Goal: Task Accomplishment & Management: Use online tool/utility

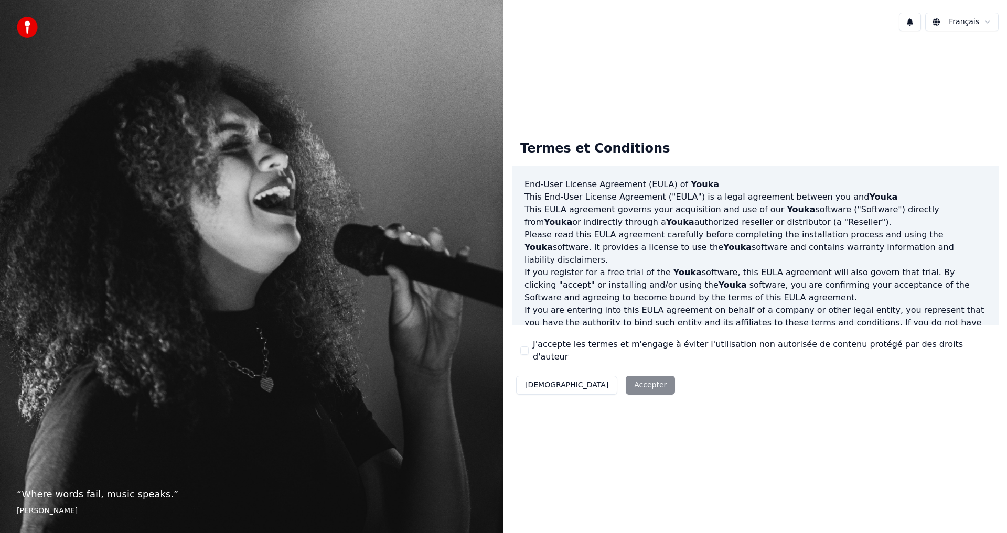
click at [526, 353] on button "J'accepte les termes et m'engage à éviter l'utilisation non autorisée de conten…" at bounding box center [524, 351] width 8 height 8
click at [626, 384] on button "Accepter" at bounding box center [650, 385] width 49 height 19
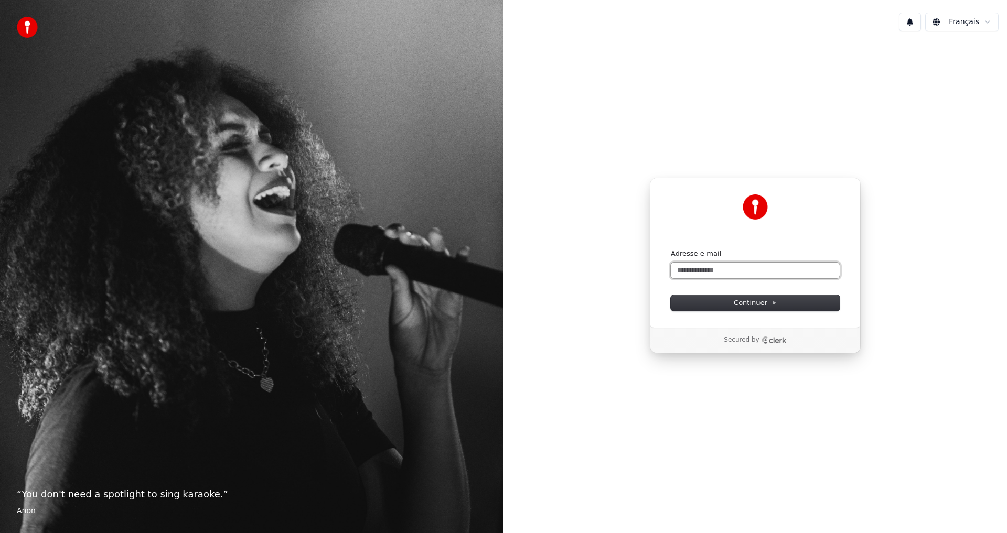
click at [707, 267] on input "Adresse e-mail" at bounding box center [755, 271] width 169 height 16
click at [756, 301] on span "Continuer" at bounding box center [755, 302] width 43 height 9
type input "**********"
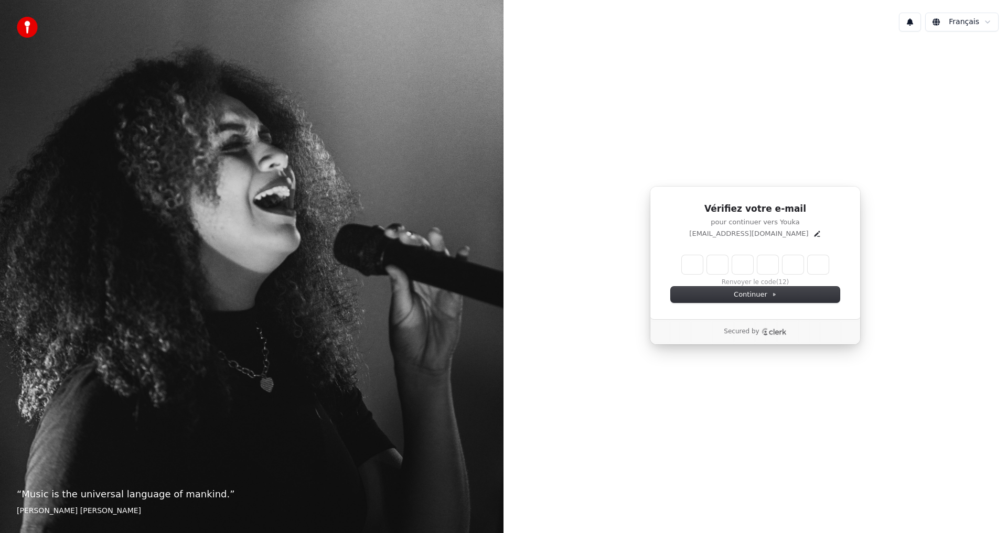
click at [692, 264] on input "Enter verification code" at bounding box center [755, 264] width 147 height 19
type input "******"
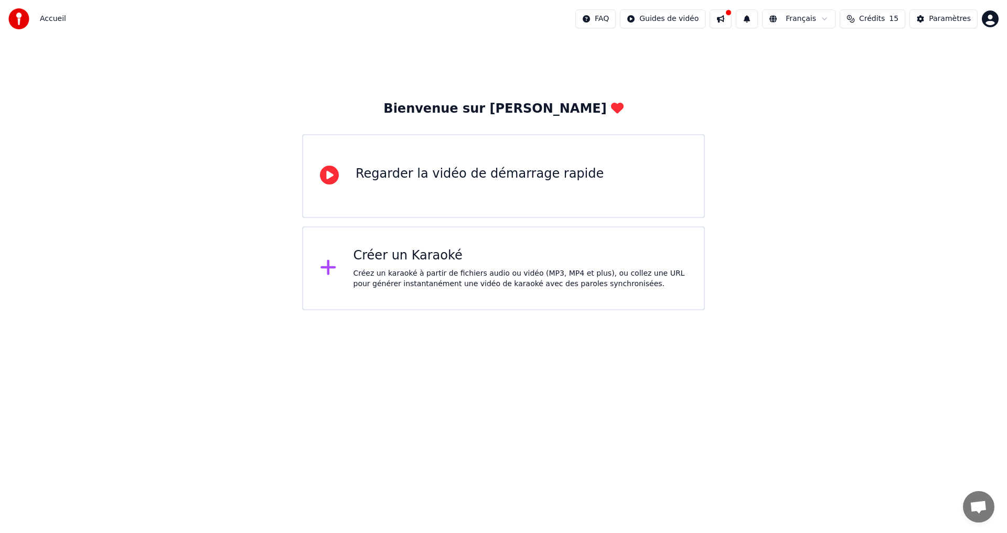
click at [483, 181] on div "Regarder la vidéo de démarrage rapide" at bounding box center [479, 174] width 248 height 17
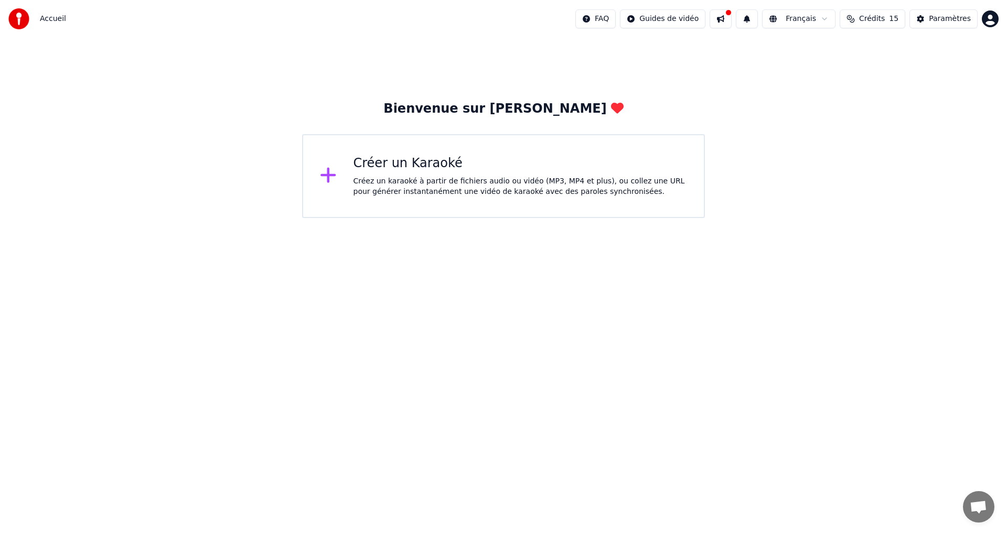
click at [391, 188] on div "Créez un karaoké à partir de fichiers audio ou vidéo (MP3, MP4 et plus), ou col…" at bounding box center [520, 186] width 334 height 21
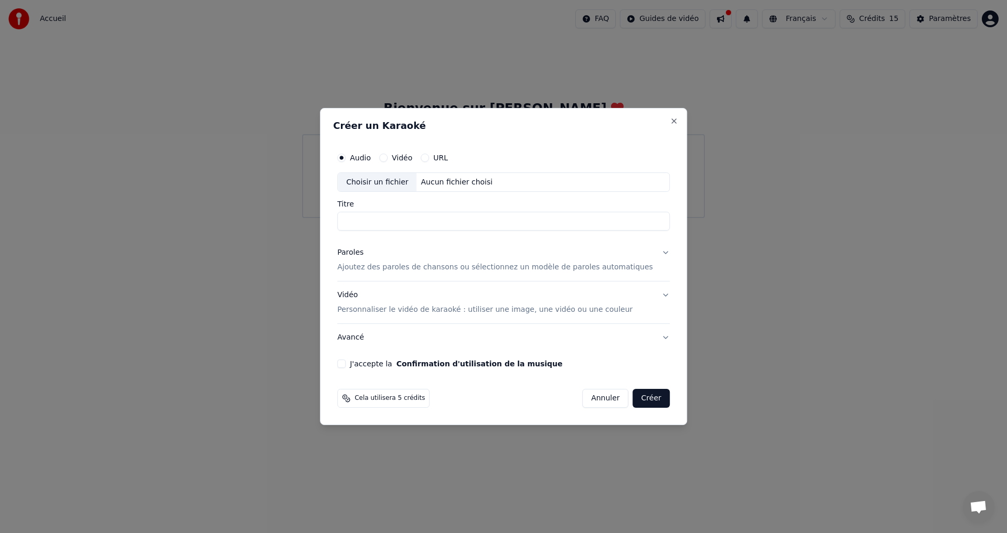
click at [400, 180] on div "Choisir un fichier" at bounding box center [377, 182] width 79 height 19
click at [387, 157] on button "Vidéo" at bounding box center [383, 158] width 8 height 8
click at [388, 182] on div "Choisir un fichier" at bounding box center [377, 182] width 79 height 19
type input "**********"
click at [579, 267] on p "Ajoutez des paroles de chansons ou sélectionnez un modèle de paroles automatiqu…" at bounding box center [495, 268] width 316 height 10
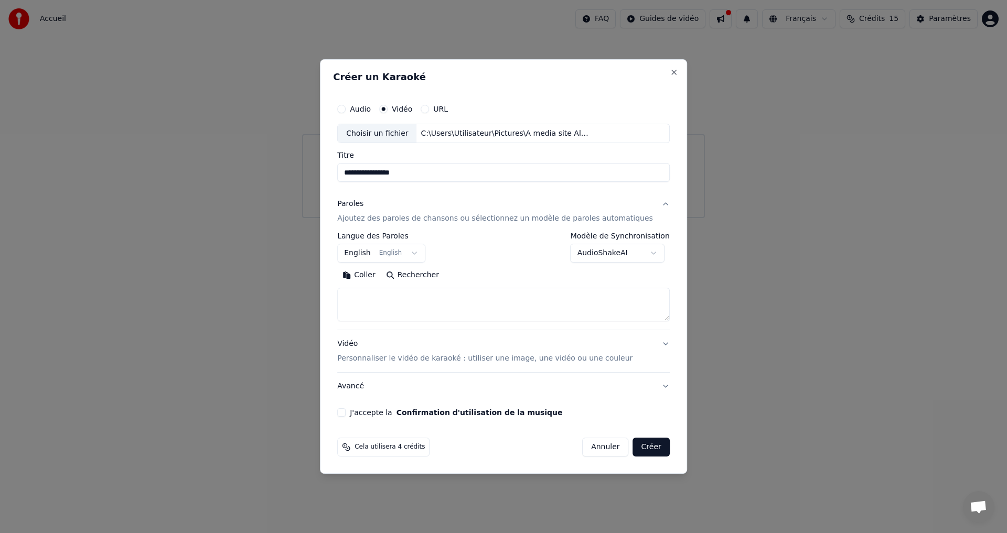
click at [381, 279] on button "Coller" at bounding box center [359, 275] width 44 height 17
click at [519, 300] on textarea at bounding box center [487, 305] width 301 height 34
click at [527, 316] on textarea at bounding box center [487, 305] width 301 height 34
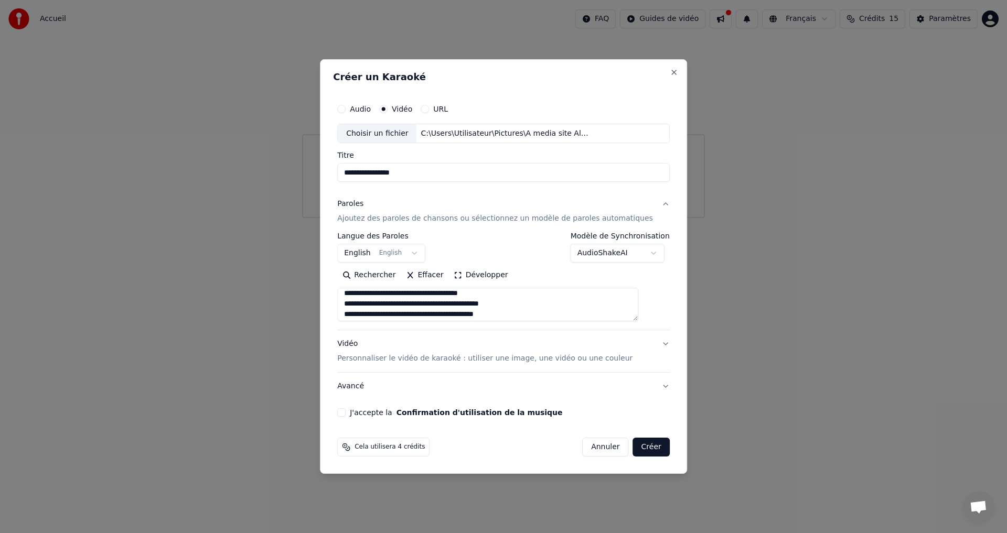
click at [638, 316] on textarea at bounding box center [487, 305] width 301 height 34
click at [359, 302] on textarea at bounding box center [487, 305] width 301 height 34
drag, startPoint x: 385, startPoint y: 306, endPoint x: 333, endPoint y: 306, distance: 51.4
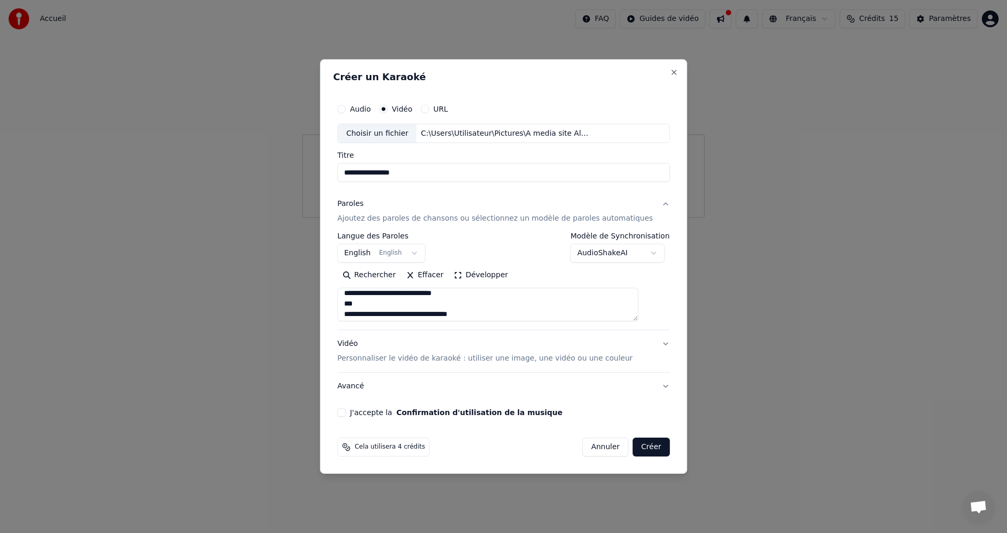
click at [333, 218] on body "**********" at bounding box center [503, 109] width 1007 height 218
click at [374, 303] on textarea at bounding box center [487, 305] width 301 height 34
drag, startPoint x: 379, startPoint y: 306, endPoint x: 349, endPoint y: 303, distance: 30.6
click at [349, 303] on div "**********" at bounding box center [503, 257] width 341 height 327
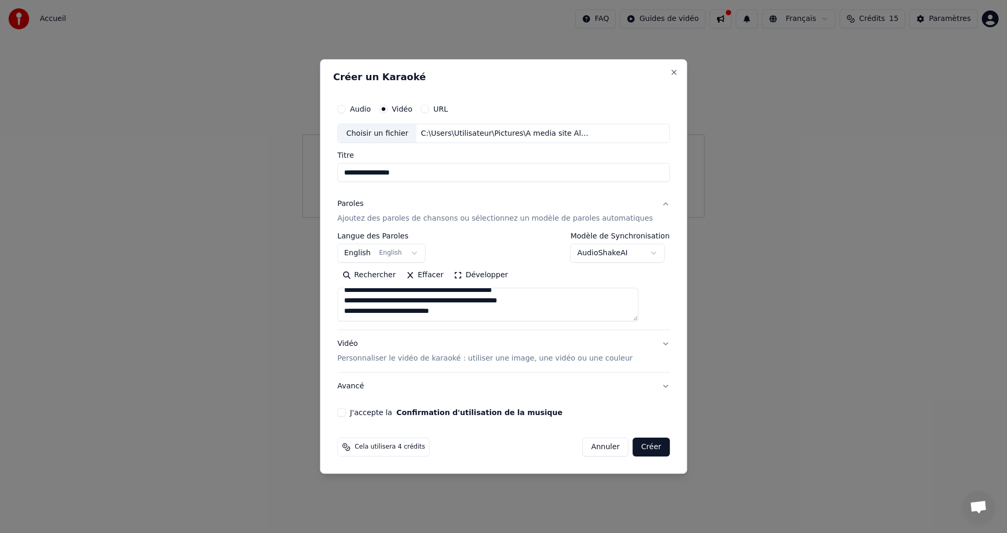
drag, startPoint x: 376, startPoint y: 313, endPoint x: 353, endPoint y: 315, distance: 23.2
click at [353, 315] on textarea at bounding box center [487, 305] width 301 height 34
click at [390, 311] on textarea at bounding box center [487, 305] width 301 height 34
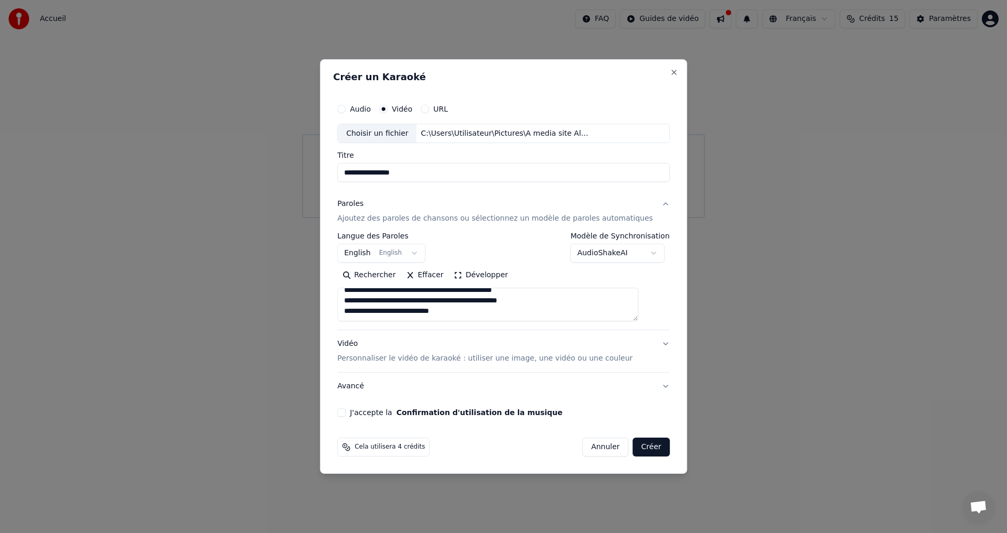
type textarea "**********"
click at [440, 280] on button "Effacer" at bounding box center [425, 275] width 48 height 17
click at [641, 218] on body "**********" at bounding box center [503, 109] width 1007 height 218
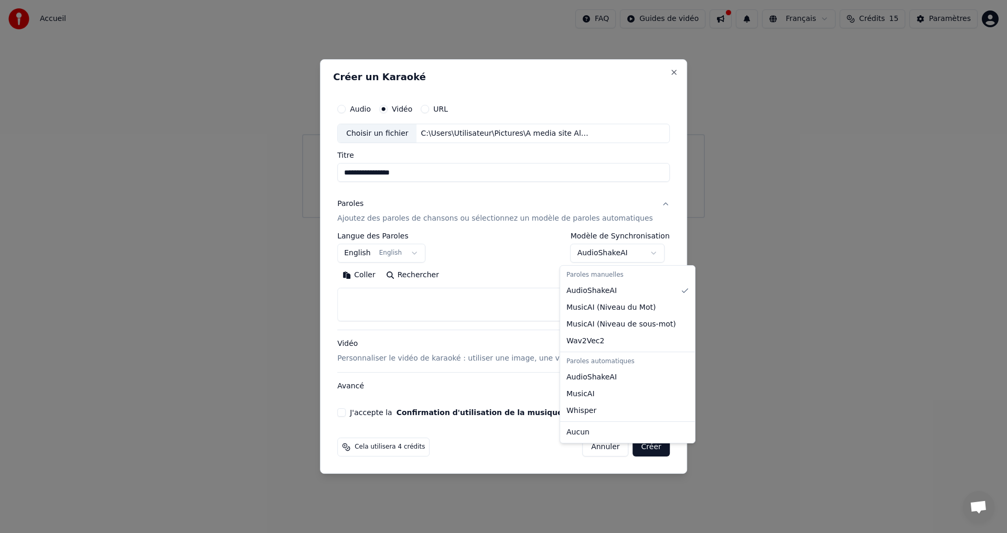
click at [786, 350] on div at bounding box center [503, 266] width 1007 height 533
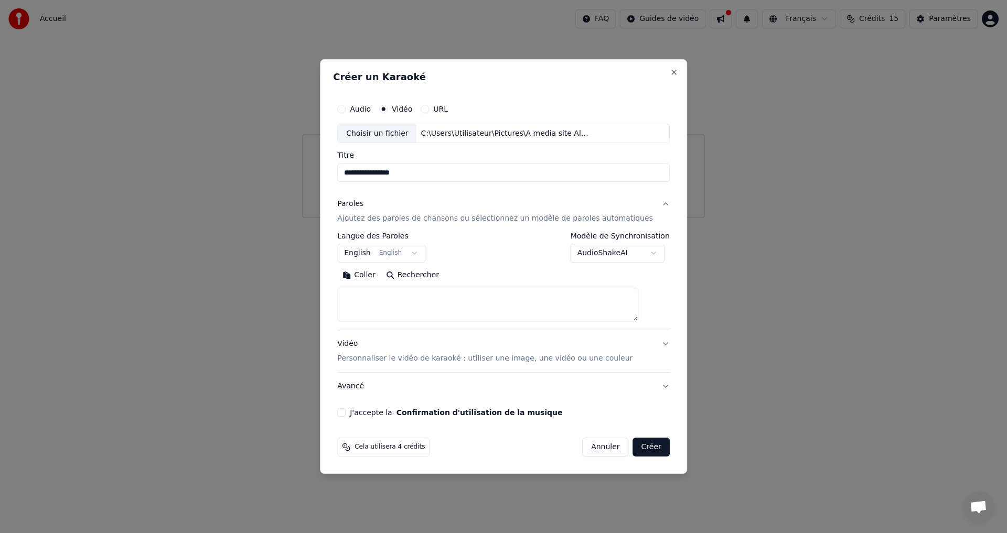
click at [593, 219] on p "Ajoutez des paroles de chansons ou sélectionnez un modèle de paroles automatiqu…" at bounding box center [495, 219] width 316 height 10
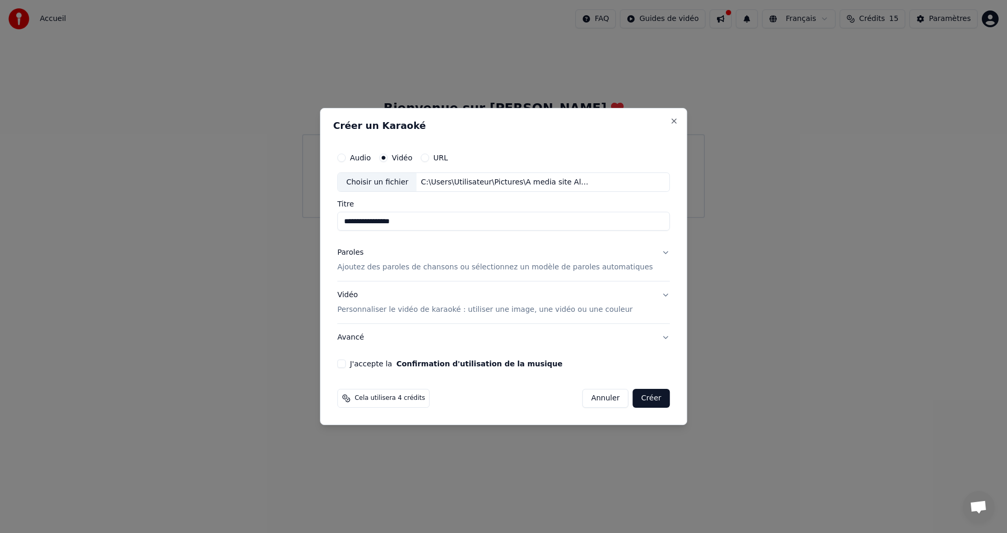
click at [584, 267] on p "Ajoutez des paroles de chansons ou sélectionnez un modèle de paroles automatiqu…" at bounding box center [495, 268] width 316 height 10
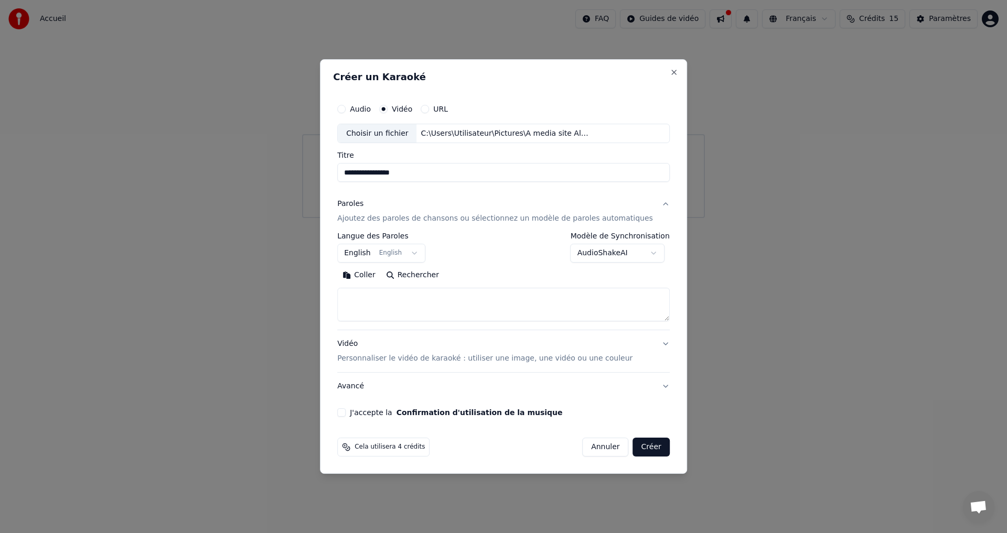
click at [421, 218] on body "**********" at bounding box center [503, 109] width 1007 height 218
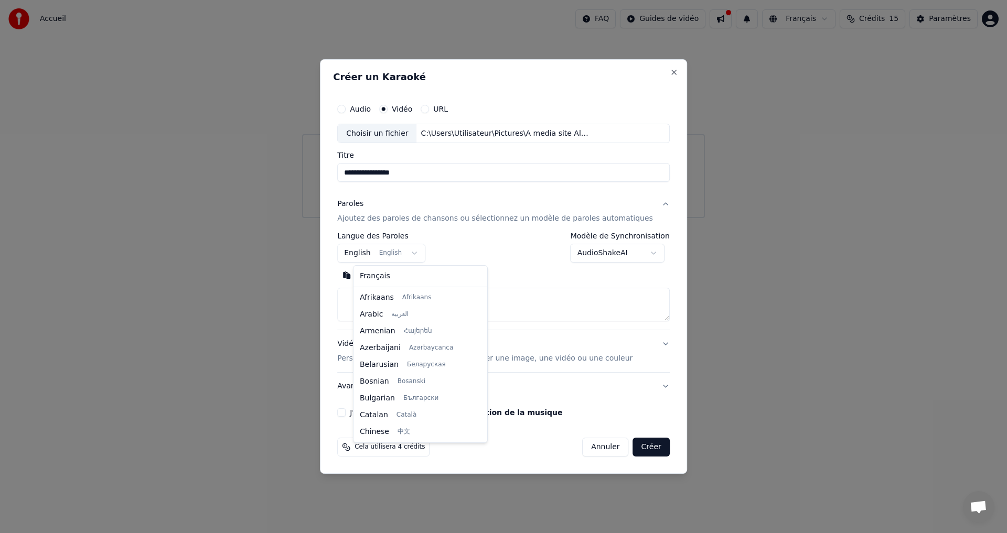
scroll to position [84, 0]
select select "**"
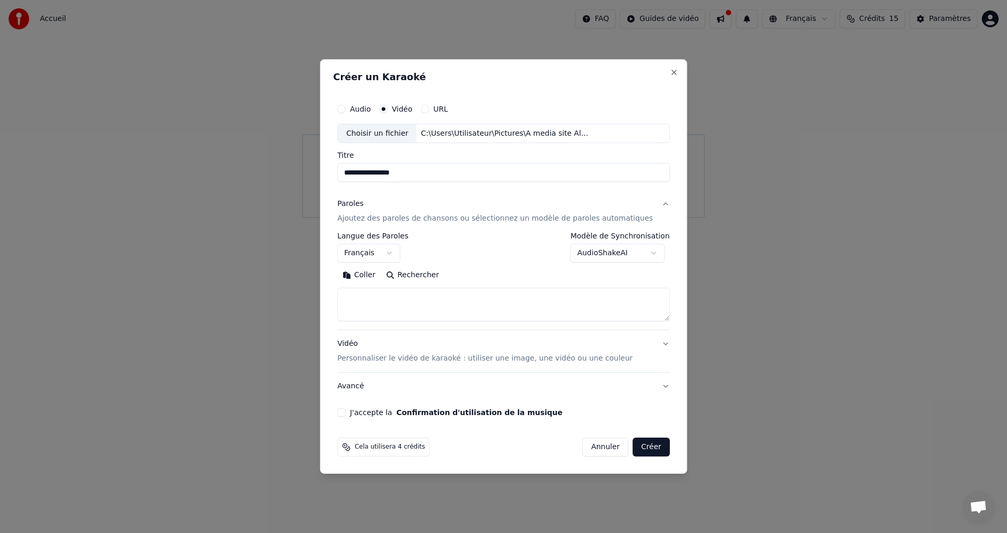
click at [528, 359] on p "Personnaliser le vidéo de karaoké : utiliser une image, une vidéo ou une couleur" at bounding box center [484, 358] width 295 height 10
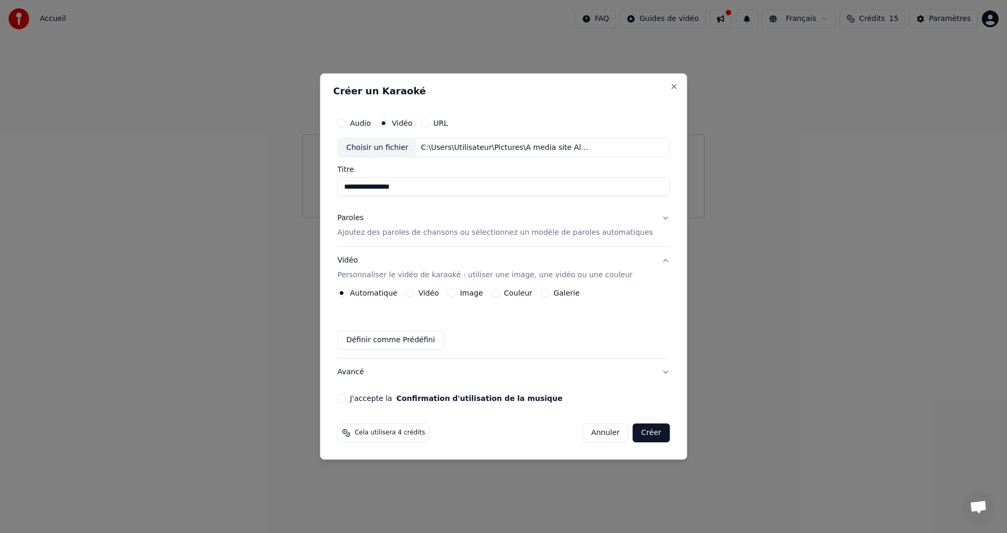
click at [414, 295] on button "Vidéo" at bounding box center [410, 293] width 8 height 8
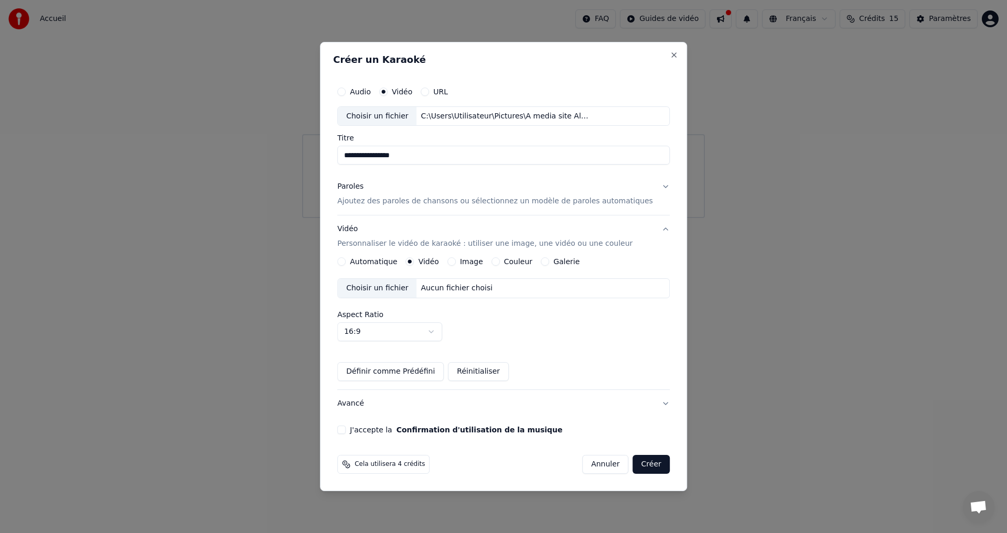
click at [346, 261] on button "Automatique" at bounding box center [341, 261] width 8 height 8
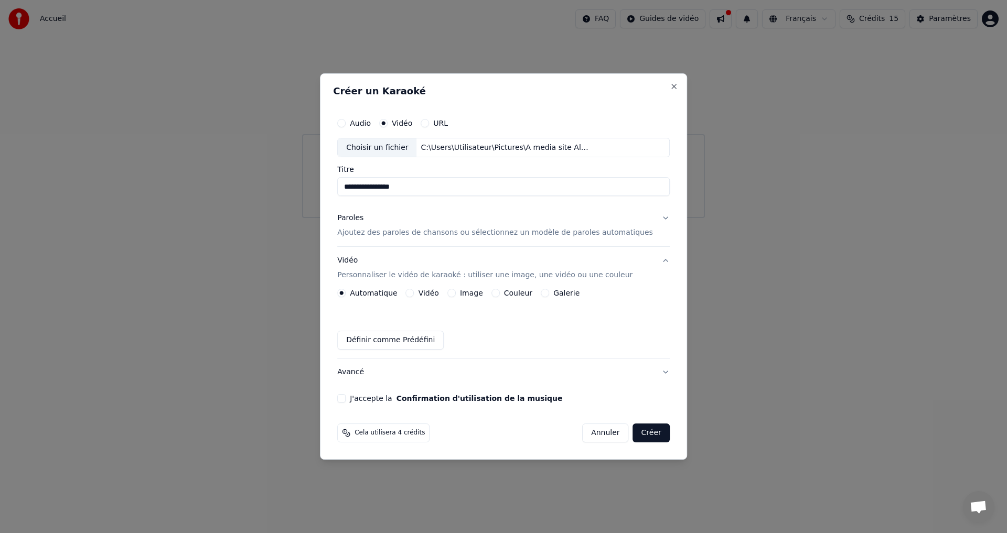
click at [414, 294] on button "Vidéo" at bounding box center [410, 293] width 8 height 8
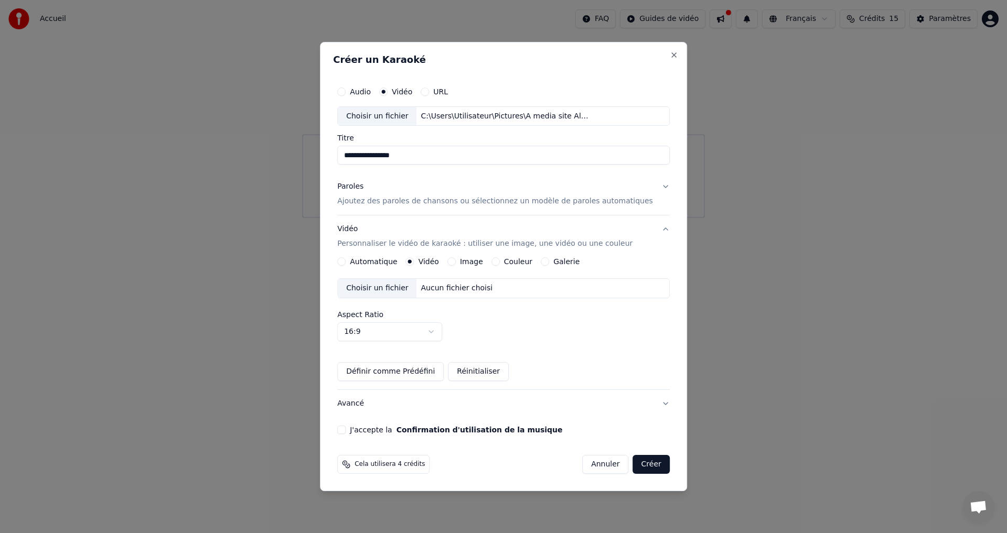
click at [400, 291] on div "Choisir un fichier" at bounding box center [377, 288] width 79 height 19
click at [346, 430] on button "J'accepte la Confirmation d'utilisation de la musique" at bounding box center [341, 430] width 8 height 8
click at [636, 465] on button "Créer" at bounding box center [651, 464] width 37 height 19
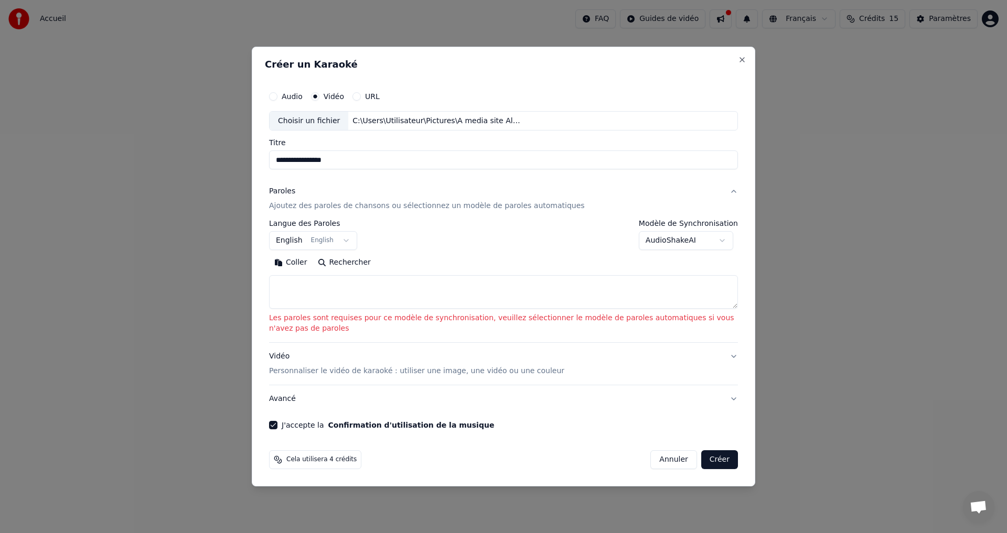
click at [294, 264] on button "Coller" at bounding box center [291, 263] width 44 height 17
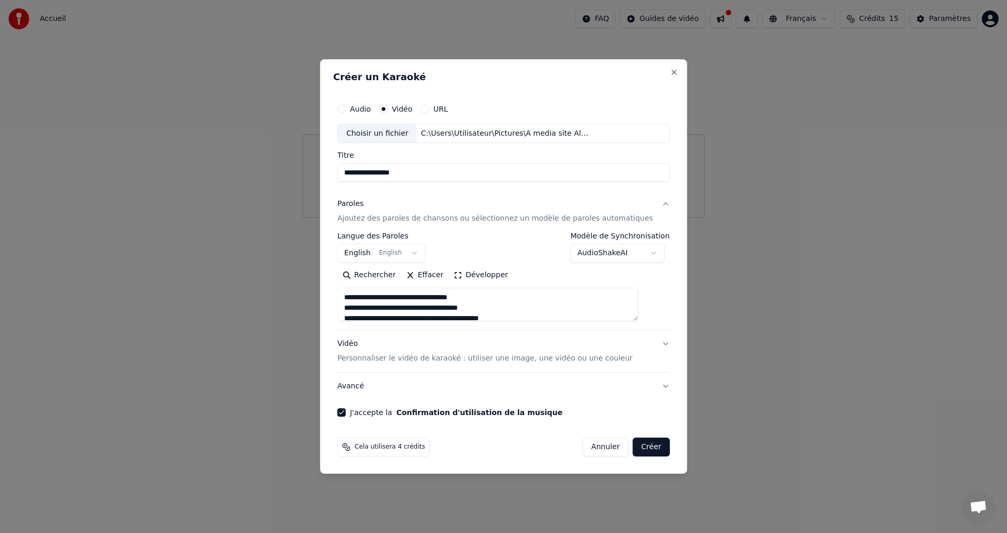
click at [536, 300] on textarea at bounding box center [487, 305] width 301 height 34
type textarea "**********"
click at [638, 448] on button "Créer" at bounding box center [651, 447] width 37 height 19
select select "**"
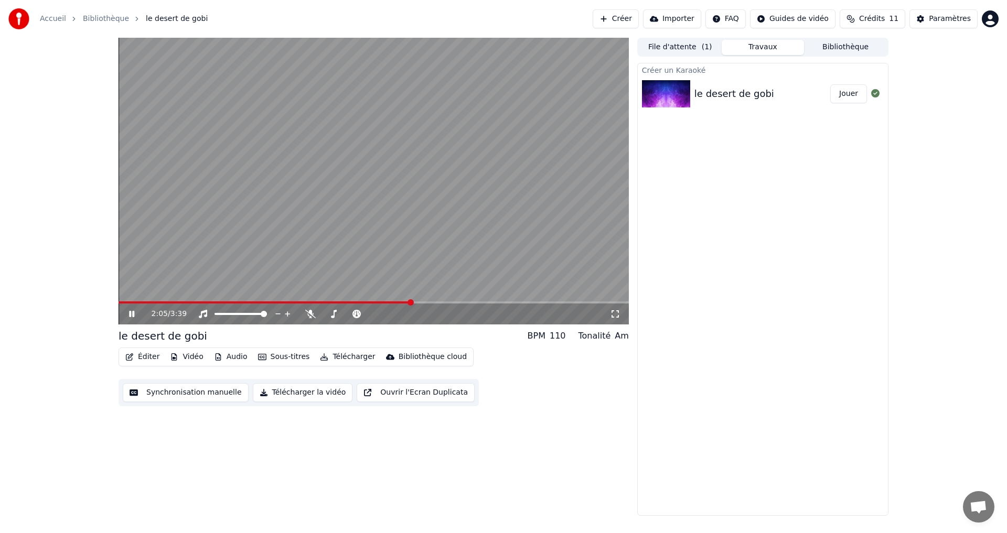
click at [133, 316] on icon at bounding box center [131, 314] width 5 height 6
click at [154, 358] on button "Éditer" at bounding box center [142, 357] width 42 height 15
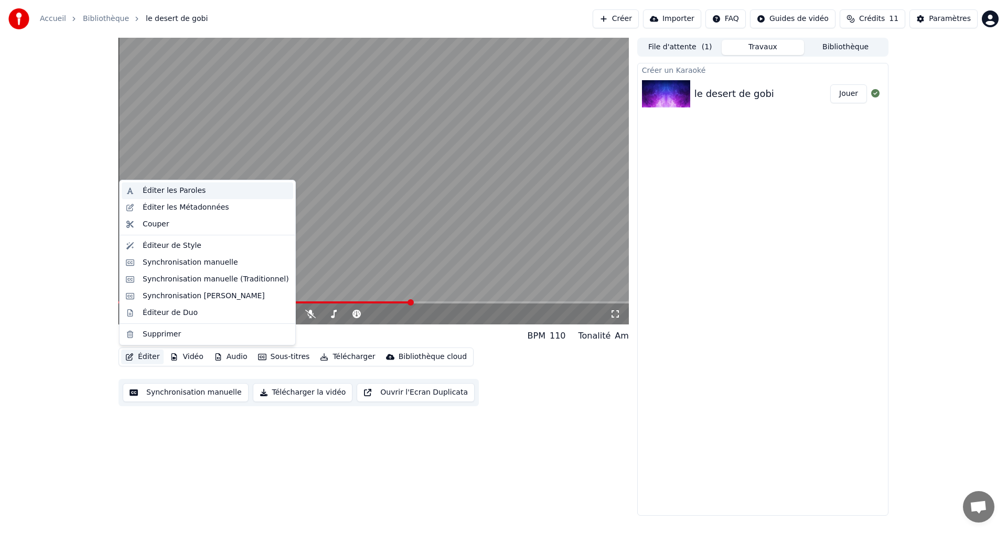
click at [218, 192] on div "Éditer les Paroles" at bounding box center [216, 191] width 146 height 10
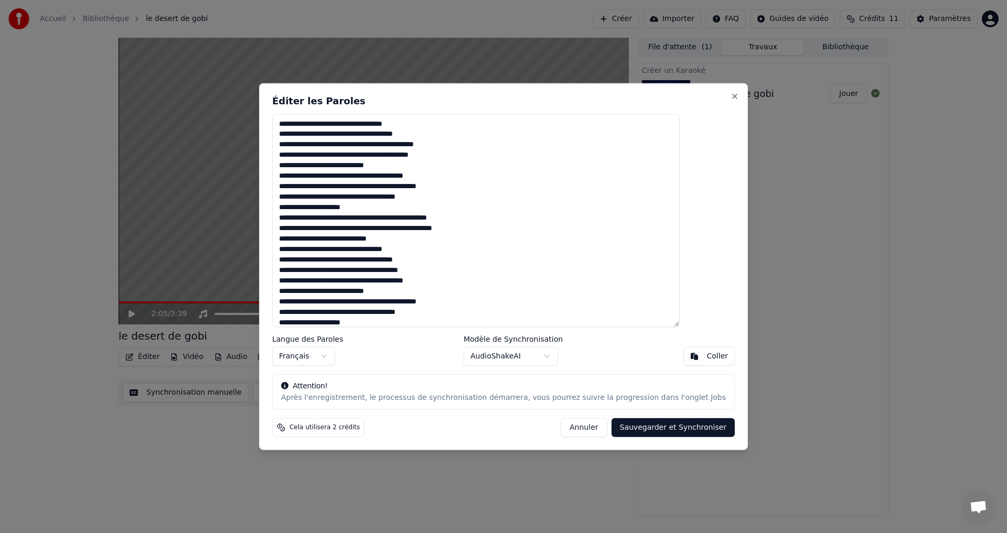
click at [337, 137] on textarea "**********" at bounding box center [475, 220] width 407 height 213
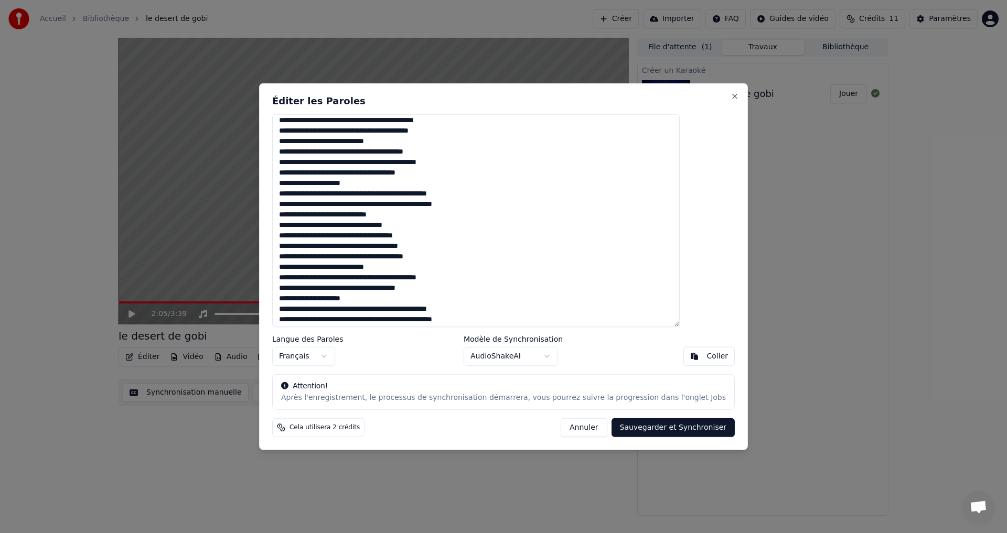
scroll to position [37, 0]
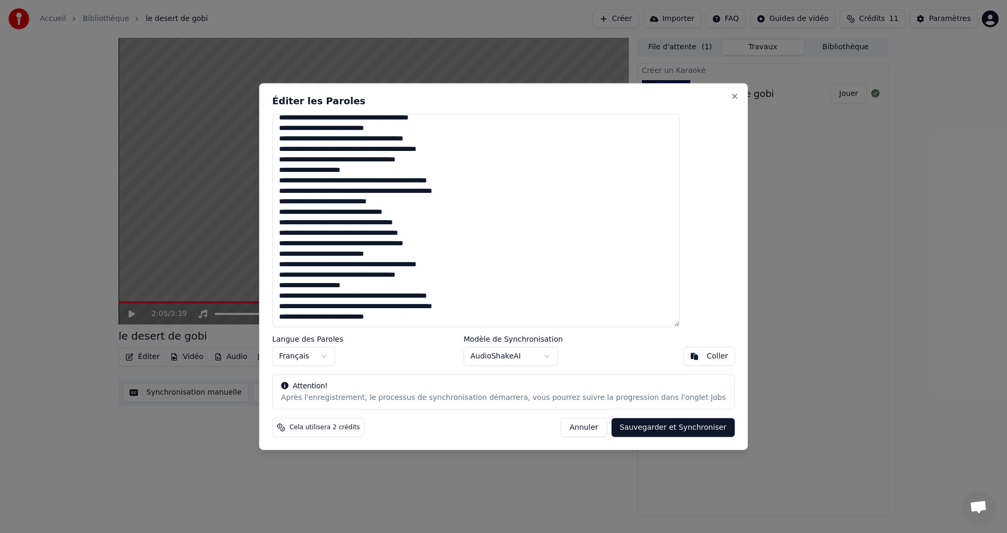
type textarea "**********"
click at [662, 421] on button "Sauvegarder et Synchroniser" at bounding box center [673, 427] width 124 height 19
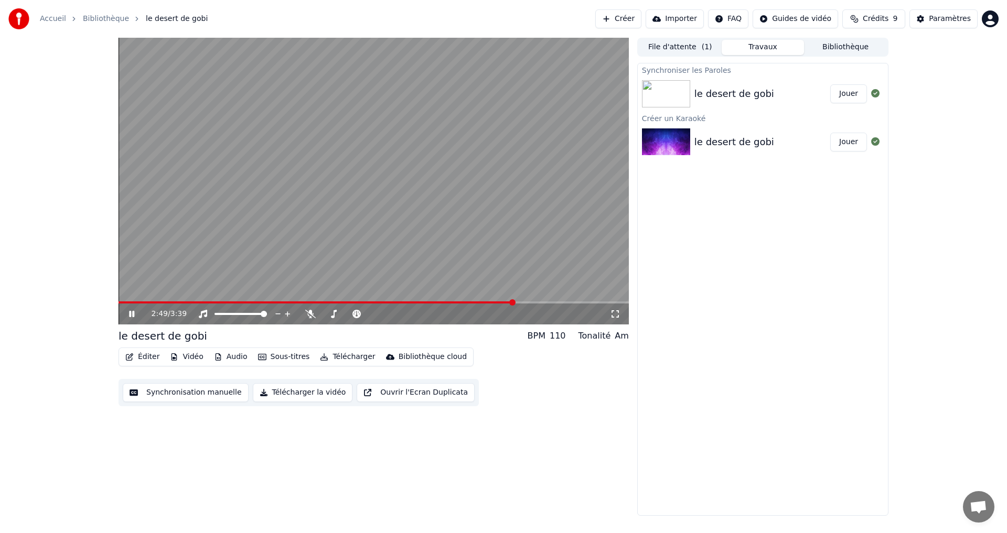
click at [136, 314] on icon at bounding box center [139, 314] width 25 height 8
click at [508, 301] on span at bounding box center [506, 302] width 6 height 6
click at [195, 396] on button "Synchronisation manuelle" at bounding box center [186, 392] width 126 height 19
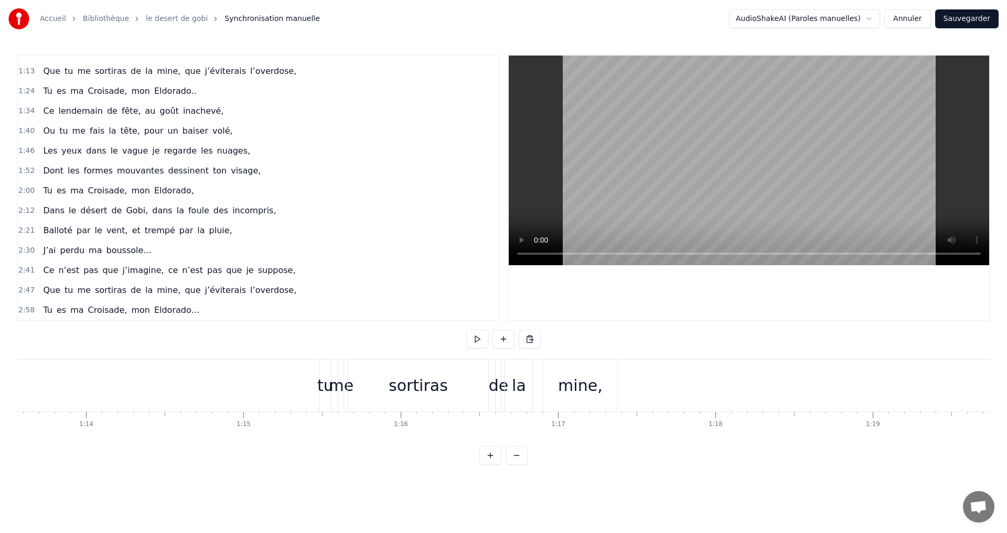
scroll to position [0, 11439]
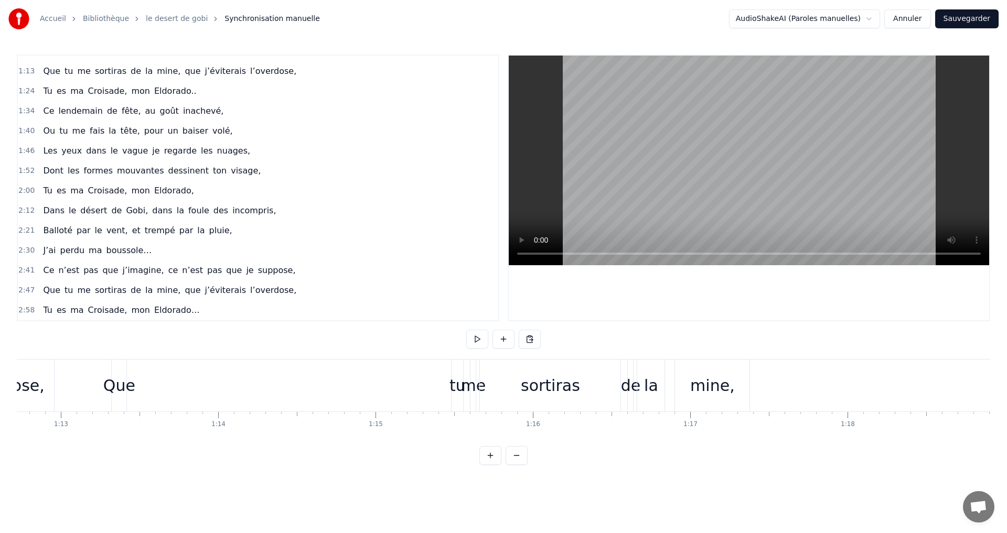
drag, startPoint x: 120, startPoint y: 386, endPoint x: 153, endPoint y: 389, distance: 33.1
click at [153, 389] on div "Que tu me sortiras de la mine, que j’éviterais l’overdose," at bounding box center [801, 386] width 1380 height 52
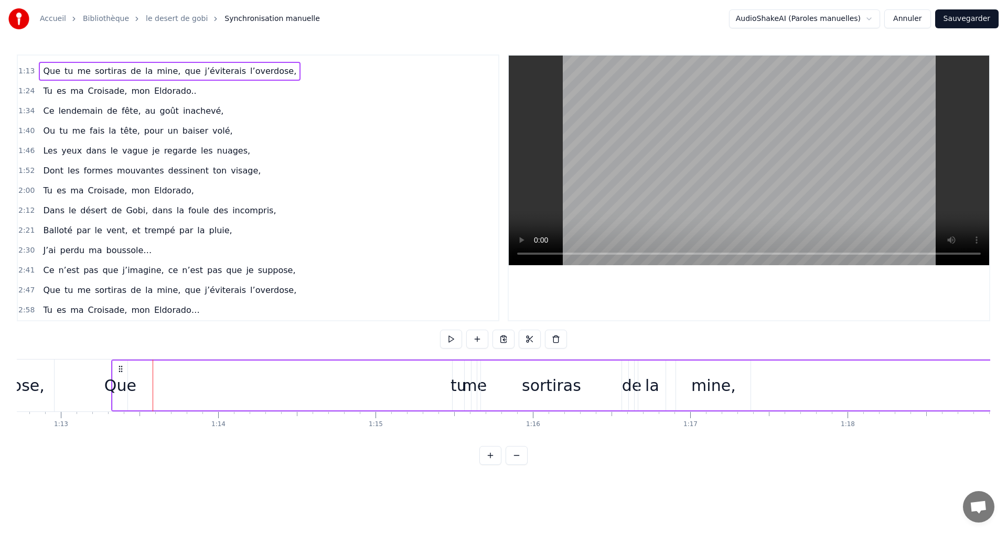
click at [121, 369] on icon at bounding box center [120, 369] width 8 height 8
drag, startPoint x: 120, startPoint y: 386, endPoint x: 146, endPoint y: 387, distance: 26.2
click at [146, 387] on div "Que tu me sortiras de la mine, que j’éviterais l’overdose," at bounding box center [801, 386] width 1380 height 52
click at [119, 371] on icon at bounding box center [120, 369] width 8 height 8
click at [119, 383] on div "Que" at bounding box center [120, 386] width 32 height 24
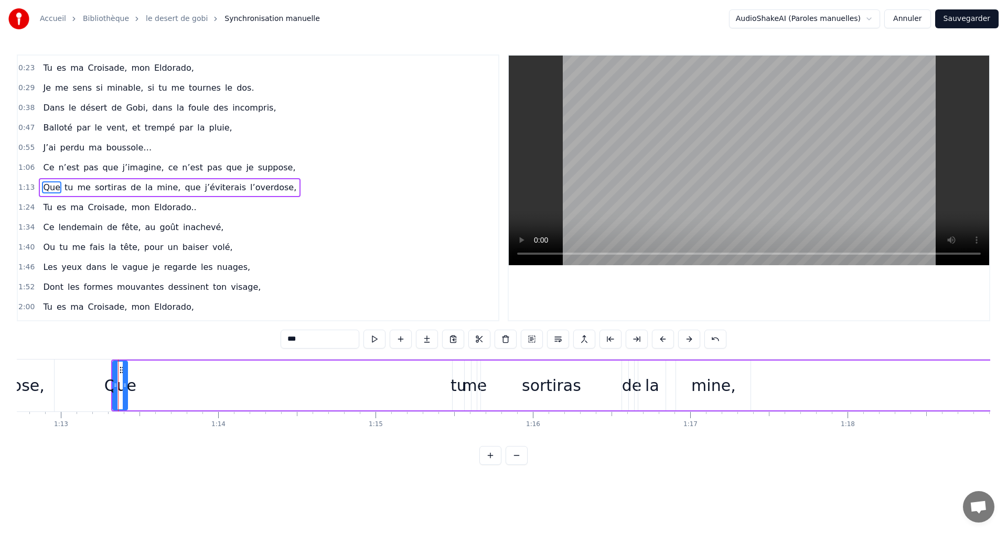
scroll to position [77, 0]
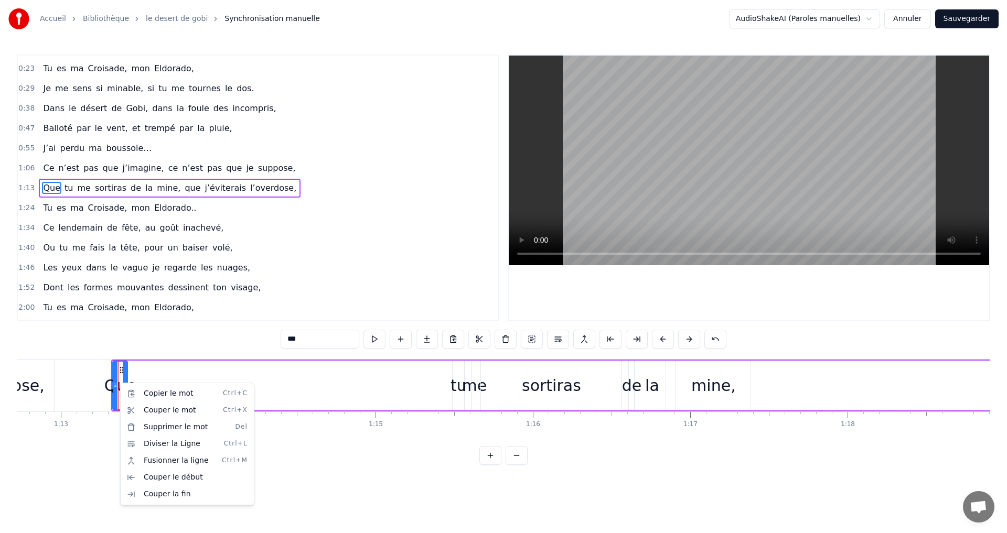
click at [339, 482] on html "Accueil Bibliothèque le desert de gobi Synchronisation manuelle AudioShakeAI (P…" at bounding box center [503, 241] width 1007 height 482
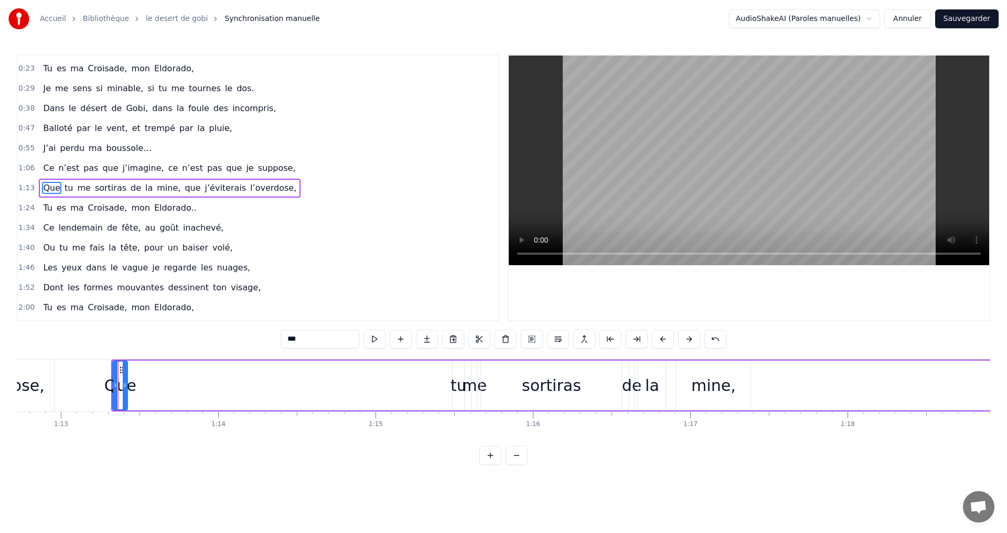
click at [125, 477] on html "Accueil Bibliothèque le desert de gobi Synchronisation manuelle AudioShakeAI (P…" at bounding box center [503, 241] width 1007 height 482
drag, startPoint x: 111, startPoint y: 361, endPoint x: 149, endPoint y: 364, distance: 38.4
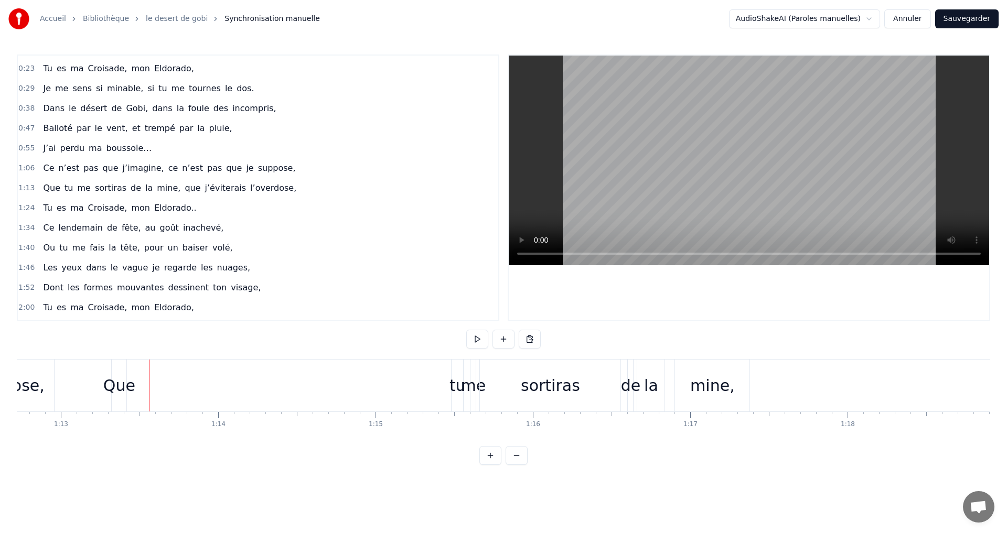
click at [119, 387] on div "Que" at bounding box center [119, 386] width 32 height 24
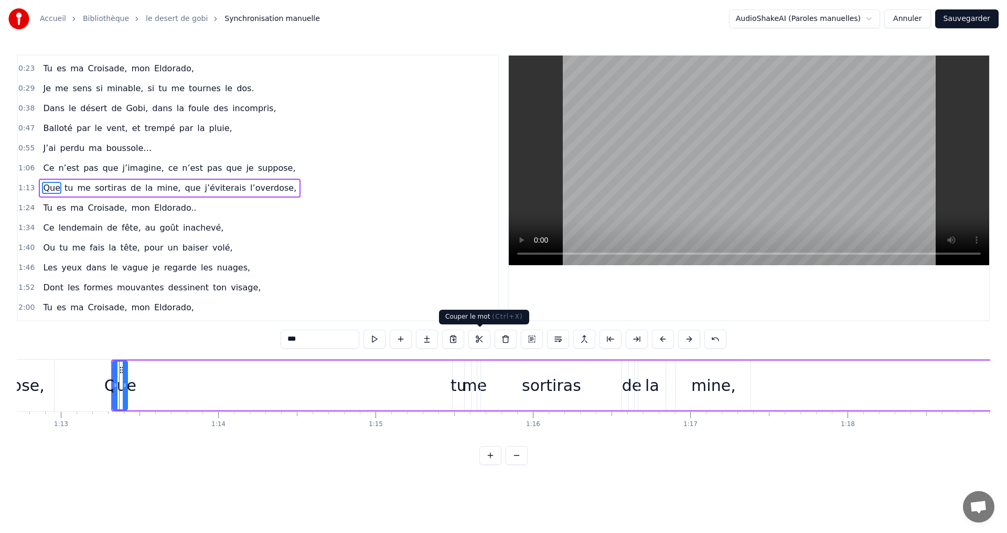
click at [481, 344] on button at bounding box center [479, 339] width 22 height 19
click at [417, 367] on div "Que tu me sortiras de la mine, que j’éviterais l’overdose," at bounding box center [801, 386] width 1380 height 52
click at [532, 341] on button at bounding box center [530, 339] width 22 height 19
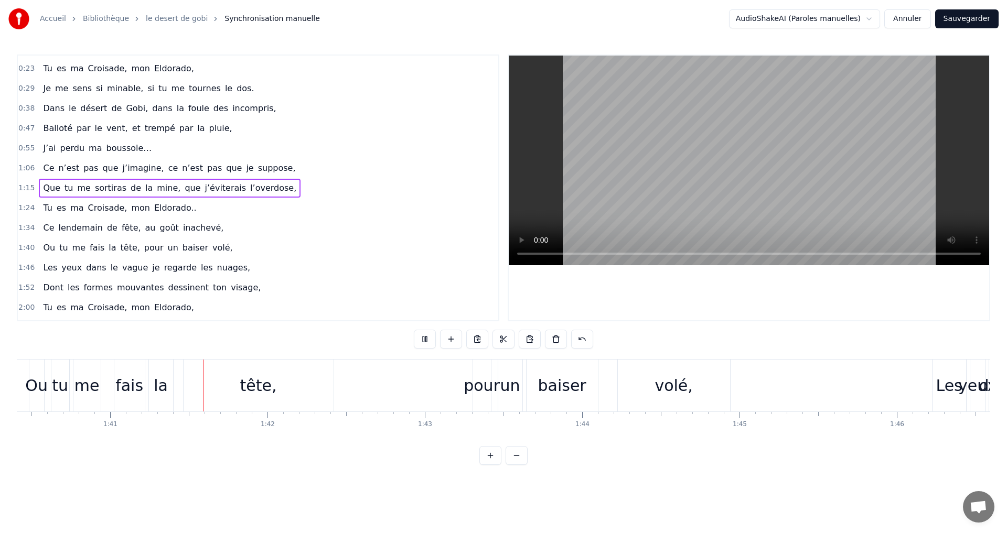
scroll to position [0, 15831]
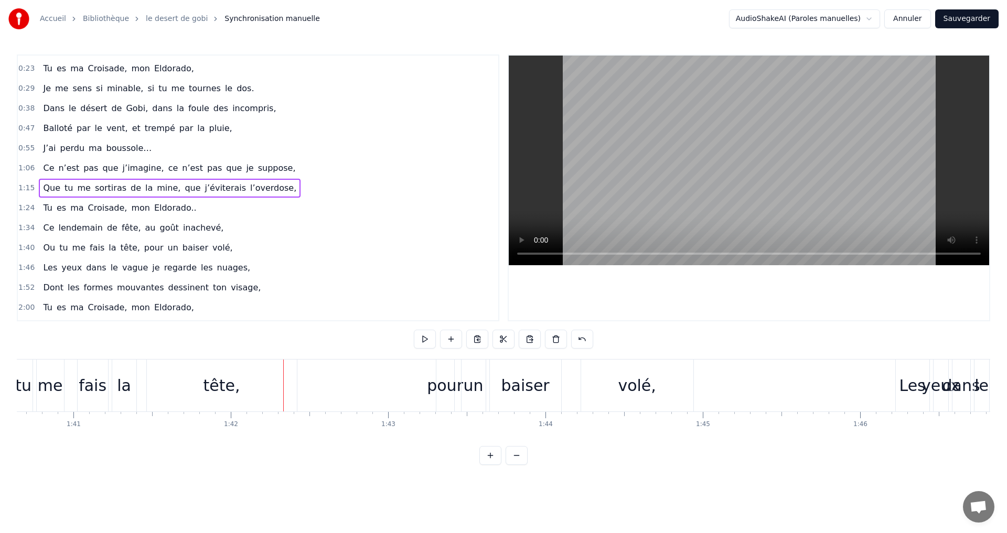
click at [73, 248] on span "me" at bounding box center [78, 248] width 15 height 12
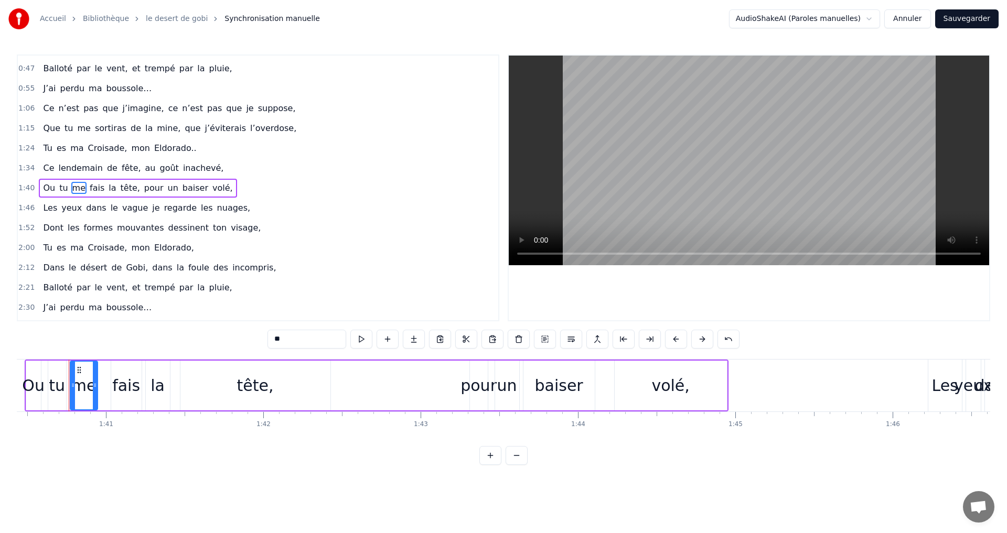
scroll to position [0, 15797]
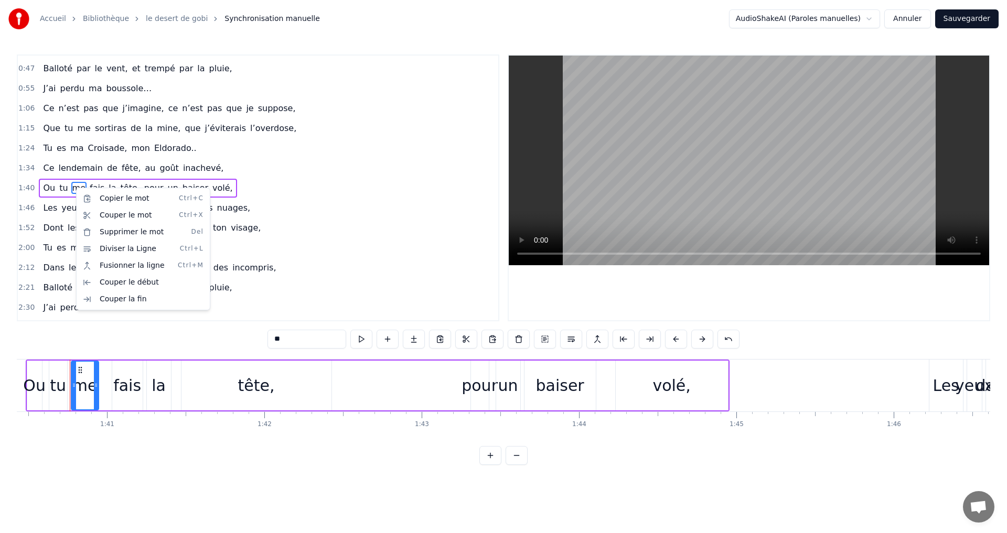
click at [387, 231] on html "Accueil Bibliothèque le desert de gobi Synchronisation manuelle AudioShakeAI (P…" at bounding box center [503, 241] width 1007 height 482
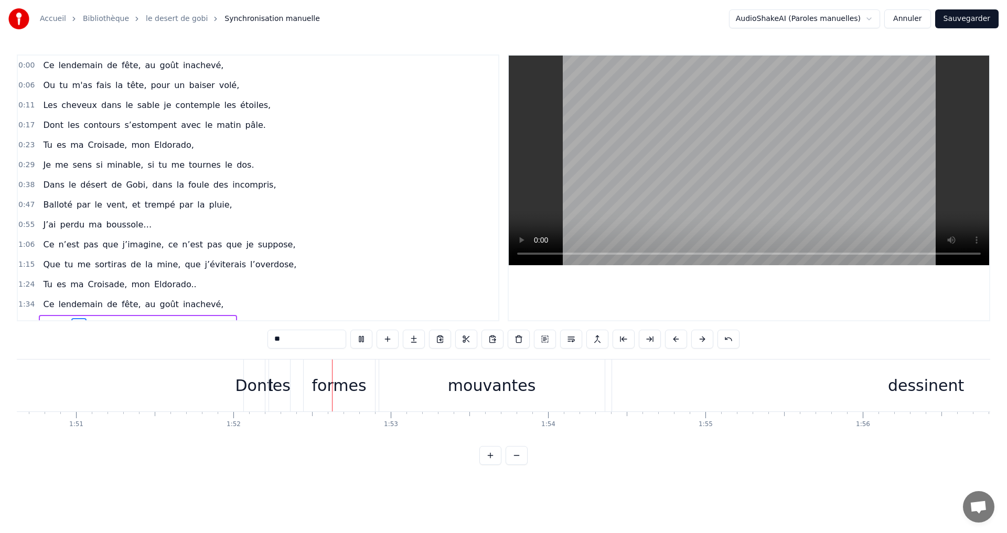
scroll to position [0, 17583]
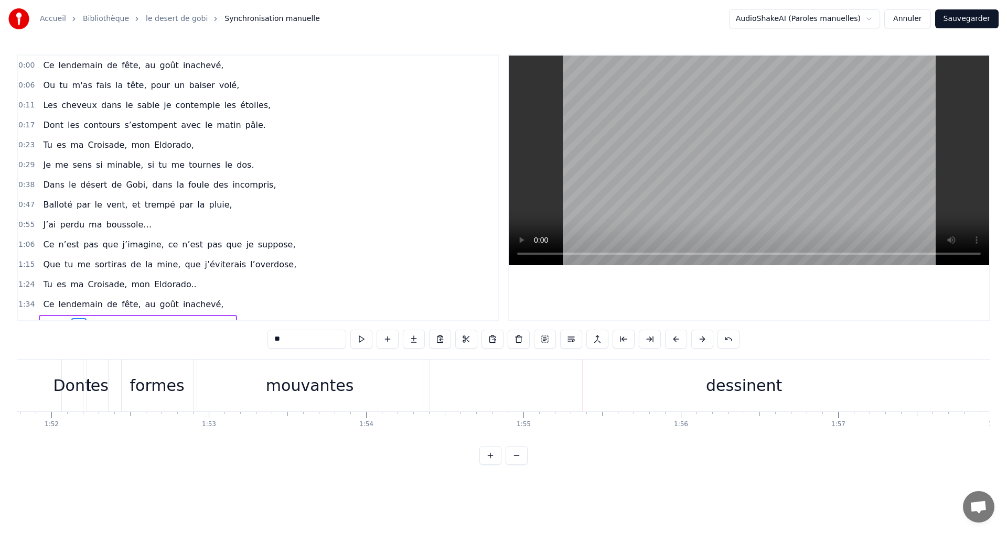
click at [734, 395] on div "dessinent" at bounding box center [744, 386] width 76 height 24
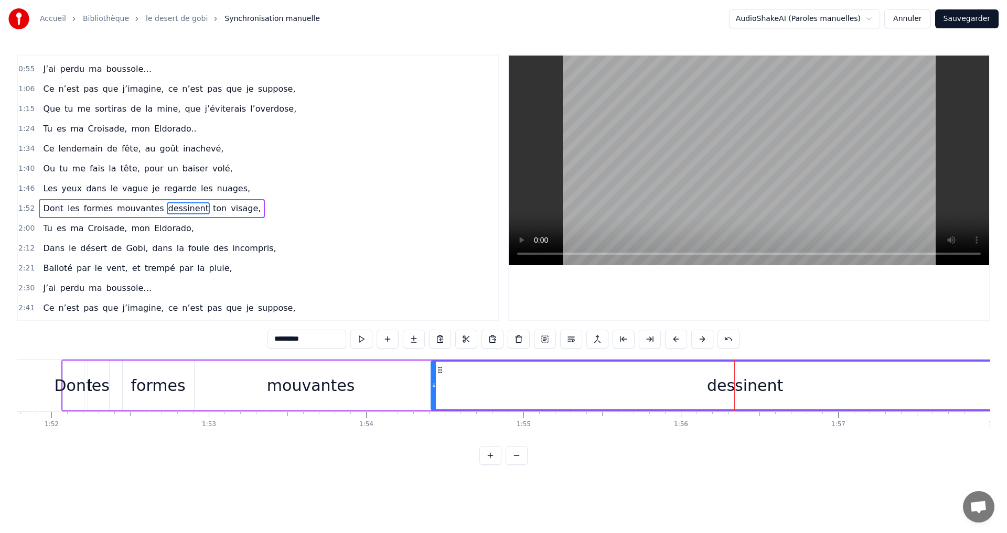
scroll to position [176, 0]
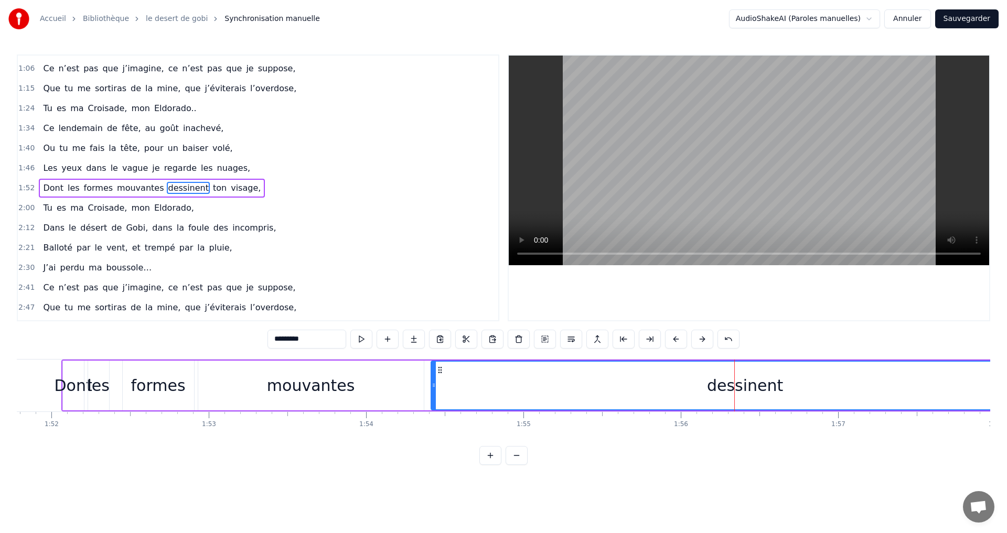
click at [736, 390] on div "dessinent" at bounding box center [745, 386] width 76 height 24
click at [718, 389] on div "dessinent" at bounding box center [745, 386] width 76 height 24
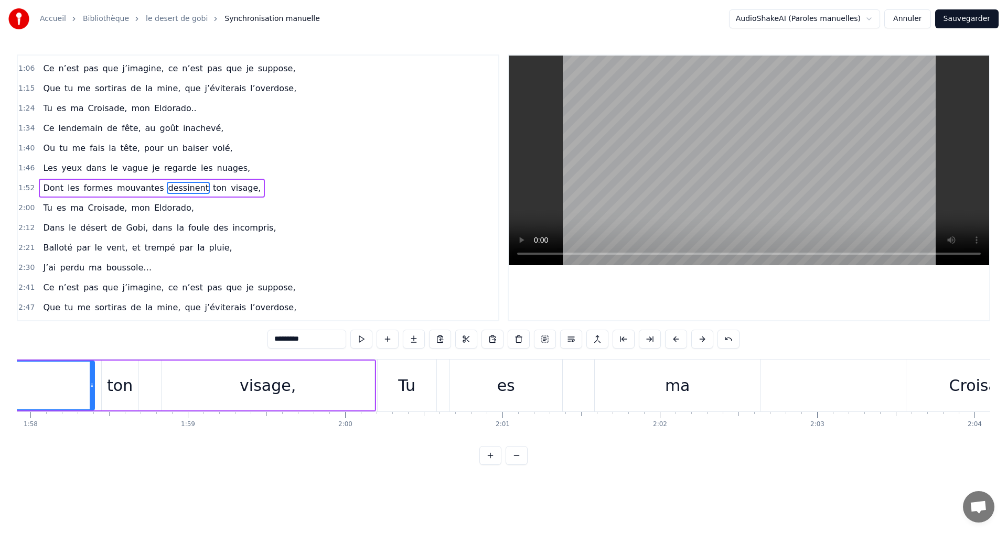
scroll to position [0, 18094]
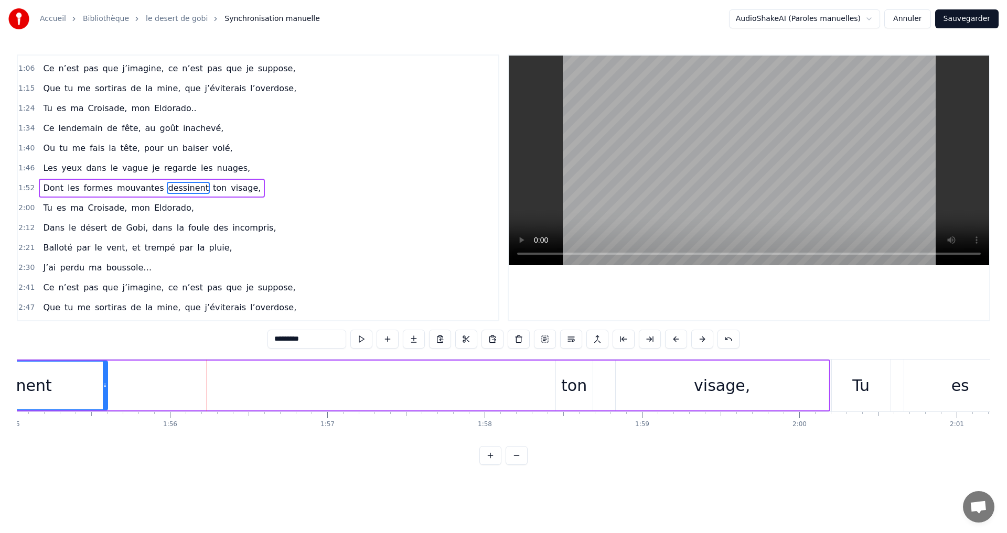
drag, startPoint x: 545, startPoint y: 386, endPoint x: 104, endPoint y: 356, distance: 442.0
click at [104, 356] on div "0:00 Ce lendemain de fête, au goût inachevé, 0:06 Ou tu m'as fais la tête, pour…" at bounding box center [503, 260] width 973 height 411
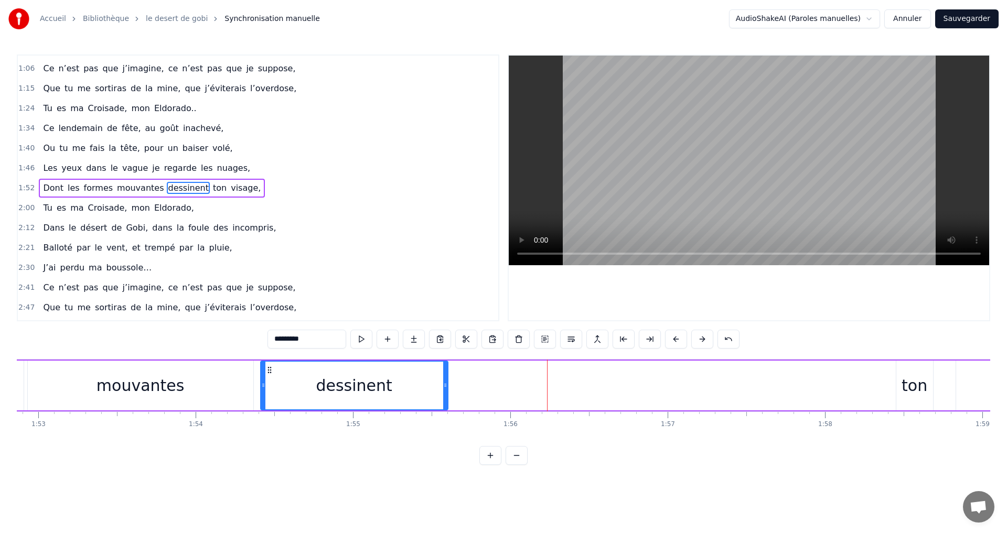
scroll to position [0, 17659]
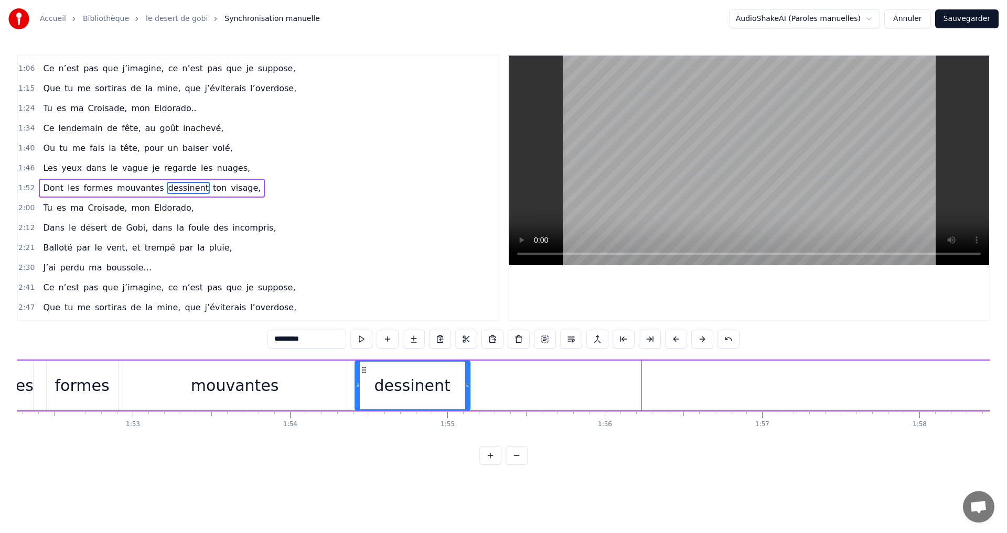
drag, startPoint x: 538, startPoint y: 381, endPoint x: 466, endPoint y: 384, distance: 72.5
click at [466, 384] on div at bounding box center [467, 386] width 4 height 48
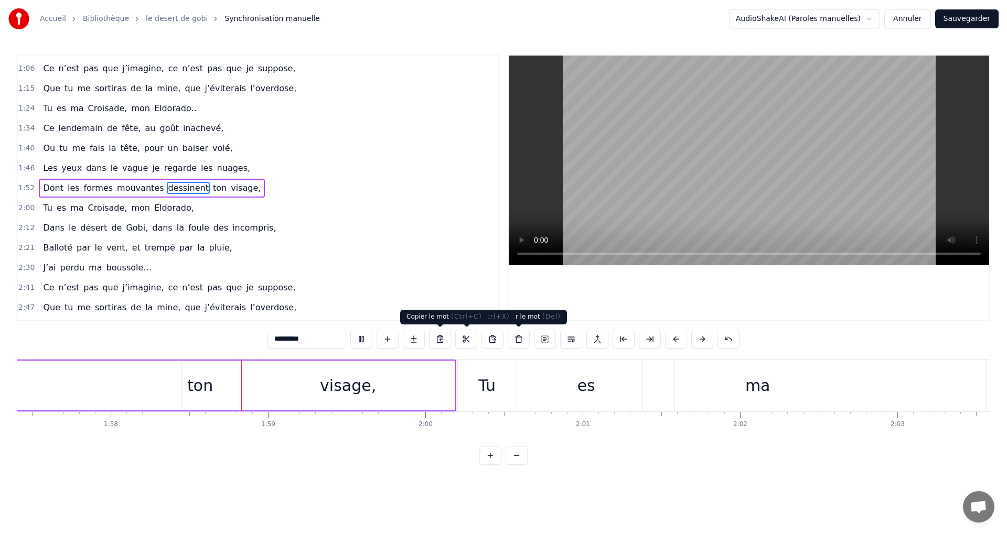
scroll to position [0, 18535]
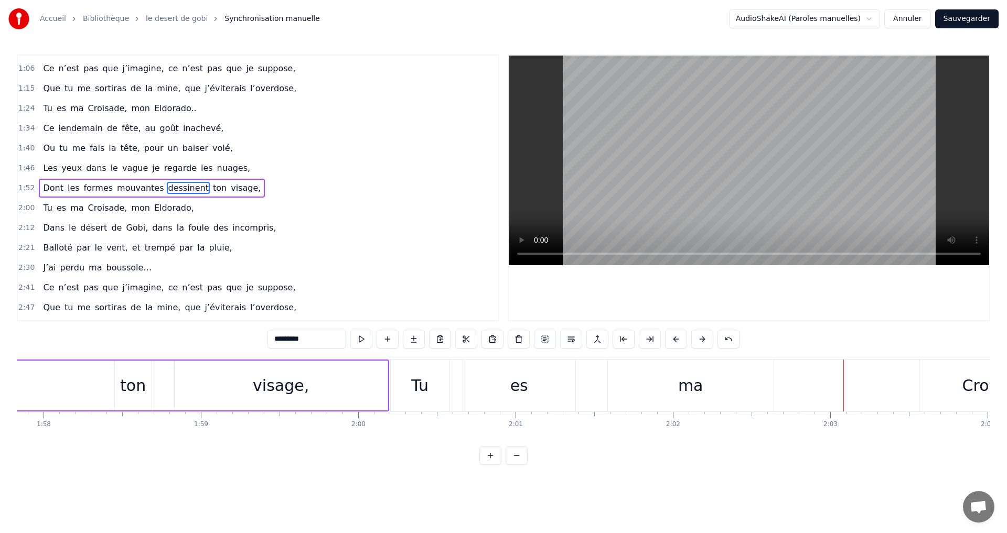
drag, startPoint x: 552, startPoint y: 446, endPoint x: 540, endPoint y: 445, distance: 11.6
click at [534, 438] on div "Ce lendemain de fête, au goût inachevé, Ou tu m'as fais la tête, pour un baiser…" at bounding box center [503, 398] width 973 height 79
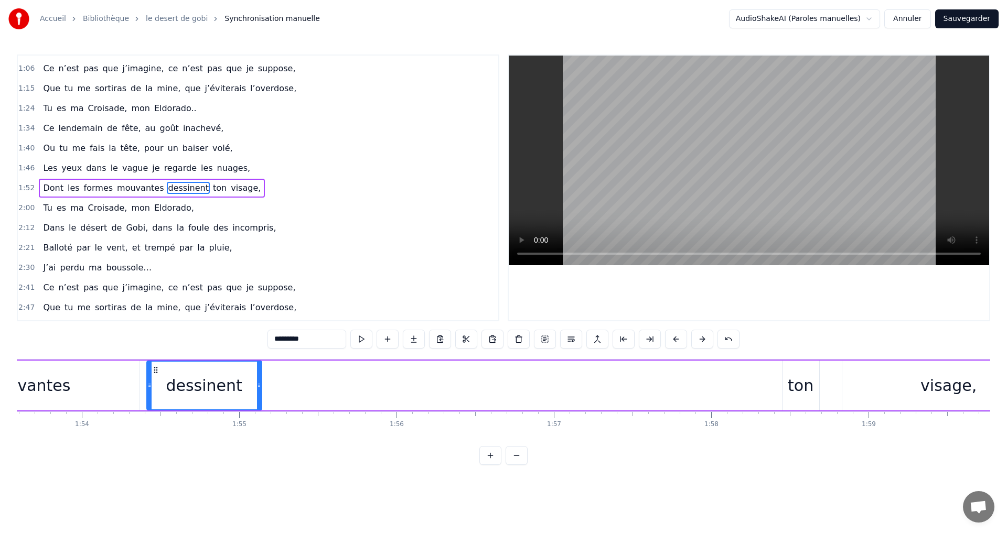
scroll to position [0, 17999]
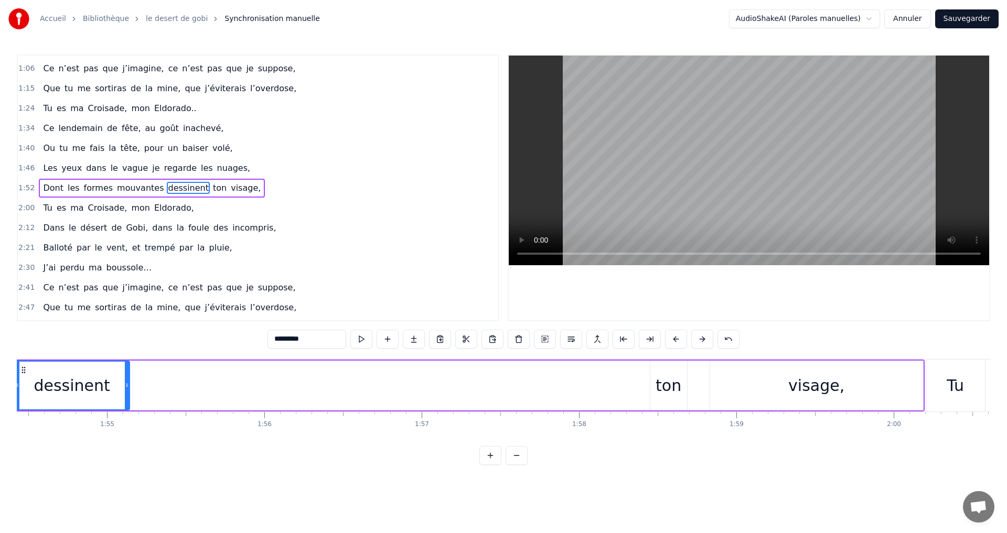
click at [922, 385] on div "visage," at bounding box center [816, 386] width 213 height 50
type input "*******"
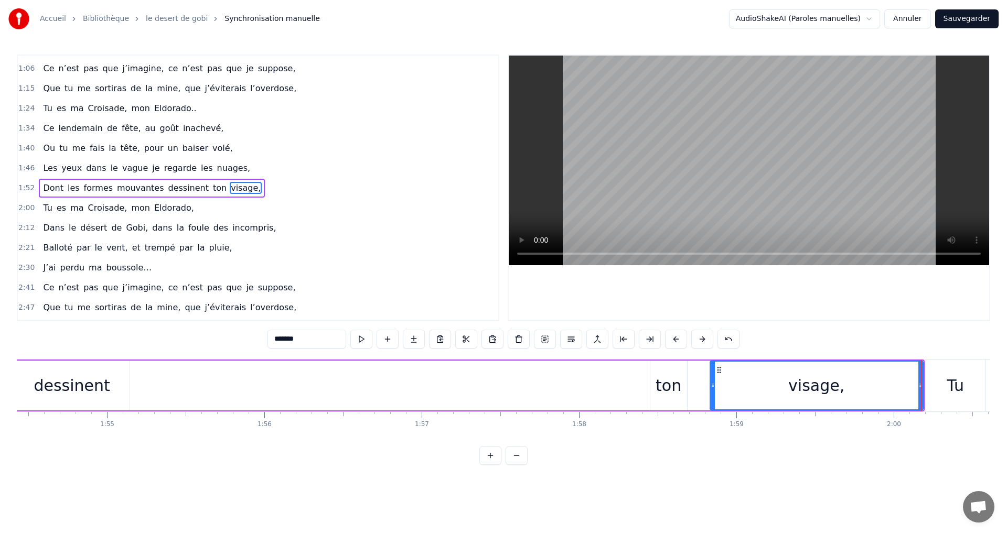
click at [692, 380] on div "Dont les formes mouvantes dessinent ton visage," at bounding box center [284, 386] width 1279 height 52
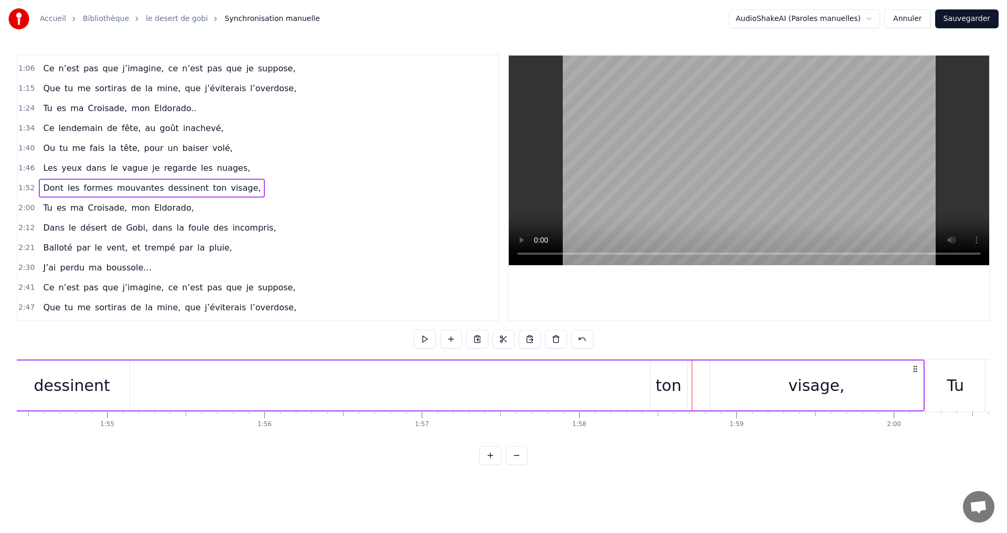
click at [688, 385] on div "Dont les formes mouvantes dessinent ton visage," at bounding box center [284, 386] width 1279 height 52
click at [669, 382] on div "ton" at bounding box center [668, 386] width 26 height 24
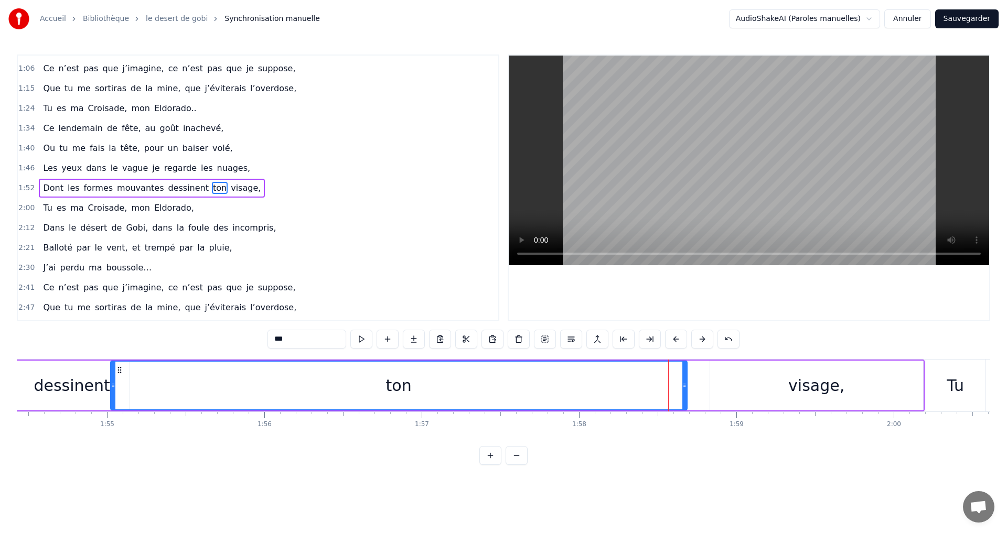
drag, startPoint x: 652, startPoint y: 383, endPoint x: 112, endPoint y: 390, distance: 539.6
click at [112, 390] on div at bounding box center [113, 386] width 4 height 48
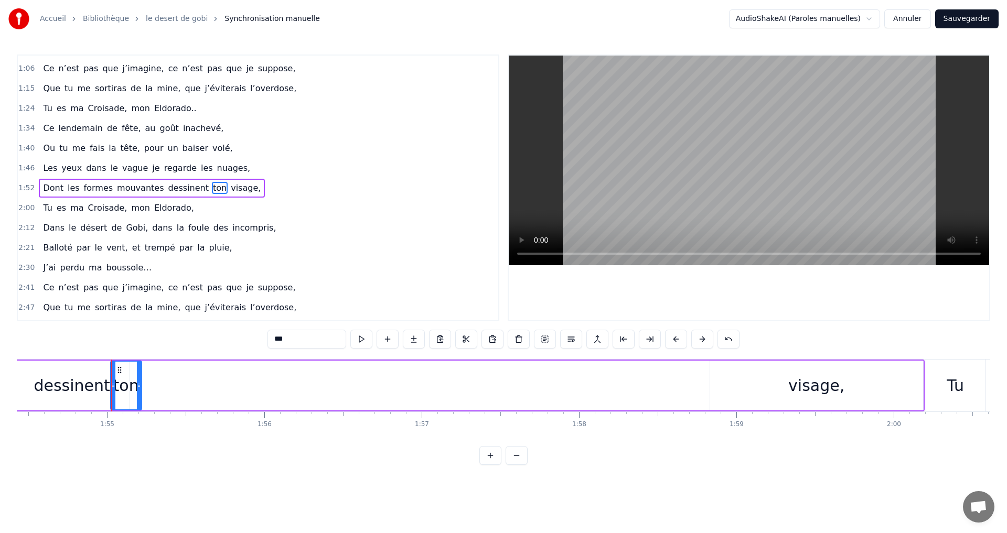
drag, startPoint x: 686, startPoint y: 388, endPoint x: 141, endPoint y: 383, distance: 545.3
click at [141, 383] on icon at bounding box center [139, 385] width 4 height 8
click at [799, 385] on div "visage," at bounding box center [816, 386] width 56 height 24
type input "*******"
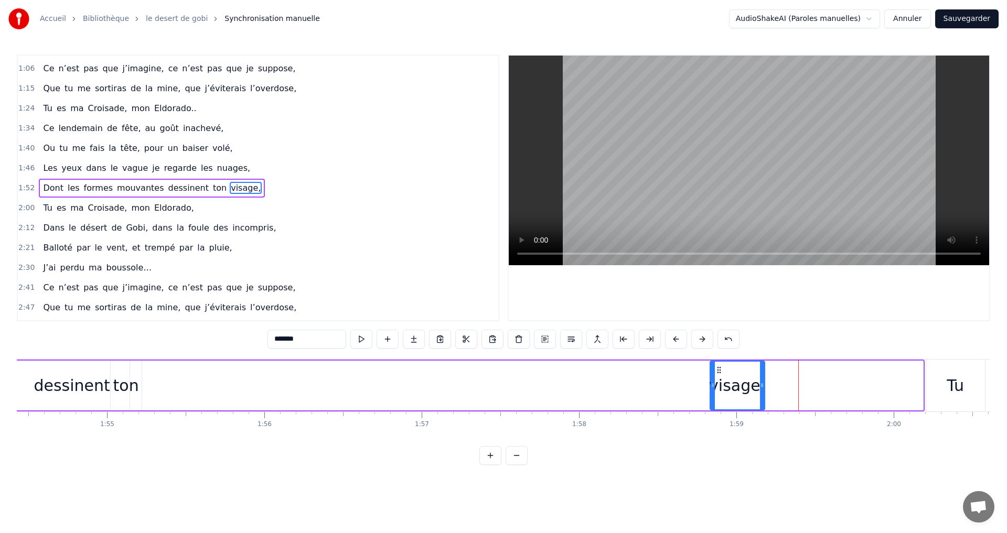
drag, startPoint x: 920, startPoint y: 386, endPoint x: 762, endPoint y: 394, distance: 158.5
click at [762, 394] on div at bounding box center [762, 386] width 4 height 48
click at [712, 380] on div at bounding box center [712, 386] width 4 height 48
drag, startPoint x: 762, startPoint y: 383, endPoint x: 767, endPoint y: 389, distance: 7.4
click at [767, 389] on icon at bounding box center [767, 385] width 4 height 8
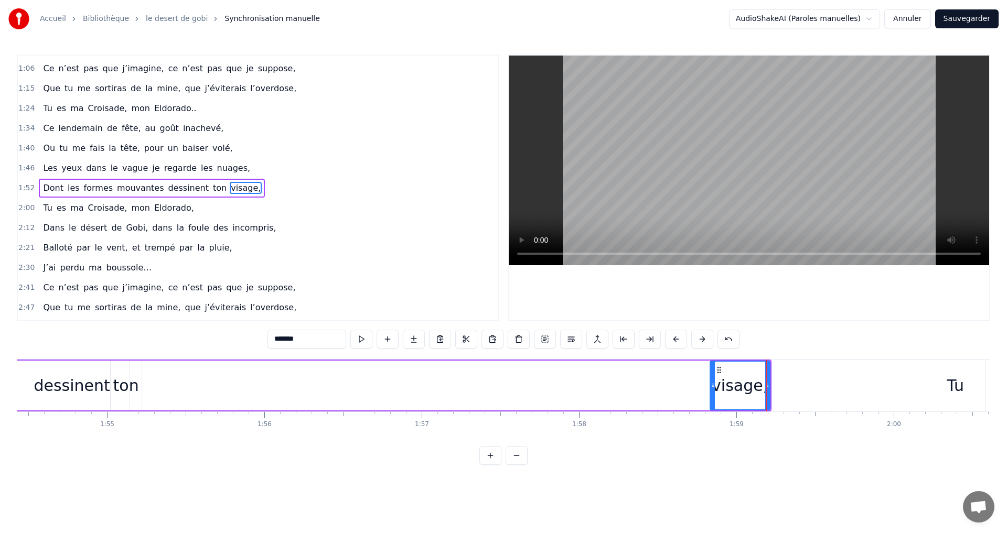
click at [699, 362] on div "Dont les formes mouvantes dessinent ton visage," at bounding box center [208, 386] width 1126 height 52
drag, startPoint x: 731, startPoint y: 361, endPoint x: 580, endPoint y: 360, distance: 150.5
click at [580, 360] on div "Dont les formes mouvantes dessinent ton visage," at bounding box center [208, 386] width 1126 height 52
click at [747, 371] on div "visage," at bounding box center [740, 386] width 60 height 50
click at [465, 340] on button at bounding box center [466, 339] width 22 height 19
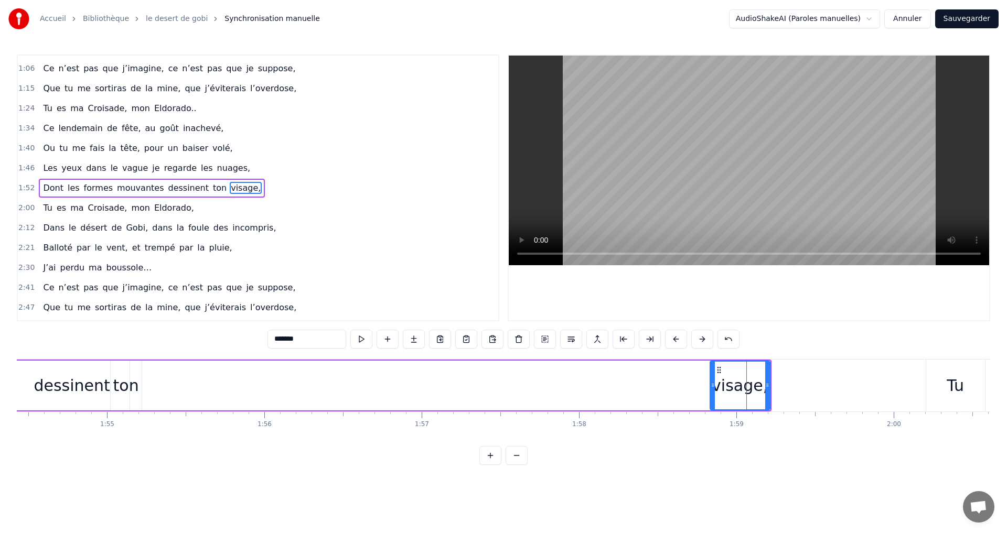
click at [149, 368] on div "Dont les formes mouvantes dessinent ton visage," at bounding box center [208, 386] width 1126 height 52
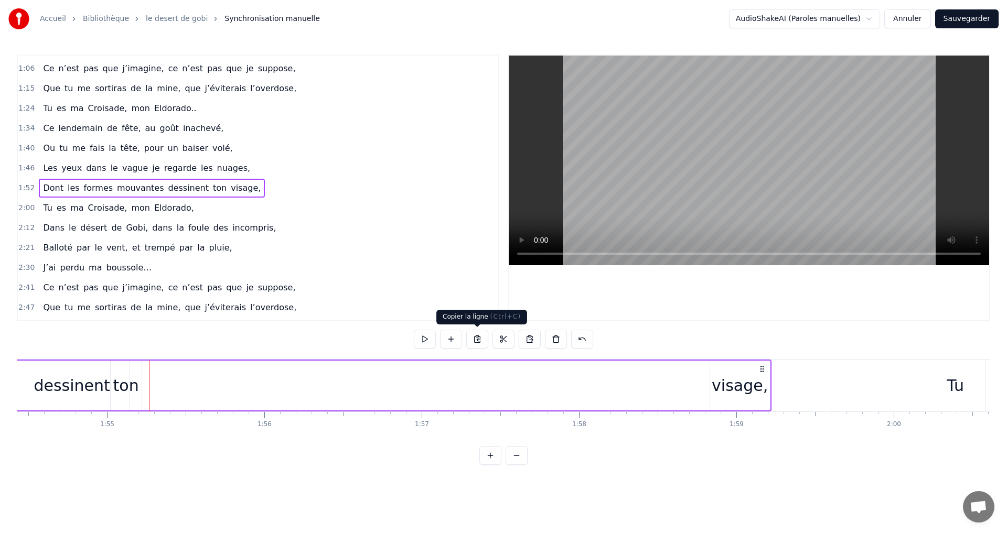
click at [478, 343] on button at bounding box center [477, 339] width 22 height 19
click at [746, 387] on div "visage," at bounding box center [740, 386] width 56 height 24
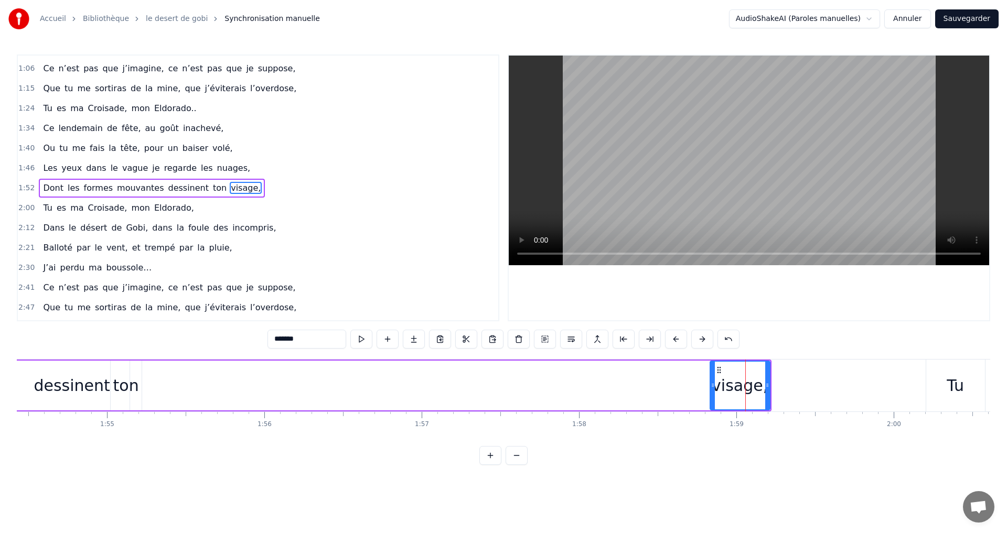
click at [691, 411] on div "Dont les formes mouvantes dessinent ton visage," at bounding box center [208, 386] width 1126 height 52
click at [771, 390] on div "Dont les formes mouvantes dessinent ton visage," at bounding box center [208, 386] width 1126 height 52
click at [753, 388] on div "visage," at bounding box center [740, 386] width 56 height 24
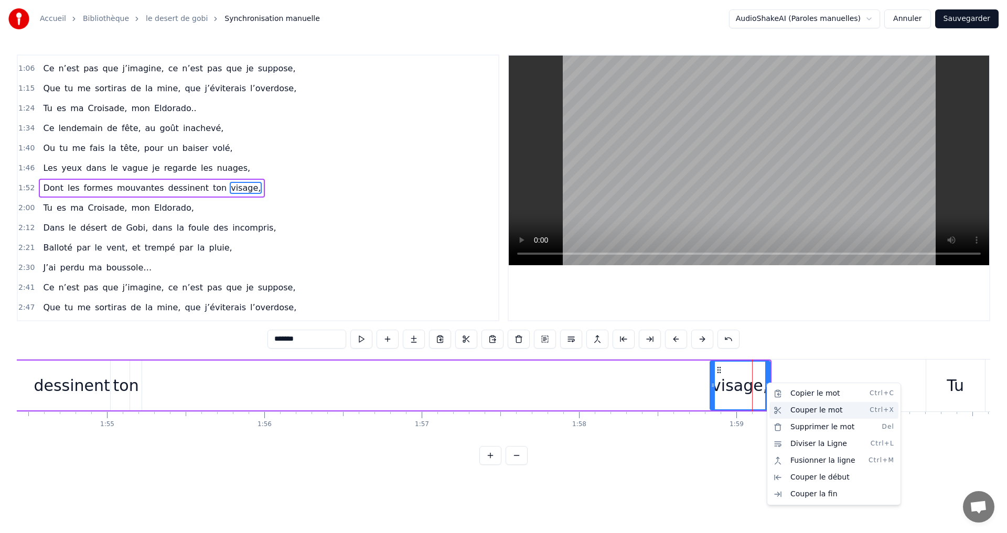
click at [784, 411] on div "Couper le mot Ctrl+X" at bounding box center [833, 410] width 129 height 17
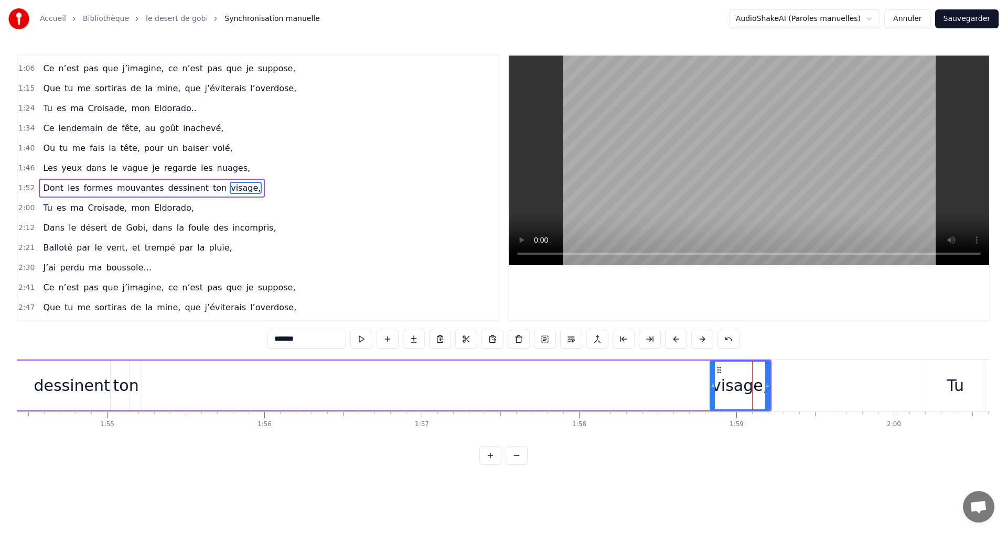
click at [144, 379] on div "Dont les formes mouvantes dessinent ton visage," at bounding box center [208, 386] width 1126 height 52
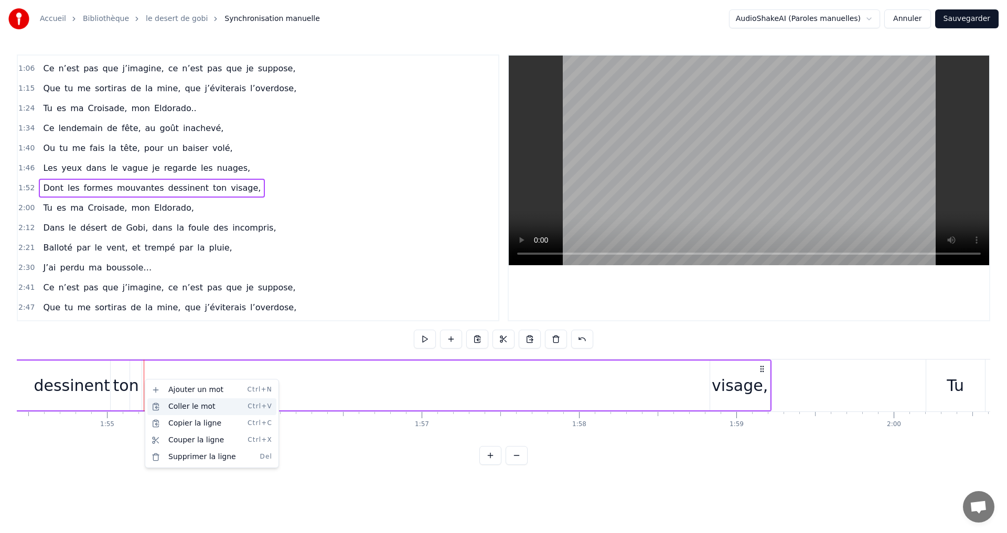
click at [185, 412] on div "Coller le mot Ctrl+V" at bounding box center [211, 406] width 129 height 17
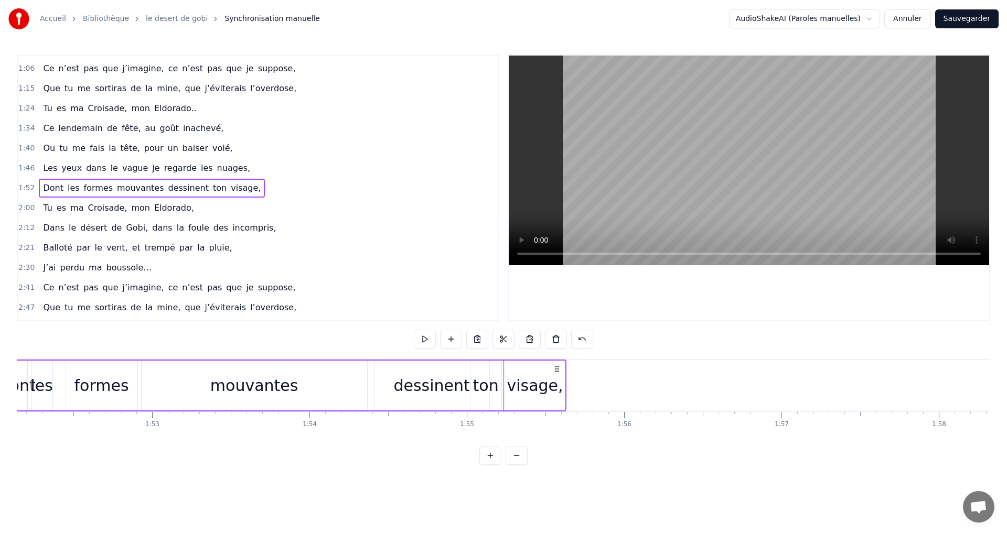
scroll to position [0, 17507]
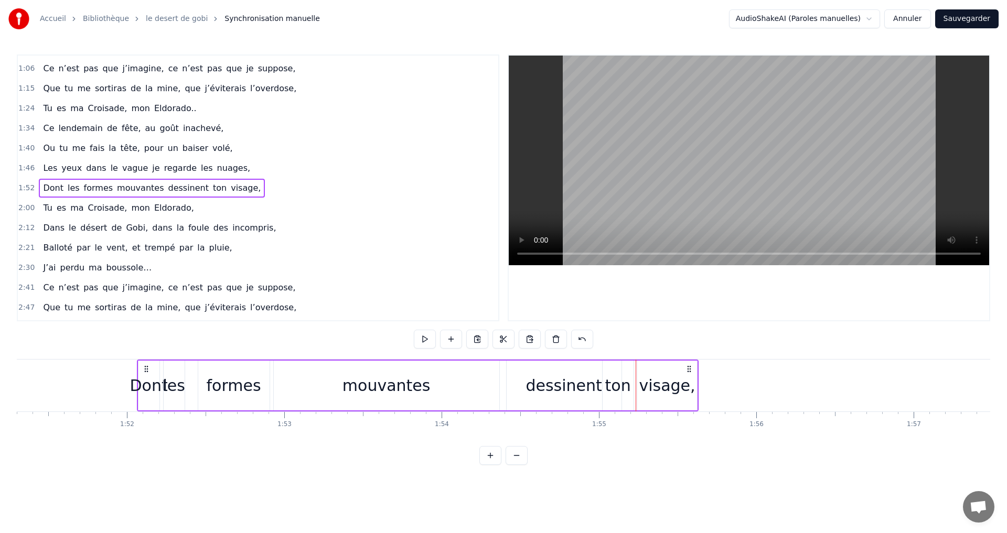
drag, startPoint x: 544, startPoint y: 362, endPoint x: 481, endPoint y: 361, distance: 62.9
click at [481, 361] on div "Dont les formes mouvantes dessinent ton visage," at bounding box center [418, 386] width 562 height 52
click at [586, 364] on div "dessinent" at bounding box center [564, 386] width 115 height 50
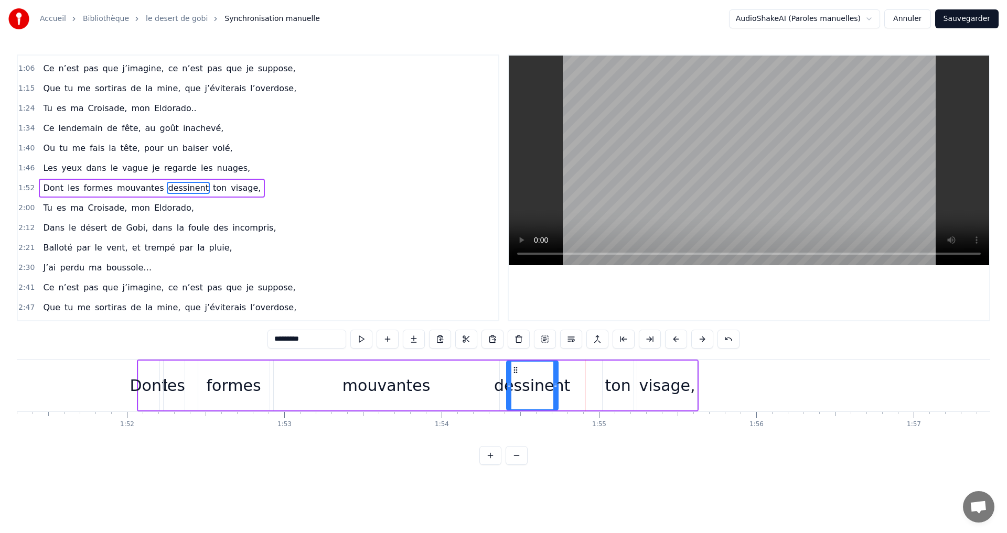
drag, startPoint x: 618, startPoint y: 384, endPoint x: 554, endPoint y: 389, distance: 63.6
click at [554, 389] on icon at bounding box center [555, 385] width 4 height 8
drag, startPoint x: 508, startPoint y: 385, endPoint x: 449, endPoint y: 387, distance: 58.3
click at [449, 387] on icon at bounding box center [451, 385] width 4 height 8
drag, startPoint x: 554, startPoint y: 388, endPoint x: 509, endPoint y: 389, distance: 45.1
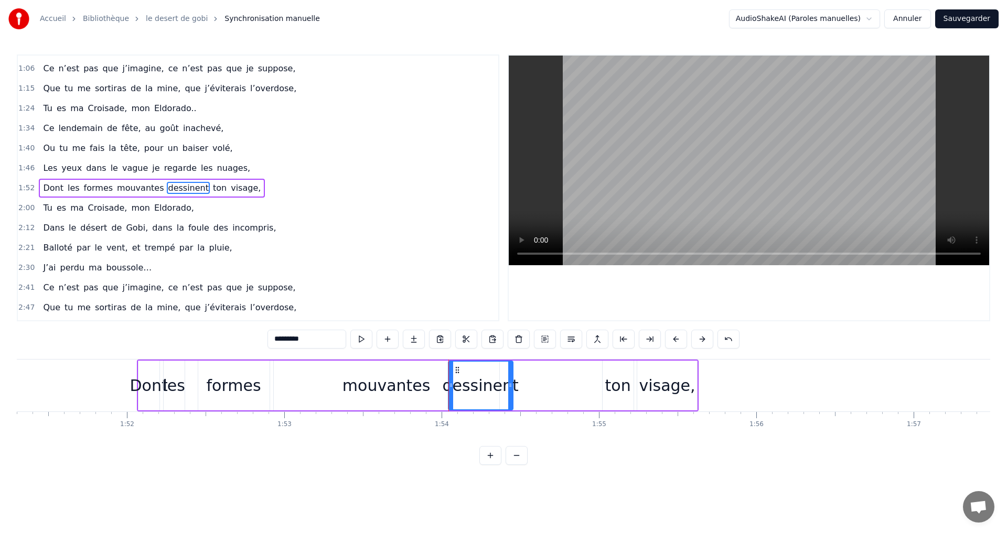
click at [509, 389] on icon at bounding box center [510, 385] width 4 height 8
drag, startPoint x: 618, startPoint y: 384, endPoint x: 550, endPoint y: 386, distance: 68.7
click at [550, 386] on div "Dont les formes mouvantes dessinent ton visage," at bounding box center [418, 386] width 562 height 52
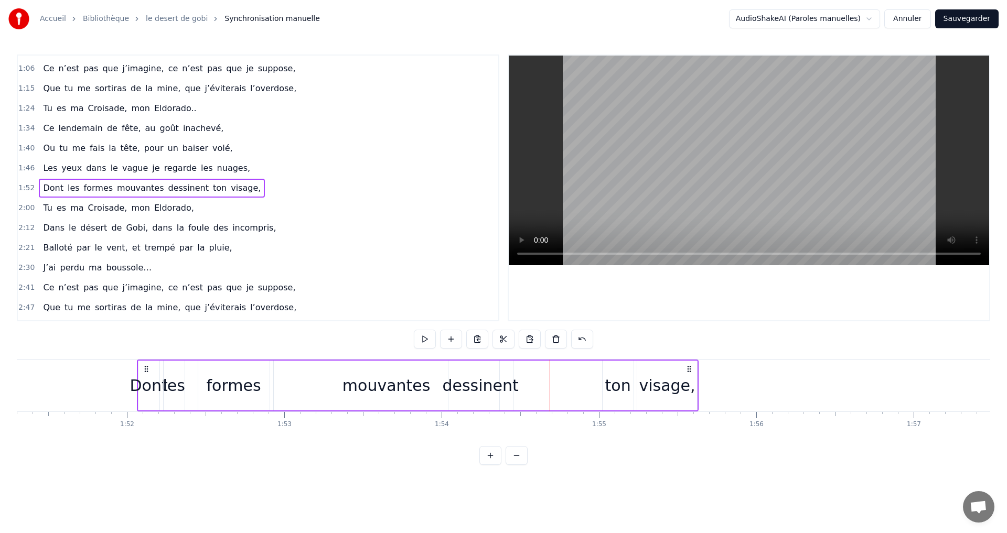
click at [621, 386] on div "ton" at bounding box center [618, 386] width 26 height 24
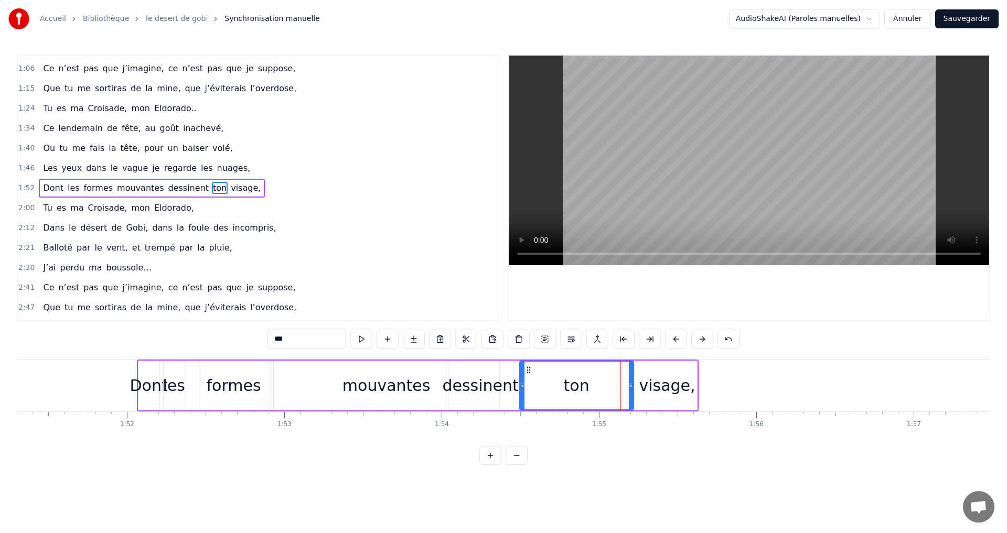
drag, startPoint x: 605, startPoint y: 384, endPoint x: 522, endPoint y: 389, distance: 83.0
click at [522, 389] on icon at bounding box center [522, 385] width 4 height 8
drag, startPoint x: 631, startPoint y: 384, endPoint x: 547, endPoint y: 393, distance: 84.4
click at [547, 393] on div at bounding box center [547, 386] width 4 height 48
click at [651, 386] on div "visage," at bounding box center [667, 386] width 56 height 24
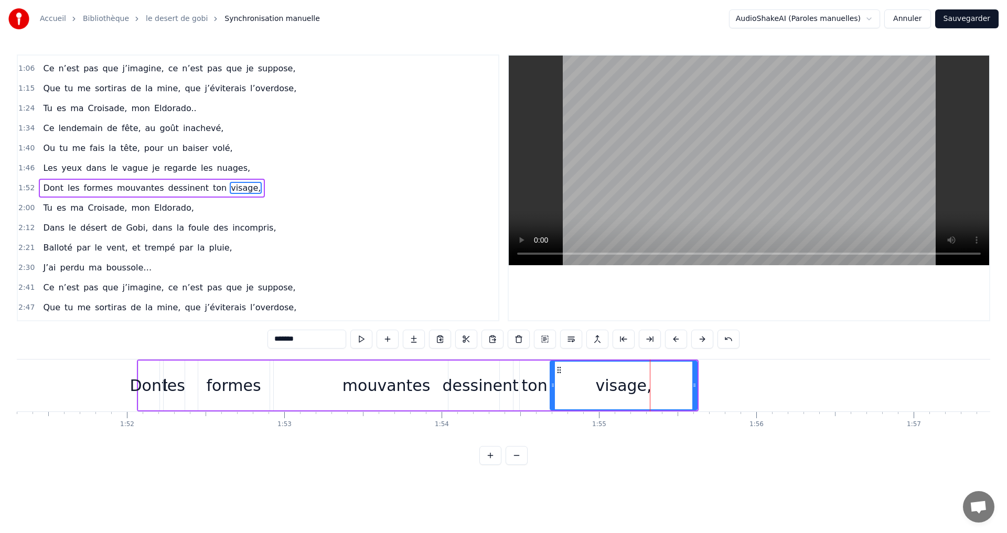
drag, startPoint x: 639, startPoint y: 385, endPoint x: 552, endPoint y: 389, distance: 87.1
click at [552, 389] on icon at bounding box center [553, 385] width 4 height 8
drag, startPoint x: 694, startPoint y: 386, endPoint x: 608, endPoint y: 392, distance: 85.7
click at [608, 392] on div at bounding box center [609, 386] width 4 height 48
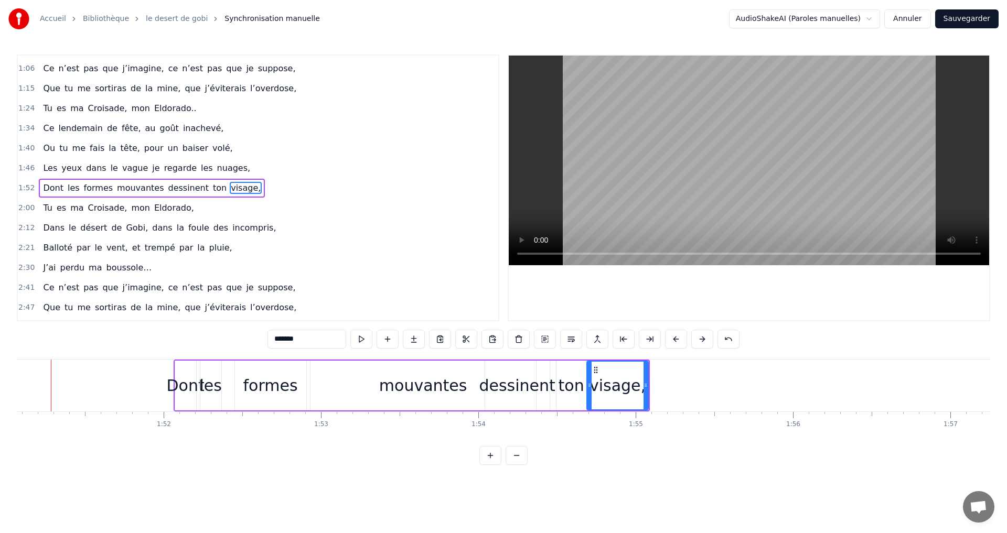
scroll to position [0, 17452]
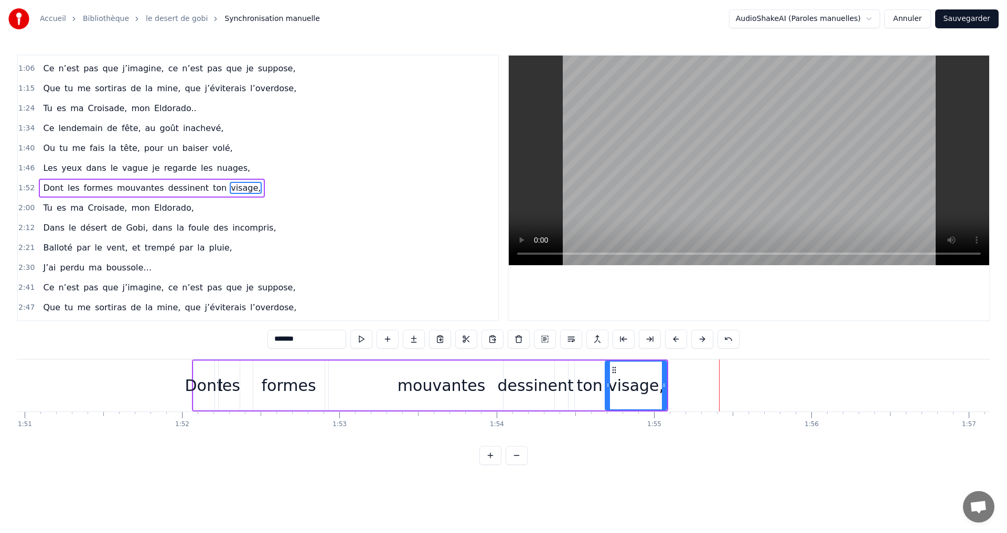
click at [525, 384] on div "dessinent" at bounding box center [535, 386] width 76 height 24
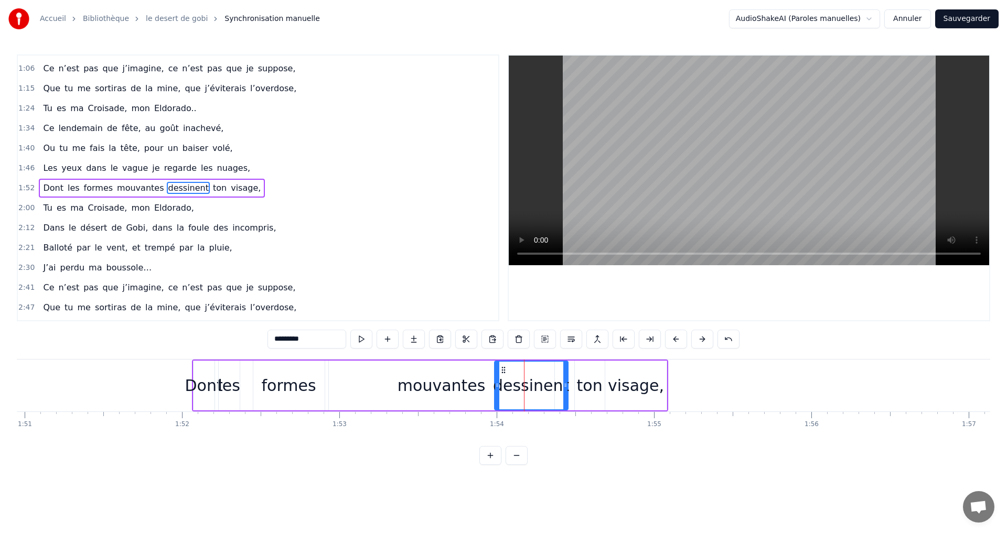
drag, startPoint x: 507, startPoint y: 388, endPoint x: 498, endPoint y: 389, distance: 9.0
click at [498, 389] on icon at bounding box center [497, 385] width 4 height 8
click at [419, 387] on div "mouvantes" at bounding box center [441, 386] width 88 height 24
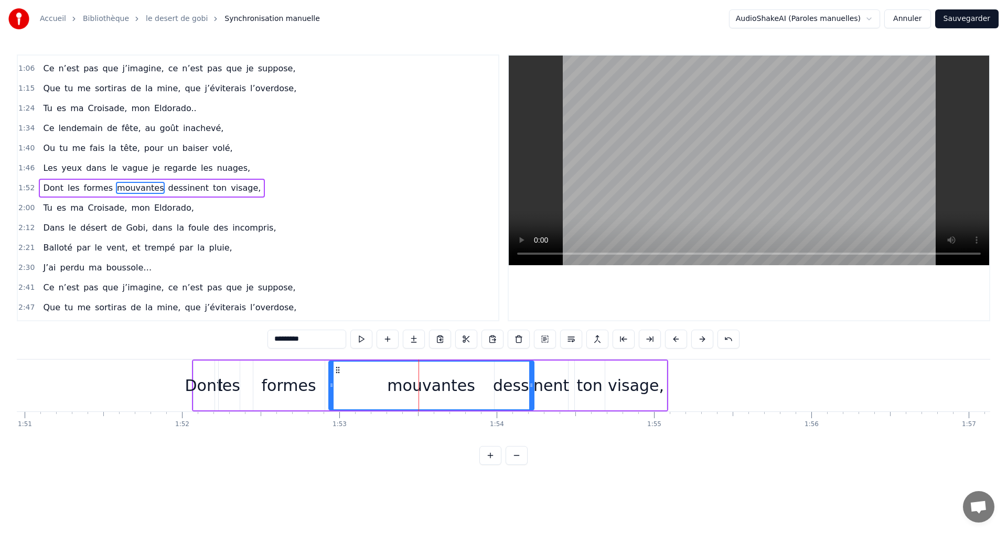
drag, startPoint x: 551, startPoint y: 383, endPoint x: 530, endPoint y: 386, distance: 20.6
click at [530, 386] on icon at bounding box center [531, 385] width 4 height 8
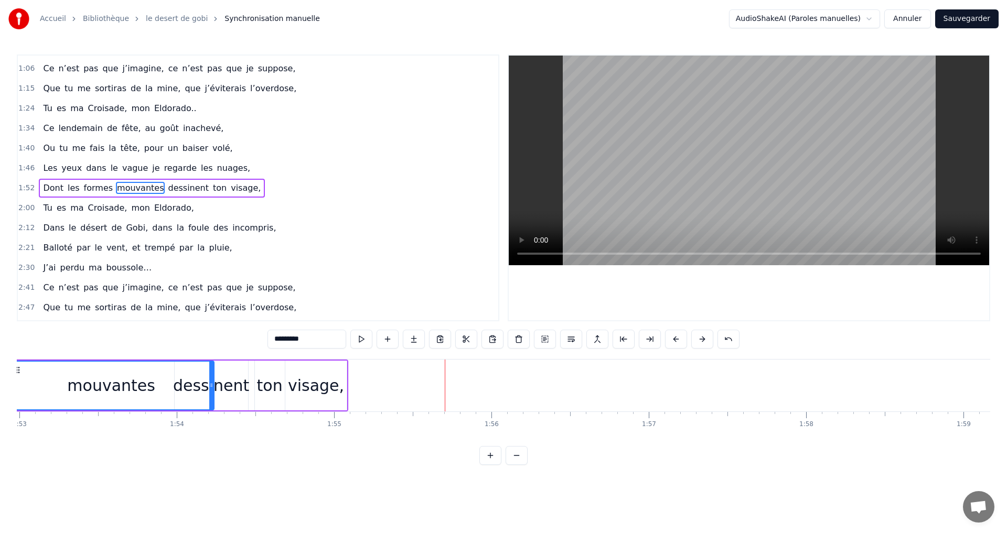
scroll to position [0, 17205]
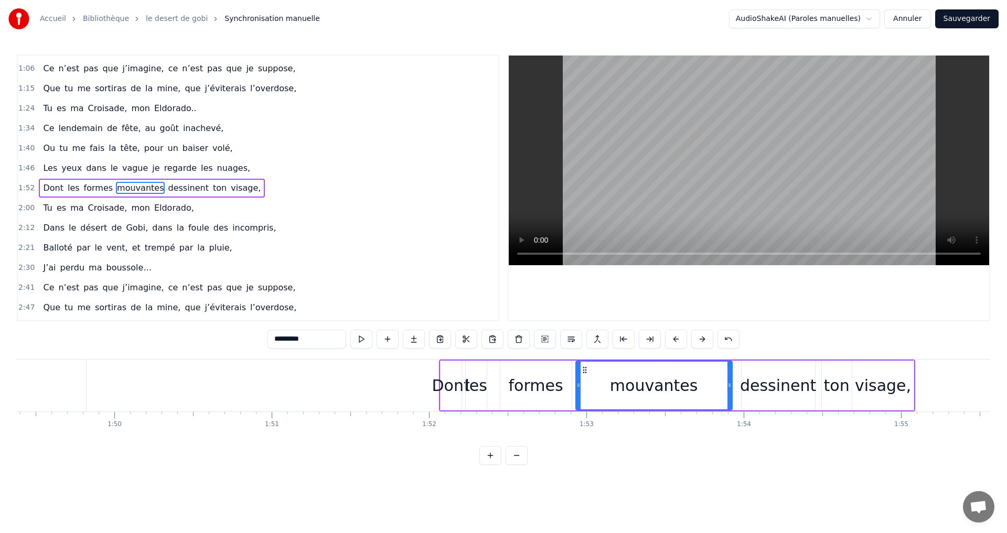
drag, startPoint x: 775, startPoint y: 382, endPoint x: 727, endPoint y: 389, distance: 49.2
click at [727, 389] on icon at bounding box center [729, 385] width 4 height 8
click at [742, 386] on div "dessinent" at bounding box center [777, 386] width 73 height 50
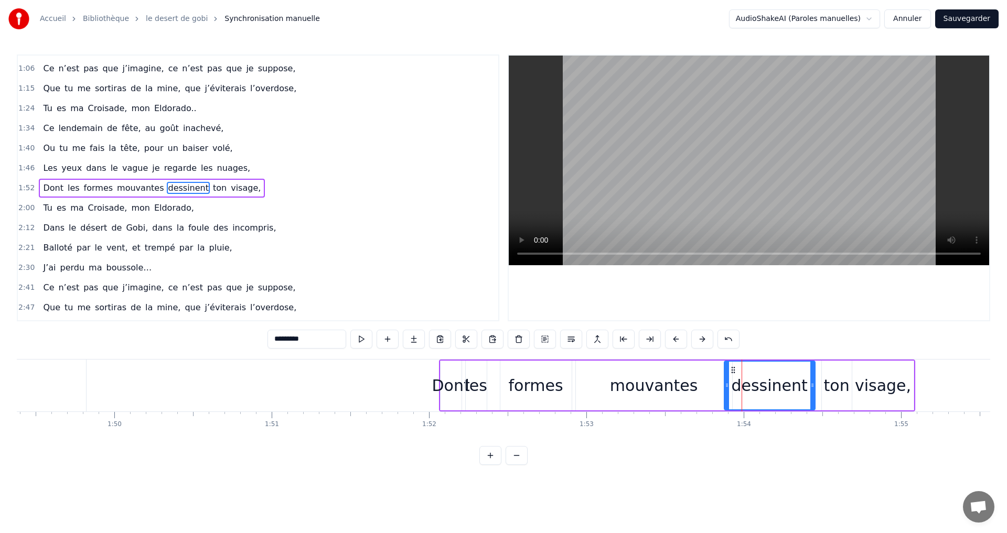
drag, startPoint x: 742, startPoint y: 386, endPoint x: 725, endPoint y: 389, distance: 17.5
click at [725, 389] on icon at bounding box center [727, 385] width 4 height 8
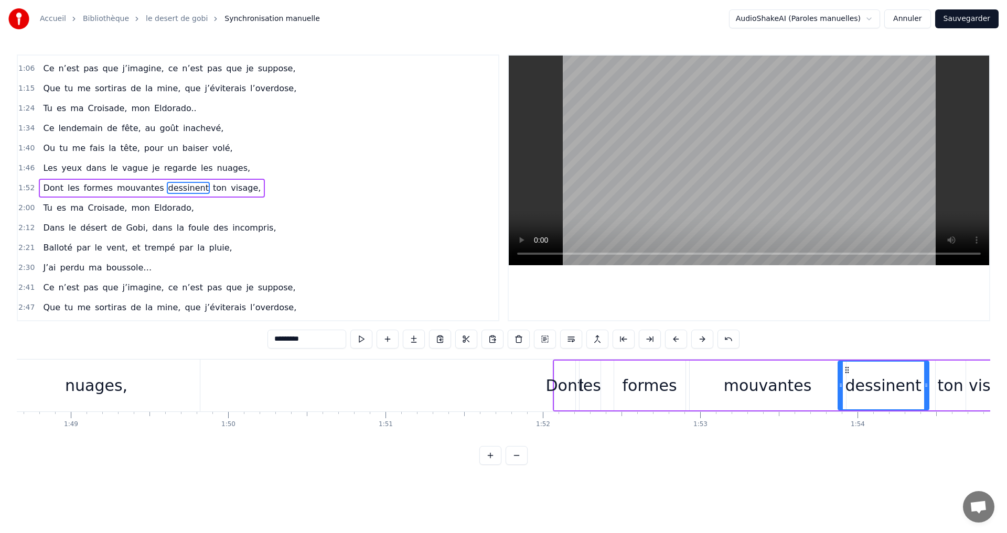
scroll to position [0, 17262]
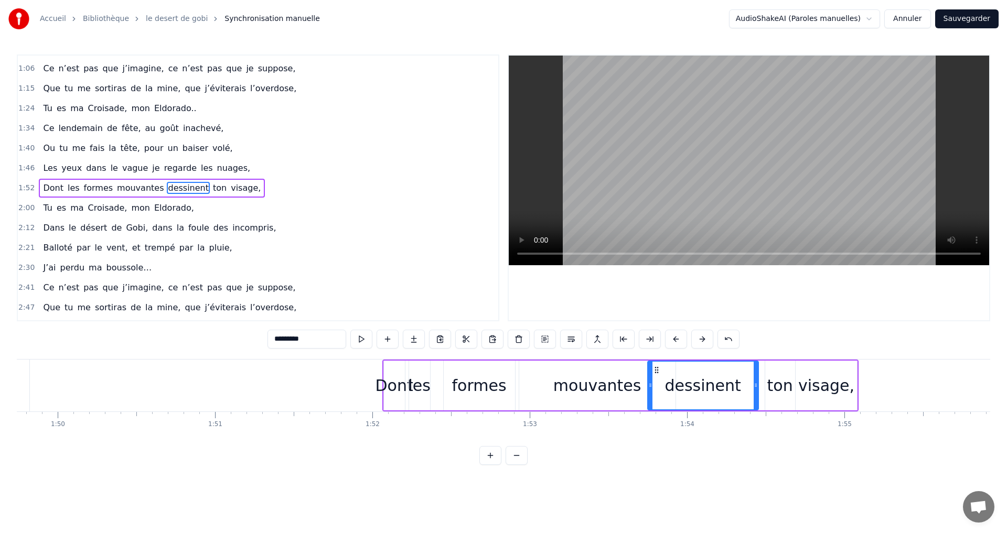
drag, startPoint x: 669, startPoint y: 385, endPoint x: 649, endPoint y: 391, distance: 20.7
click at [649, 391] on div at bounding box center [650, 386] width 4 height 48
drag, startPoint x: 754, startPoint y: 384, endPoint x: 732, endPoint y: 391, distance: 22.9
click at [732, 391] on div at bounding box center [733, 386] width 4 height 48
click at [764, 389] on div "ton" at bounding box center [779, 386] width 31 height 50
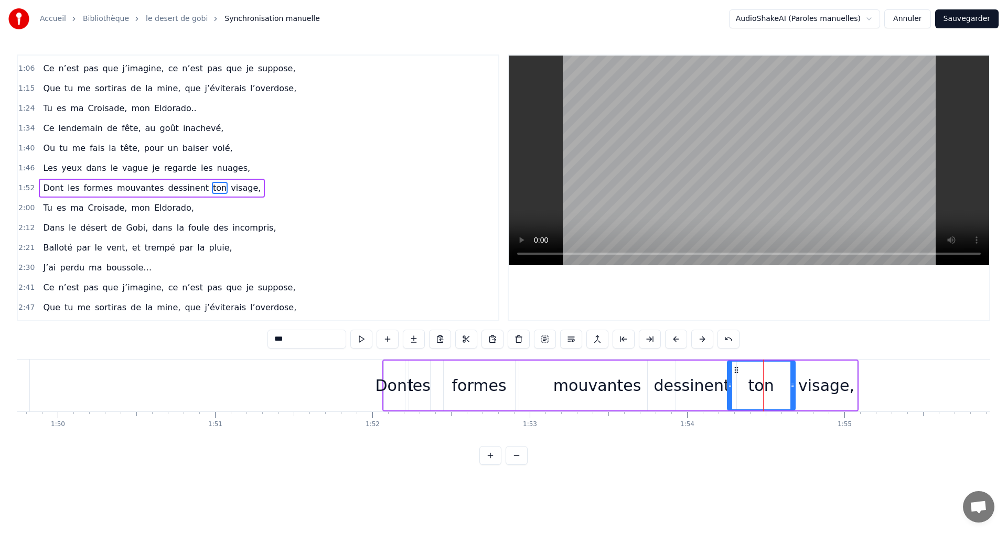
drag, startPoint x: 766, startPoint y: 385, endPoint x: 728, endPoint y: 393, distance: 38.5
click at [728, 393] on div at bounding box center [730, 386] width 4 height 48
drag, startPoint x: 791, startPoint y: 386, endPoint x: 759, endPoint y: 393, distance: 32.3
click at [759, 393] on div at bounding box center [761, 386] width 4 height 48
click at [803, 384] on div "visage," at bounding box center [826, 386] width 56 height 24
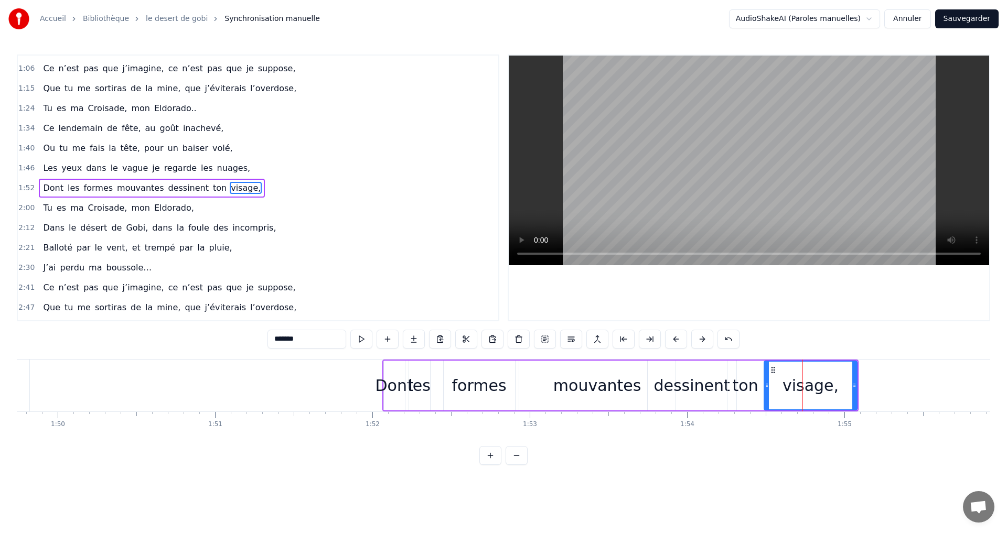
drag, startPoint x: 798, startPoint y: 385, endPoint x: 766, endPoint y: 391, distance: 32.0
click at [766, 391] on div at bounding box center [766, 386] width 4 height 48
drag, startPoint x: 854, startPoint y: 385, endPoint x: 842, endPoint y: 388, distance: 13.0
click at [842, 388] on icon at bounding box center [841, 385] width 4 height 8
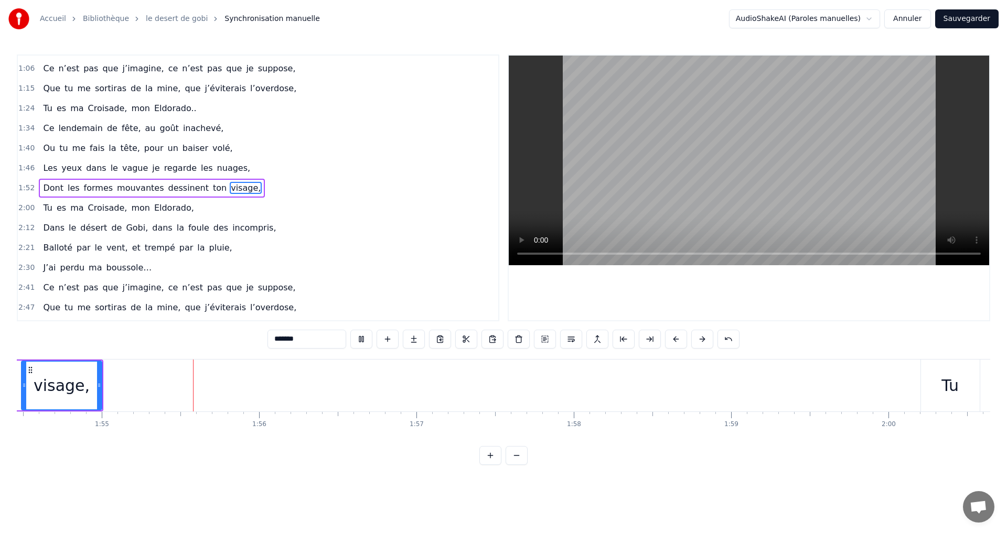
scroll to position [0, 18005]
click at [941, 382] on div "Tu" at bounding box center [949, 386] width 17 height 24
type input "**"
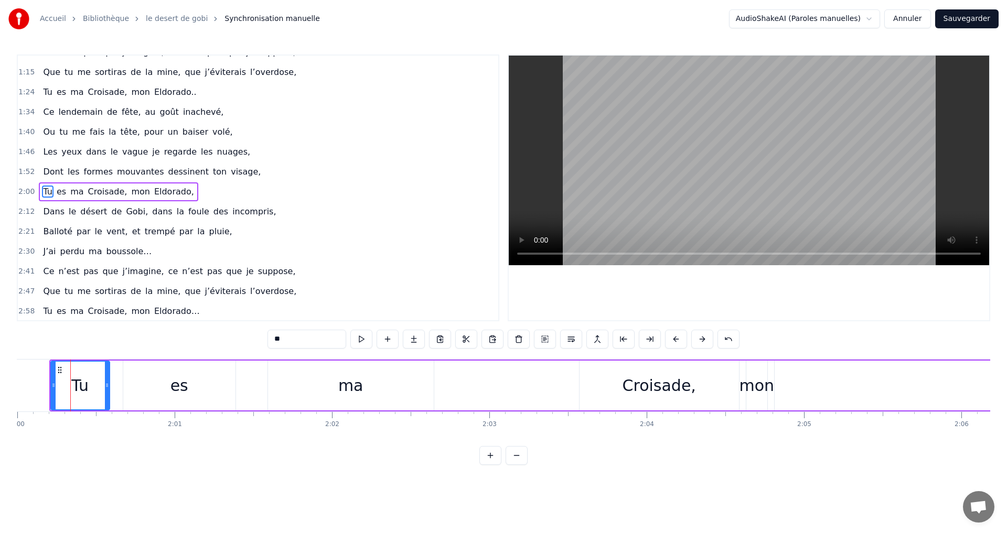
scroll to position [0, 18876]
click at [512, 465] on button at bounding box center [516, 455] width 22 height 19
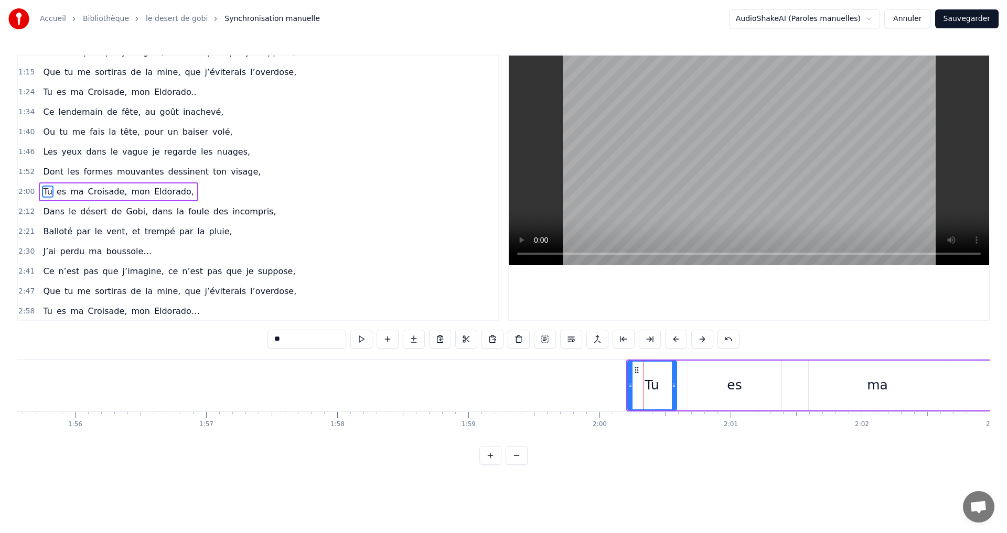
scroll to position [0, 15084]
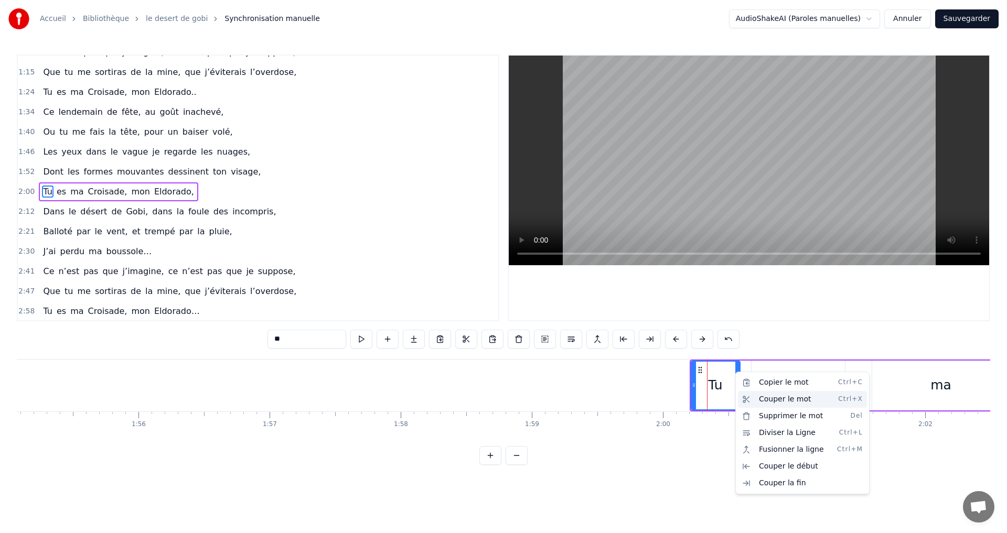
click at [790, 400] on div "Couper le mot Ctrl+X" at bounding box center [802, 399] width 129 height 17
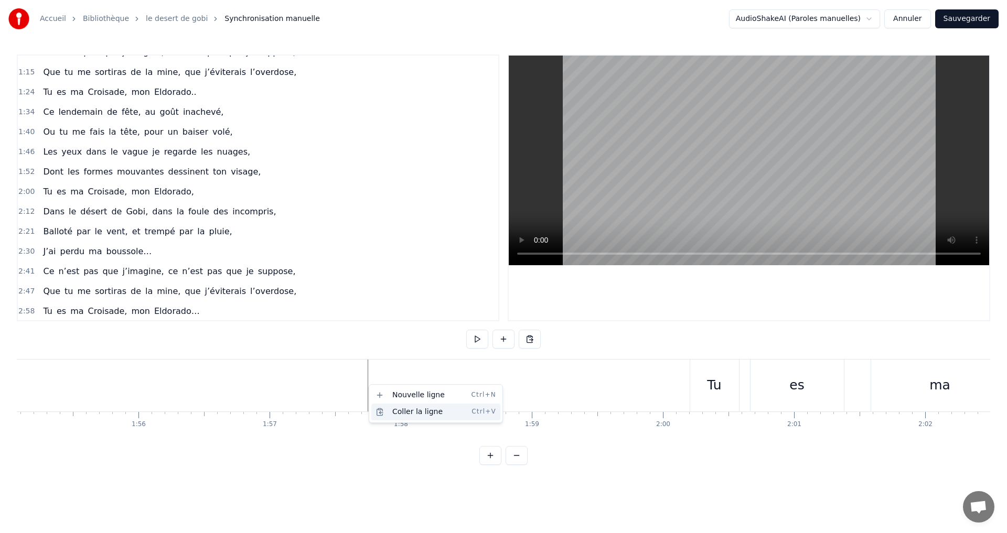
click at [414, 412] on div "Coller la ligne Ctrl+V" at bounding box center [435, 412] width 129 height 17
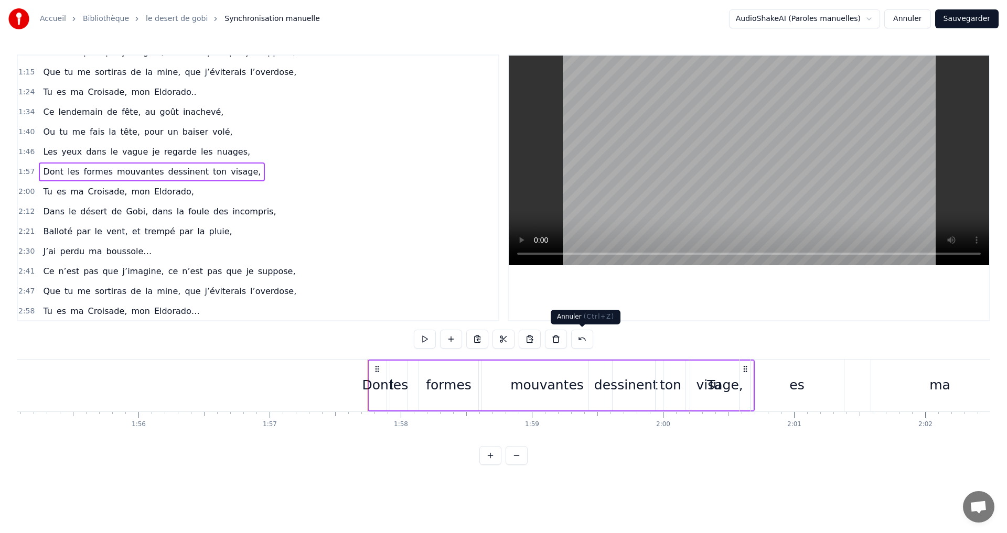
click at [580, 340] on button at bounding box center [582, 339] width 22 height 19
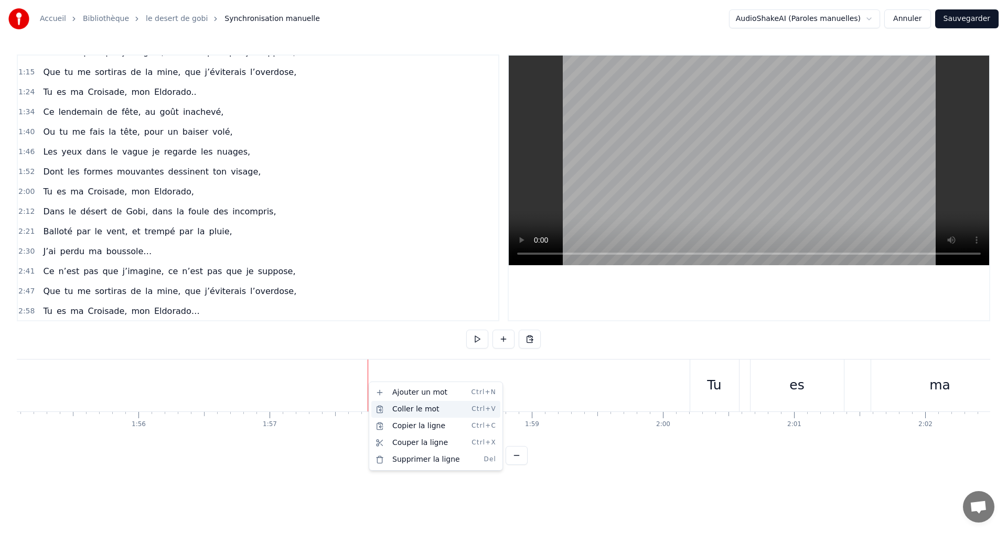
click at [421, 410] on div "Coller le mot Ctrl+V" at bounding box center [435, 409] width 129 height 17
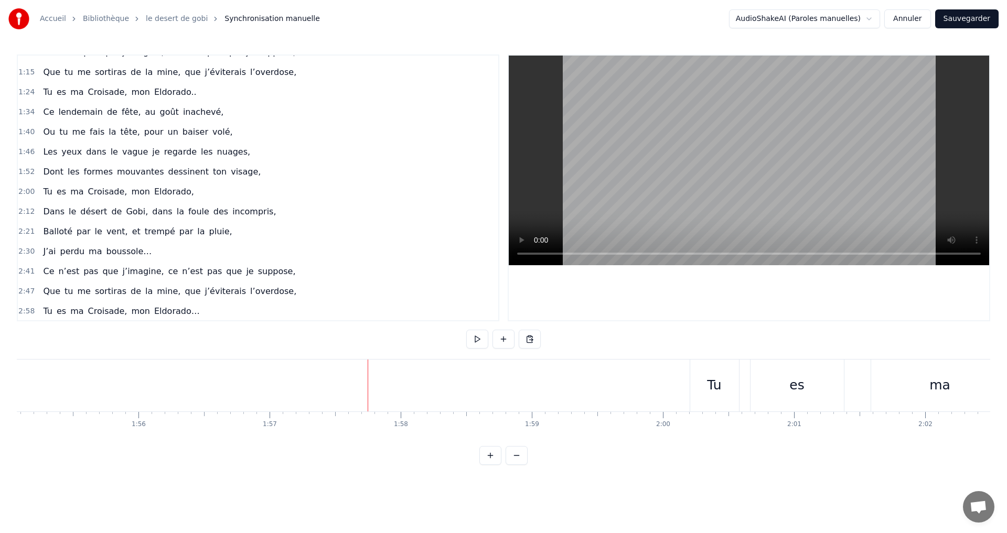
click at [716, 387] on div "Tu" at bounding box center [714, 385] width 14 height 20
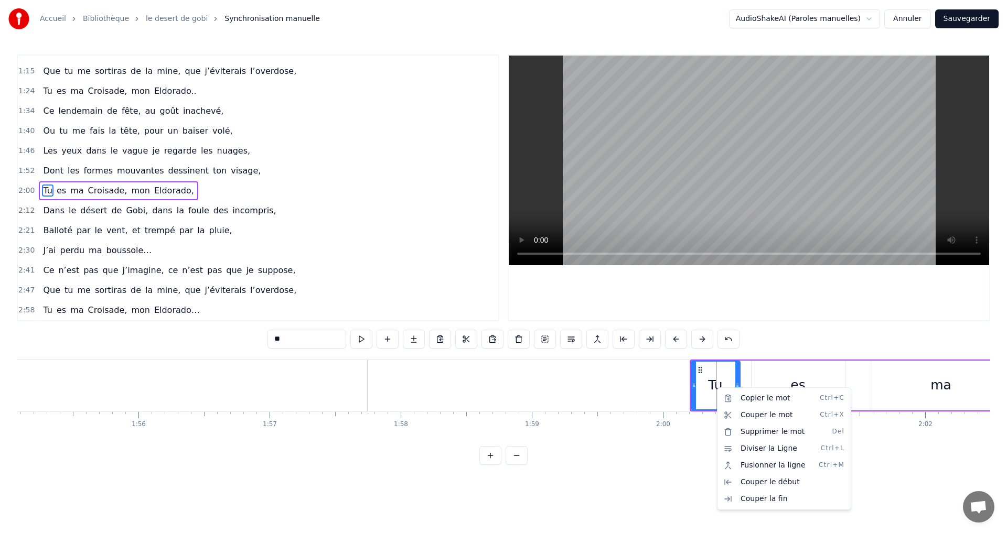
click at [876, 472] on html "Accueil Bibliothèque le desert de gobi Synchronisation manuelle AudioShakeAI (P…" at bounding box center [503, 241] width 1007 height 482
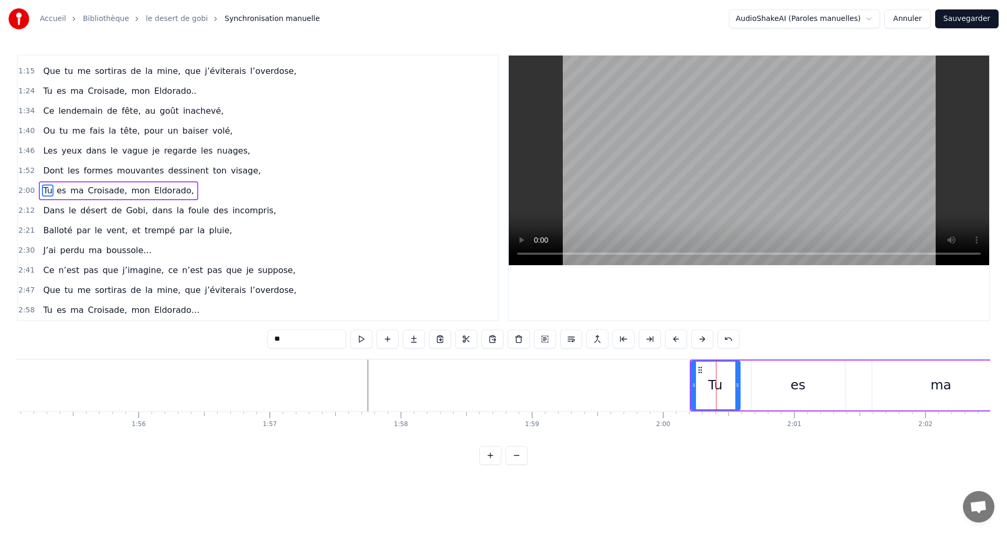
click at [767, 362] on div "es" at bounding box center [797, 386] width 93 height 50
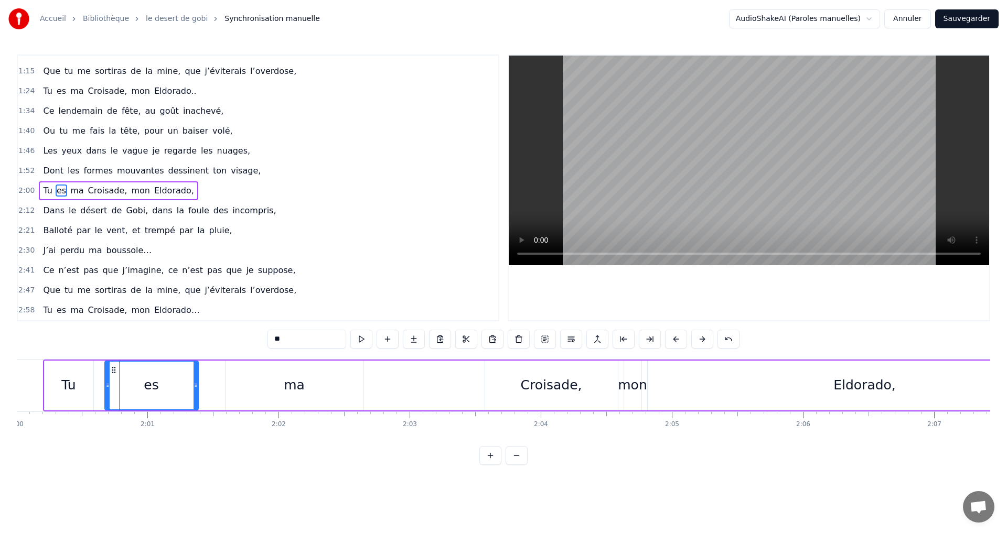
scroll to position [0, 15510]
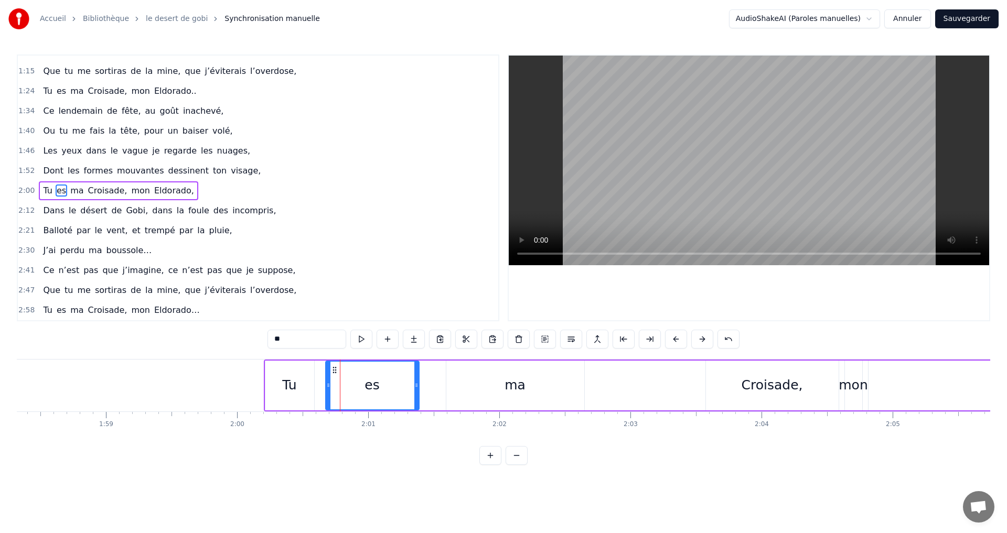
click at [520, 465] on button at bounding box center [516, 455] width 22 height 19
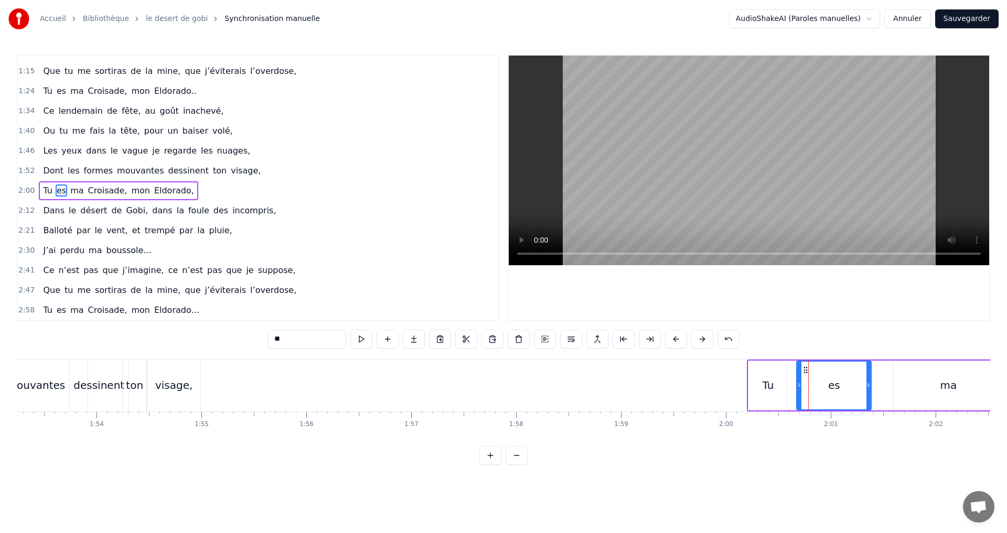
scroll to position [0, 12127]
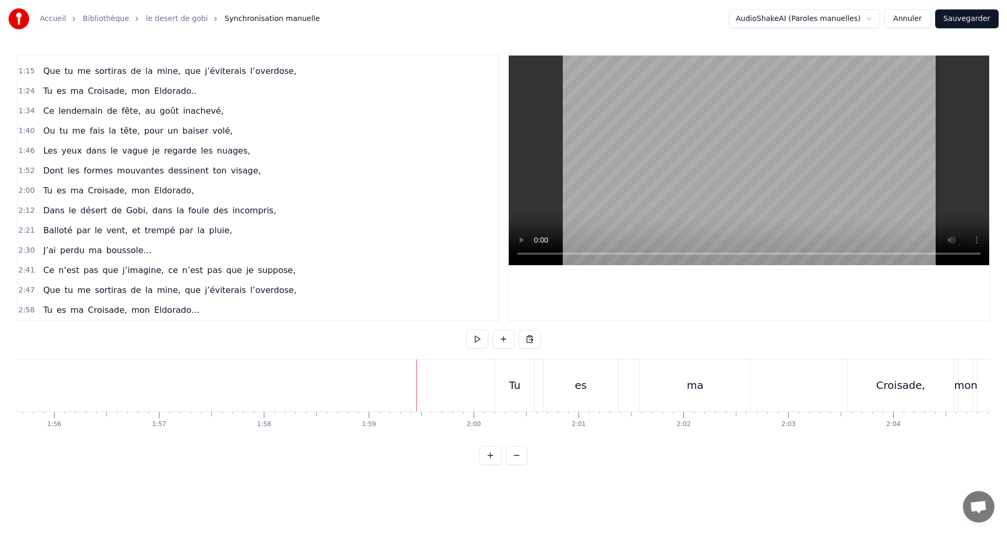
click at [587, 402] on div "es" at bounding box center [580, 386] width 74 height 52
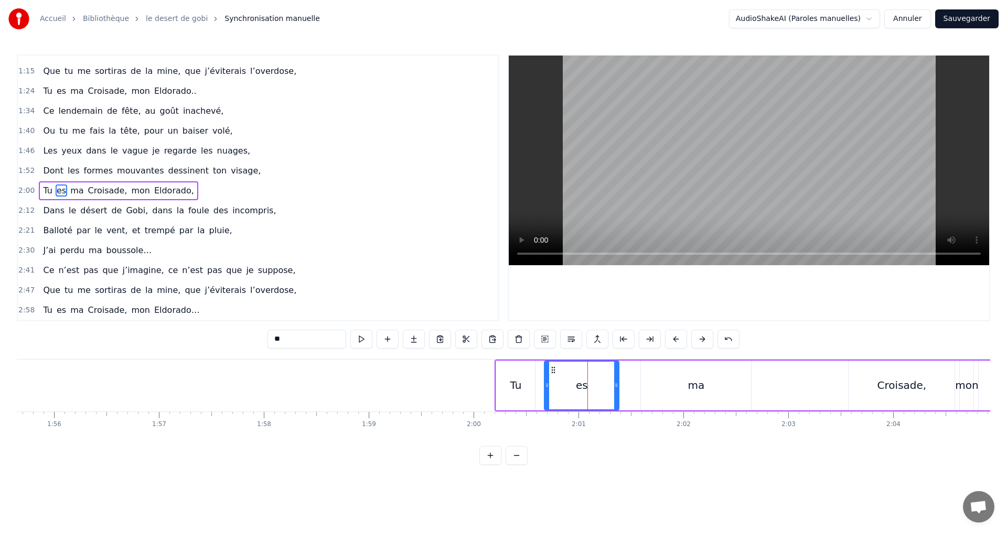
click at [519, 392] on div "Tu" at bounding box center [516, 386] width 12 height 16
type input "**"
click at [596, 393] on div "es" at bounding box center [581, 386] width 74 height 50
click at [663, 396] on div "ma" at bounding box center [696, 386] width 110 height 50
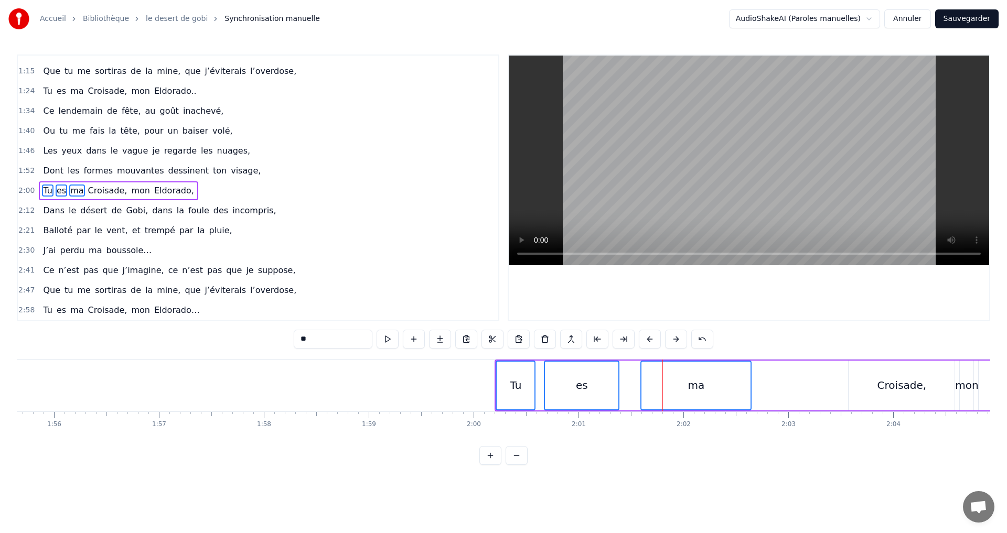
drag, startPoint x: 530, startPoint y: 361, endPoint x: 317, endPoint y: 359, distance: 212.4
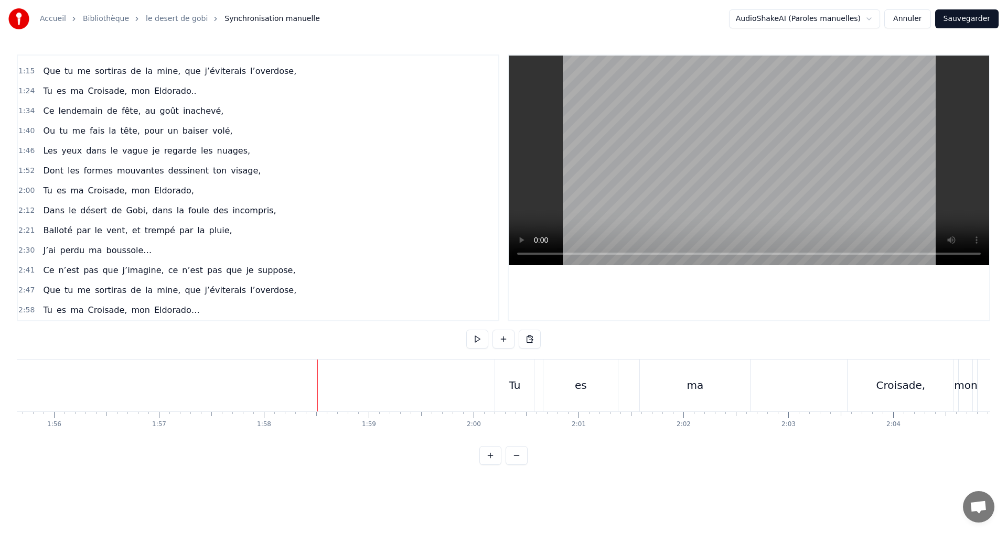
click at [513, 391] on div "Tu" at bounding box center [515, 386] width 12 height 16
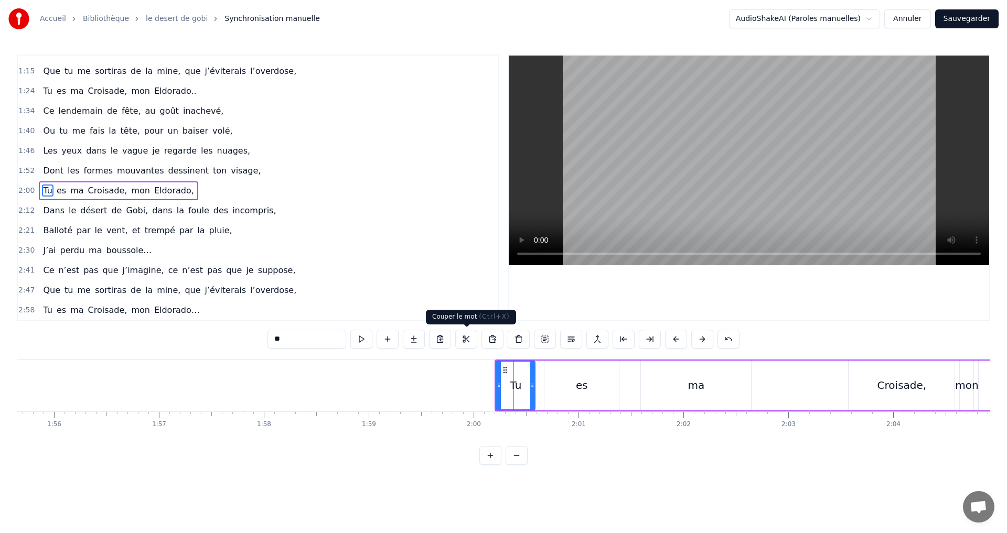
click at [462, 342] on button at bounding box center [466, 339] width 22 height 19
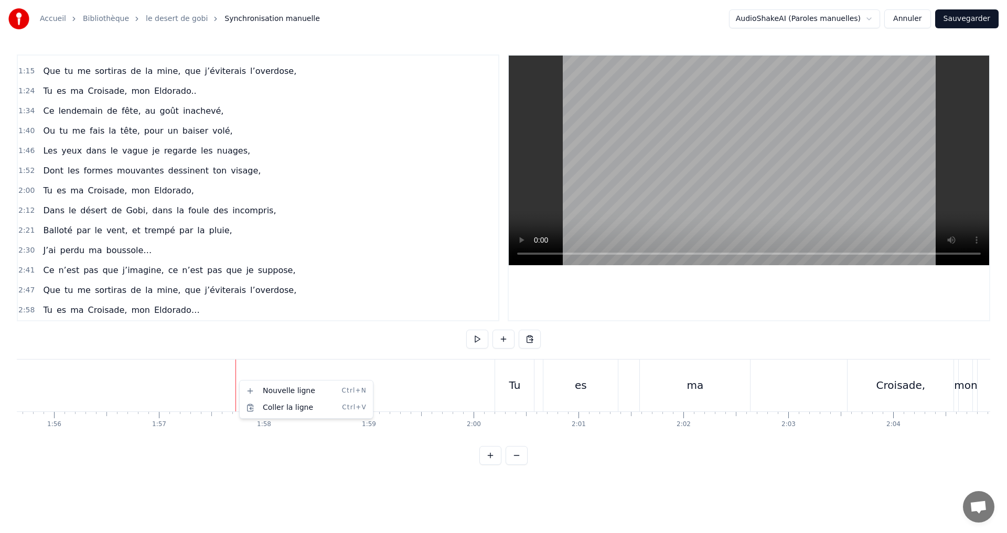
click at [523, 385] on div "Tu" at bounding box center [514, 386] width 39 height 52
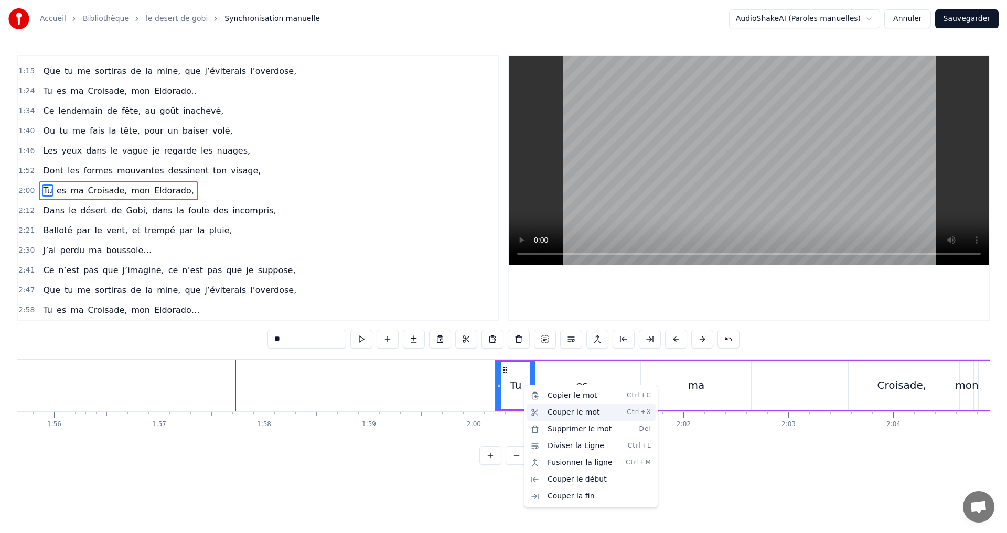
click at [565, 412] on div "Couper le mot Ctrl+X" at bounding box center [590, 412] width 129 height 17
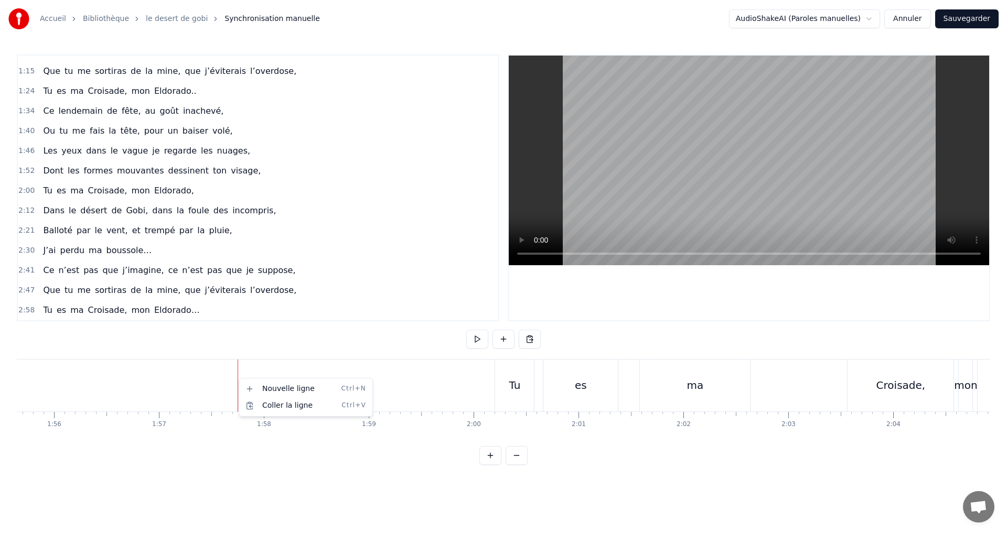
click at [238, 374] on html "Accueil Bibliothèque le desert de gobi Synchronisation manuelle AudioShakeAI (P…" at bounding box center [503, 241] width 1007 height 482
click at [234, 383] on html "Accueil Bibliothèque le desert de gobi Synchronisation manuelle AudioShakeAI (P…" at bounding box center [503, 241] width 1007 height 482
click at [268, 371] on html "Accueil Bibliothèque le desert de gobi Synchronisation manuelle AudioShakeAI (P…" at bounding box center [503, 241] width 1007 height 482
click at [516, 390] on html "Accueil Bibliothèque le desert de gobi Synchronisation manuelle AudioShakeAI (P…" at bounding box center [503, 241] width 1007 height 482
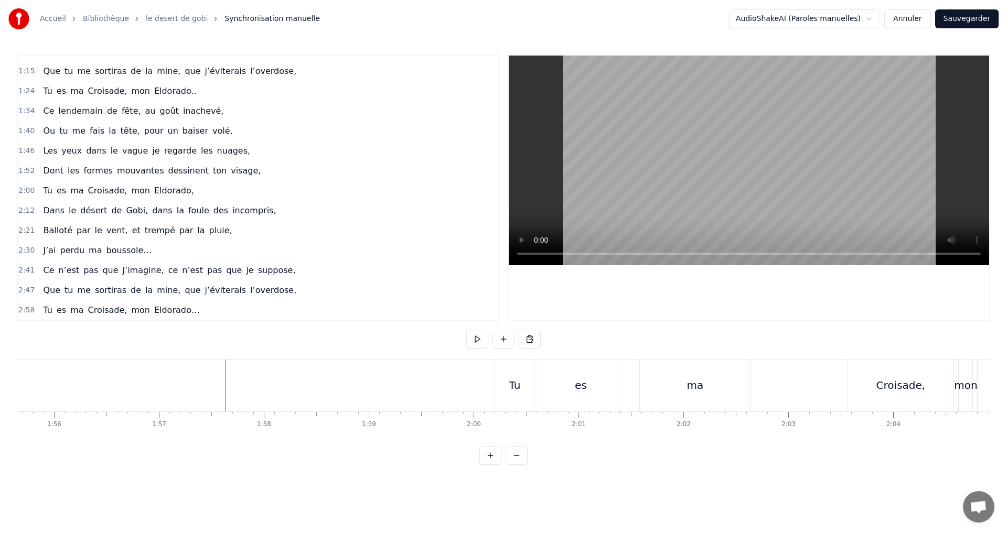
click at [502, 386] on div "Tu" at bounding box center [514, 386] width 39 height 52
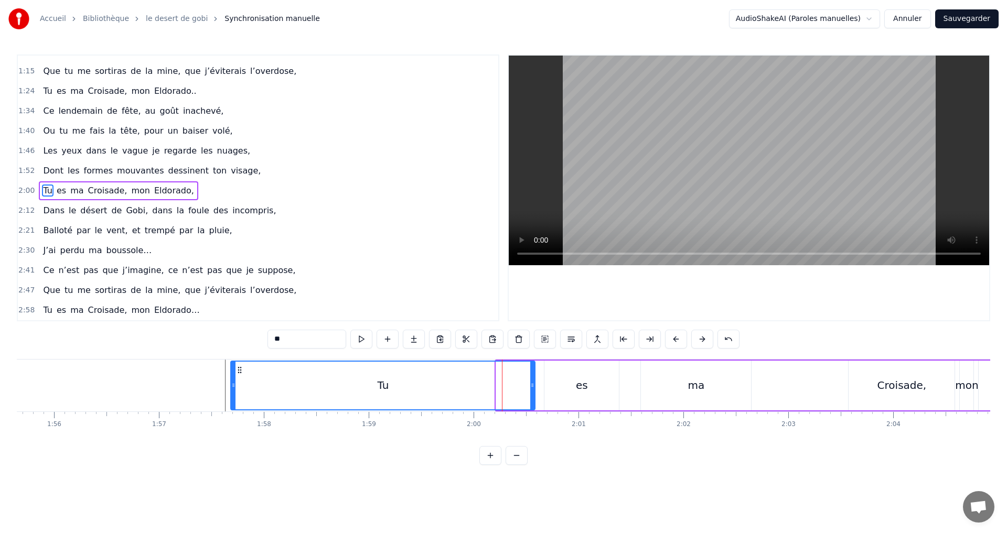
drag, startPoint x: 497, startPoint y: 387, endPoint x: 231, endPoint y: 383, distance: 265.3
click at [231, 383] on icon at bounding box center [233, 385] width 4 height 8
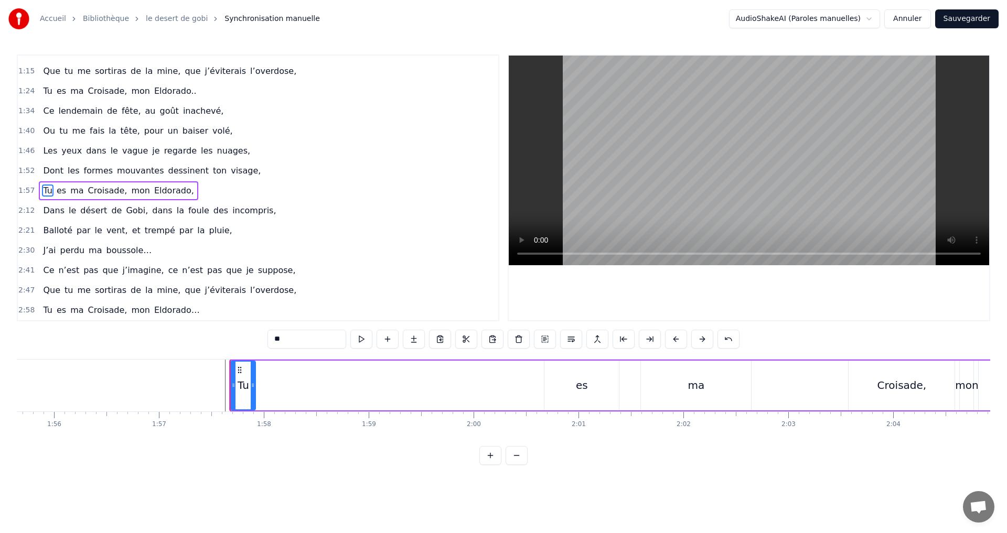
drag, startPoint x: 533, startPoint y: 387, endPoint x: 254, endPoint y: 389, distance: 279.5
click at [254, 389] on icon at bounding box center [253, 385] width 4 height 8
click at [589, 391] on div "es" at bounding box center [581, 386] width 74 height 50
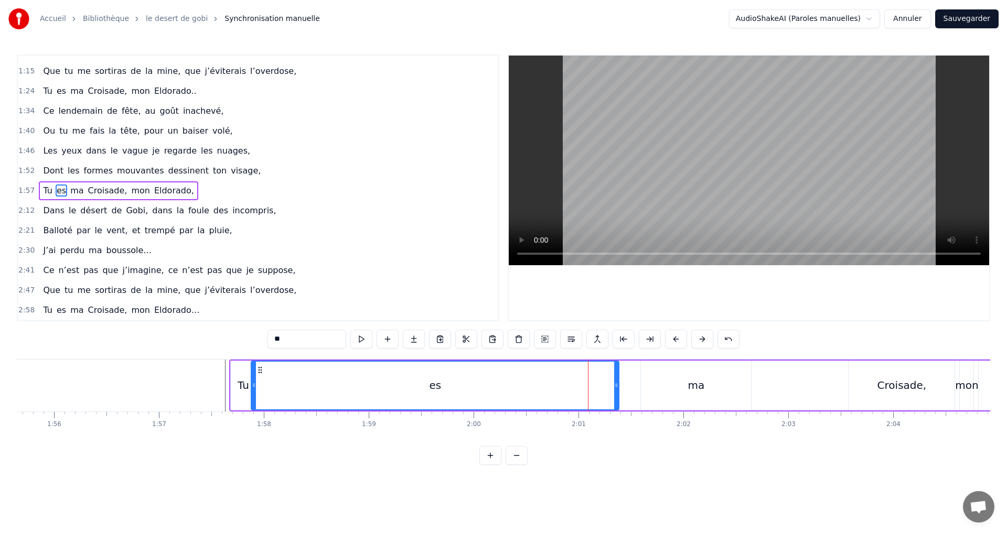
drag, startPoint x: 547, startPoint y: 387, endPoint x: 254, endPoint y: 393, distance: 293.2
click at [254, 393] on div at bounding box center [254, 386] width 4 height 48
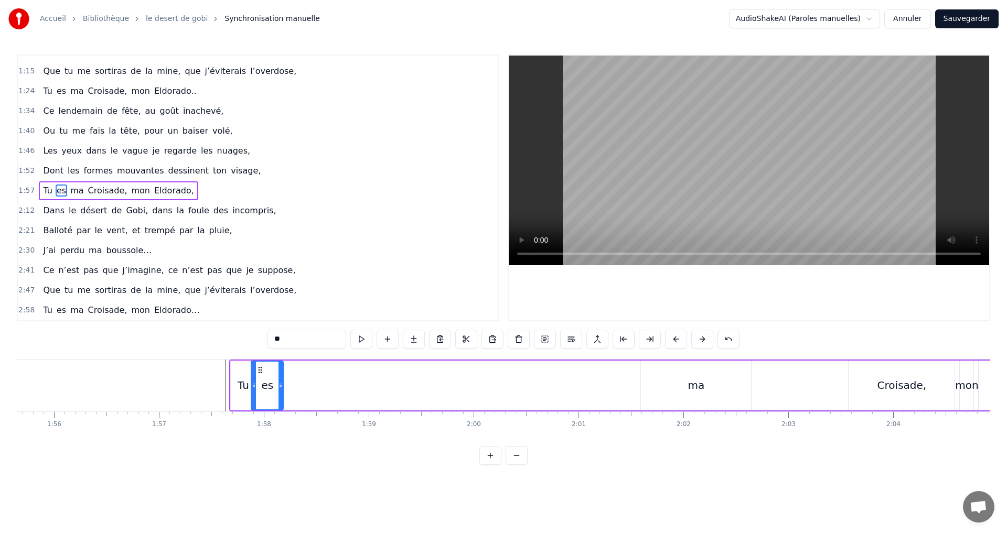
drag, startPoint x: 616, startPoint y: 387, endPoint x: 280, endPoint y: 384, distance: 335.6
click at [280, 384] on icon at bounding box center [280, 385] width 4 height 8
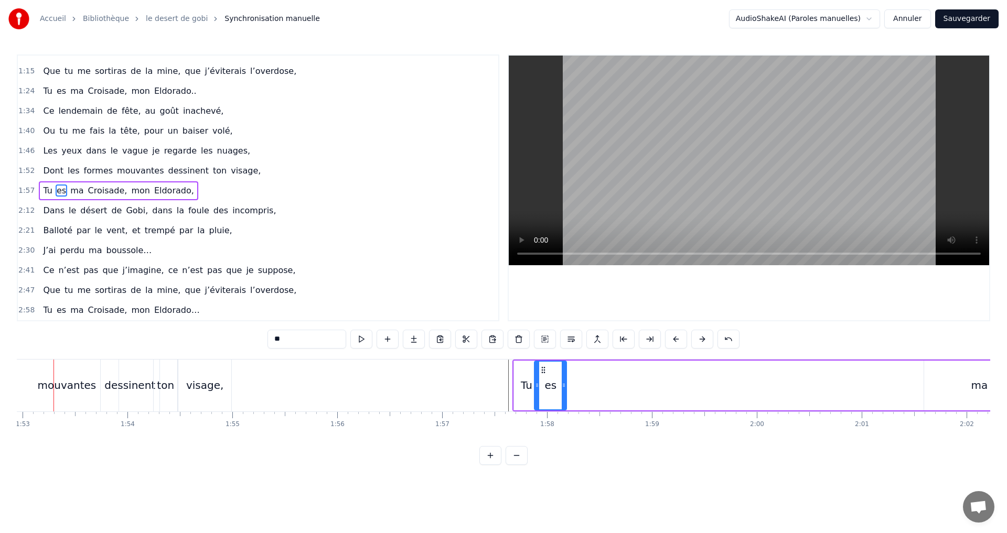
scroll to position [0, 11828]
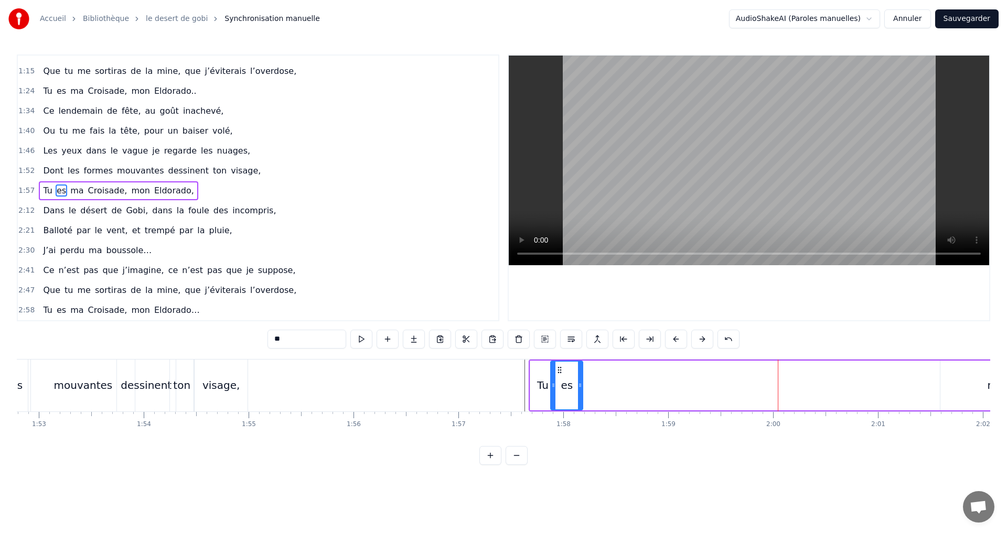
click at [962, 387] on div "ma" at bounding box center [995, 386] width 110 height 50
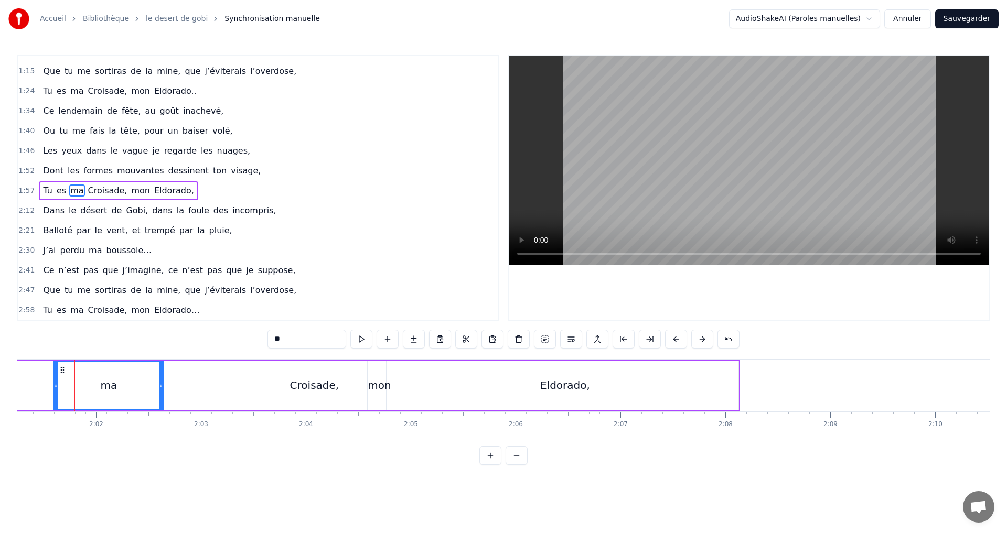
scroll to position [0, 12720]
click at [519, 465] on button at bounding box center [516, 455] width 22 height 19
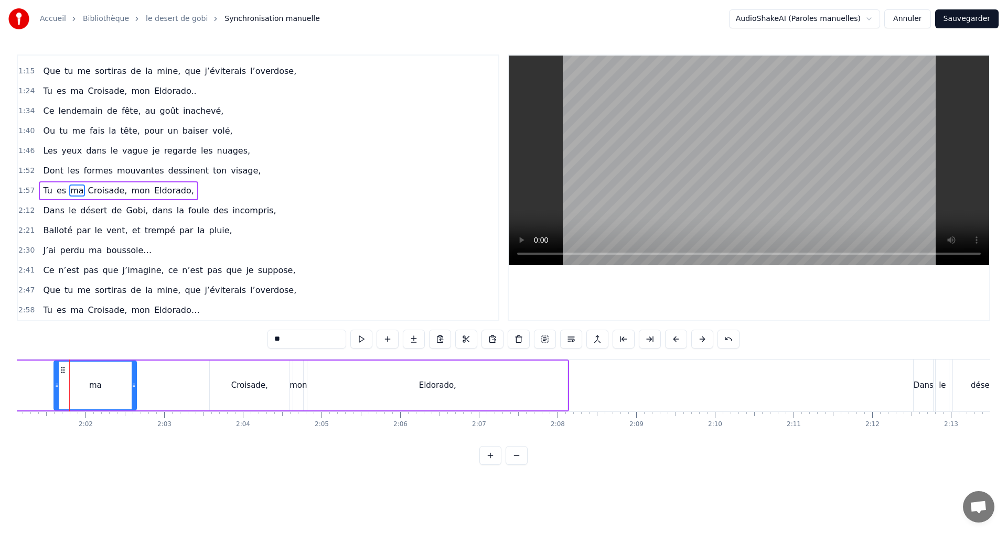
scroll to position [0, 9182]
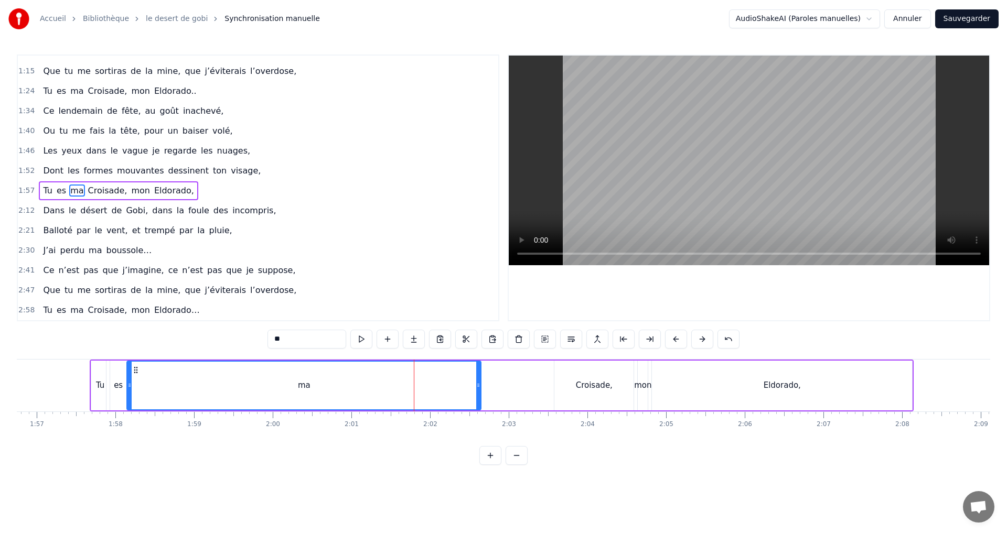
drag, startPoint x: 402, startPoint y: 384, endPoint x: 130, endPoint y: 394, distance: 271.8
click at [130, 394] on div at bounding box center [129, 386] width 4 height 48
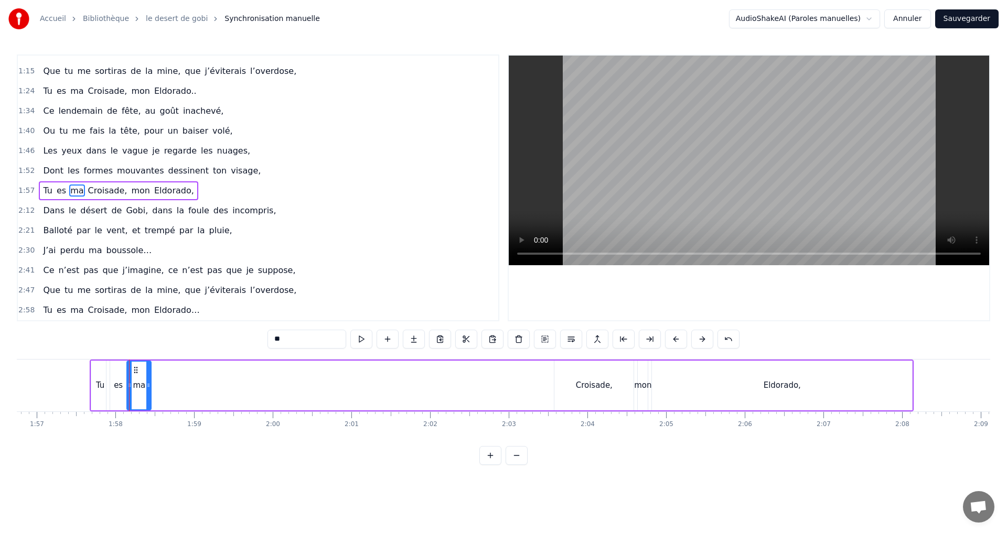
drag, startPoint x: 469, startPoint y: 384, endPoint x: 148, endPoint y: 395, distance: 321.6
click at [148, 395] on div at bounding box center [148, 386] width 4 height 48
click at [580, 392] on div "Croisade," at bounding box center [593, 386] width 79 height 50
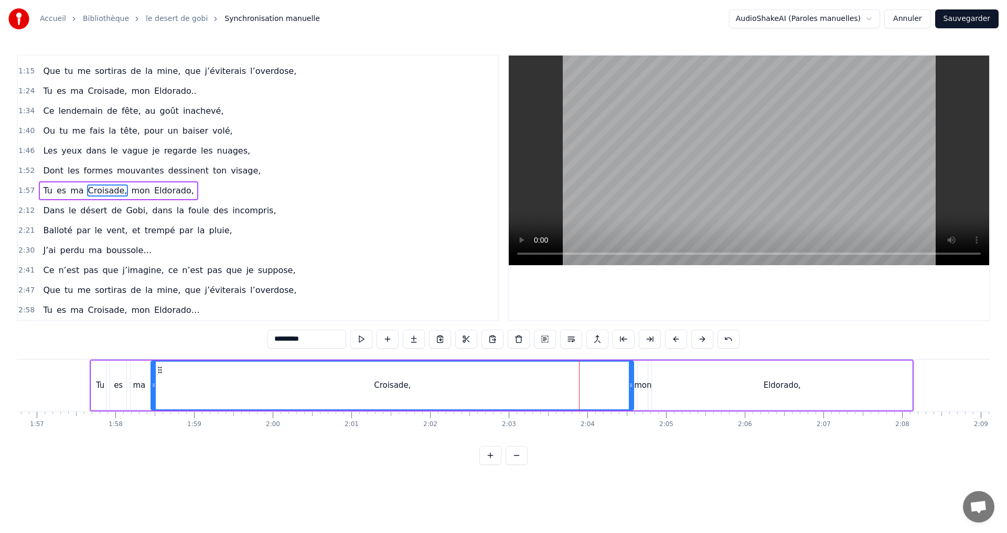
drag, startPoint x: 557, startPoint y: 385, endPoint x: 154, endPoint y: 400, distance: 403.5
click at [154, 400] on div at bounding box center [154, 386] width 4 height 48
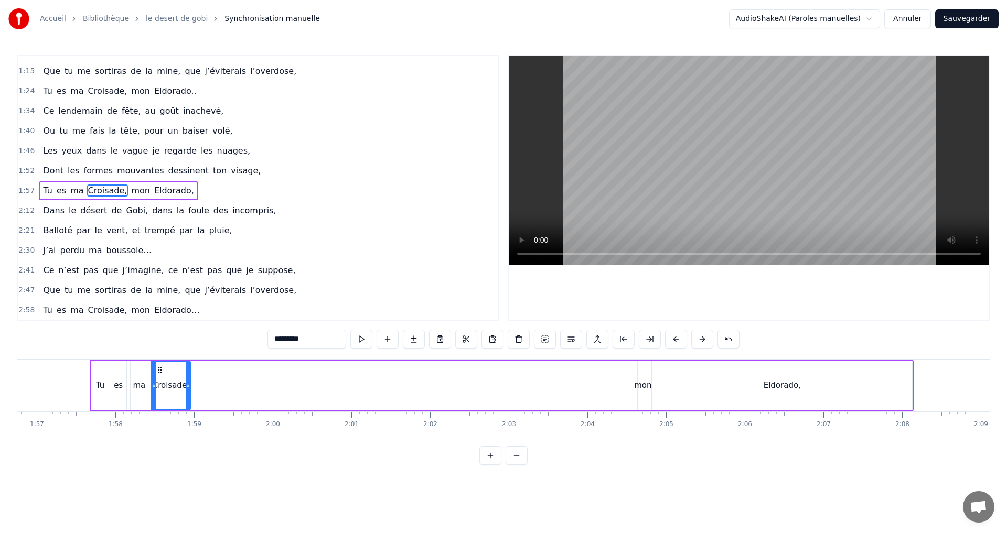
drag, startPoint x: 631, startPoint y: 385, endPoint x: 188, endPoint y: 397, distance: 443.2
click at [188, 397] on div at bounding box center [188, 386] width 4 height 48
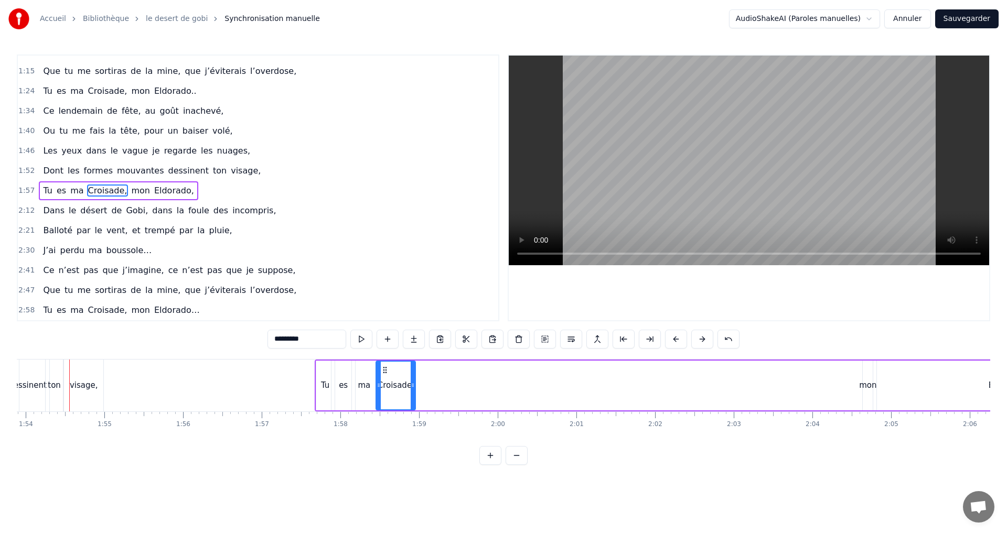
scroll to position [0, 8957]
click at [871, 389] on div "mon" at bounding box center [867, 386] width 17 height 12
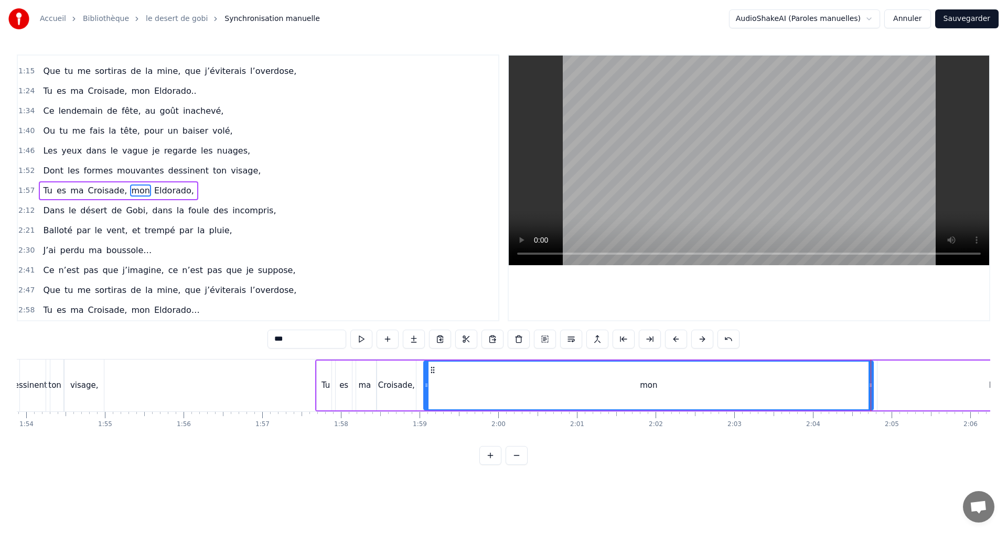
drag, startPoint x: 864, startPoint y: 385, endPoint x: 425, endPoint y: 416, distance: 440.5
click at [425, 416] on div "Ce lendemain de fête, au goût inachevé, Ou tu m'as fais la tête, pour un baiser…" at bounding box center [503, 398] width 973 height 79
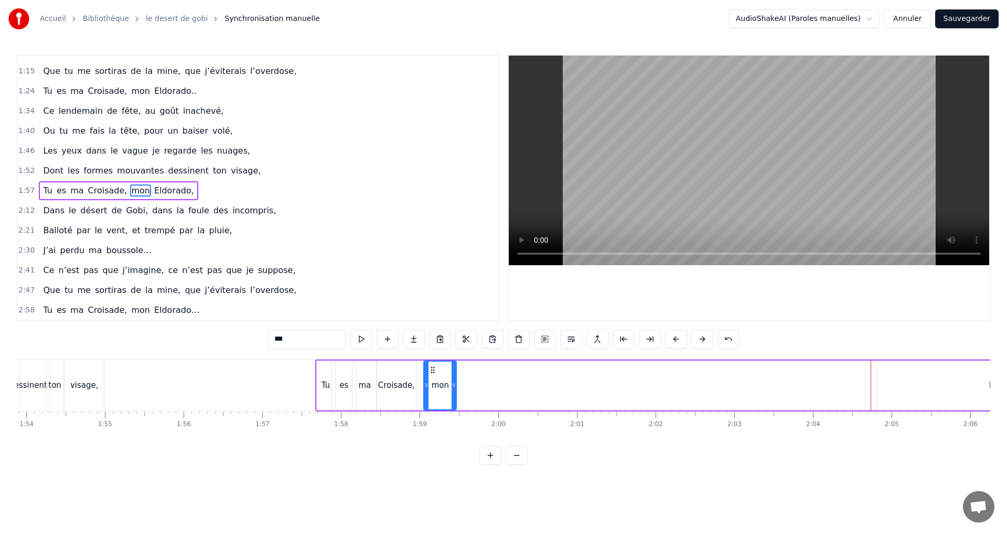
drag, startPoint x: 869, startPoint y: 386, endPoint x: 452, endPoint y: 390, distance: 416.9
click at [452, 390] on div at bounding box center [453, 386] width 4 height 48
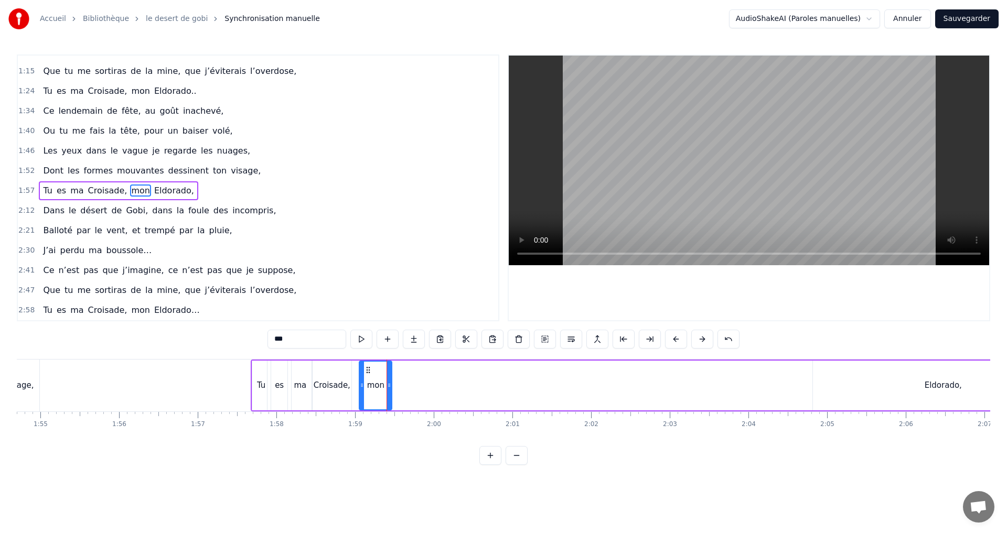
scroll to position [0, 9163]
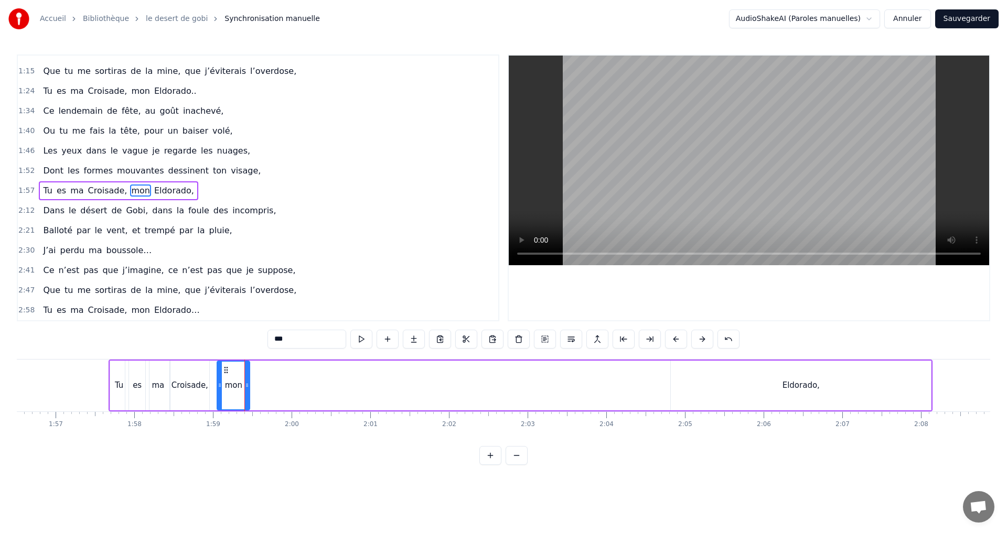
click at [793, 383] on div "Eldorado," at bounding box center [800, 386] width 37 height 12
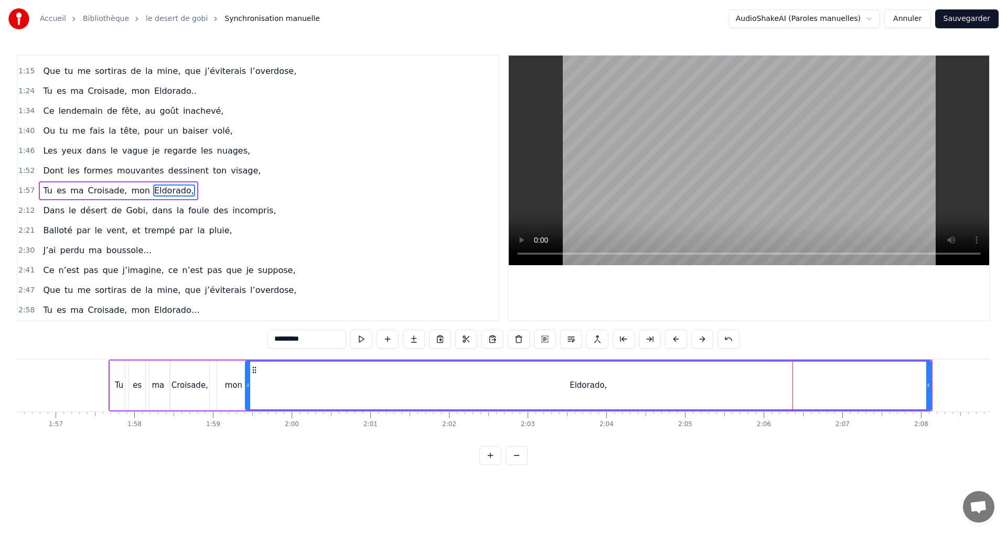
drag, startPoint x: 673, startPoint y: 389, endPoint x: 248, endPoint y: 372, distance: 425.6
click at [248, 372] on div at bounding box center [248, 386] width 4 height 48
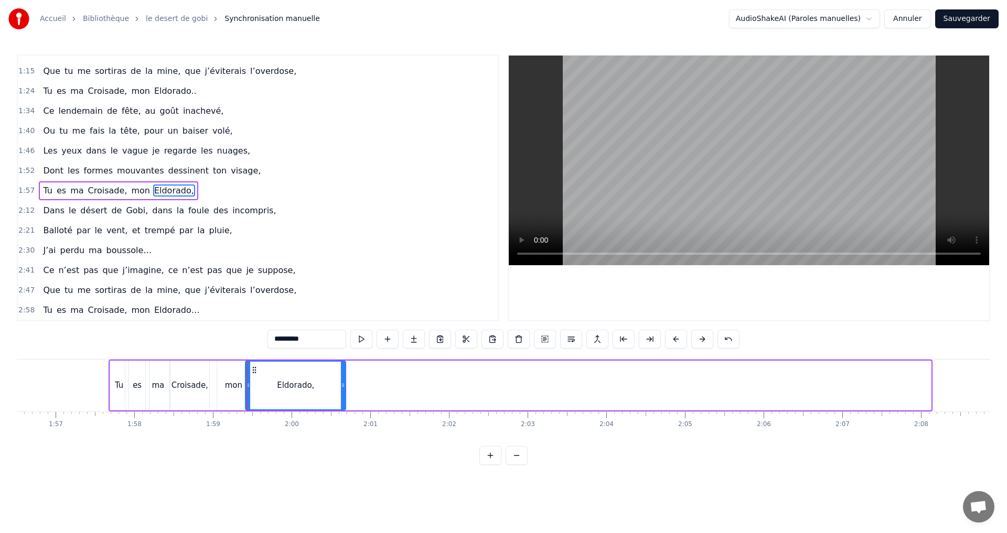
drag, startPoint x: 926, startPoint y: 387, endPoint x: 341, endPoint y: 384, distance: 585.2
click at [341, 384] on icon at bounding box center [343, 385] width 4 height 8
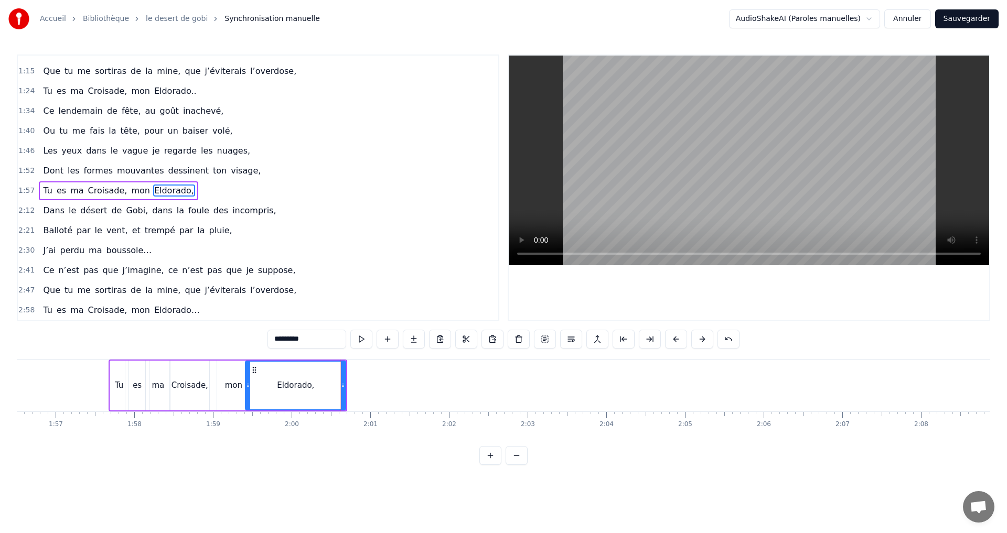
click at [299, 387] on div "Eldorado," at bounding box center [295, 386] width 37 height 12
click at [295, 386] on div "Eldorado," at bounding box center [295, 386] width 37 height 12
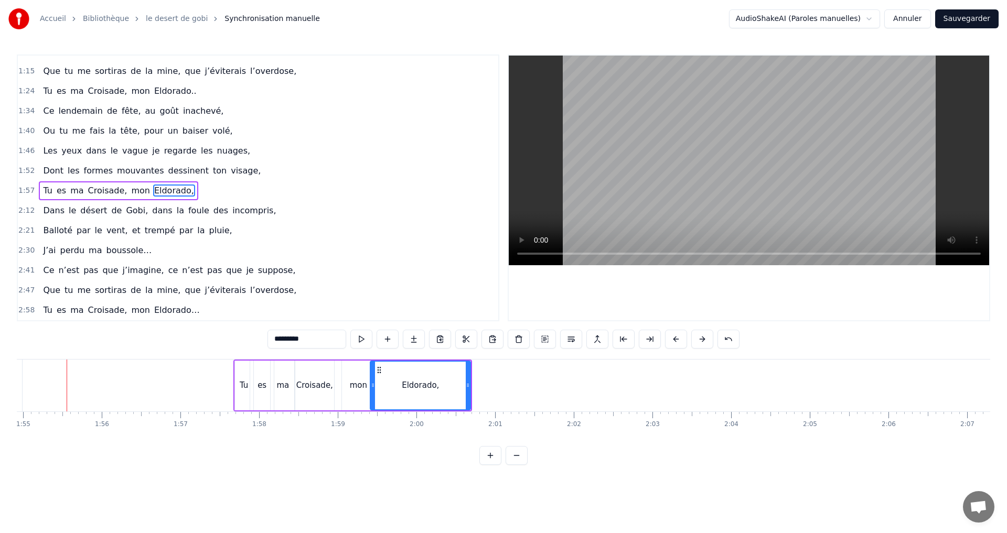
scroll to position [0, 9036]
drag, startPoint x: 471, startPoint y: 385, endPoint x: 556, endPoint y: 396, distance: 85.1
click at [556, 396] on div at bounding box center [555, 386] width 4 height 48
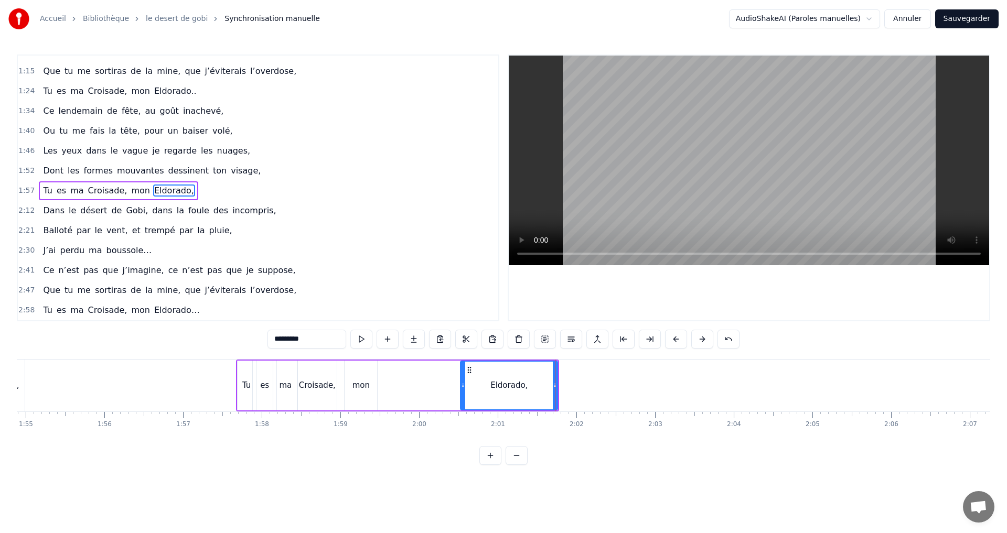
drag, startPoint x: 374, startPoint y: 387, endPoint x: 469, endPoint y: 400, distance: 95.8
click at [465, 400] on div at bounding box center [463, 386] width 4 height 48
click at [375, 388] on div "mon" at bounding box center [360, 386] width 33 height 50
type input "***"
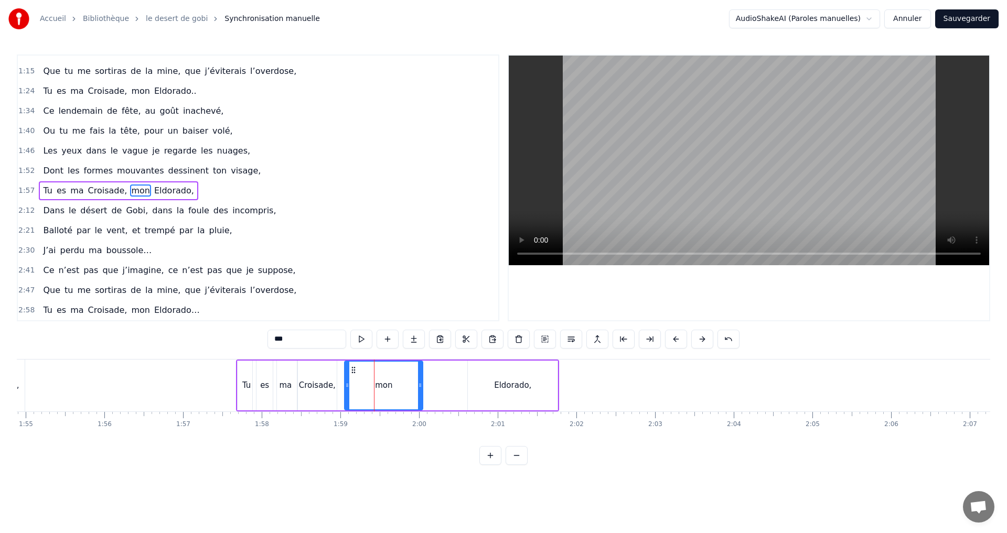
drag, startPoint x: 374, startPoint y: 387, endPoint x: 420, endPoint y: 391, distance: 45.8
click at [420, 391] on div at bounding box center [420, 386] width 4 height 48
drag, startPoint x: 347, startPoint y: 386, endPoint x: 379, endPoint y: 387, distance: 32.0
click at [379, 387] on icon at bounding box center [379, 385] width 4 height 8
drag, startPoint x: 332, startPoint y: 387, endPoint x: 352, endPoint y: 391, distance: 20.2
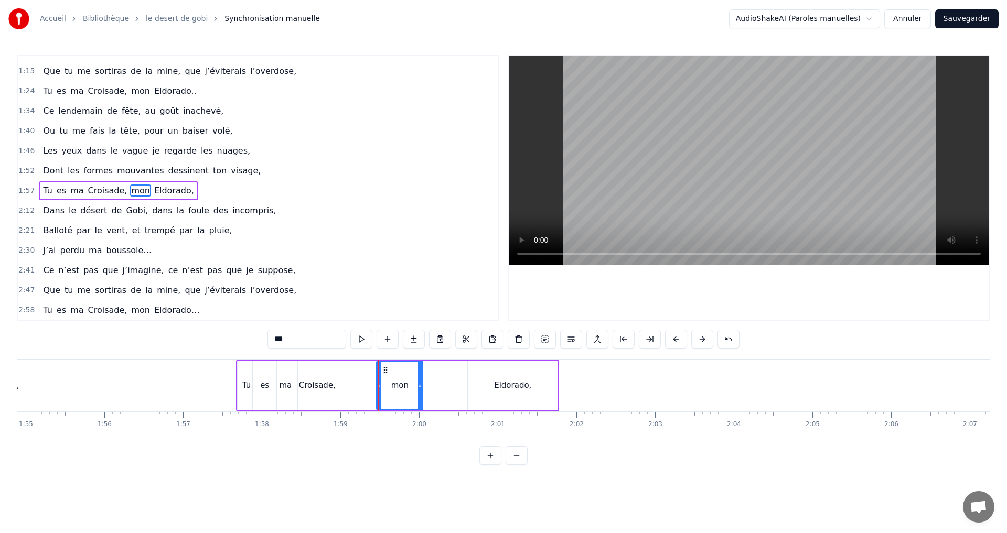
click at [352, 391] on div "Tu es ma Croisade, mon Eldorado," at bounding box center [398, 386] width 324 height 52
click at [325, 390] on div "Croisade," at bounding box center [317, 386] width 37 height 12
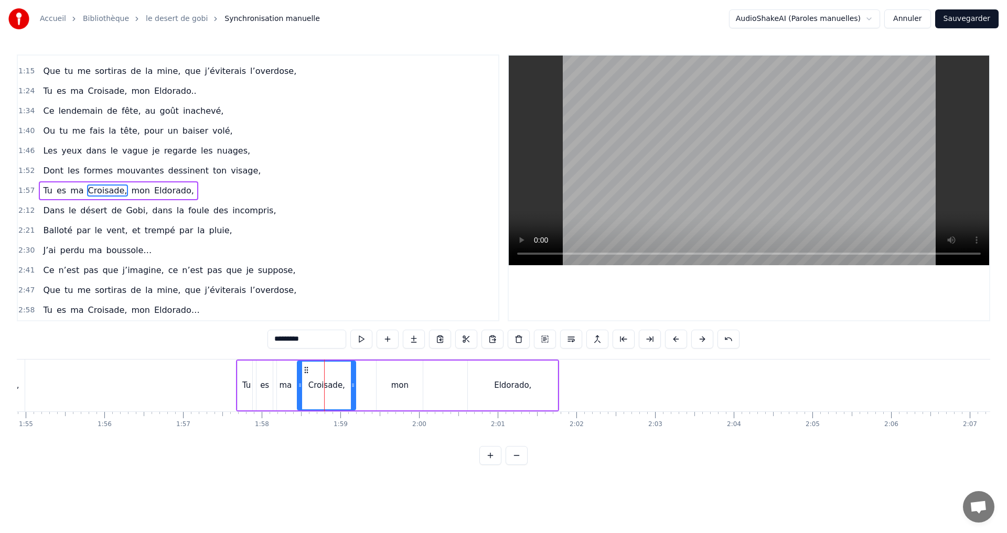
drag, startPoint x: 336, startPoint y: 385, endPoint x: 355, endPoint y: 385, distance: 19.4
click at [355, 385] on icon at bounding box center [353, 385] width 4 height 8
click at [467, 385] on div "Eldorado," at bounding box center [512, 386] width 91 height 50
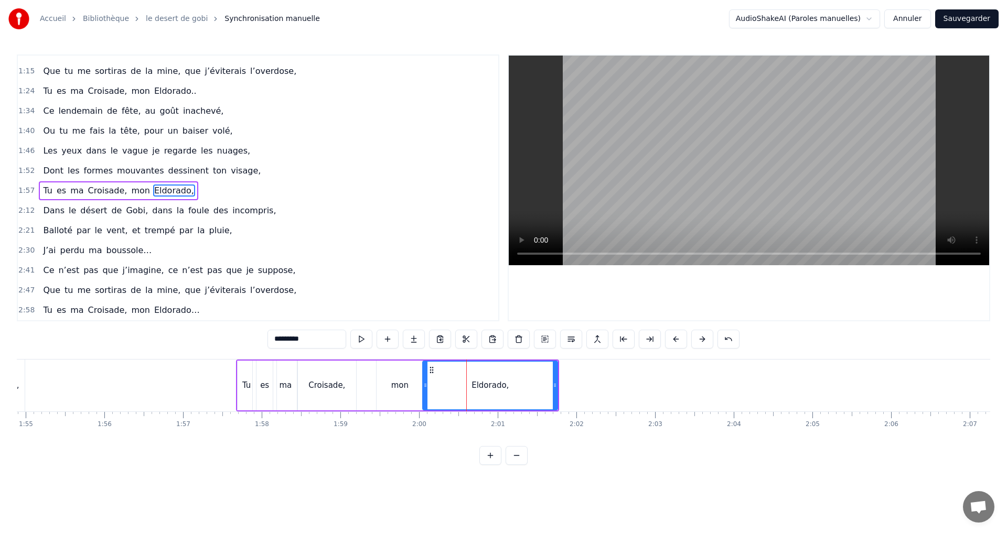
drag, startPoint x: 470, startPoint y: 385, endPoint x: 425, endPoint y: 382, distance: 45.2
click at [425, 382] on icon at bounding box center [425, 385] width 4 height 8
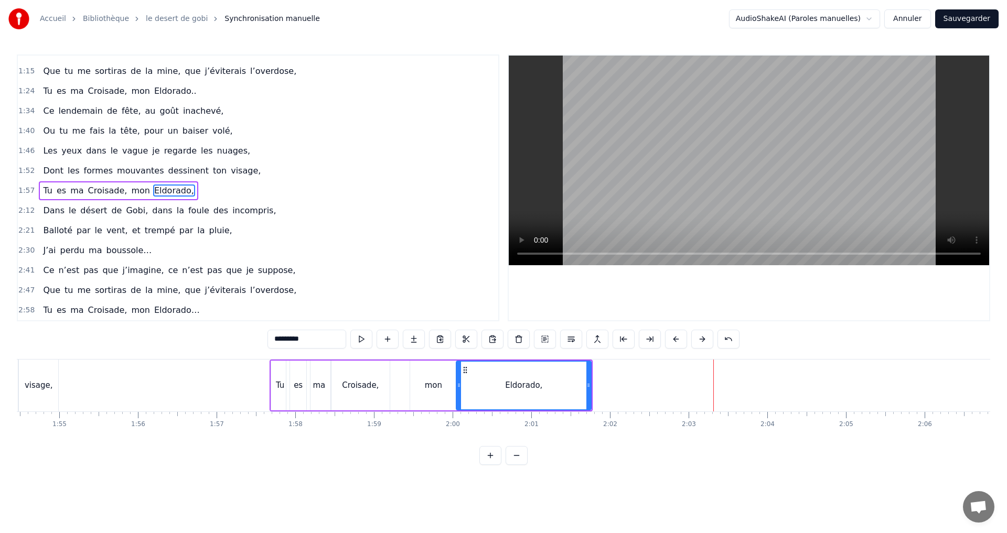
scroll to position [0, 8785]
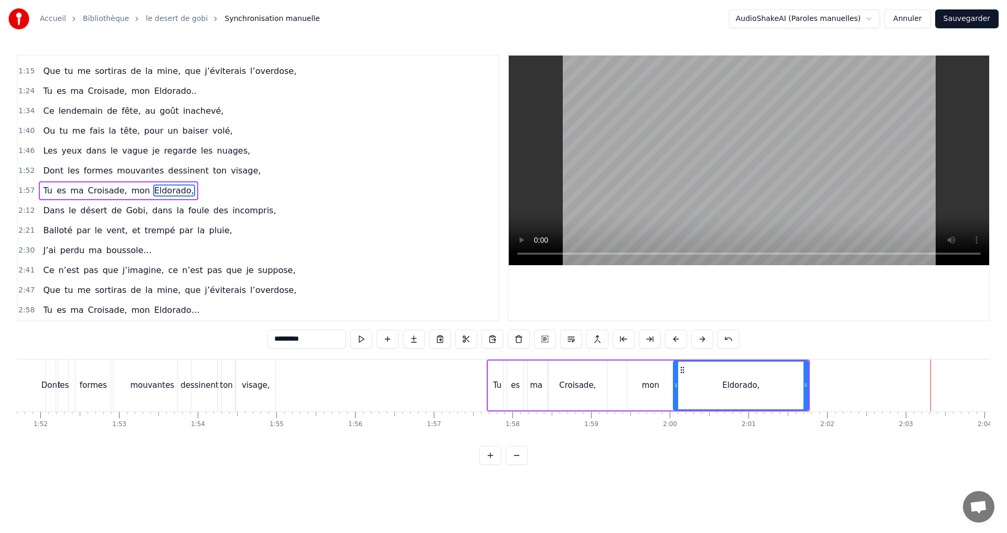
click at [629, 385] on div "mon" at bounding box center [650, 386] width 46 height 50
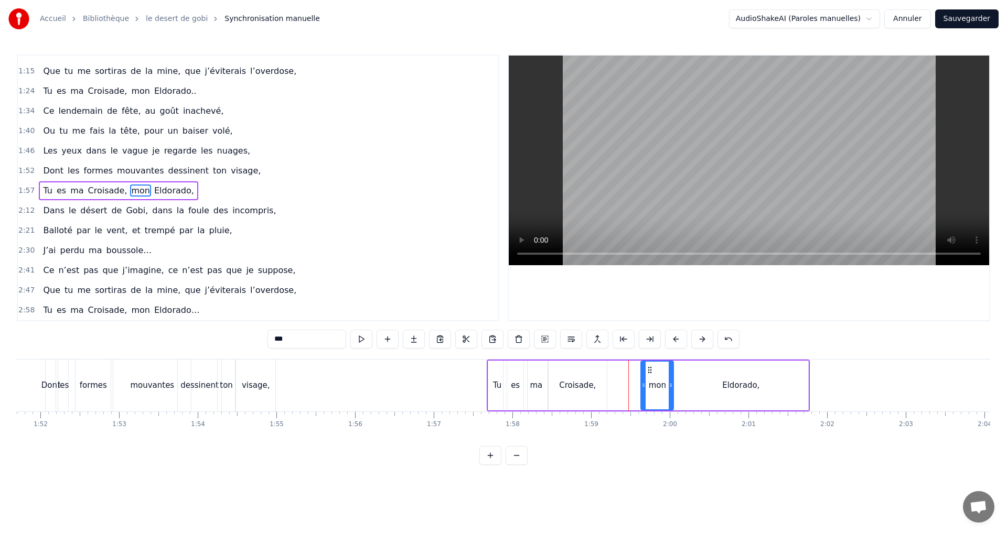
drag, startPoint x: 631, startPoint y: 385, endPoint x: 644, endPoint y: 385, distance: 13.6
click at [644, 385] on icon at bounding box center [643, 385] width 4 height 8
click at [671, 388] on icon at bounding box center [671, 385] width 4 height 8
click at [739, 387] on div "Eldorado," at bounding box center [740, 386] width 37 height 12
type input "*********"
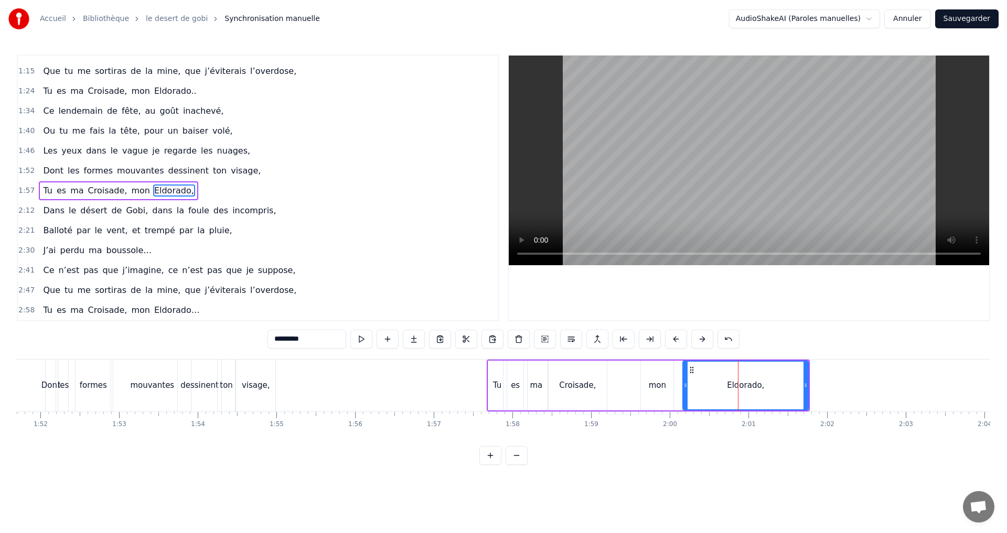
drag, startPoint x: 675, startPoint y: 385, endPoint x: 685, endPoint y: 384, distance: 9.5
click at [685, 384] on icon at bounding box center [685, 385] width 4 height 8
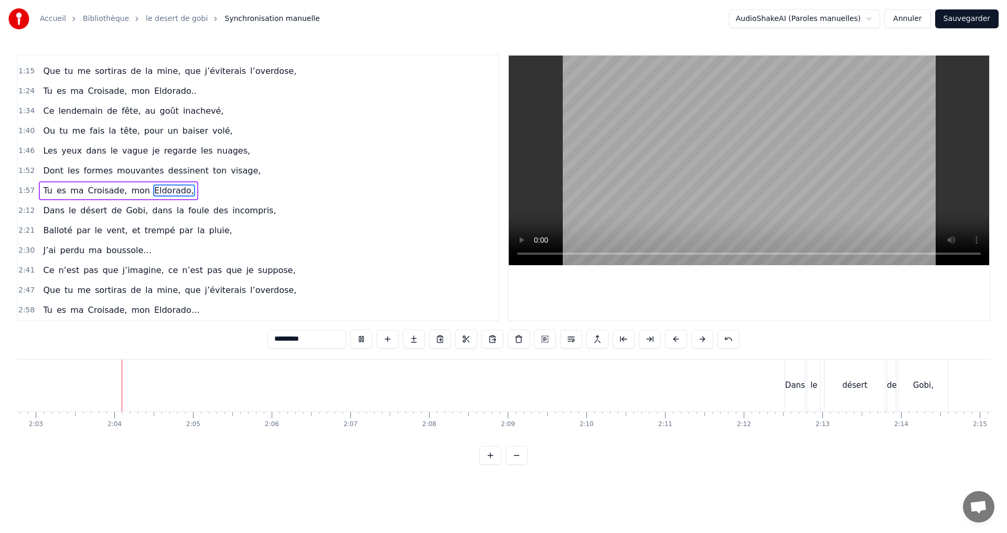
scroll to position [0, 9656]
click at [277, 229] on div "2:21 Balloté par le vent, et trempé par la pluie," at bounding box center [258, 231] width 480 height 20
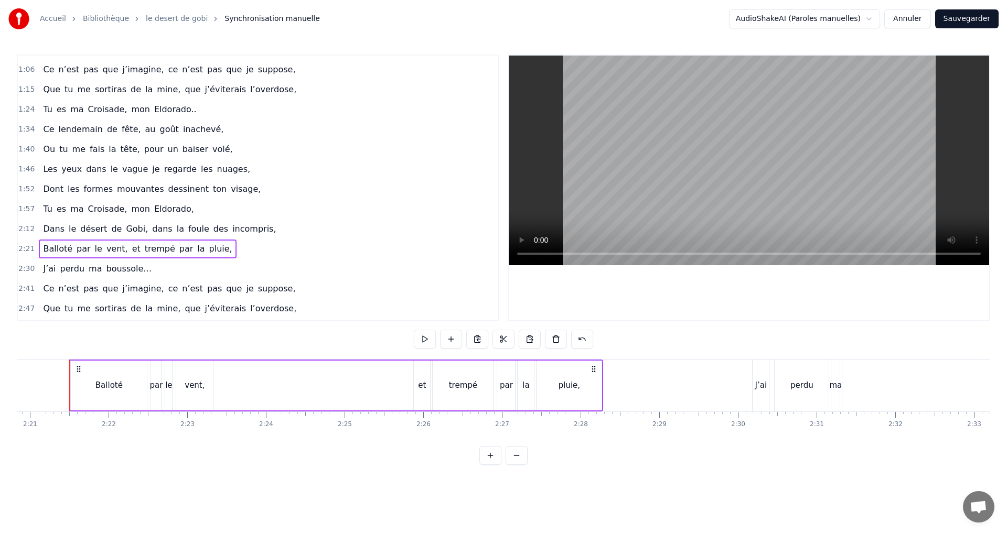
scroll to position [193, 0]
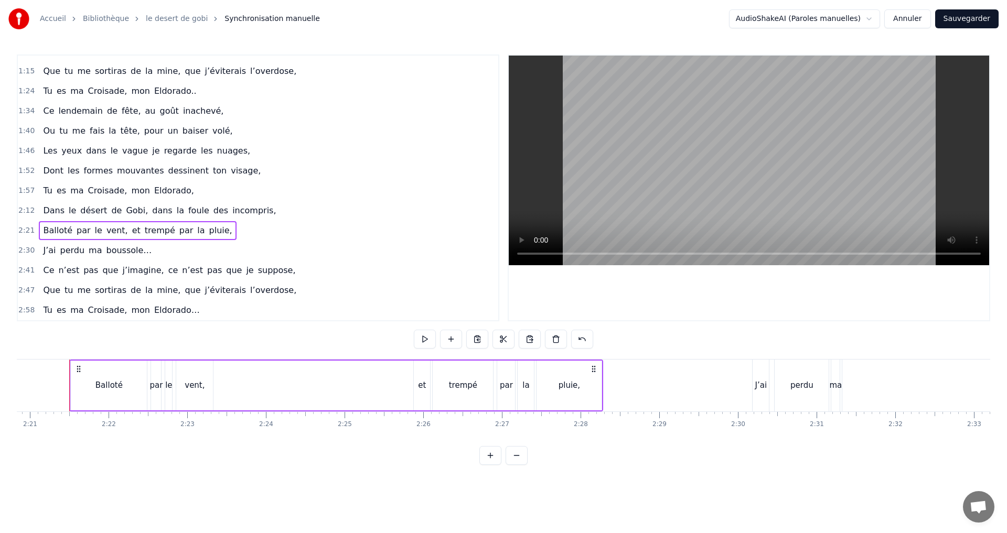
click at [203, 190] on div "1:57 Tu es ma Croisade, mon Eldorado," at bounding box center [258, 191] width 480 height 20
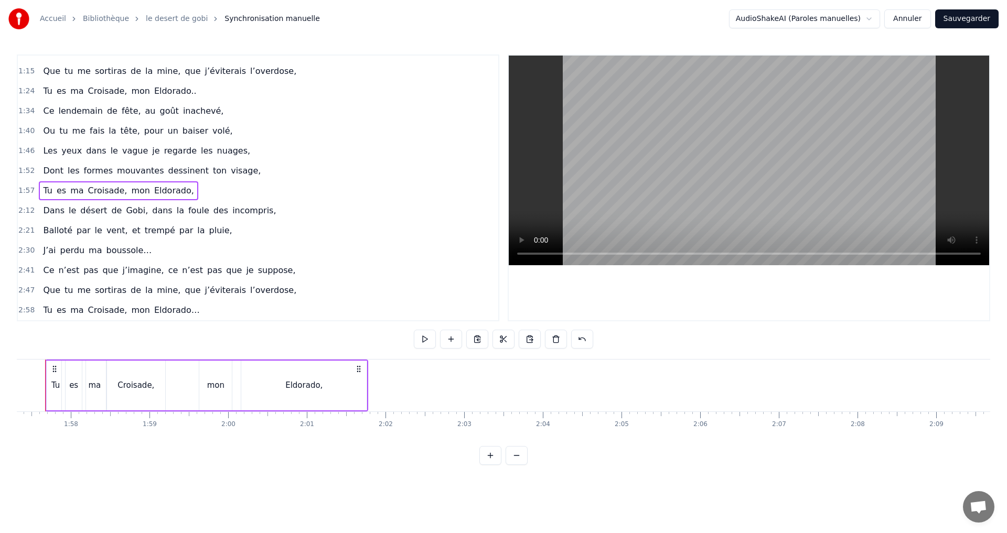
scroll to position [0, 9202]
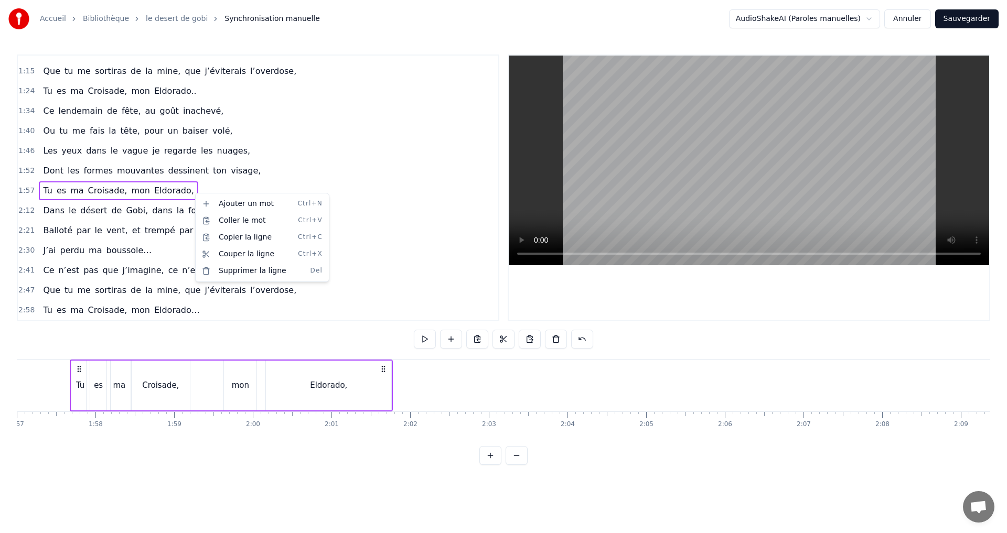
click at [982, 20] on html "Accueil Bibliothèque le desert de gobi Synchronisation manuelle AudioShakeAI (P…" at bounding box center [503, 241] width 1007 height 482
click at [975, 16] on button "Sauvegarder" at bounding box center [966, 18] width 63 height 19
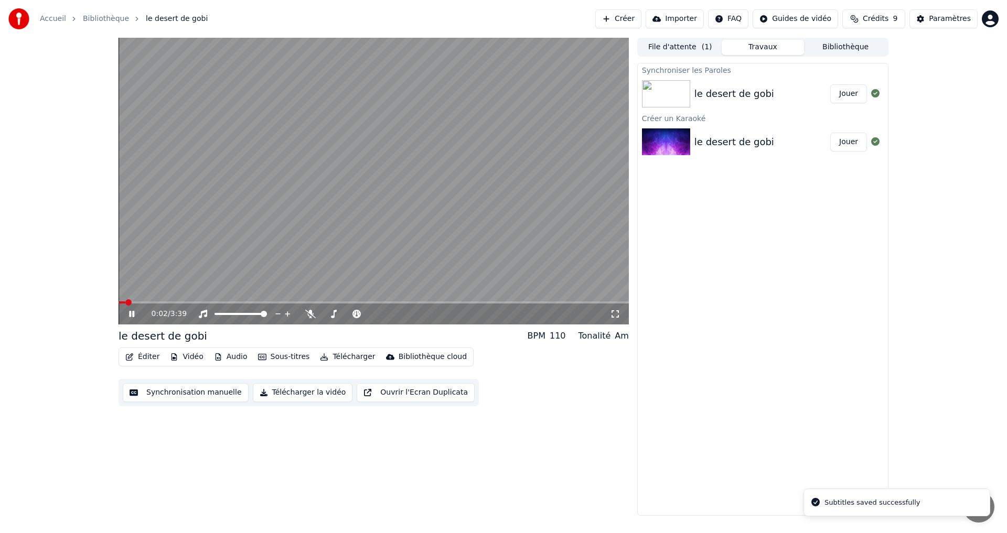
click at [153, 360] on button "Éditer" at bounding box center [142, 357] width 42 height 15
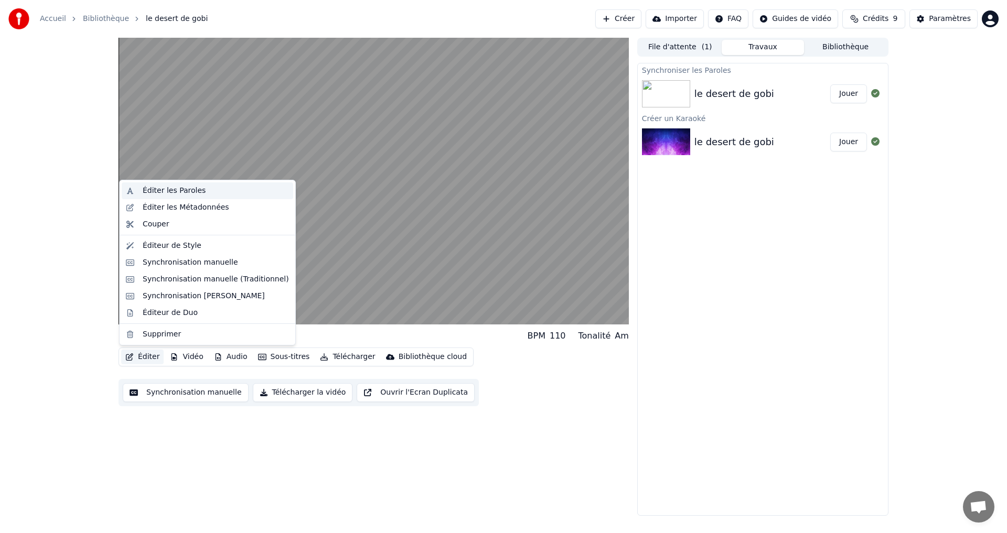
click at [171, 195] on div "Éditer les Paroles" at bounding box center [174, 191] width 63 height 10
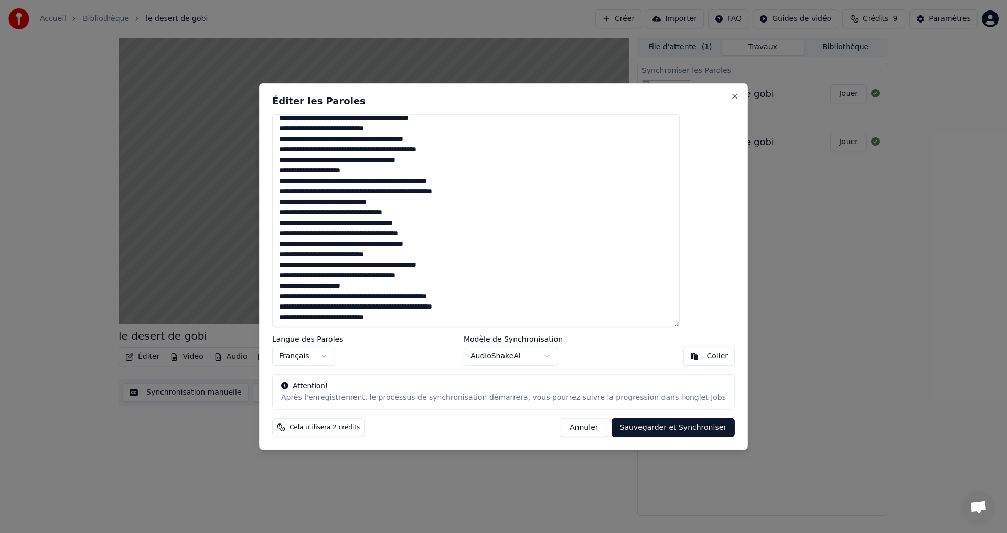
scroll to position [37, 0]
click at [424, 202] on textarea "**********" at bounding box center [475, 220] width 407 height 213
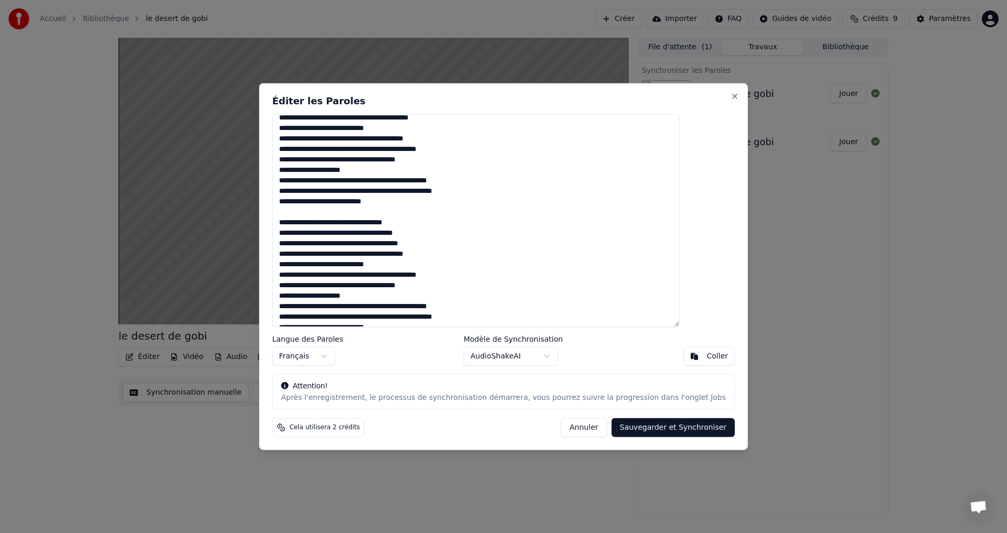
scroll to position [48, 0]
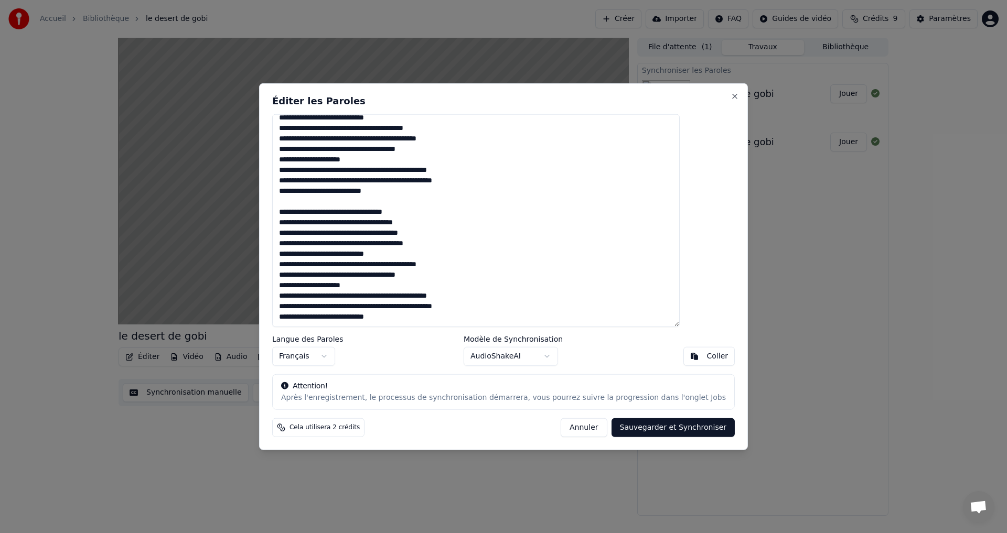
drag, startPoint x: 460, startPoint y: 130, endPoint x: 300, endPoint y: 130, distance: 159.9
click at [300, 130] on textarea "**********" at bounding box center [475, 220] width 407 height 213
click at [313, 201] on textarea "**********" at bounding box center [475, 220] width 407 height 213
type textarea "**********"
click at [674, 428] on button "Sauvegarder et Synchroniser" at bounding box center [673, 427] width 124 height 19
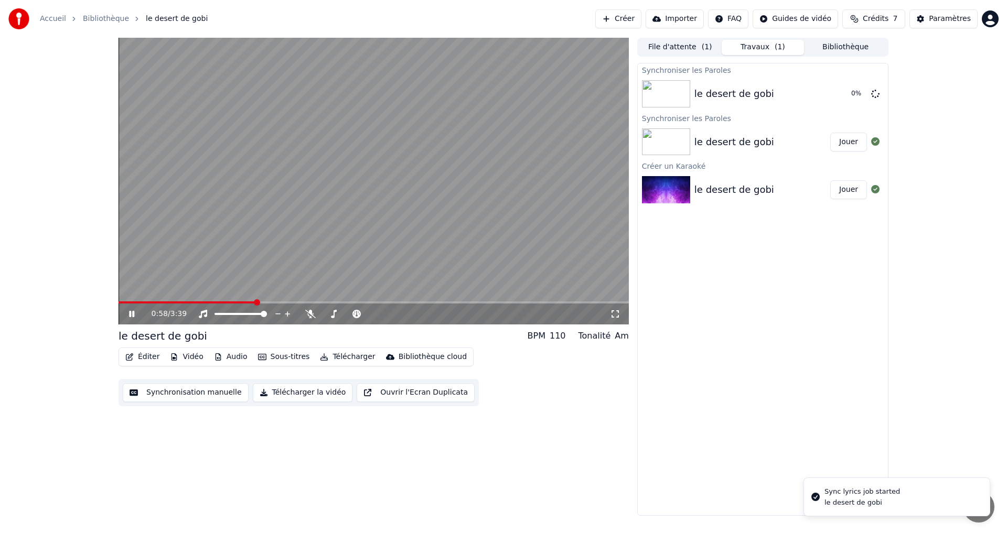
click at [133, 315] on icon at bounding box center [131, 314] width 5 height 6
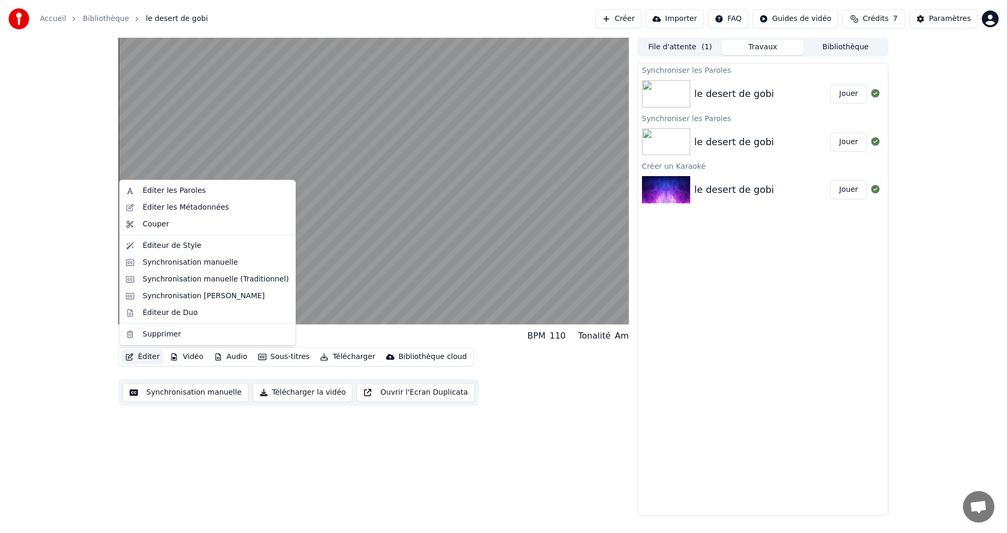
click at [137, 355] on button "Éditer" at bounding box center [142, 357] width 42 height 15
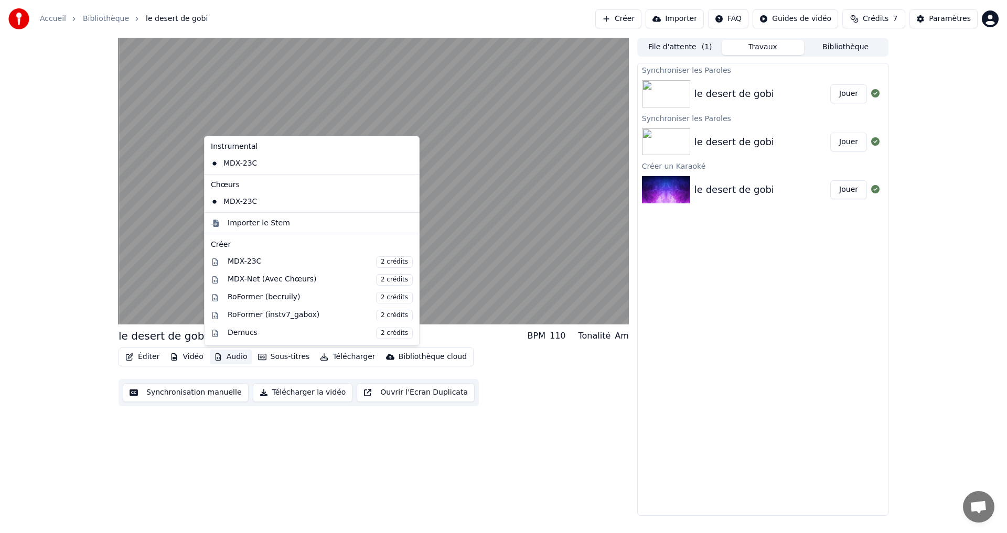
click at [540, 384] on div "Éditer Vidéo Audio Sous-titres Télécharger Bibliothèque cloud Synchronisation m…" at bounding box center [373, 377] width 510 height 59
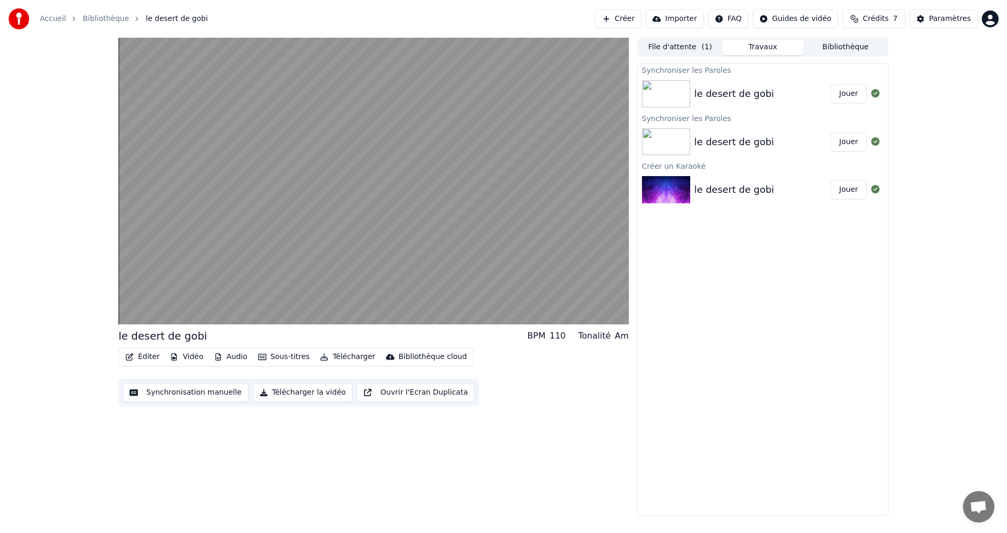
click at [203, 394] on button "Synchronisation manuelle" at bounding box center [186, 392] width 126 height 19
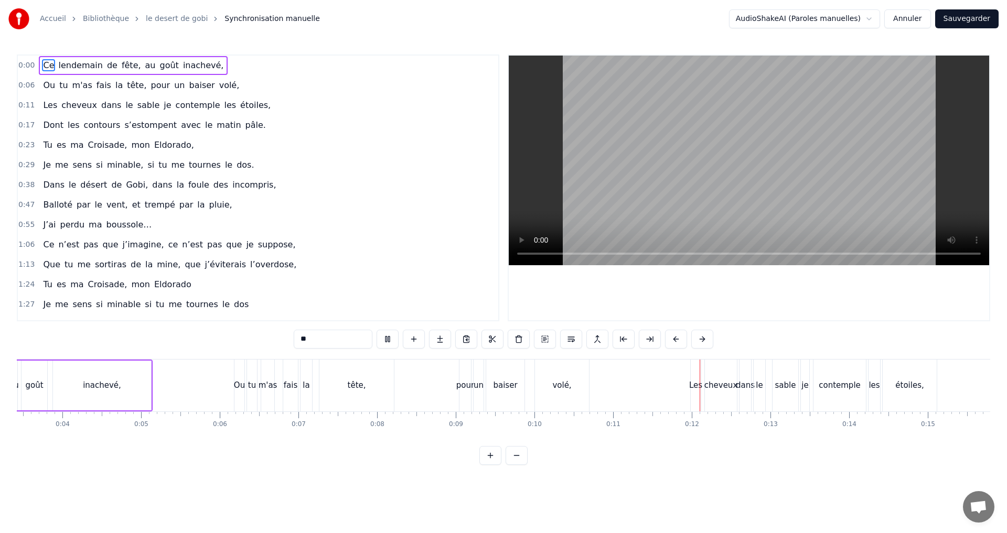
click at [519, 464] on button at bounding box center [516, 455] width 22 height 19
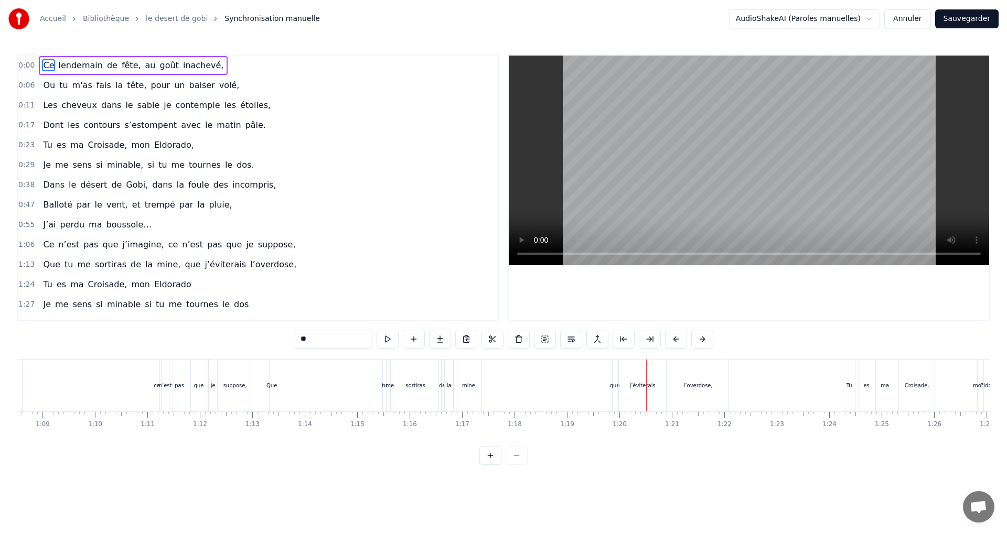
scroll to position [0, 3410]
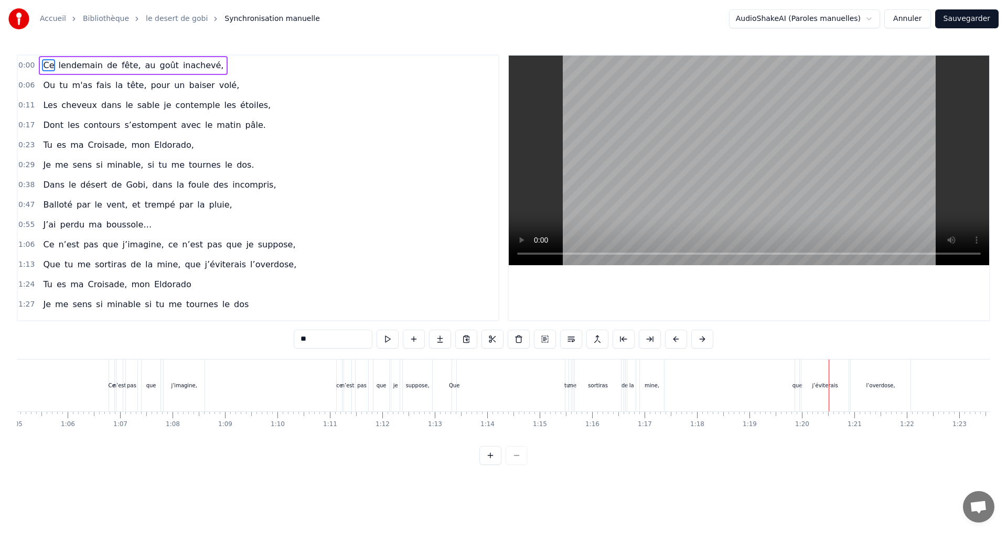
click at [457, 384] on div "Que" at bounding box center [454, 386] width 10 height 8
type input "***"
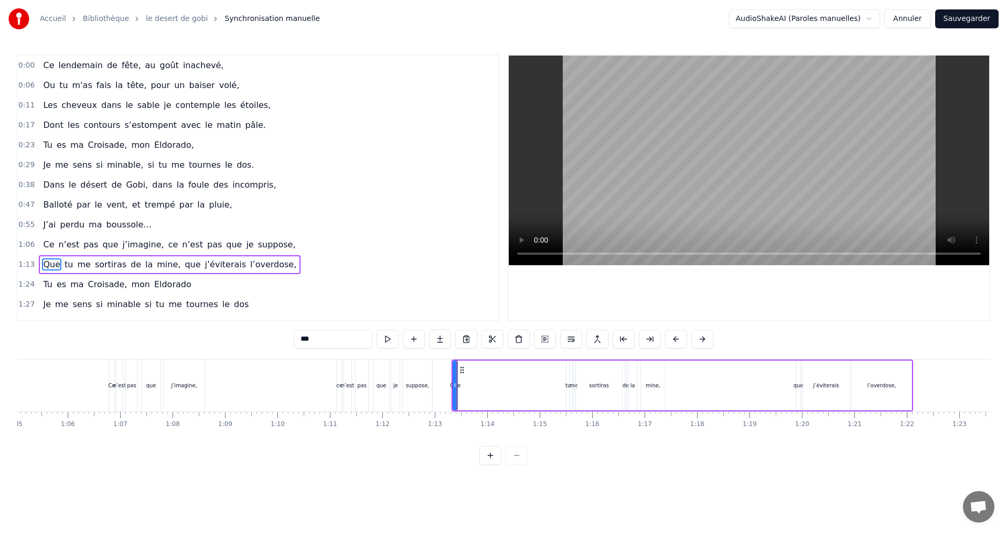
scroll to position [77, 0]
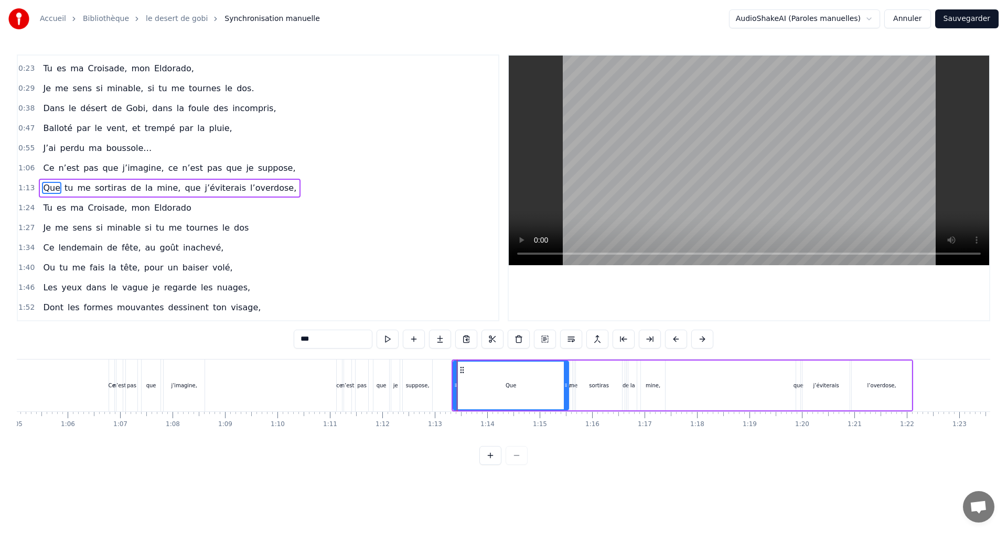
drag, startPoint x: 456, startPoint y: 383, endPoint x: 567, endPoint y: 381, distance: 111.2
click at [567, 381] on div at bounding box center [566, 386] width 4 height 48
drag, startPoint x: 454, startPoint y: 386, endPoint x: 544, endPoint y: 386, distance: 89.7
click at [544, 386] on icon at bounding box center [545, 385] width 4 height 8
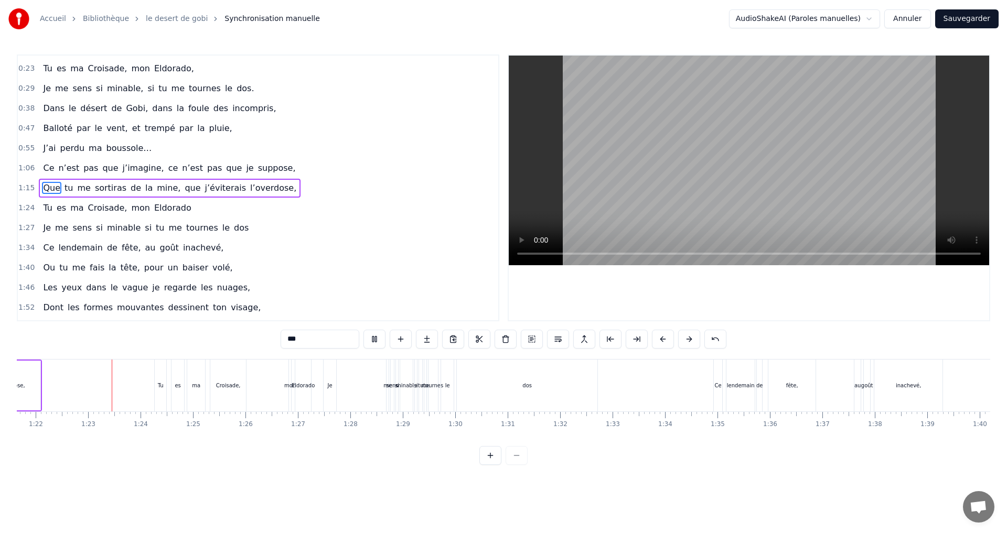
scroll to position [0, 4281]
click at [322, 392] on div "Je" at bounding box center [329, 386] width 14 height 52
type input "**"
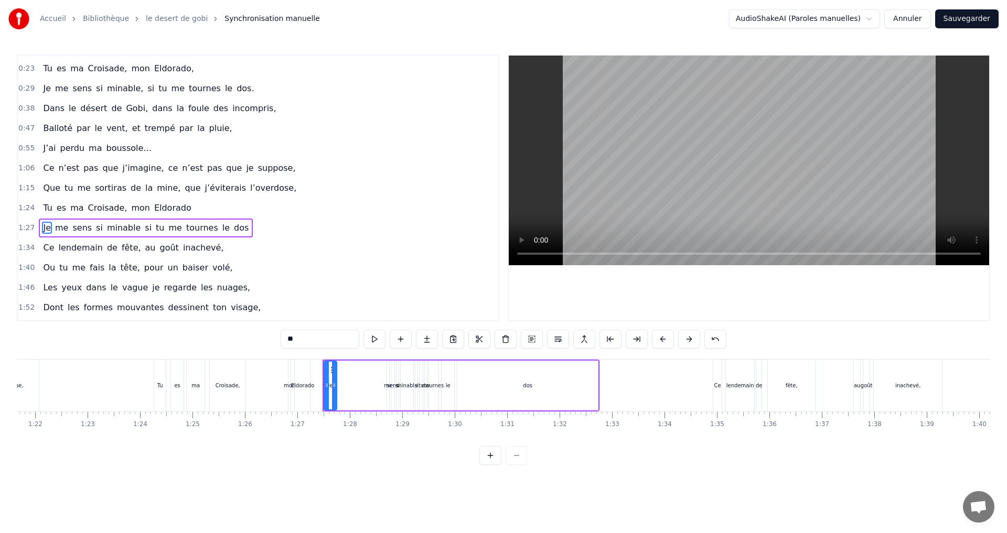
scroll to position [116, 0]
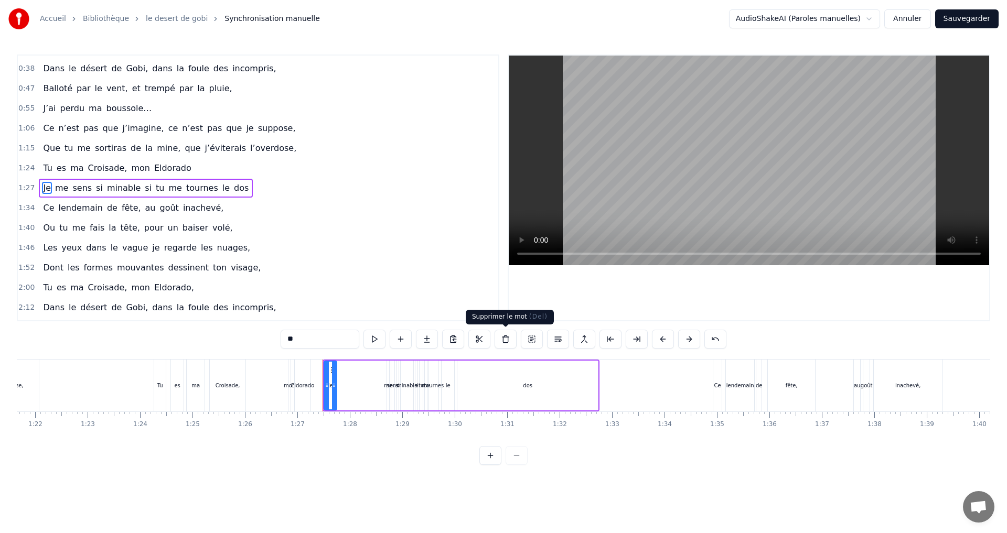
click at [506, 338] on button at bounding box center [505, 339] width 22 height 19
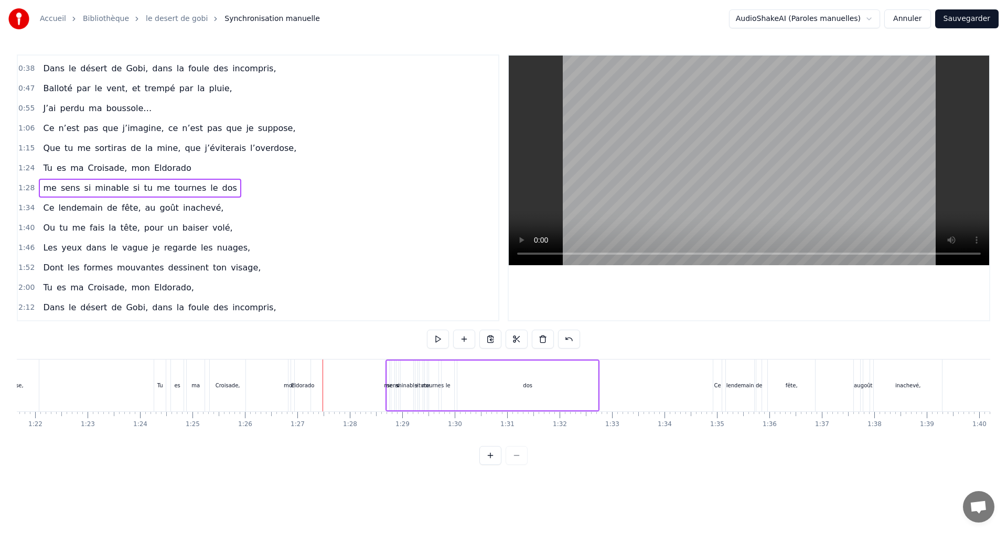
click at [404, 392] on div "minable" at bounding box center [407, 386] width 13 height 50
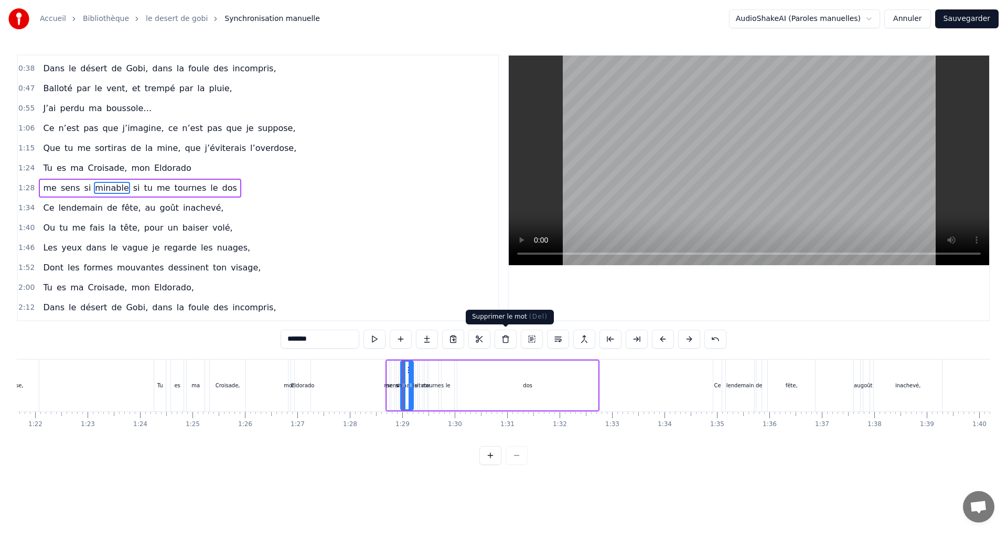
click at [507, 339] on button at bounding box center [505, 339] width 22 height 19
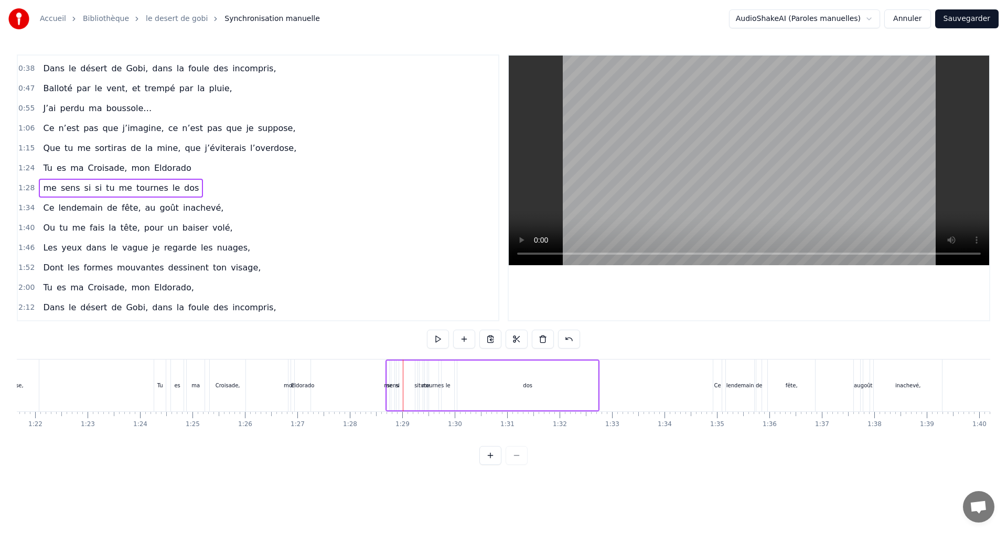
click at [393, 391] on div "sens" at bounding box center [392, 386] width 3 height 50
click at [506, 340] on button at bounding box center [505, 339] width 22 height 19
click at [385, 389] on div "me" at bounding box center [388, 386] width 8 height 8
click at [490, 465] on button at bounding box center [490, 455] width 22 height 19
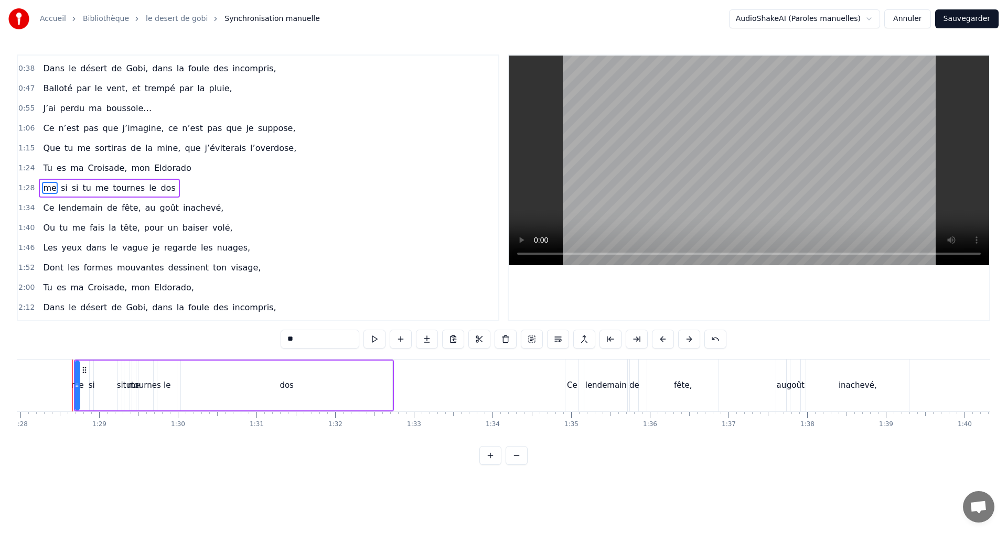
scroll to position [0, 6921]
click at [286, 398] on div "dos" at bounding box center [283, 386] width 211 height 50
type input "***"
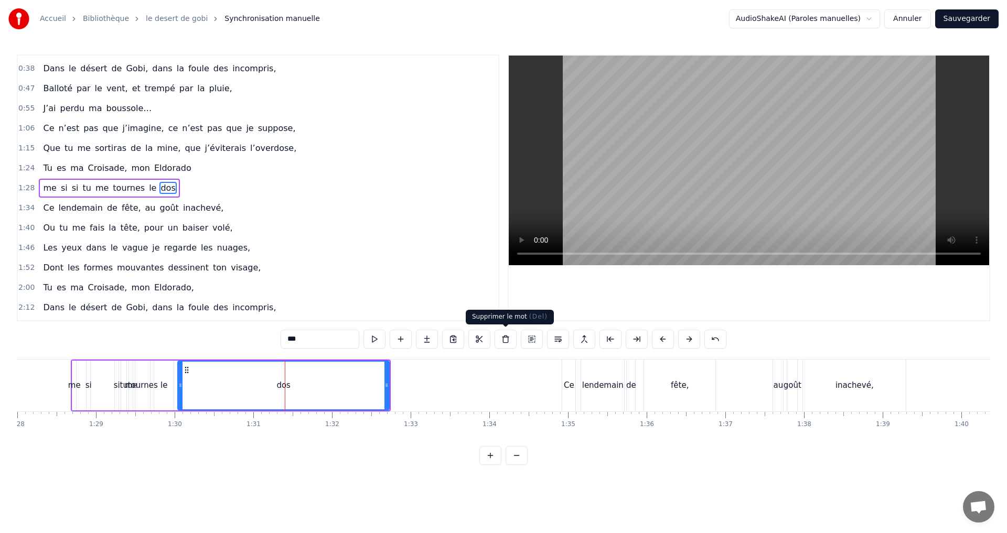
click at [502, 341] on button at bounding box center [505, 339] width 22 height 19
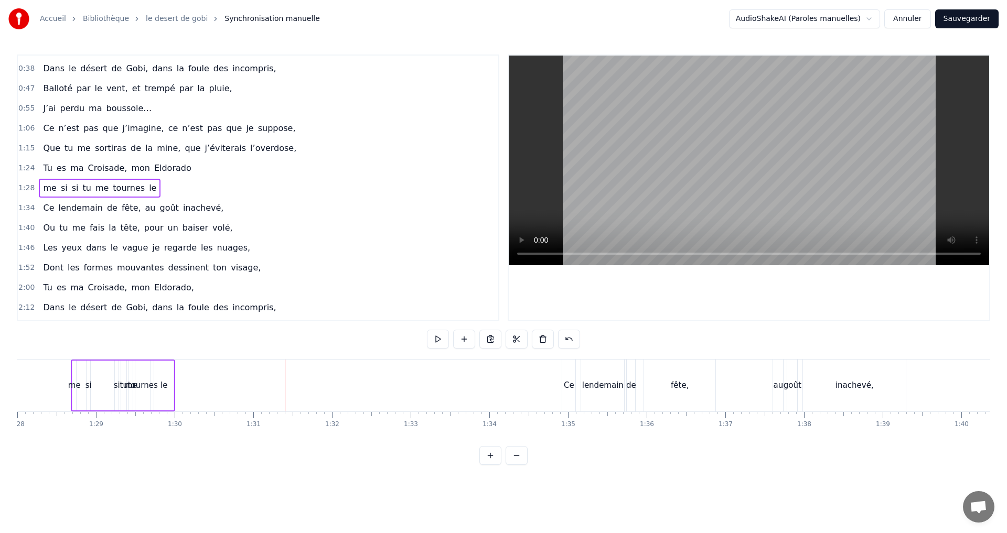
click at [136, 381] on div "tournes" at bounding box center [143, 386] width 30 height 12
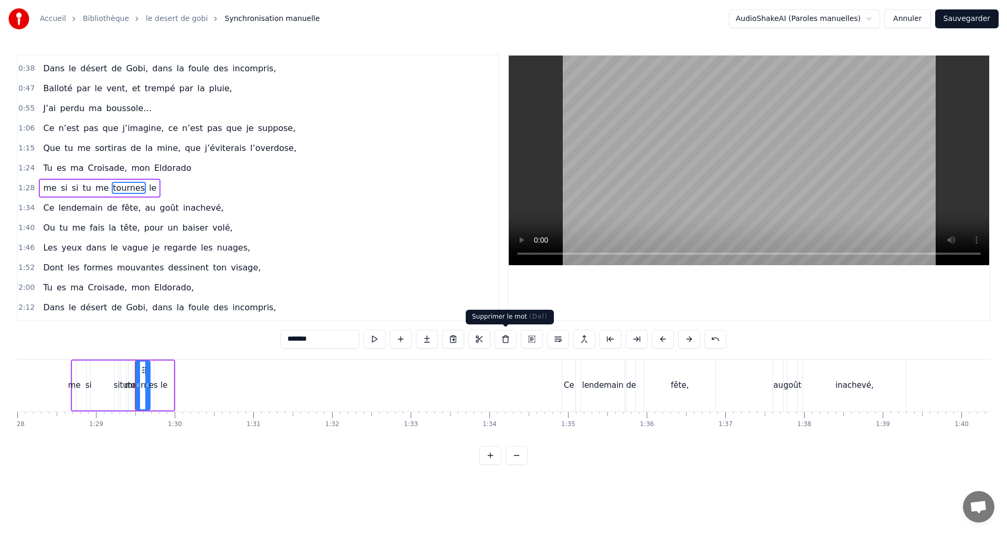
click at [502, 339] on button at bounding box center [505, 339] width 22 height 19
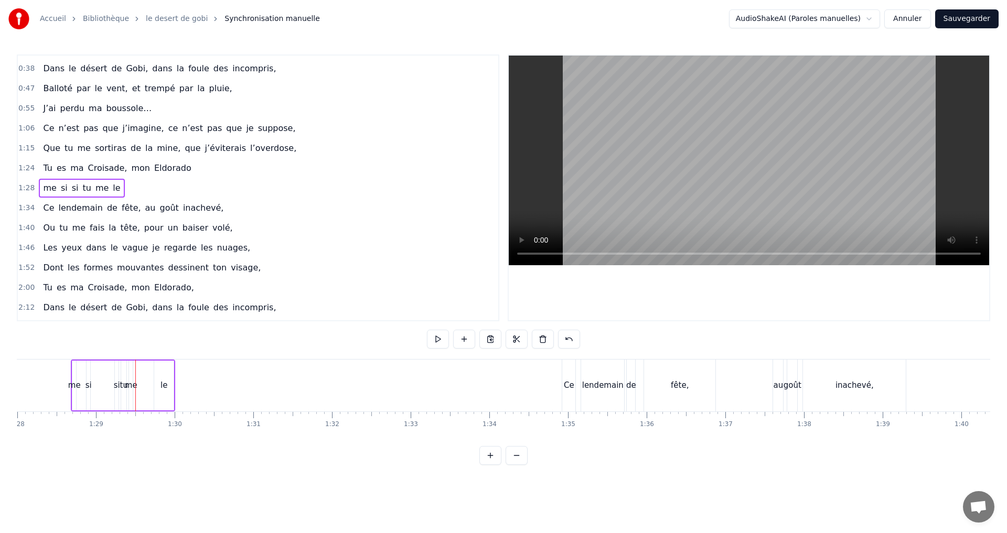
click at [166, 391] on div "le" at bounding box center [163, 386] width 7 height 12
click at [504, 339] on button at bounding box center [505, 339] width 22 height 19
click at [123, 391] on div "tu" at bounding box center [124, 386] width 8 height 12
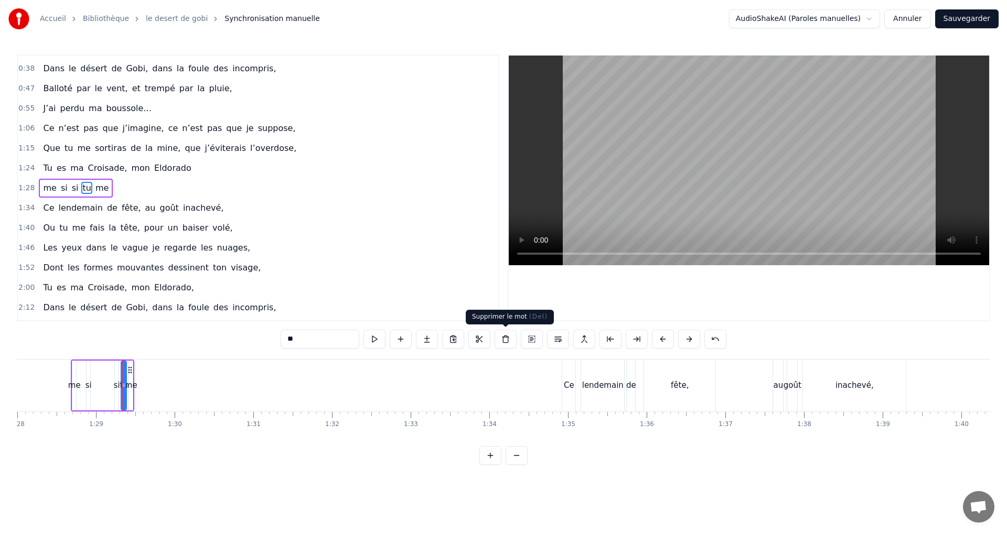
click at [505, 337] on button at bounding box center [505, 339] width 22 height 19
click at [135, 386] on div "me" at bounding box center [131, 386] width 13 height 12
click at [505, 340] on button at bounding box center [505, 339] width 22 height 19
click at [115, 389] on div "si" at bounding box center [117, 386] width 6 height 12
click at [504, 340] on button at bounding box center [505, 339] width 22 height 19
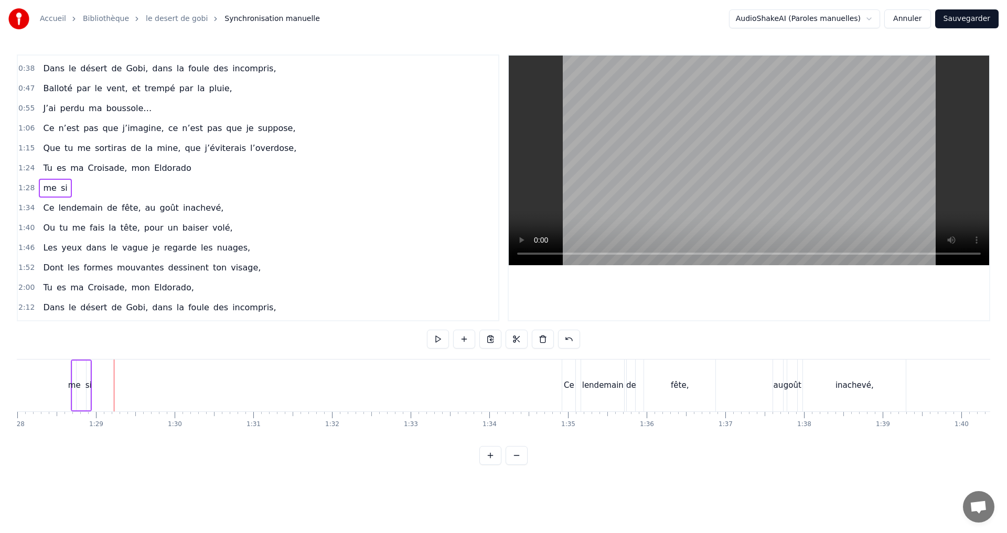
click at [84, 390] on div "me si" at bounding box center [81, 386] width 21 height 52
click at [90, 384] on div "si" at bounding box center [88, 386] width 6 height 12
click at [504, 340] on button at bounding box center [505, 339] width 22 height 19
click at [74, 370] on div "me" at bounding box center [73, 386] width 4 height 52
click at [503, 342] on button at bounding box center [505, 339] width 22 height 19
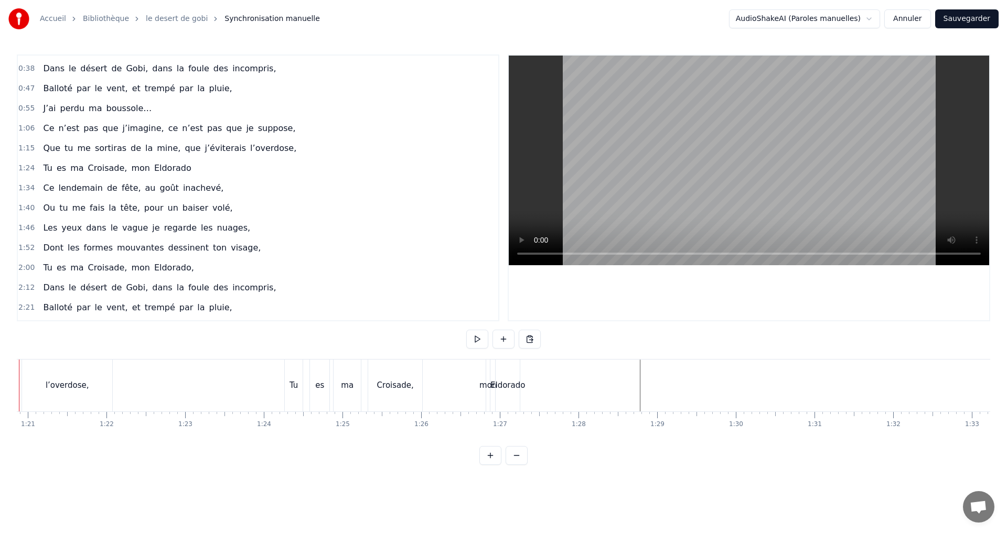
scroll to position [0, 6309]
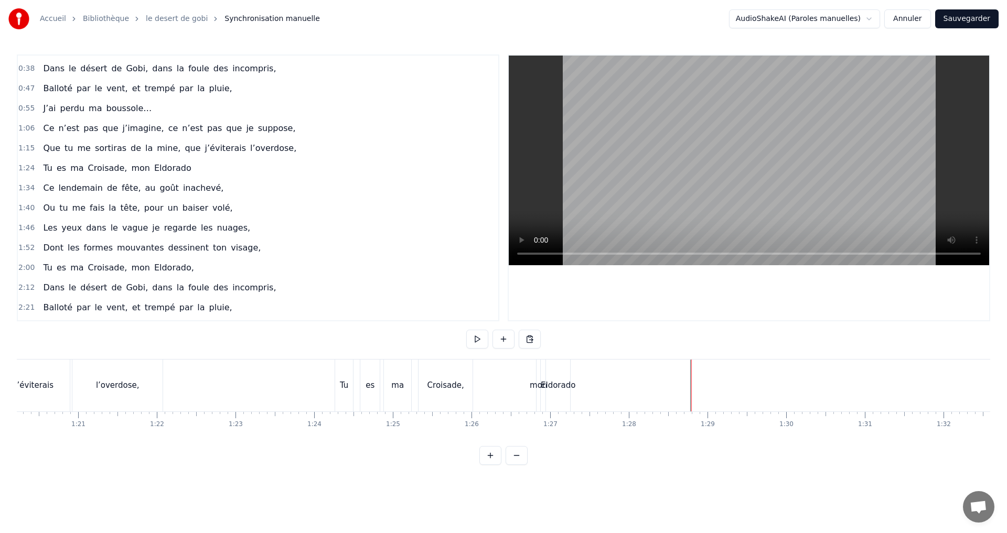
click at [567, 393] on div "Eldorado" at bounding box center [558, 386] width 24 height 52
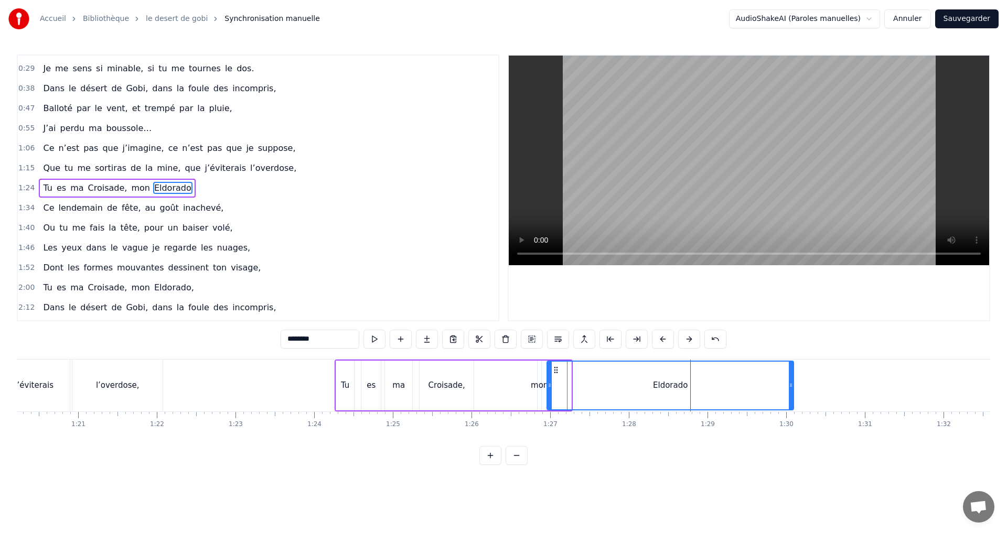
drag, startPoint x: 570, startPoint y: 385, endPoint x: 793, endPoint y: 393, distance: 223.0
click at [793, 393] on div at bounding box center [791, 386] width 4 height 48
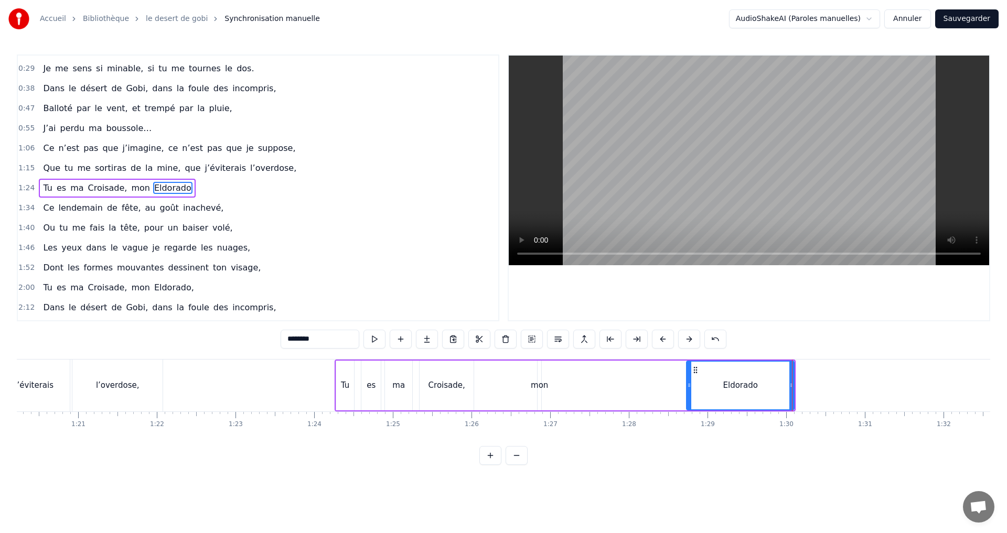
drag, startPoint x: 549, startPoint y: 387, endPoint x: 688, endPoint y: 387, distance: 139.5
click at [688, 387] on icon at bounding box center [689, 385] width 4 height 8
click at [543, 388] on div "mon" at bounding box center [539, 386] width 17 height 12
type input "***"
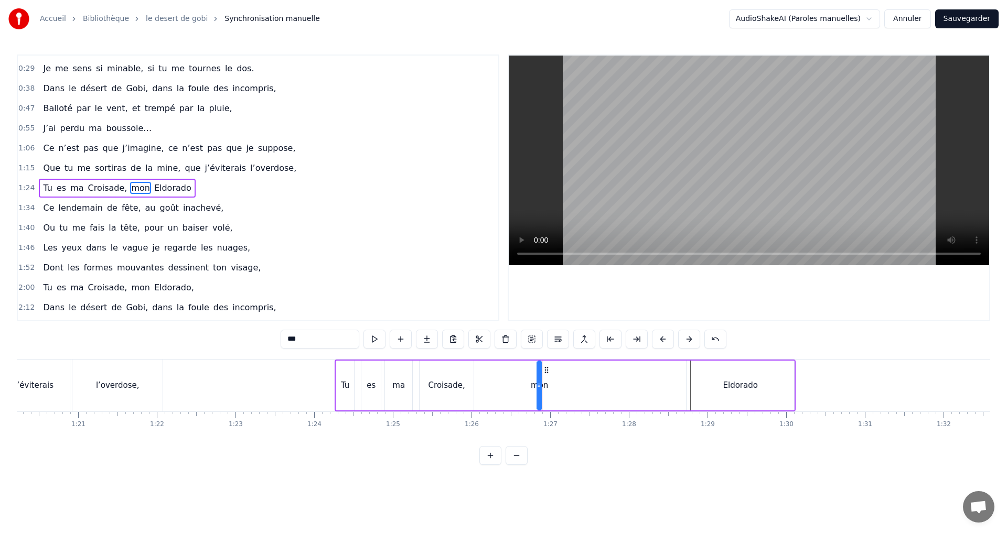
drag, startPoint x: 542, startPoint y: 387, endPoint x: 679, endPoint y: 387, distance: 137.4
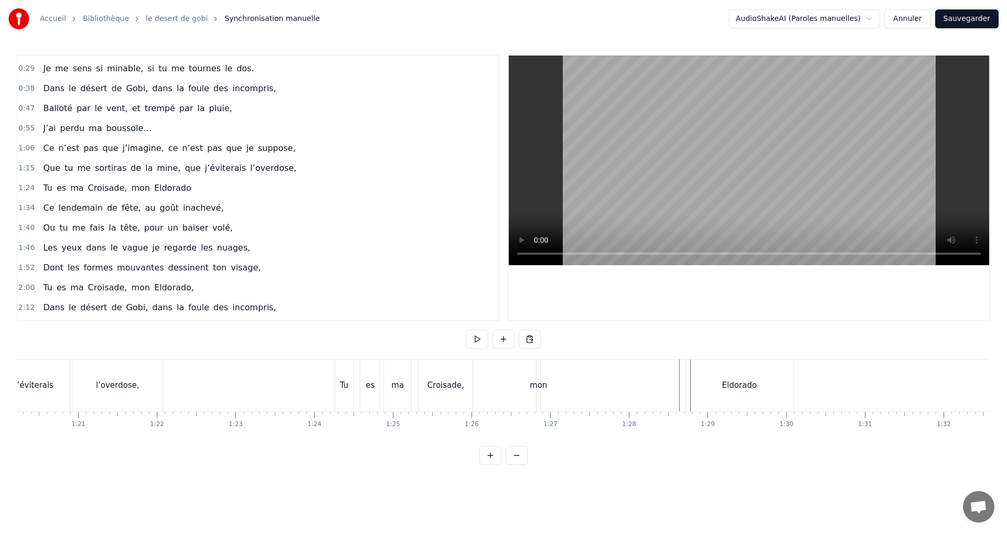
click at [544, 387] on div "mon" at bounding box center [538, 386] width 17 height 12
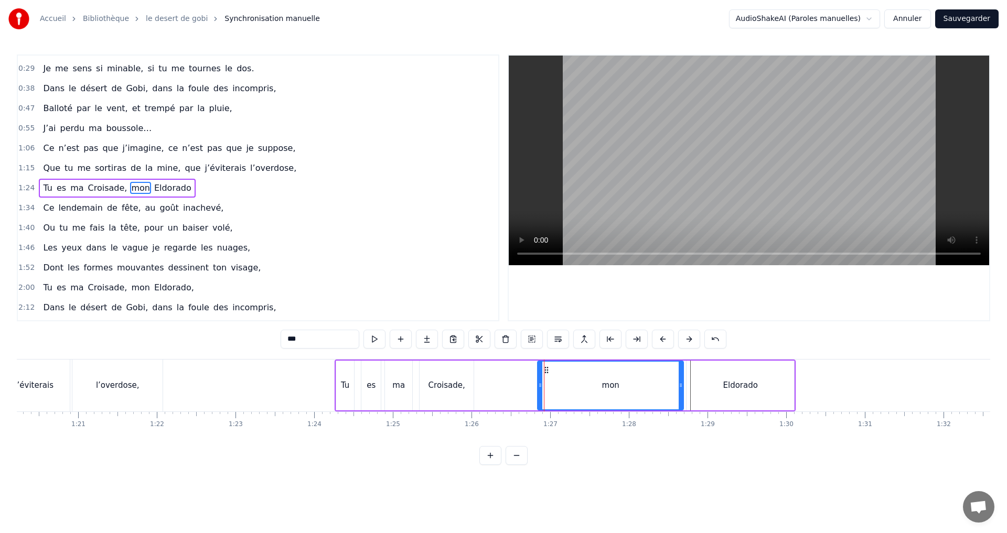
drag, startPoint x: 540, startPoint y: 385, endPoint x: 682, endPoint y: 386, distance: 142.1
click at [682, 386] on icon at bounding box center [680, 385] width 4 height 8
drag, startPoint x: 541, startPoint y: 385, endPoint x: 653, endPoint y: 391, distance: 112.4
click at [653, 391] on div at bounding box center [652, 386] width 4 height 48
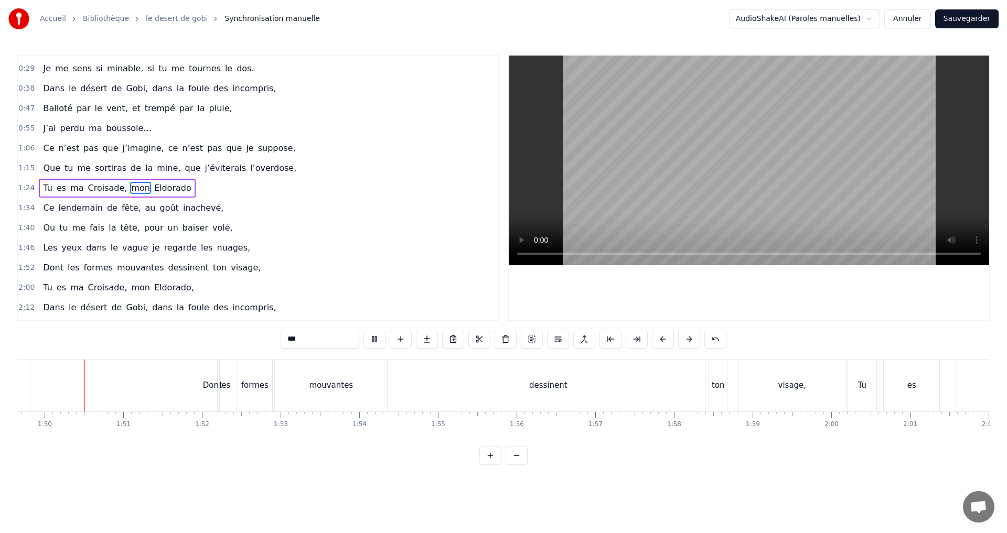
scroll to position [0, 8619]
click at [347, 384] on div "mouvantes" at bounding box center [335, 386] width 44 height 12
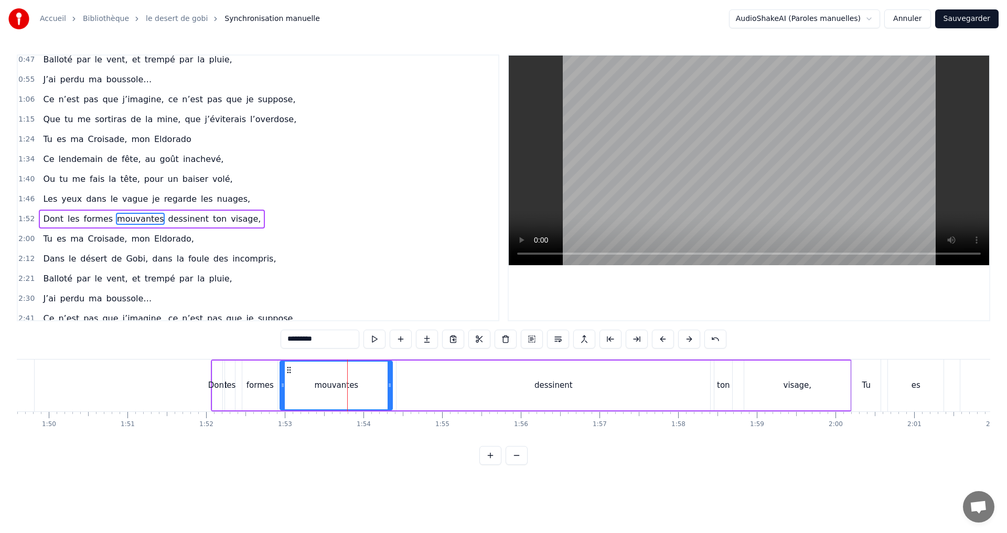
scroll to position [176, 0]
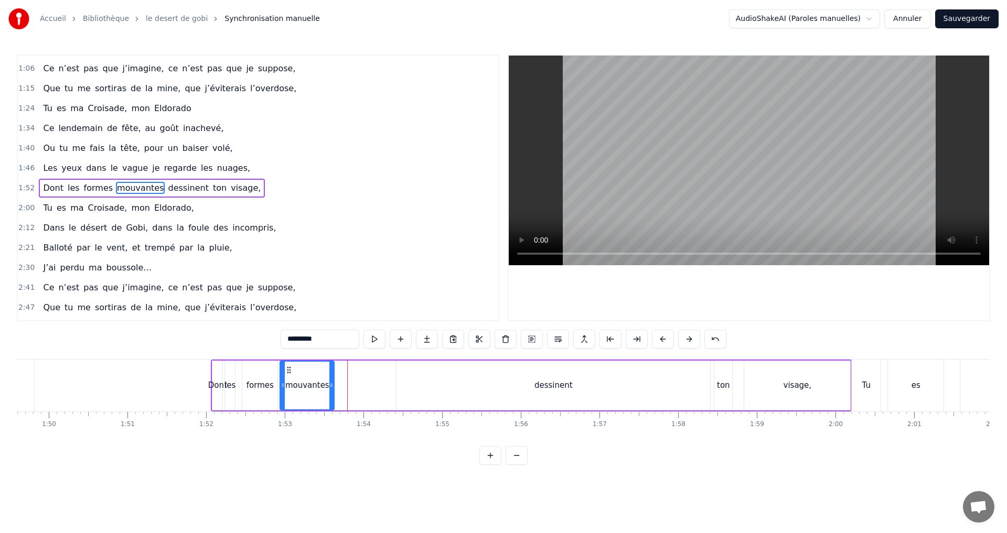
drag, startPoint x: 387, startPoint y: 385, endPoint x: 329, endPoint y: 391, distance: 58.5
click at [329, 391] on div at bounding box center [331, 386] width 4 height 48
click at [555, 391] on div "dessinent" at bounding box center [553, 386] width 38 height 12
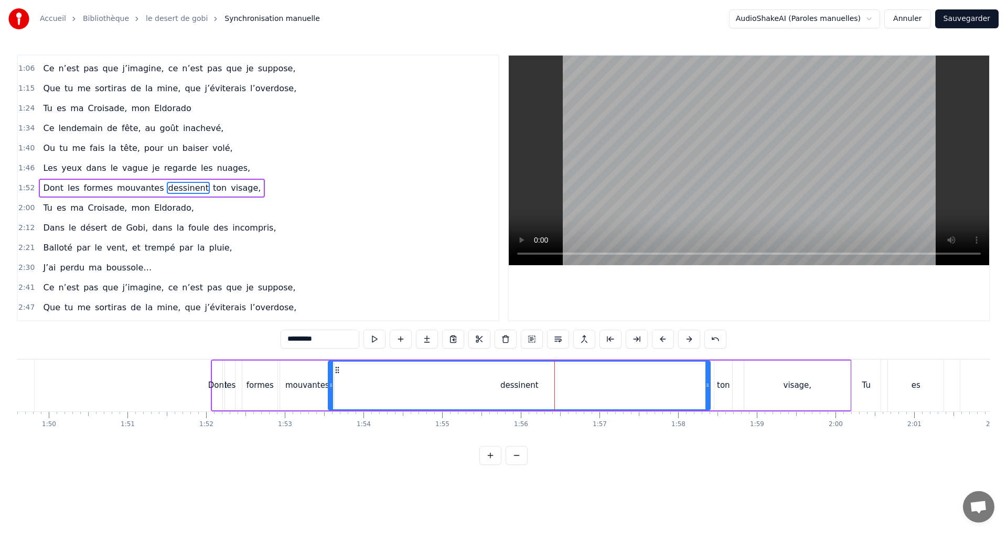
drag, startPoint x: 400, startPoint y: 387, endPoint x: 332, endPoint y: 389, distance: 67.7
click at [332, 389] on icon at bounding box center [331, 385] width 4 height 8
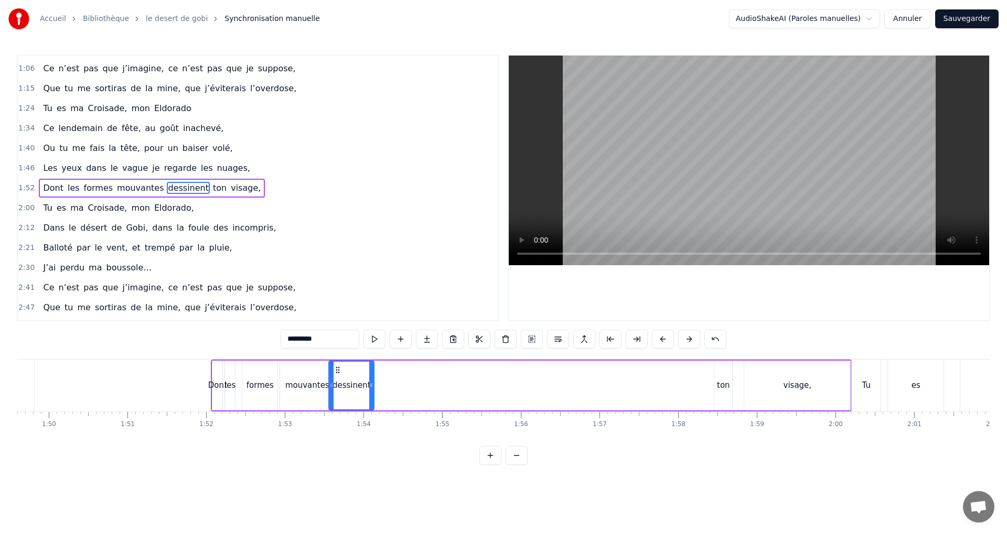
drag, startPoint x: 706, startPoint y: 385, endPoint x: 381, endPoint y: 389, distance: 325.1
click at [371, 392] on div at bounding box center [371, 386] width 4 height 48
click at [723, 387] on div "ton" at bounding box center [723, 386] width 13 height 12
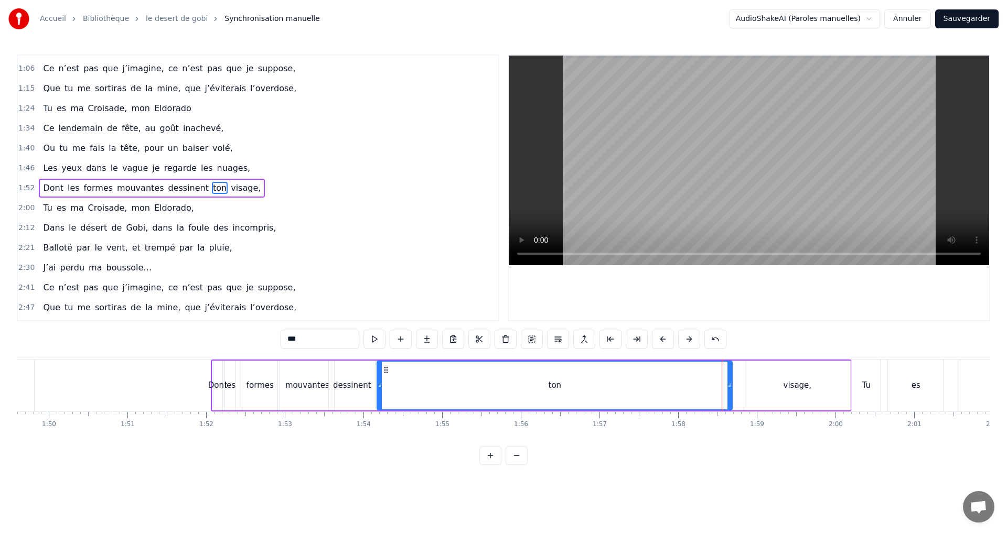
drag, startPoint x: 715, startPoint y: 384, endPoint x: 378, endPoint y: 389, distance: 337.2
click at [378, 389] on icon at bounding box center [380, 385] width 4 height 8
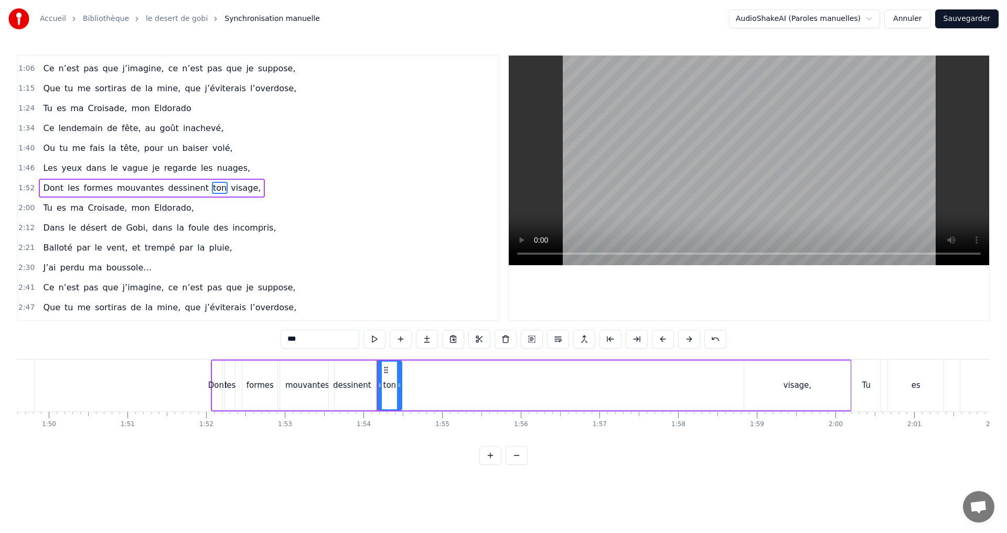
drag, startPoint x: 729, startPoint y: 387, endPoint x: 398, endPoint y: 391, distance: 330.4
click at [398, 391] on div at bounding box center [399, 386] width 4 height 48
click at [799, 387] on div "visage," at bounding box center [797, 386] width 28 height 12
type input "*******"
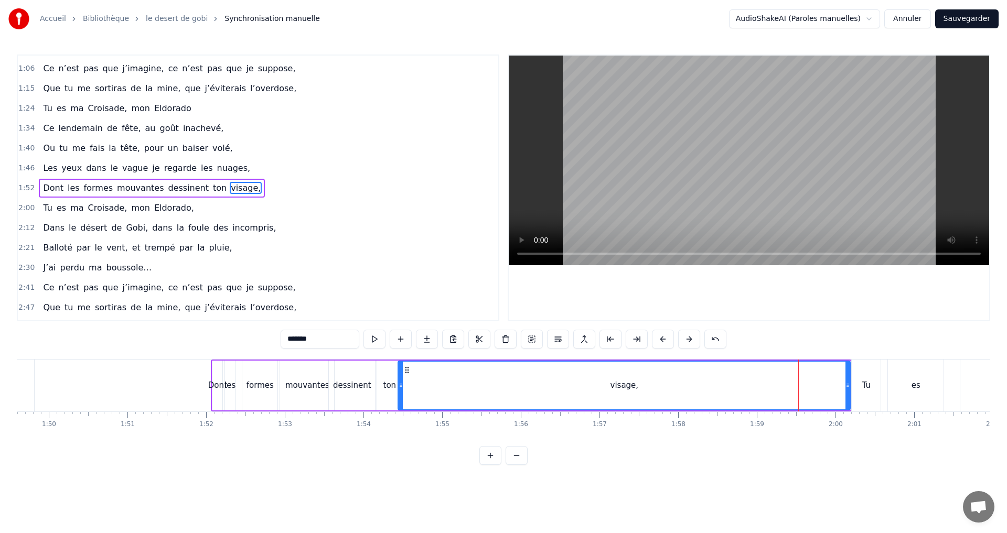
drag, startPoint x: 745, startPoint y: 388, endPoint x: 398, endPoint y: 398, distance: 346.2
click at [398, 398] on div at bounding box center [400, 386] width 4 height 48
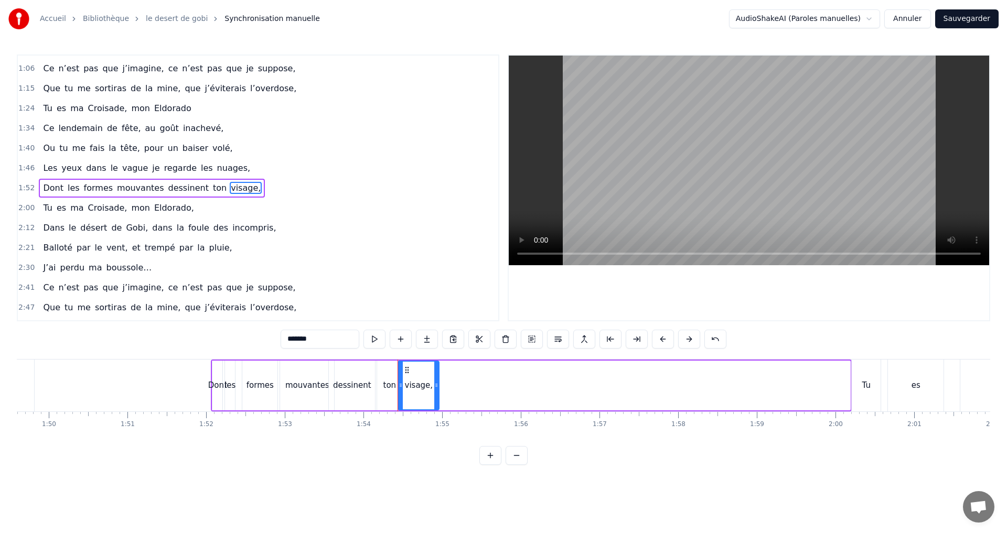
drag, startPoint x: 847, startPoint y: 385, endPoint x: 436, endPoint y: 390, distance: 411.1
click at [436, 390] on div at bounding box center [436, 386] width 4 height 48
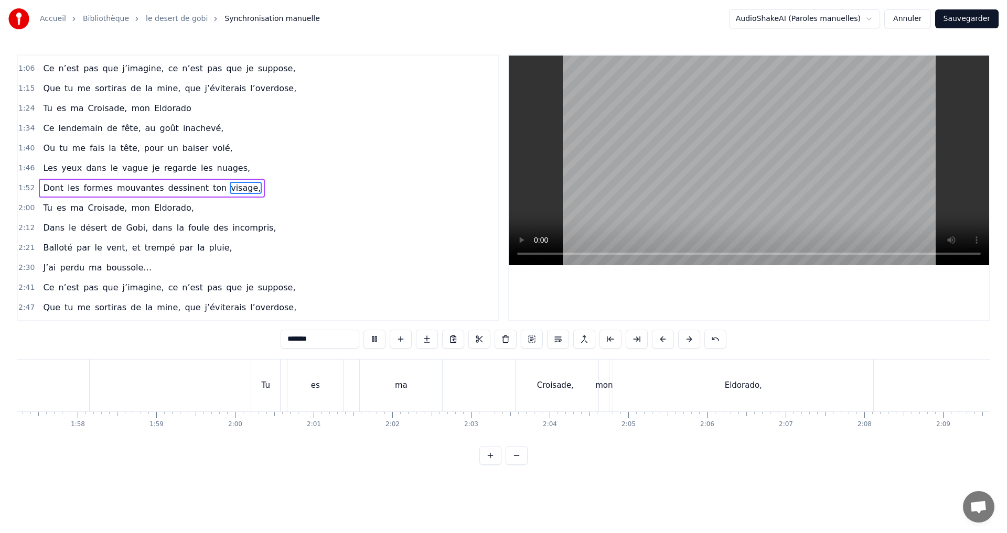
scroll to position [0, 9049]
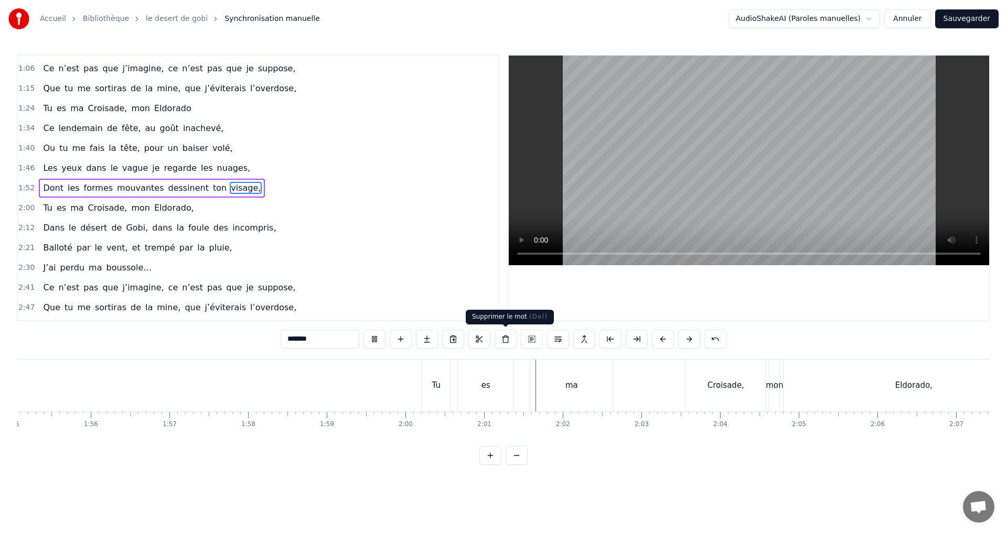
click at [508, 338] on button at bounding box center [505, 339] width 22 height 19
click at [434, 392] on div "Tu" at bounding box center [436, 386] width 29 height 52
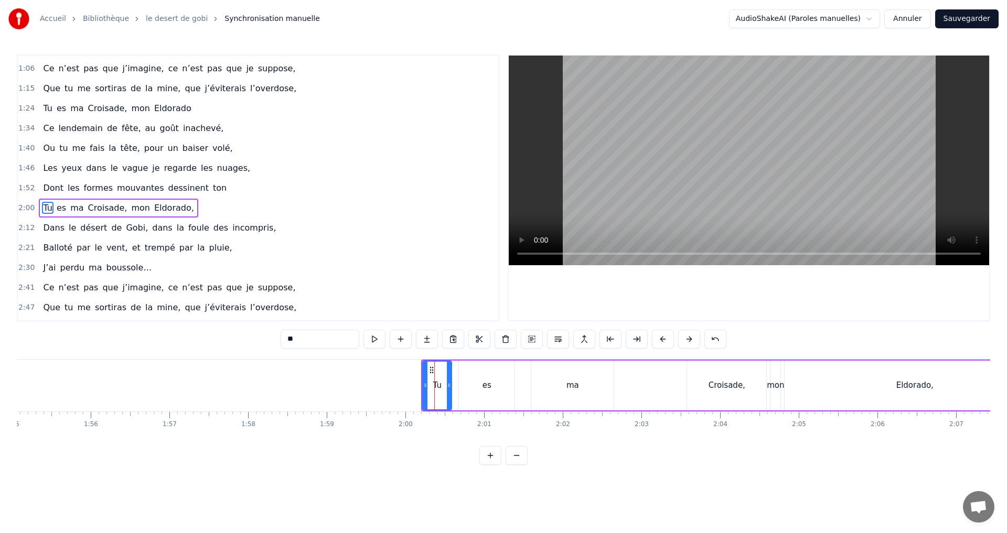
scroll to position [193, 0]
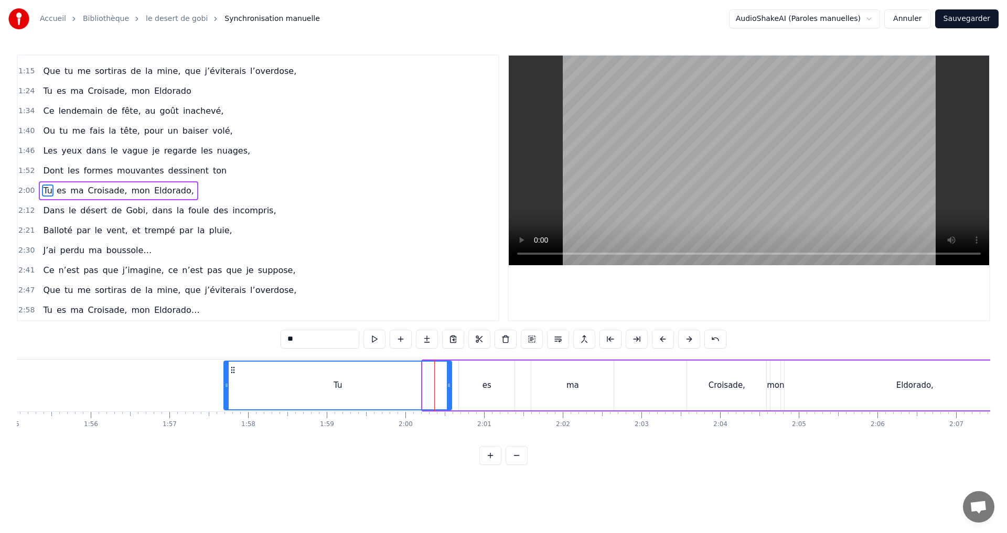
drag, startPoint x: 426, startPoint y: 388, endPoint x: 228, endPoint y: 413, distance: 200.2
click at [228, 413] on div "Ce lendemain de fête, au goût inachevé, Ou tu m'as fais la tête, pour un baiser…" at bounding box center [503, 398] width 973 height 79
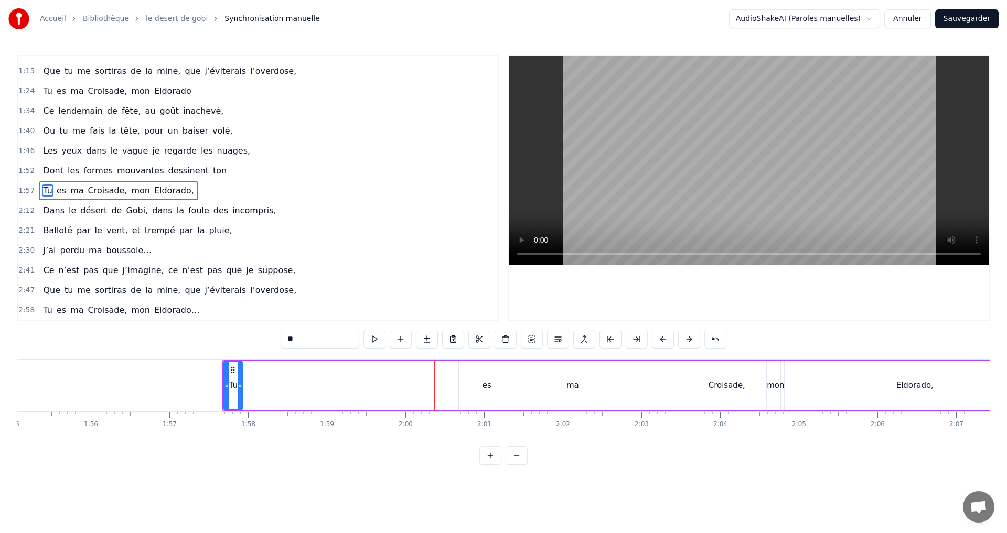
drag, startPoint x: 450, startPoint y: 386, endPoint x: 241, endPoint y: 398, distance: 209.5
click at [241, 398] on div at bounding box center [240, 386] width 4 height 48
click at [495, 384] on div "es" at bounding box center [487, 386] width 56 height 50
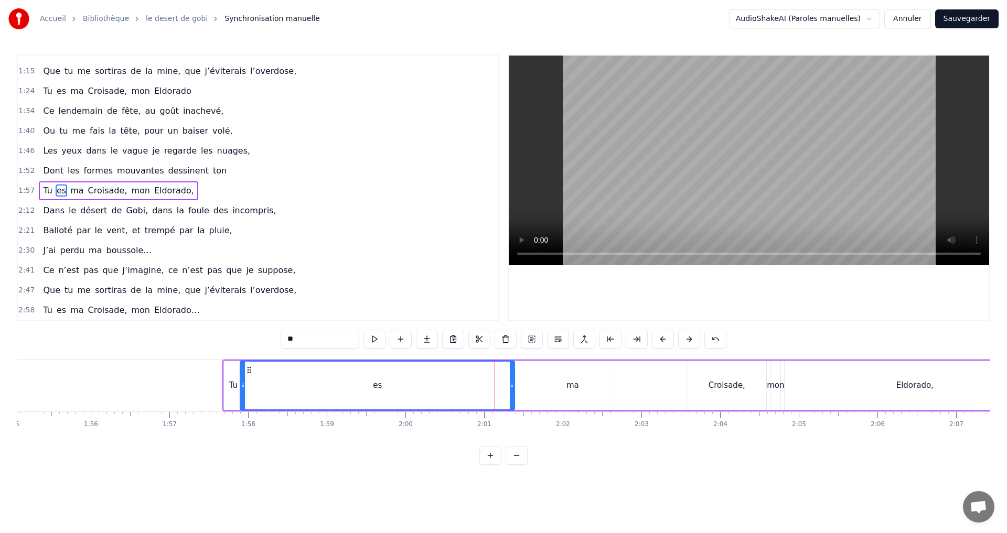
drag, startPoint x: 460, startPoint y: 386, endPoint x: 242, endPoint y: 393, distance: 218.8
click at [242, 393] on div at bounding box center [243, 386] width 4 height 48
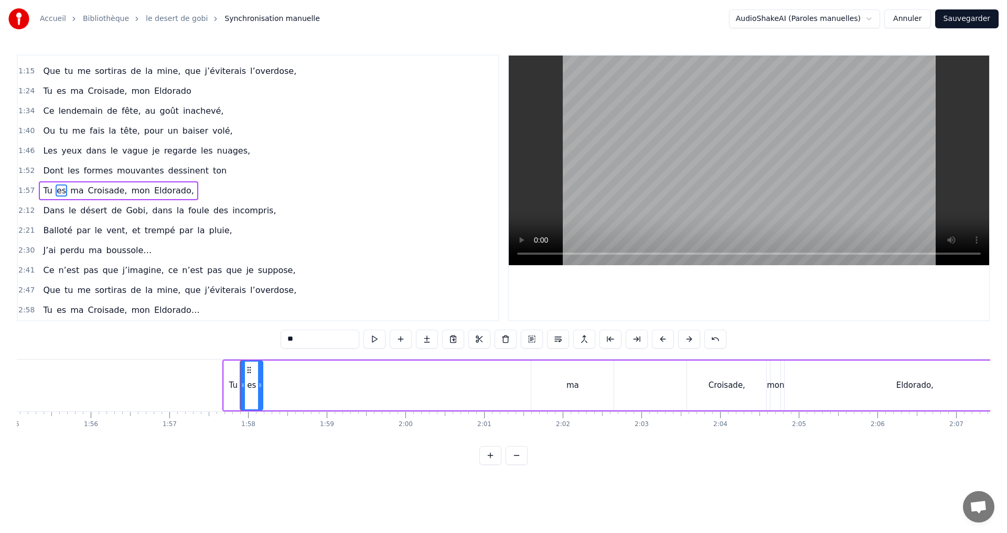
drag, startPoint x: 512, startPoint y: 385, endPoint x: 260, endPoint y: 398, distance: 252.0
click at [260, 398] on div at bounding box center [260, 386] width 4 height 48
click at [573, 385] on div "ma" at bounding box center [572, 386] width 13 height 12
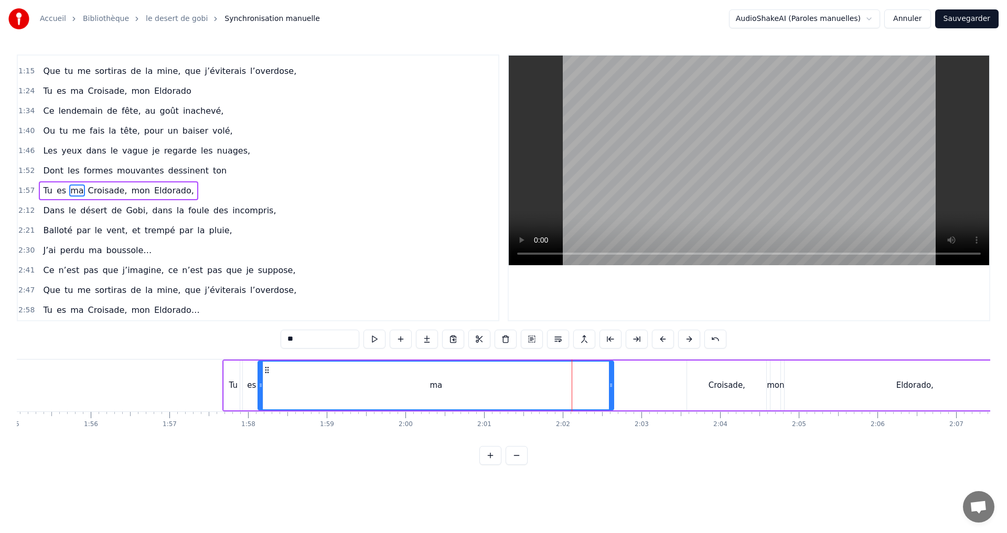
drag, startPoint x: 532, startPoint y: 383, endPoint x: 258, endPoint y: 399, distance: 273.6
click at [258, 399] on div at bounding box center [260, 386] width 4 height 48
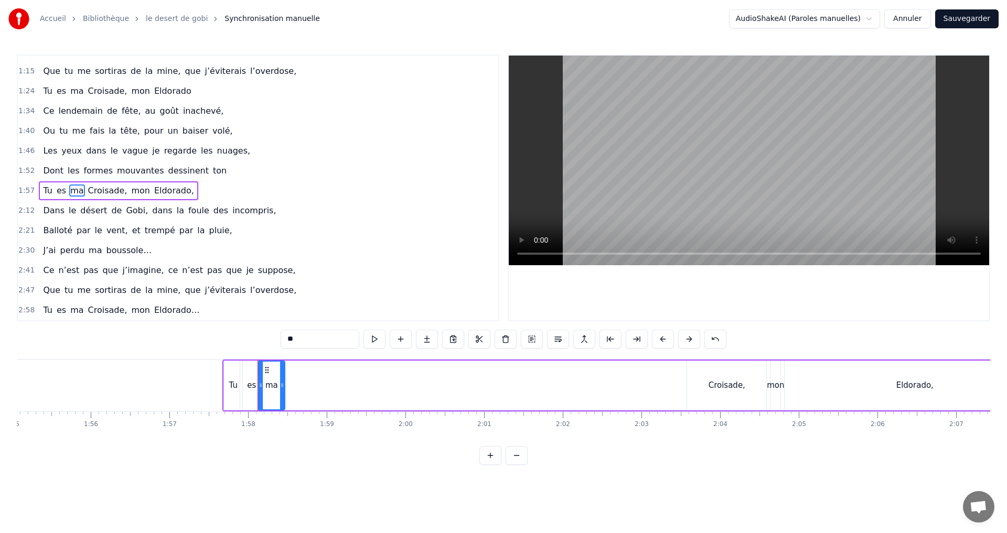
drag, startPoint x: 611, startPoint y: 388, endPoint x: 283, endPoint y: 398, distance: 328.9
click at [283, 398] on div at bounding box center [282, 386] width 4 height 48
click at [724, 387] on div "Croisade," at bounding box center [726, 386] width 37 height 12
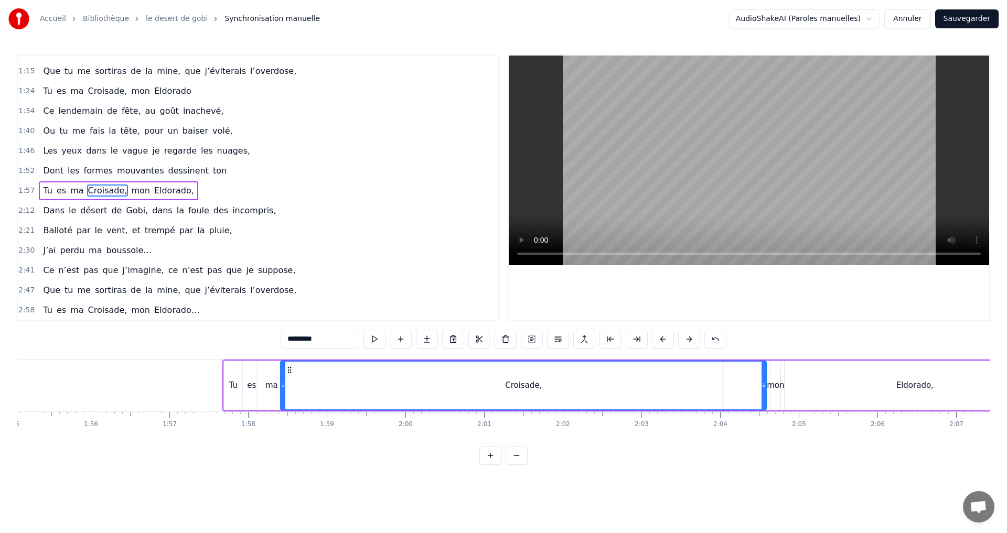
drag, startPoint x: 689, startPoint y: 385, endPoint x: 283, endPoint y: 408, distance: 407.0
click at [283, 408] on div at bounding box center [283, 386] width 4 height 48
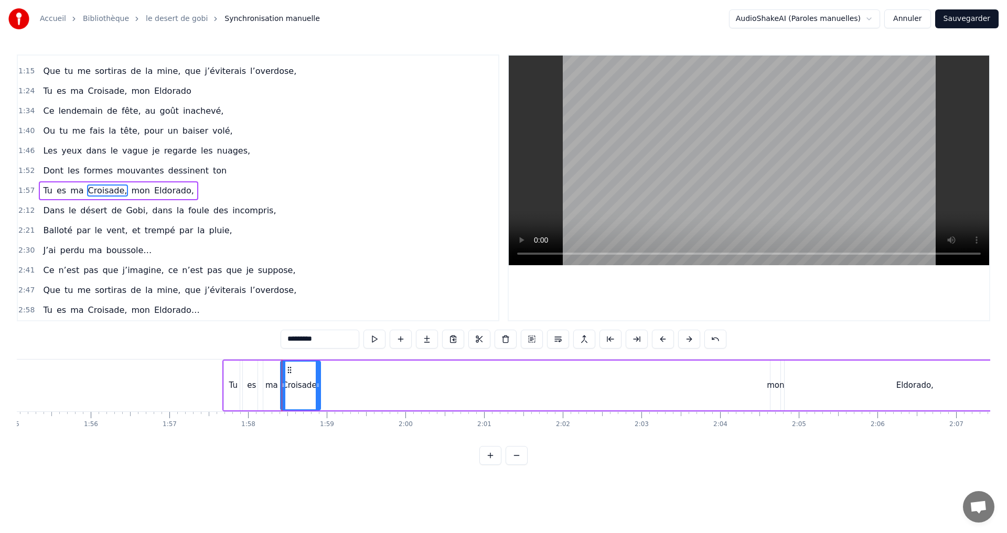
drag, startPoint x: 763, startPoint y: 387, endPoint x: 317, endPoint y: 400, distance: 445.9
click at [317, 400] on div at bounding box center [318, 386] width 4 height 48
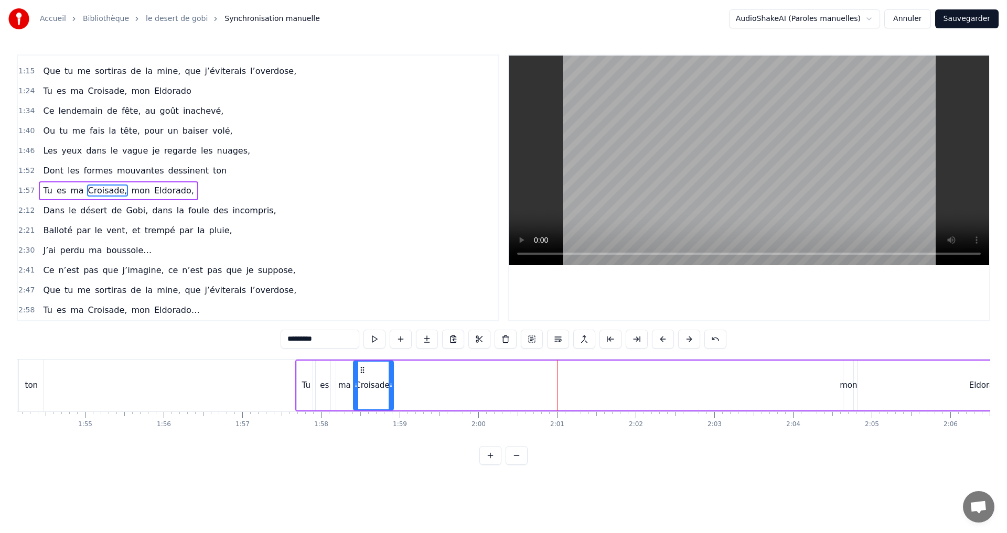
click at [848, 395] on div "mon" at bounding box center [848, 386] width 10 height 50
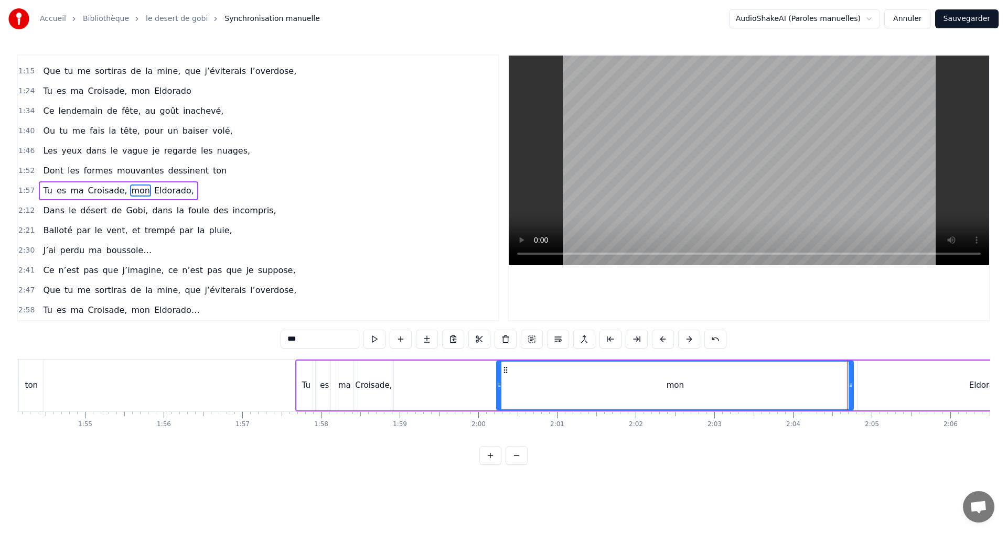
drag, startPoint x: 845, startPoint y: 385, endPoint x: 498, endPoint y: 416, distance: 347.9
click at [498, 416] on div "Ce lendemain de fête, au goût inachevé, Ou tu m'as fais la tête, pour un baiser…" at bounding box center [503, 398] width 973 height 79
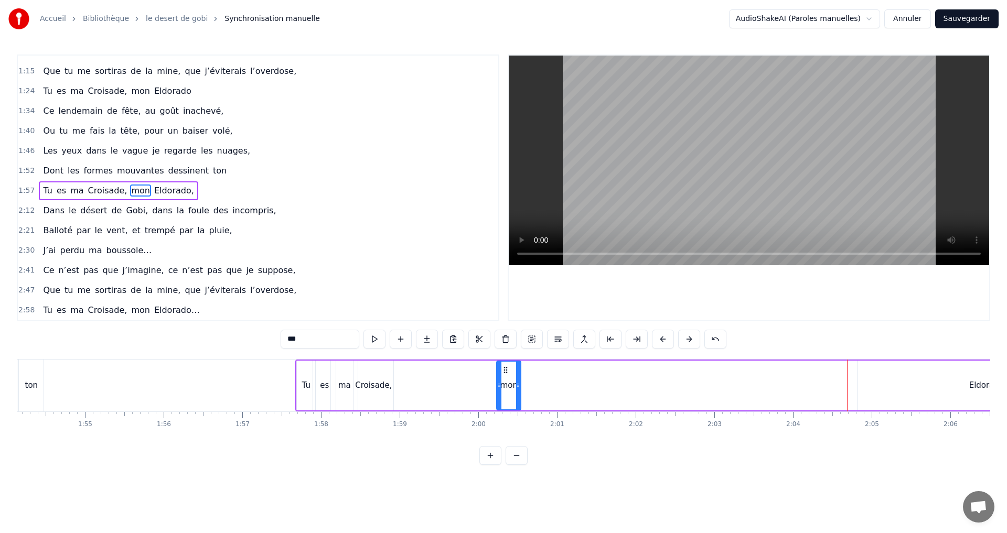
drag, startPoint x: 850, startPoint y: 388, endPoint x: 518, endPoint y: 405, distance: 332.9
click at [518, 405] on div at bounding box center [518, 386] width 4 height 48
click at [976, 387] on div "Eldorado," at bounding box center [987, 386] width 37 height 12
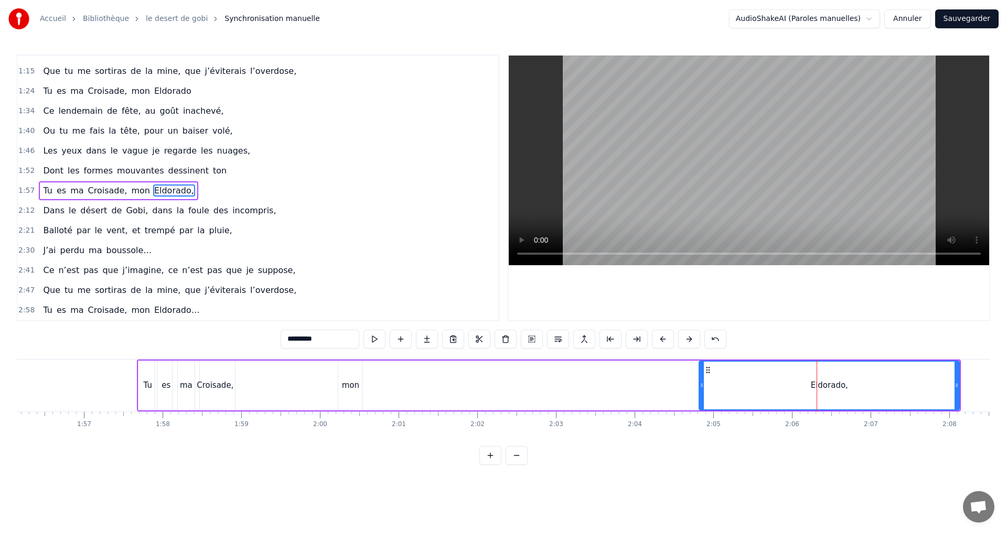
scroll to position [0, 9069]
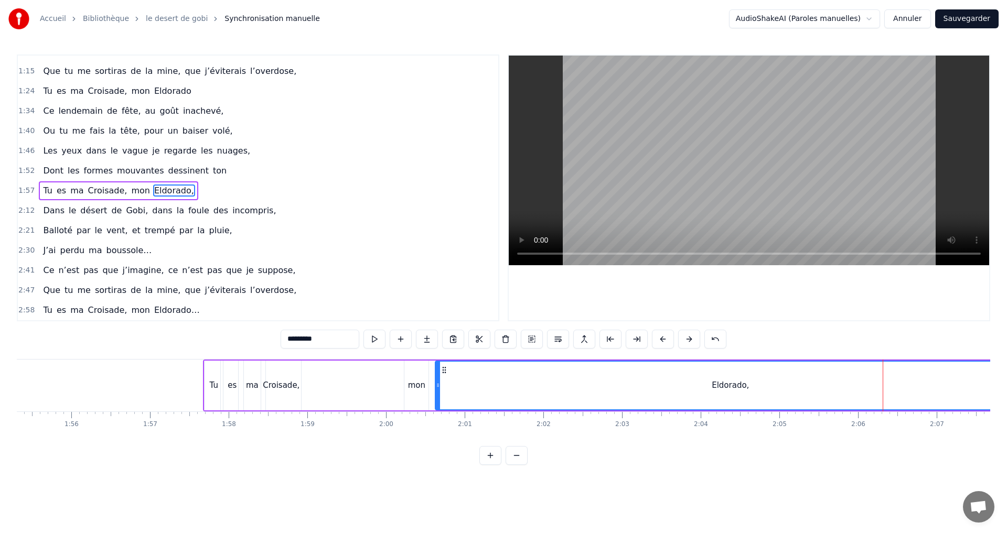
drag, startPoint x: 766, startPoint y: 388, endPoint x: 436, endPoint y: 400, distance: 330.0
click at [436, 400] on div at bounding box center [438, 386] width 4 height 48
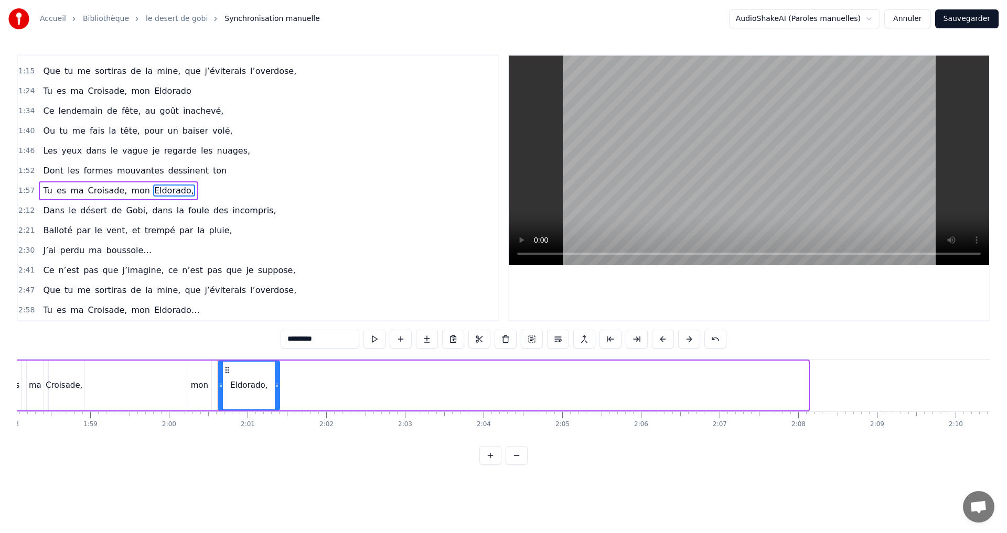
drag, startPoint x: 805, startPoint y: 385, endPoint x: 277, endPoint y: 382, distance: 528.5
click at [277, 382] on icon at bounding box center [277, 385] width 4 height 8
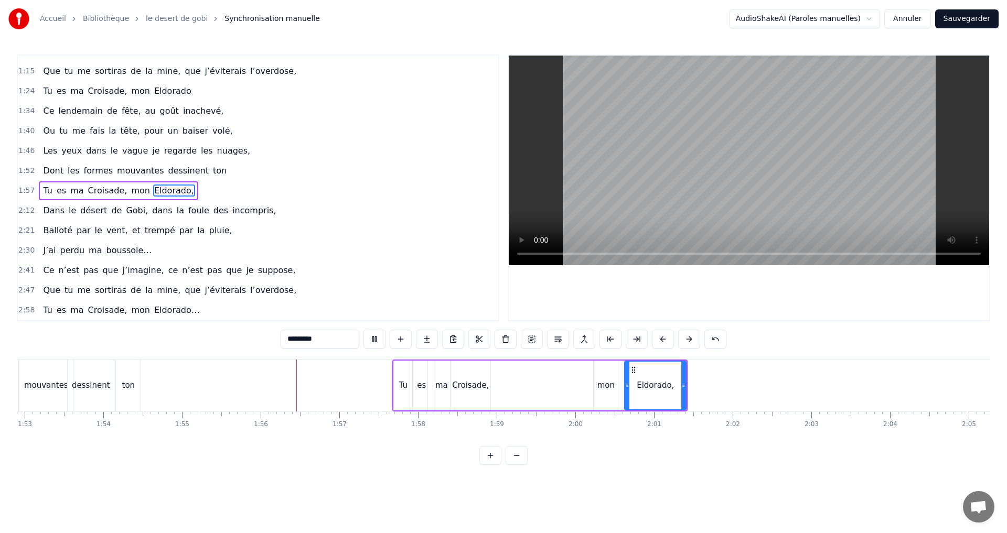
scroll to position [0, 8889]
drag, startPoint x: 674, startPoint y: 385, endPoint x: 697, endPoint y: 386, distance: 23.1
click at [697, 386] on icon at bounding box center [697, 385] width 4 height 8
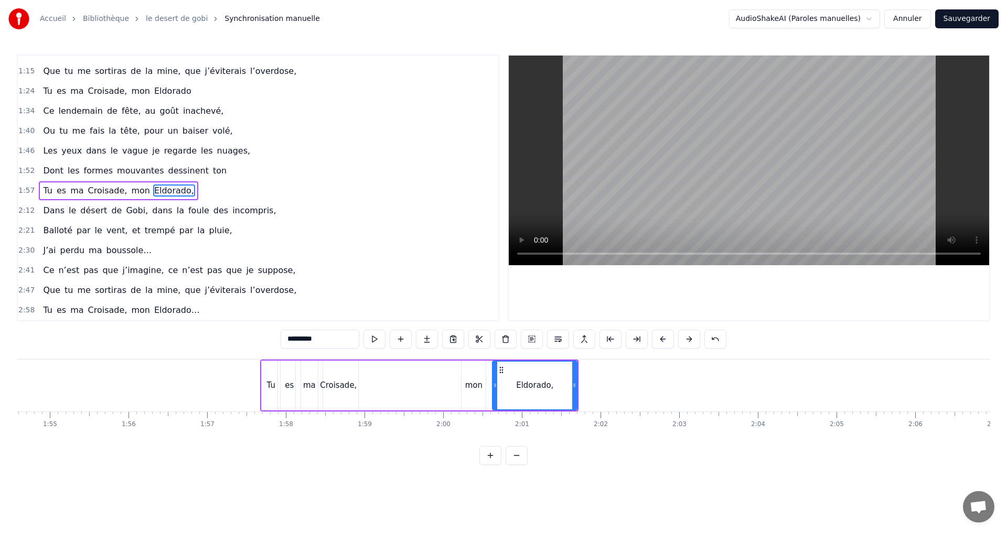
scroll to position [0, 8983]
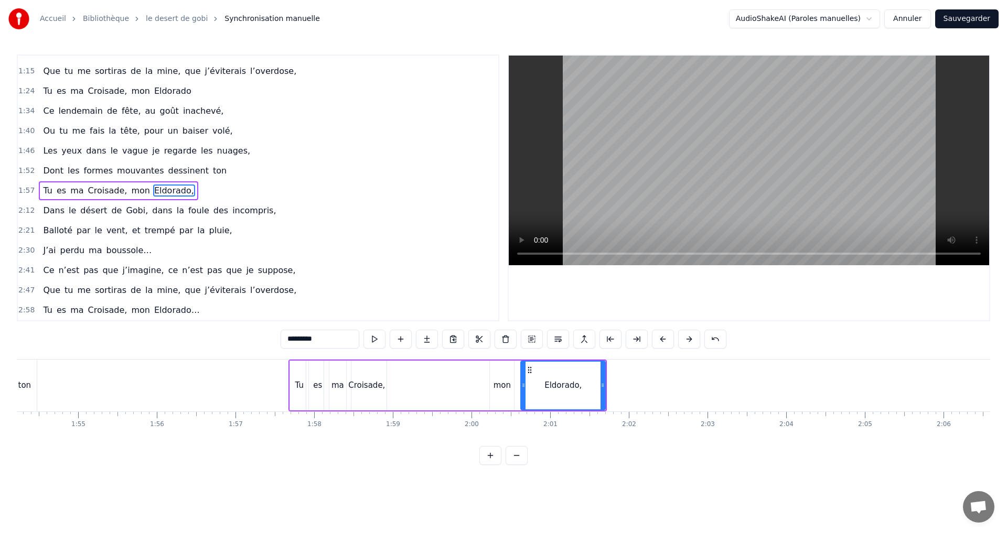
click at [564, 390] on div "Eldorado," at bounding box center [562, 386] width 37 height 12
drag, startPoint x: 601, startPoint y: 385, endPoint x: 647, endPoint y: 388, distance: 45.7
click at [647, 388] on icon at bounding box center [648, 385] width 4 height 8
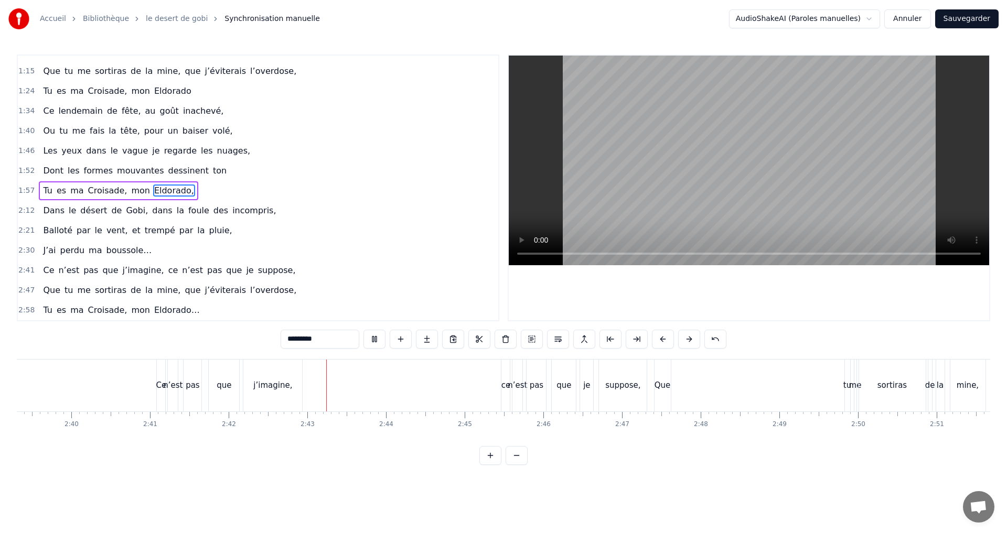
scroll to position [0, 12741]
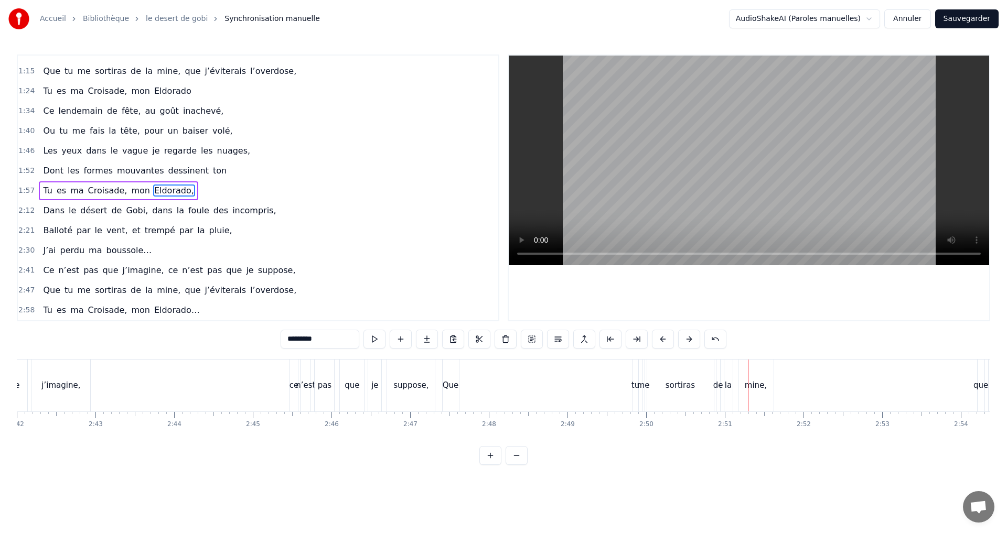
click at [449, 392] on div "Que" at bounding box center [451, 386] width 16 height 52
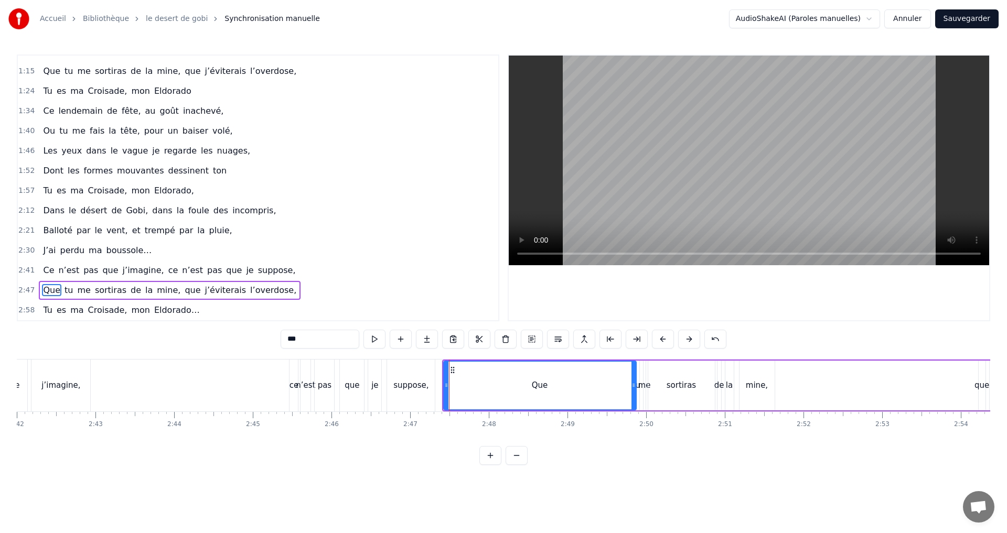
drag, startPoint x: 458, startPoint y: 381, endPoint x: 634, endPoint y: 391, distance: 176.5
click at [634, 391] on div at bounding box center [633, 386] width 4 height 48
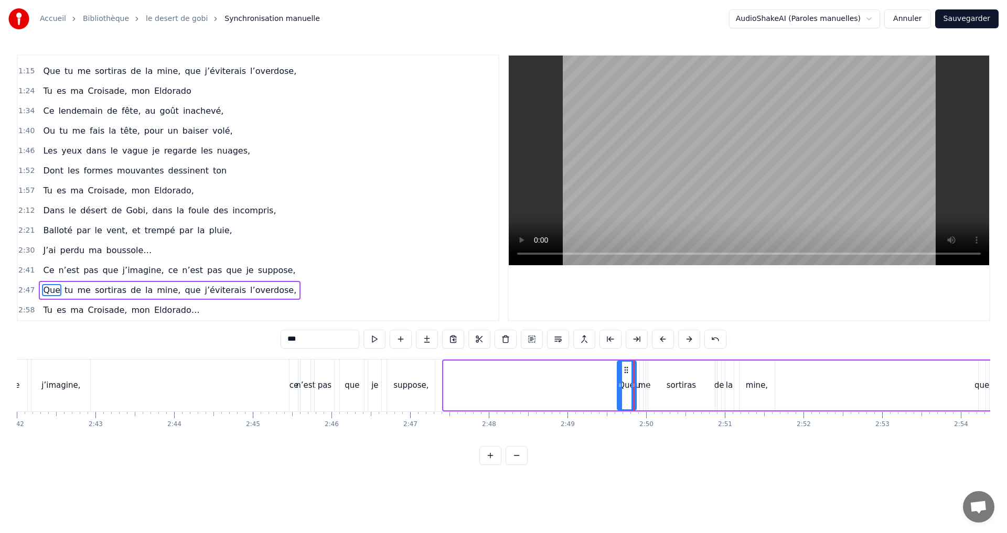
drag, startPoint x: 445, startPoint y: 384, endPoint x: 618, endPoint y: 393, distance: 173.8
click at [618, 393] on div at bounding box center [620, 386] width 4 height 48
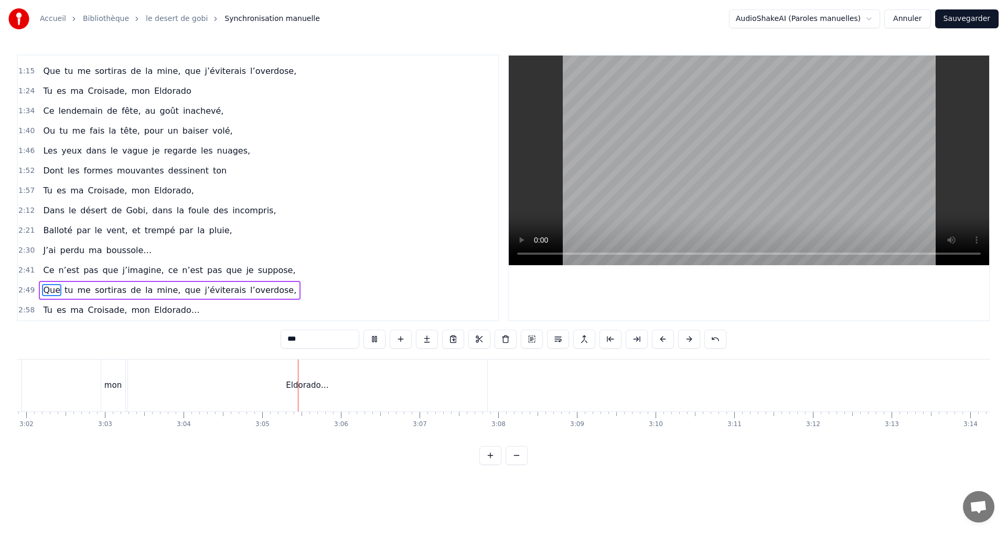
scroll to position [0, 14487]
click at [126, 391] on div "Eldorado…" at bounding box center [124, 386] width 42 height 12
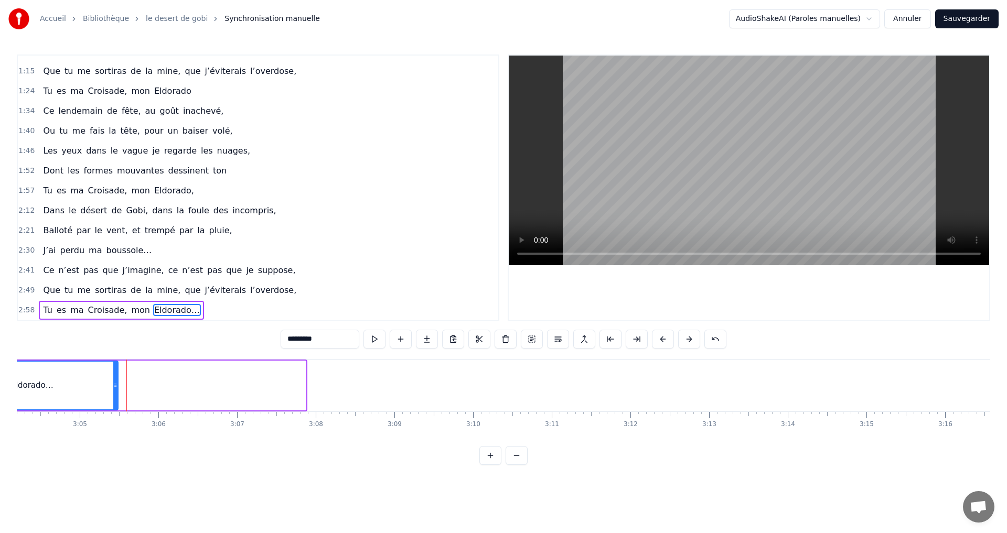
drag, startPoint x: 301, startPoint y: 389, endPoint x: 490, endPoint y: 329, distance: 198.3
click at [114, 393] on div at bounding box center [115, 386] width 4 height 48
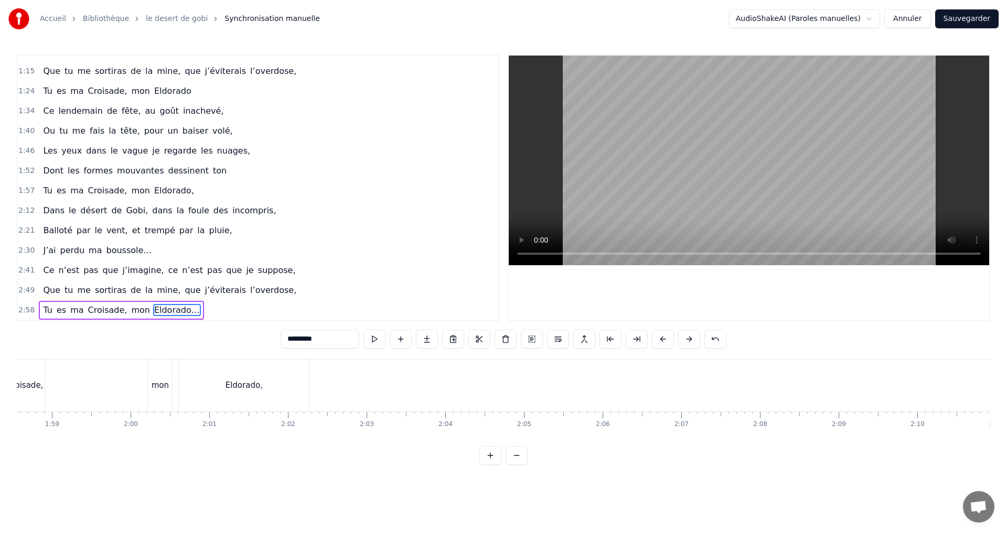
scroll to position [0, 9343]
click at [258, 372] on div "Eldorado," at bounding box center [225, 386] width 130 height 52
type input "*********"
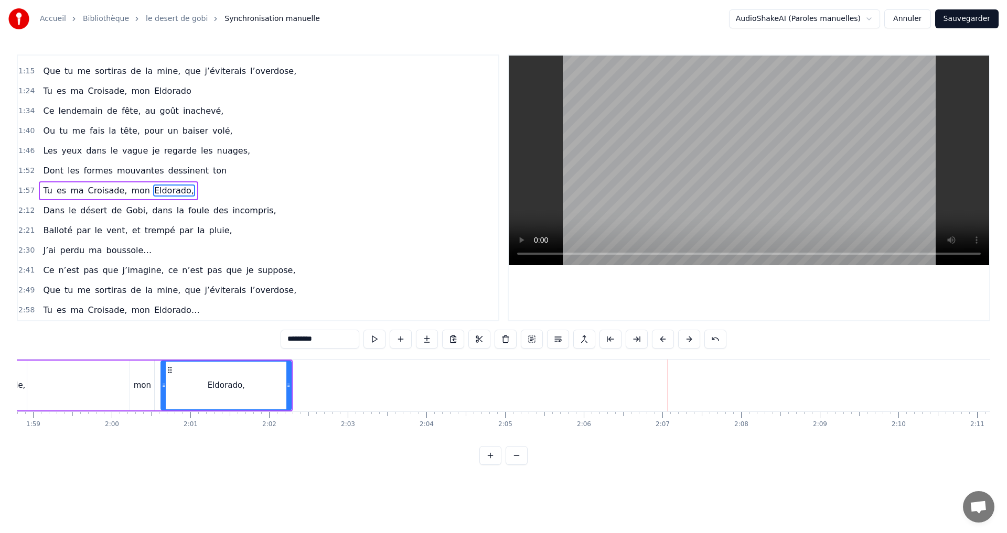
click at [184, 193] on div "1:57 Tu es ma Croisade, mon Eldorado," at bounding box center [258, 191] width 480 height 20
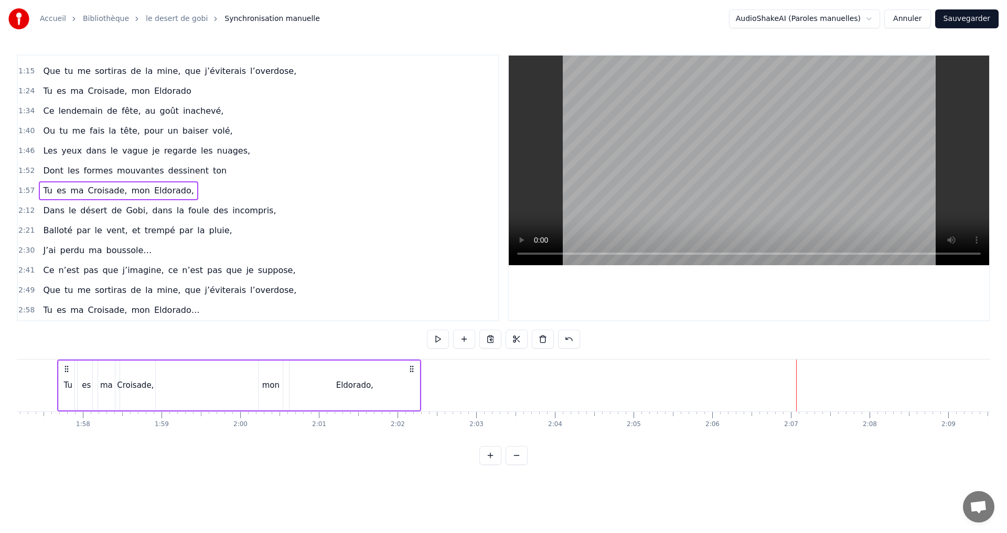
scroll to position [0, 9203]
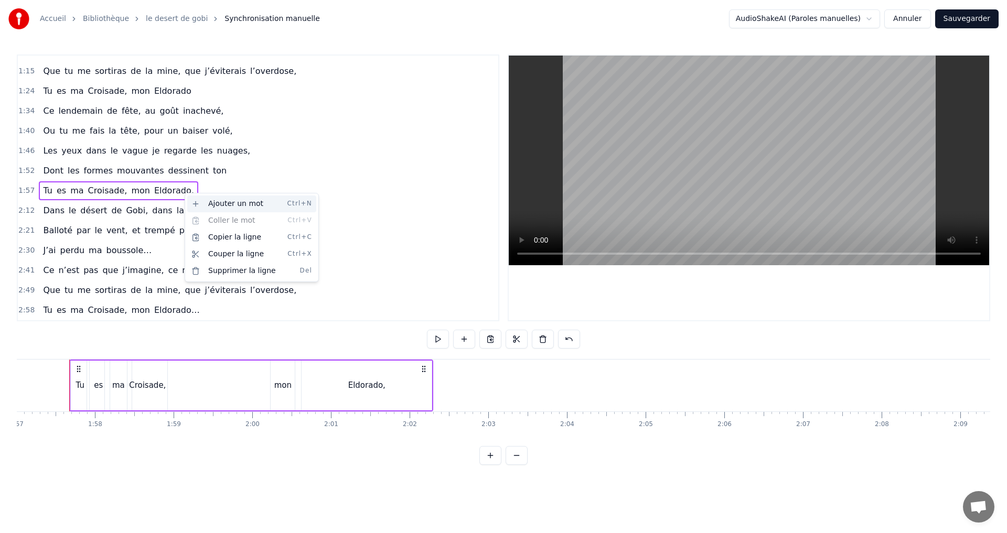
click at [236, 210] on div "Ajouter un mot Ctrl+N" at bounding box center [251, 204] width 129 height 17
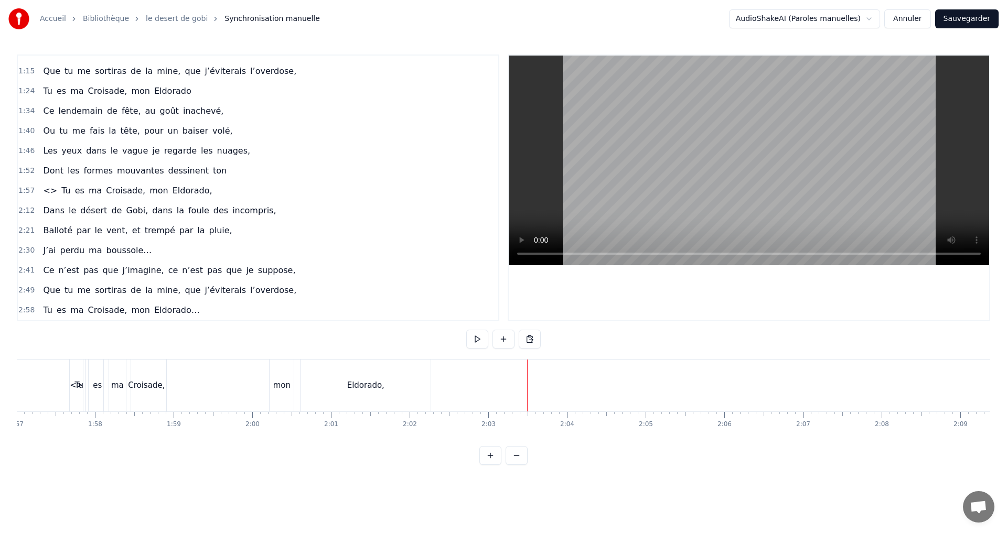
click at [515, 364] on html "Accueil Bibliothèque le desert de gobi Synchronisation manuelle AudioShakeAI (P…" at bounding box center [503, 241] width 1007 height 482
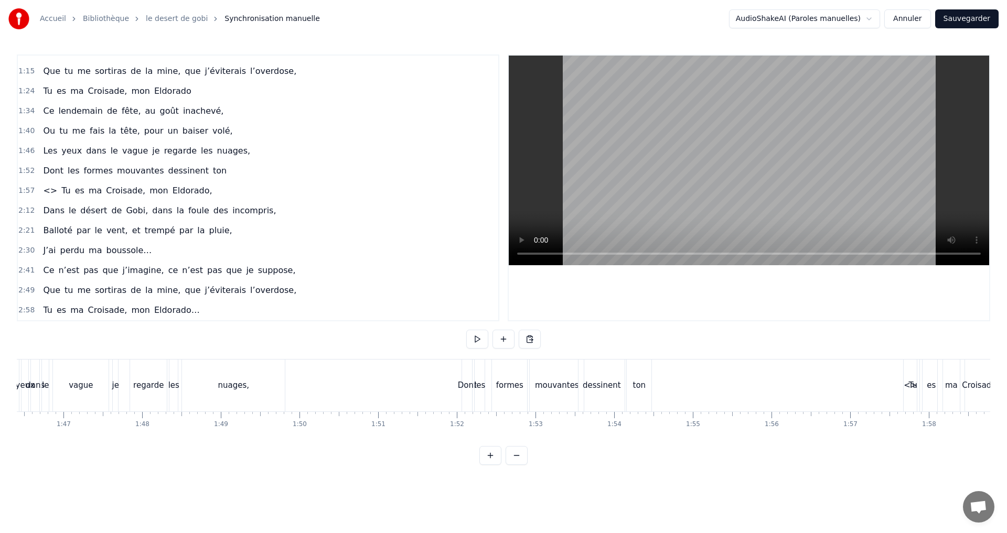
scroll to position [0, 9277]
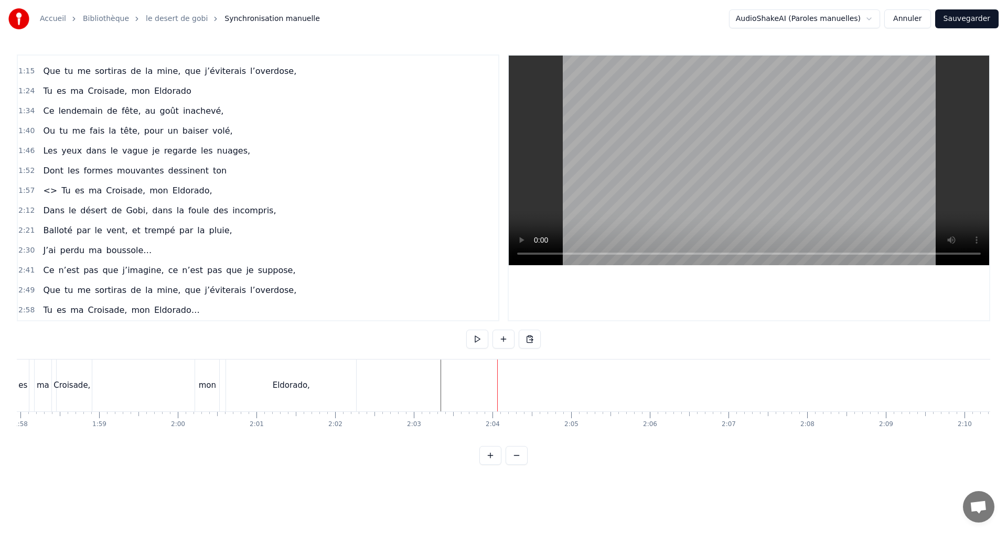
click at [312, 330] on html "Accueil Bibliothèque le desert de gobi Synchronisation manuelle AudioShakeAI (P…" at bounding box center [503, 241] width 1007 height 482
drag, startPoint x: 485, startPoint y: 383, endPoint x: 406, endPoint y: 385, distance: 78.7
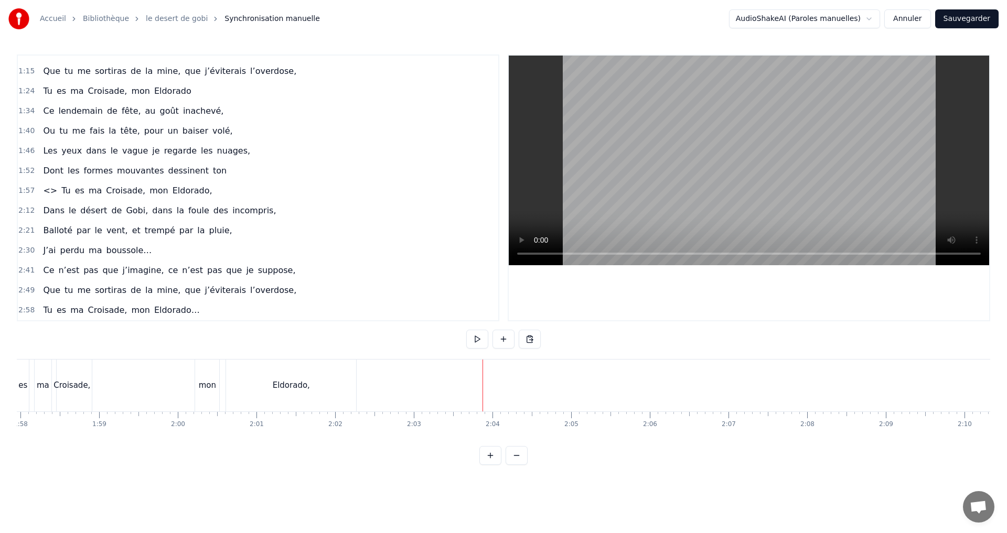
click at [316, 383] on div "Eldorado," at bounding box center [291, 386] width 130 height 52
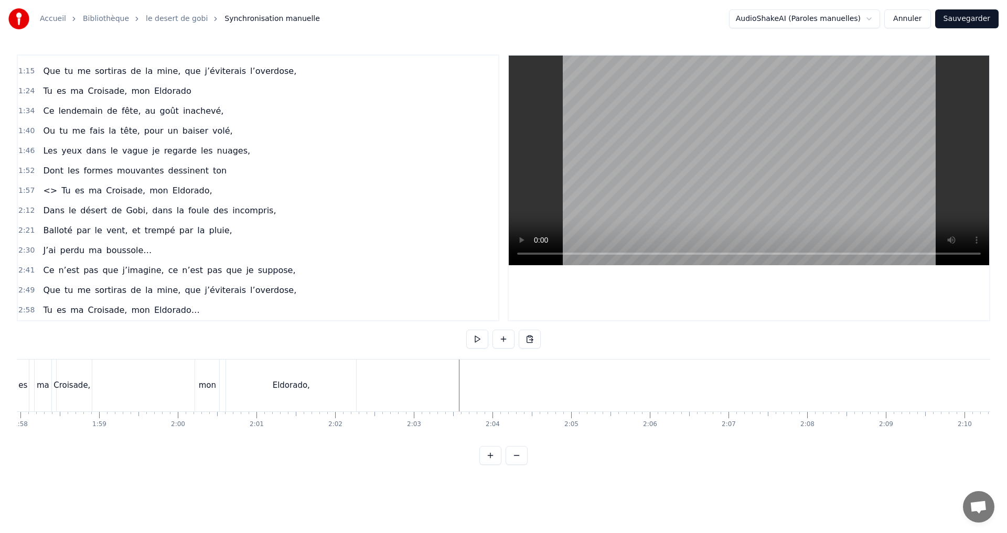
click at [289, 382] on div "Eldorado," at bounding box center [291, 386] width 37 height 12
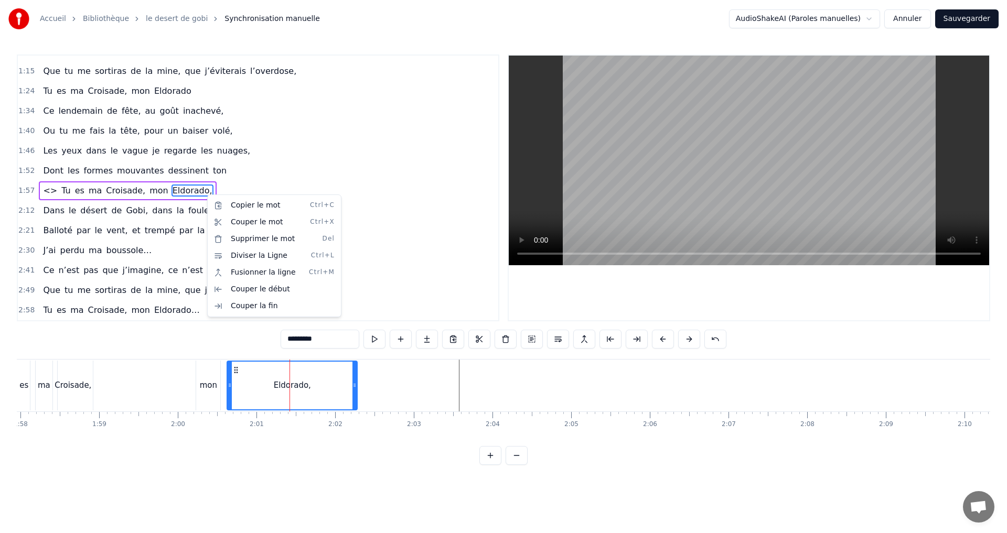
click at [445, 482] on html "Accueil Bibliothèque le desert de gobi Synchronisation manuelle AudioShakeAI (P…" at bounding box center [503, 241] width 1007 height 482
click at [967, 20] on button "Sauvegarder" at bounding box center [966, 18] width 63 height 19
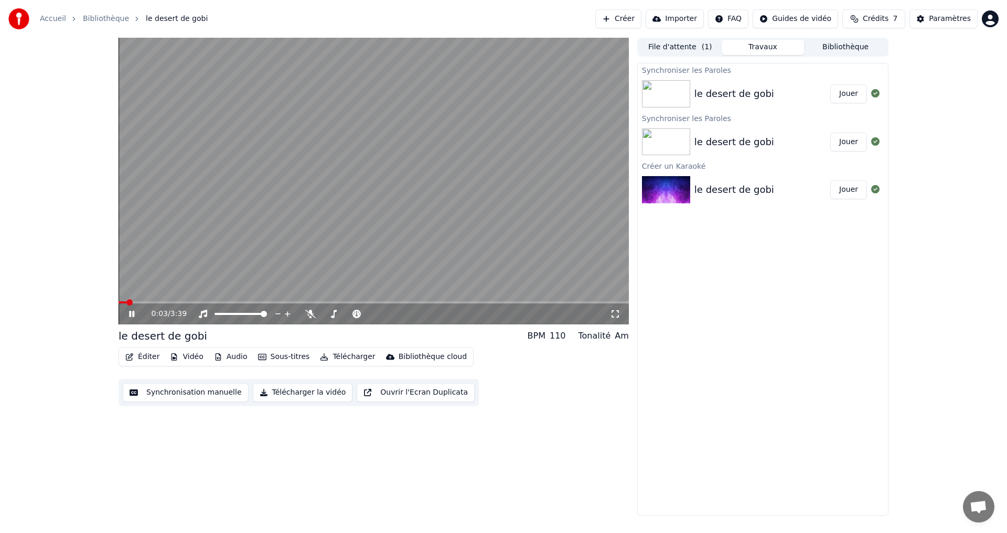
click at [146, 359] on button "Éditer" at bounding box center [142, 357] width 42 height 15
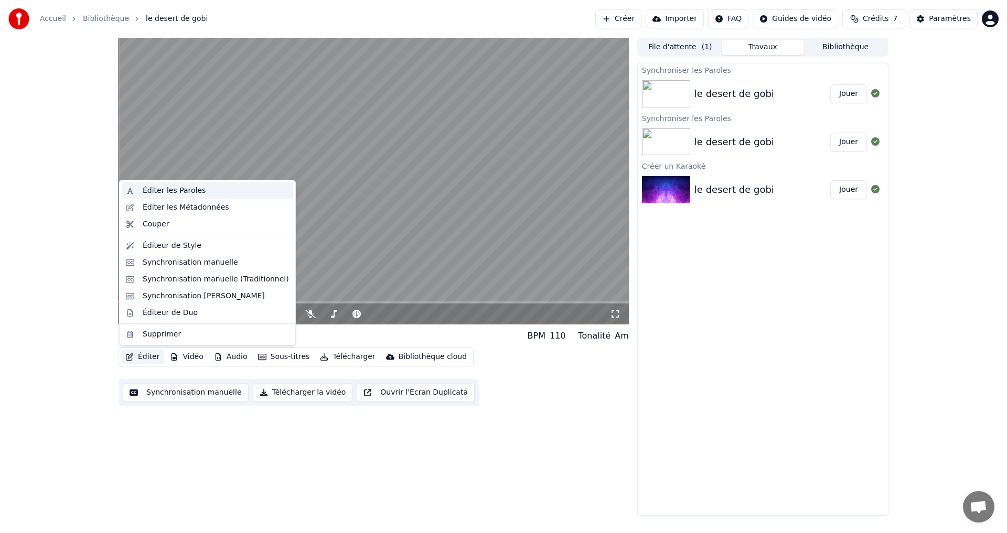
click at [198, 184] on div "Éditer les Paroles" at bounding box center [207, 190] width 171 height 17
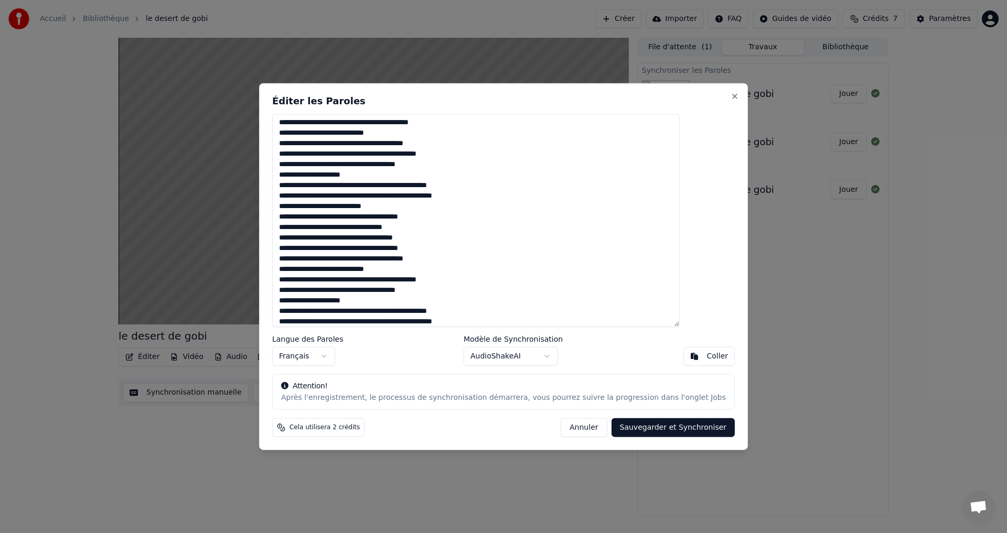
scroll to position [48, 0]
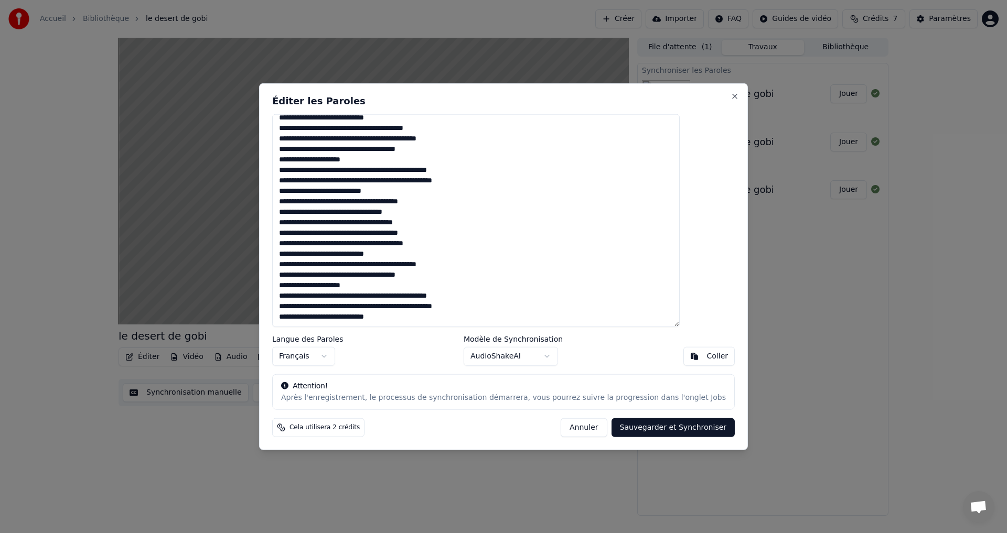
click at [420, 256] on textarea at bounding box center [475, 220] width 407 height 213
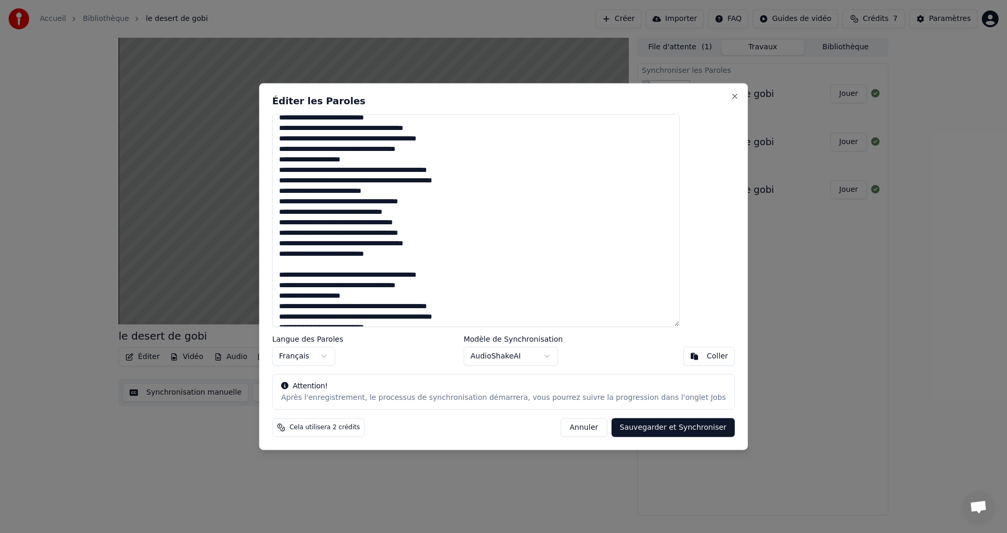
scroll to position [58, 0]
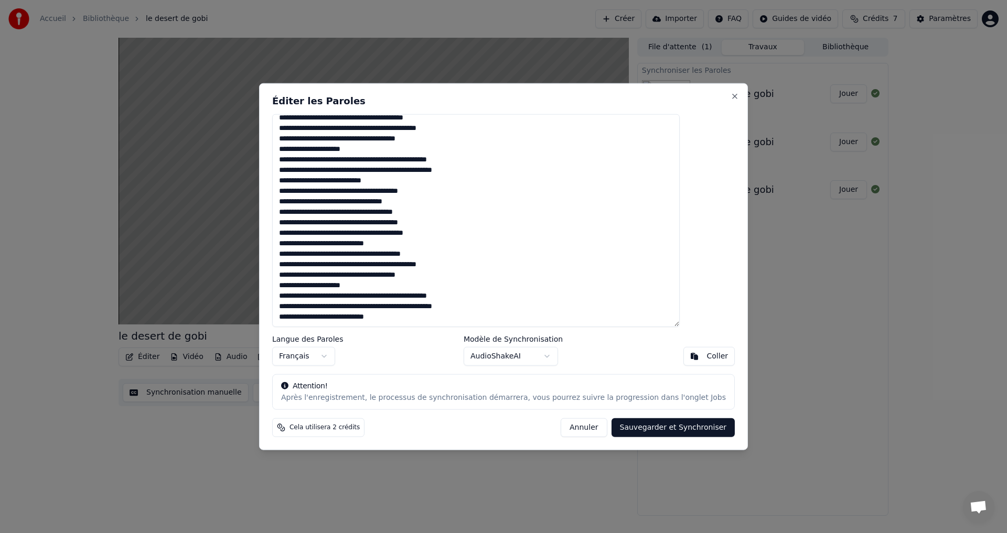
type textarea "**********"
click at [638, 428] on button "Sauvegarder et Synchroniser" at bounding box center [673, 427] width 124 height 19
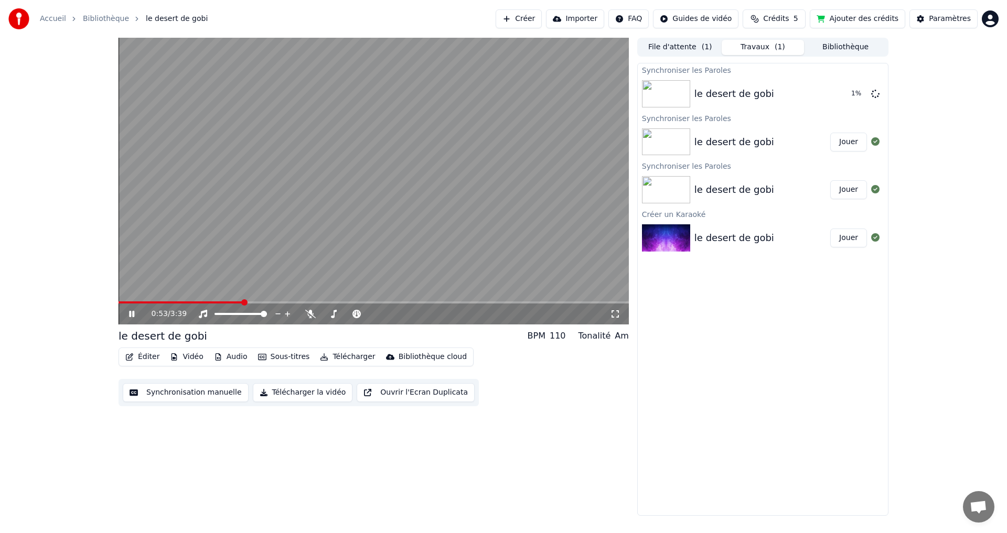
click at [134, 312] on icon at bounding box center [131, 314] width 5 height 6
click at [313, 439] on div "0:53 / 3:39 le desert de gobi BPM 110 Tonalité Am Éditer Vidéo Audio Sous-titre…" at bounding box center [373, 277] width 510 height 478
click at [132, 315] on icon at bounding box center [139, 314] width 25 height 8
click at [187, 392] on button "Synchronisation manuelle" at bounding box center [186, 392] width 126 height 19
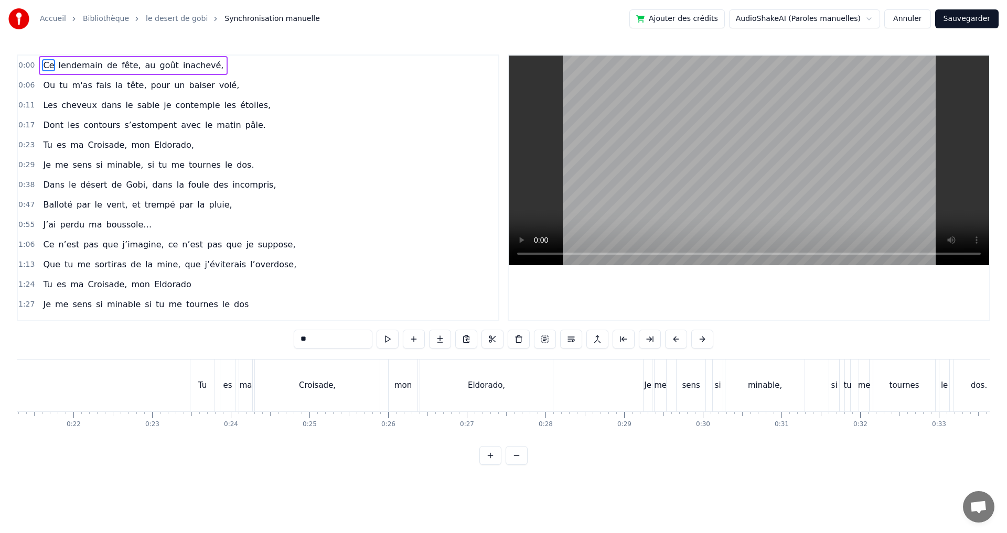
scroll to position [0, 1570]
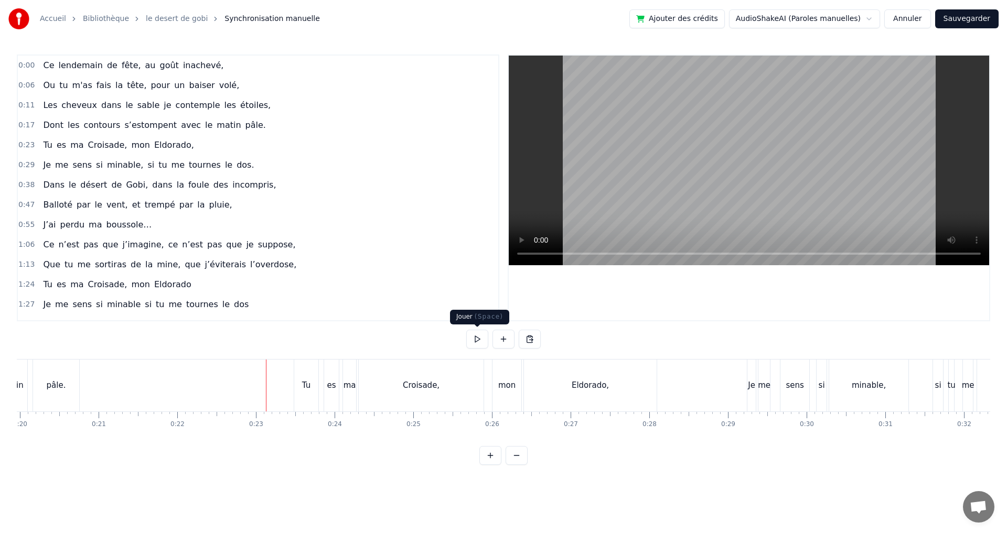
click at [481, 339] on button at bounding box center [477, 339] width 22 height 19
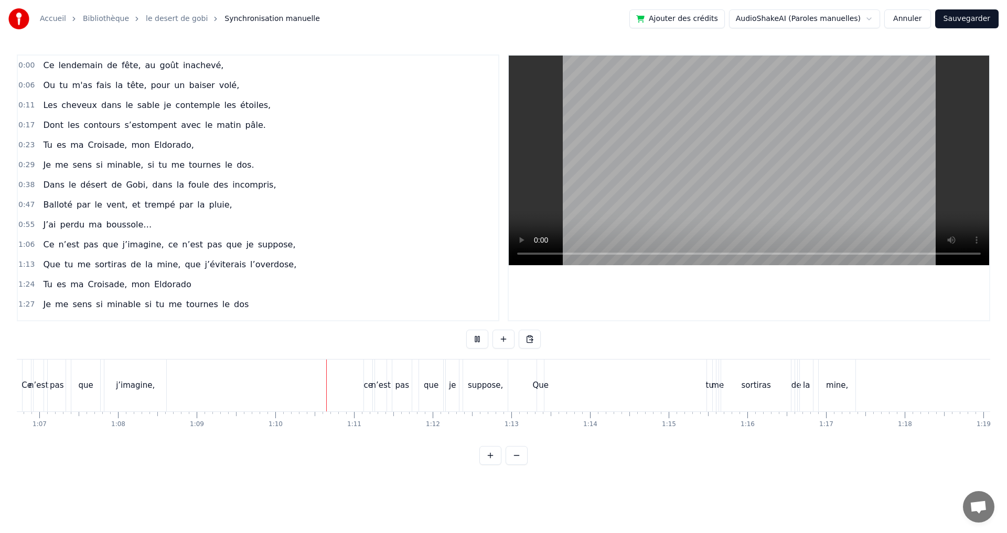
scroll to position [0, 5458]
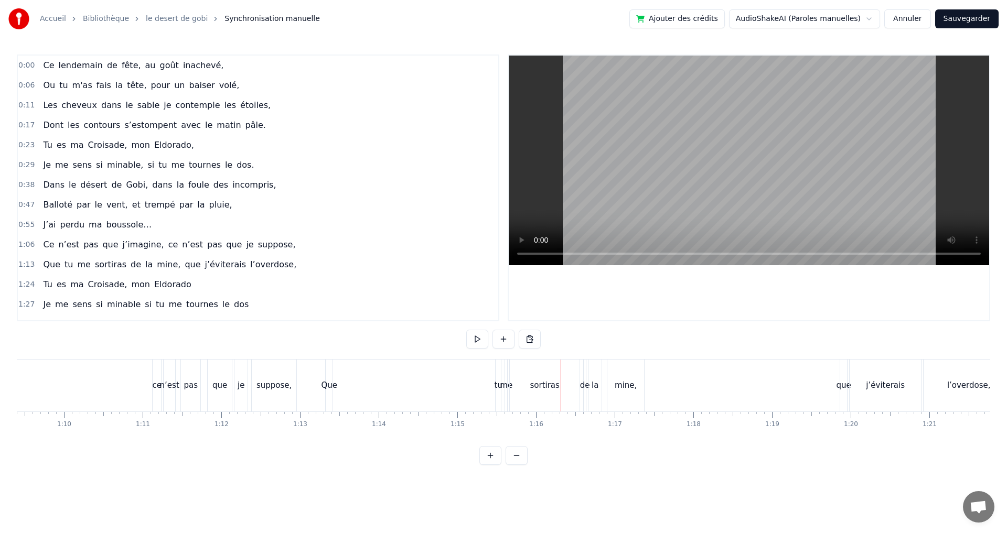
click at [322, 387] on div "Que" at bounding box center [329, 386] width 16 height 12
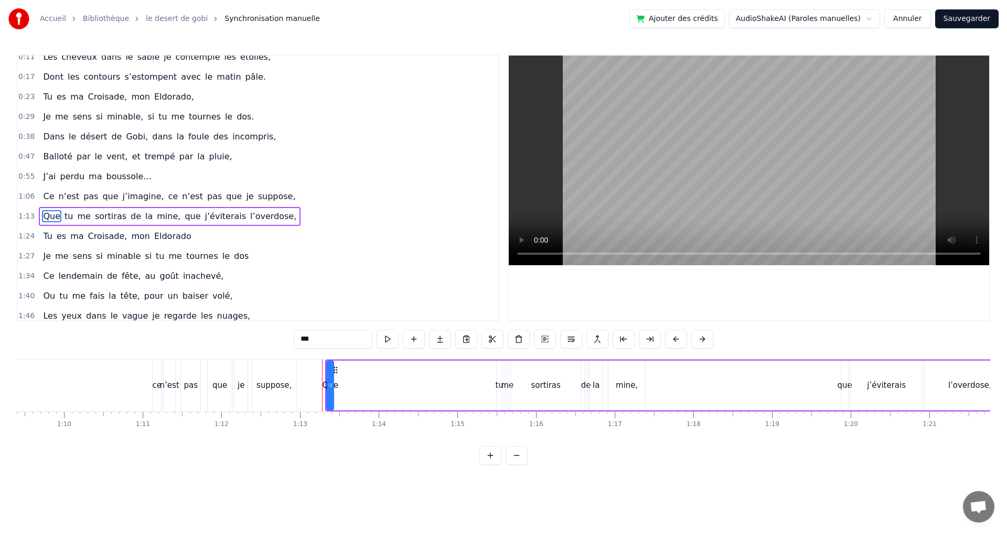
scroll to position [77, 0]
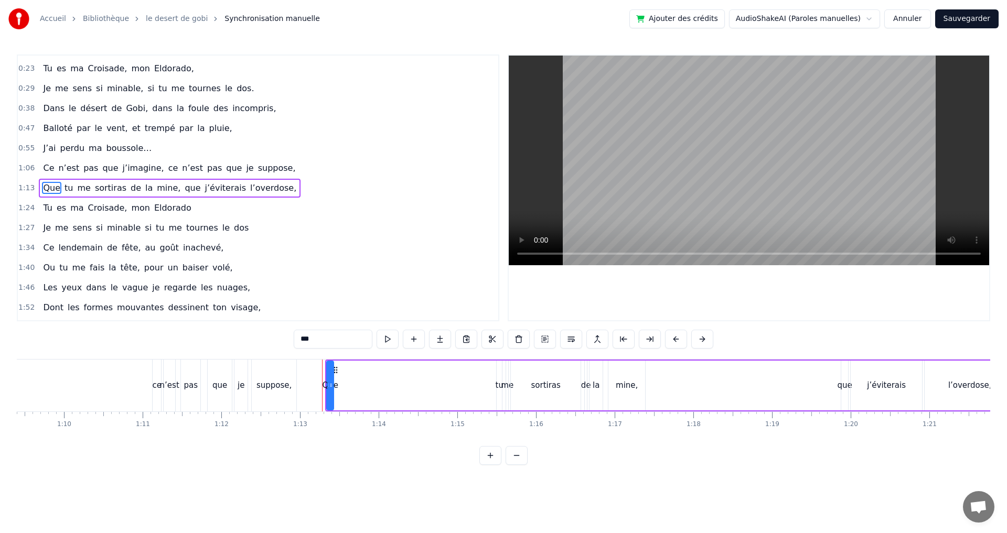
click at [331, 389] on icon at bounding box center [331, 385] width 4 height 8
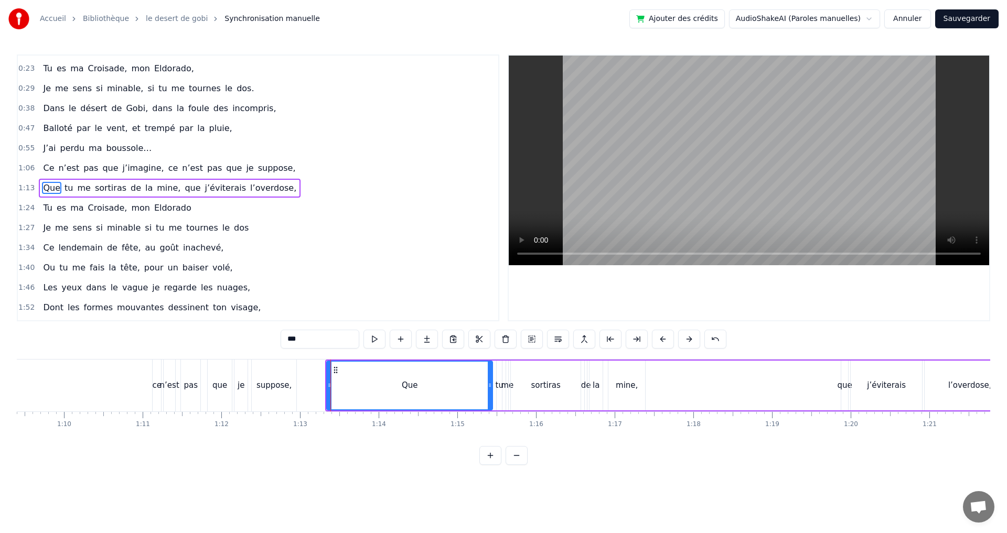
drag, startPoint x: 331, startPoint y: 387, endPoint x: 490, endPoint y: 389, distance: 158.9
click at [490, 389] on icon at bounding box center [490, 385] width 4 height 8
drag, startPoint x: 329, startPoint y: 384, endPoint x: 475, endPoint y: 391, distance: 145.4
click at [475, 391] on div at bounding box center [474, 386] width 4 height 48
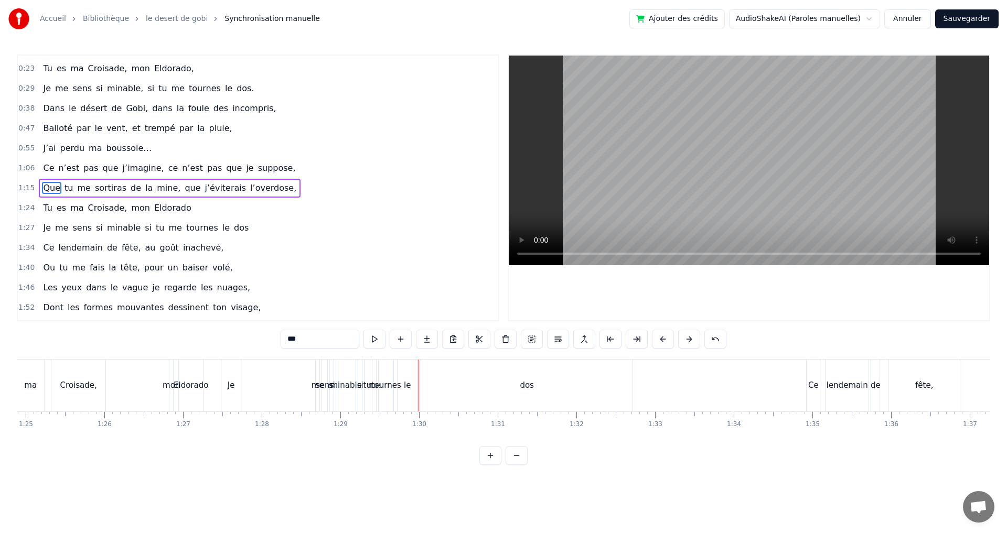
scroll to position [0, 6563]
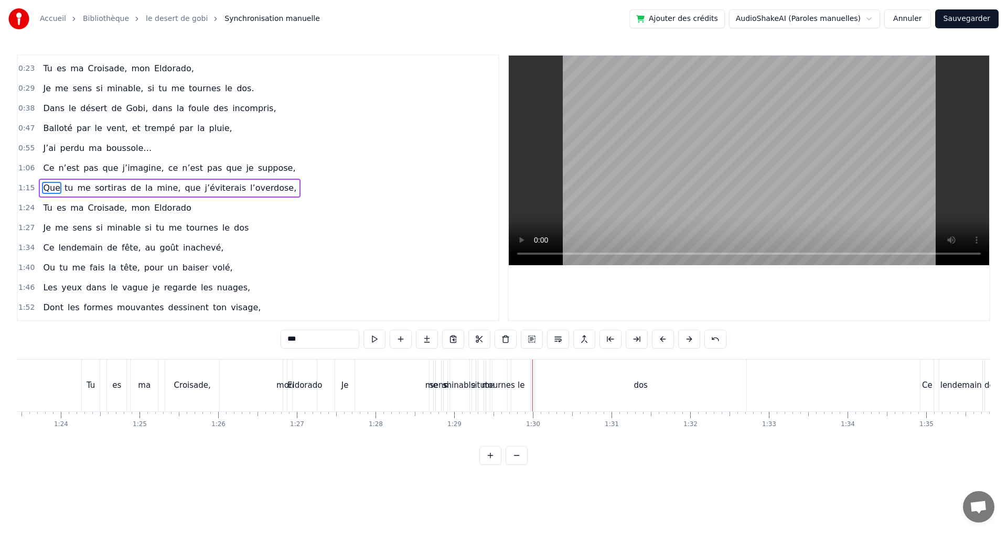
click at [426, 386] on div "me" at bounding box center [431, 386] width 13 height 12
type input "**"
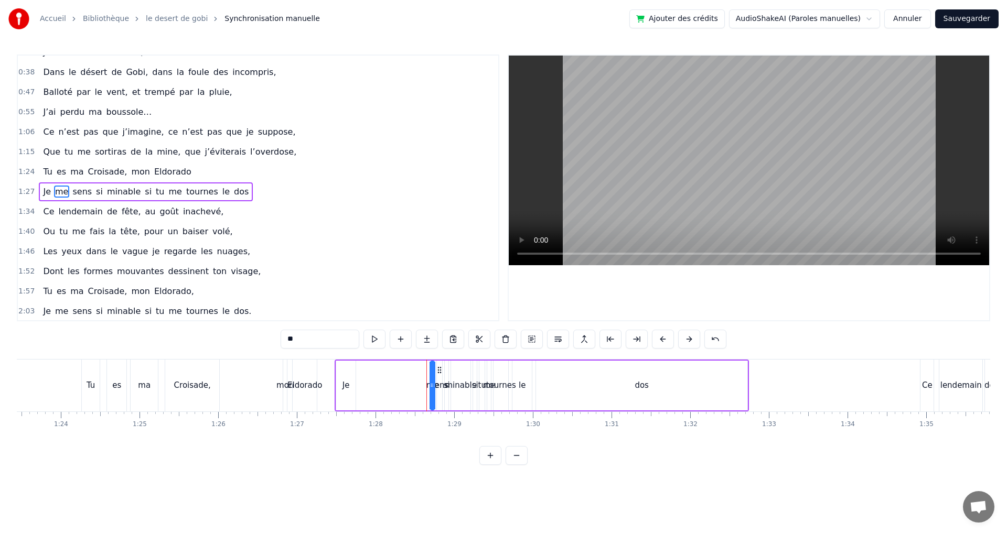
scroll to position [116, 0]
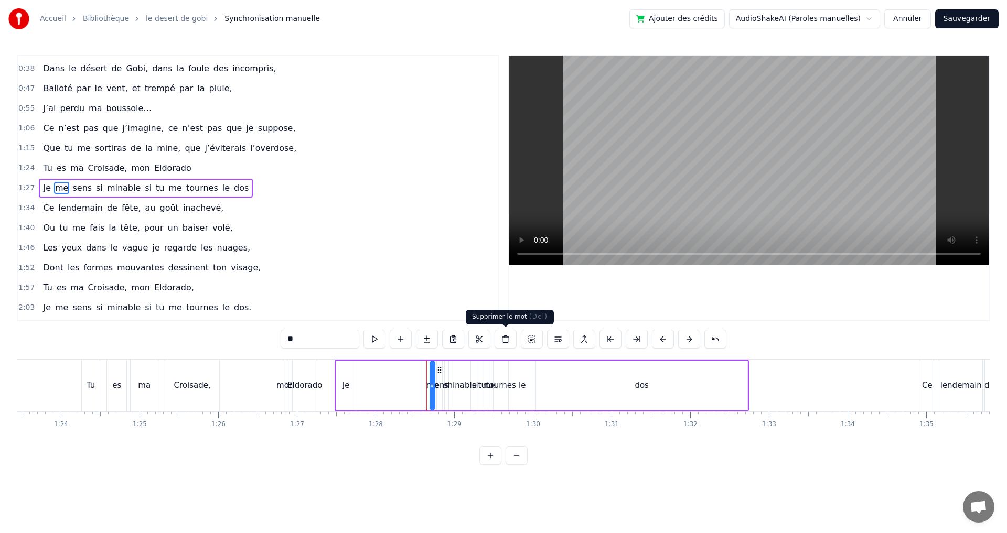
click at [505, 340] on button at bounding box center [505, 339] width 22 height 19
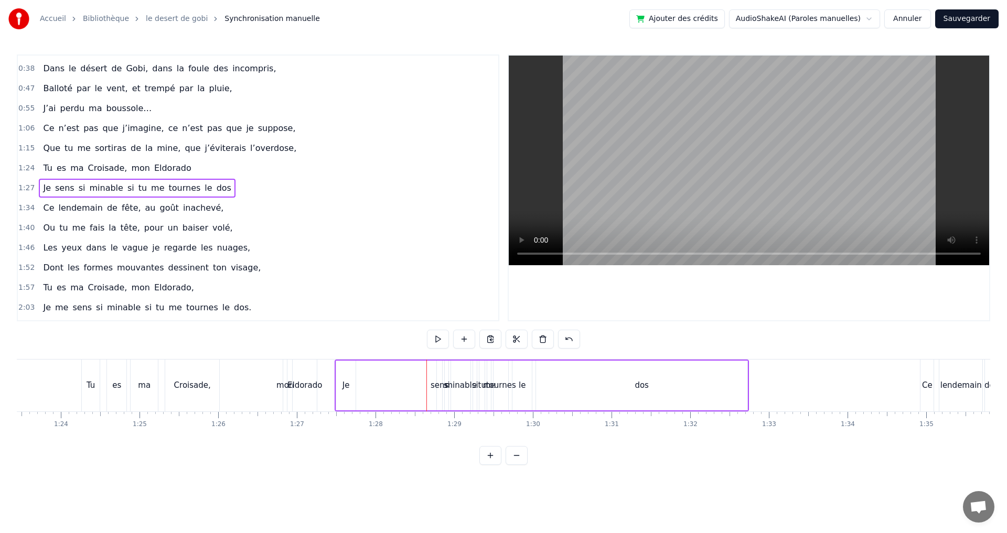
click at [436, 387] on div "sens" at bounding box center [439, 386] width 18 height 12
click at [503, 335] on button at bounding box center [505, 339] width 22 height 19
click at [448, 390] on div "minable" at bounding box center [460, 386] width 31 height 12
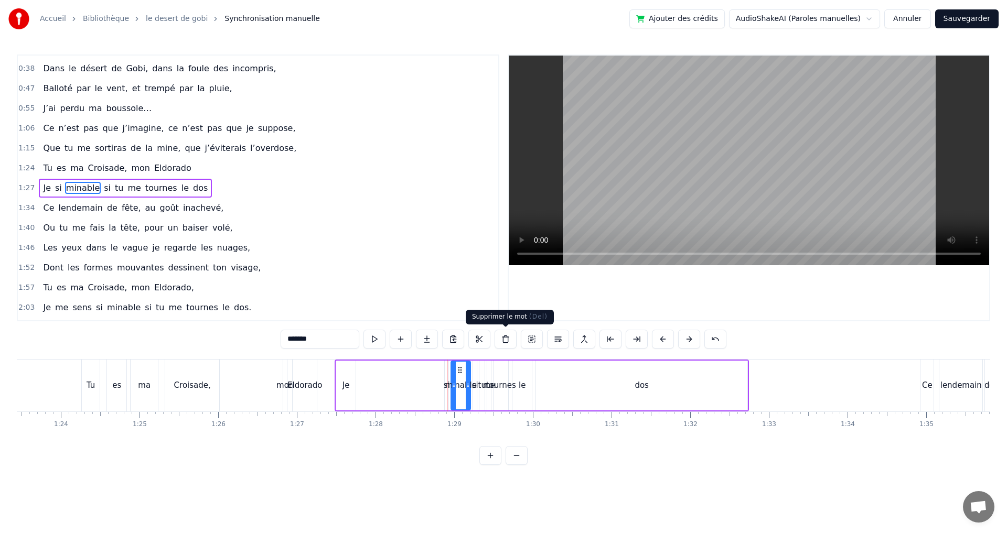
click at [504, 342] on button at bounding box center [505, 339] width 22 height 19
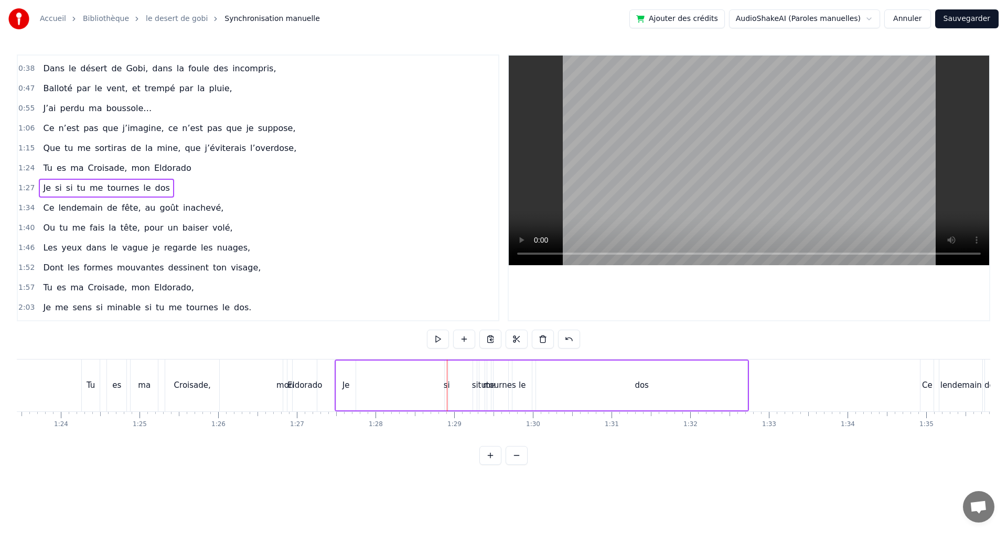
click at [445, 387] on div "si" at bounding box center [447, 386] width 6 height 12
click at [505, 337] on button at bounding box center [505, 339] width 22 height 19
click at [478, 394] on div "Je si tu me tournes le dos" at bounding box center [542, 386] width 414 height 52
click at [476, 394] on div "si" at bounding box center [475, 386] width 4 height 50
click at [502, 336] on button at bounding box center [505, 339] width 22 height 19
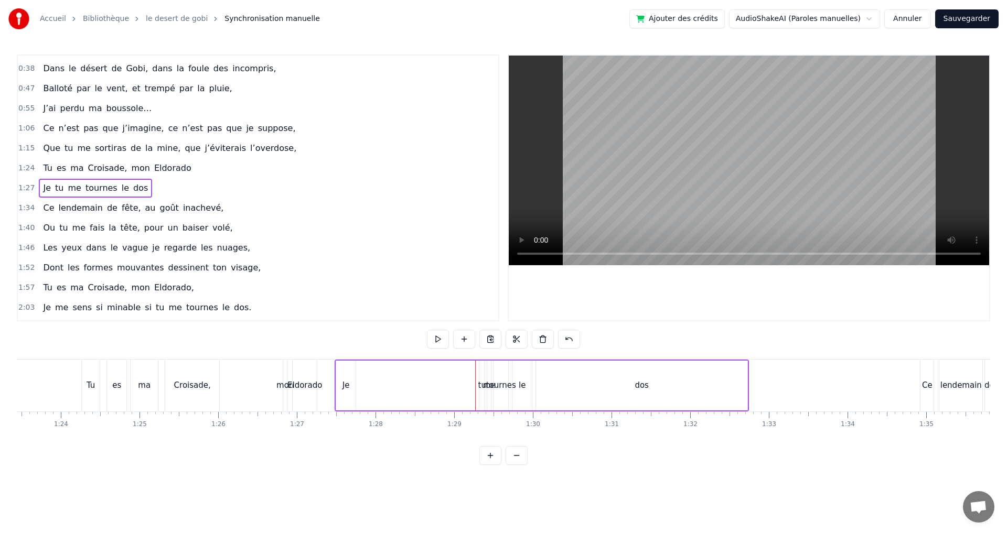
click at [482, 386] on div "tu" at bounding box center [482, 386] width 8 height 12
click at [503, 341] on button at bounding box center [505, 339] width 22 height 19
click at [495, 394] on div "tournes" at bounding box center [500, 386] width 15 height 50
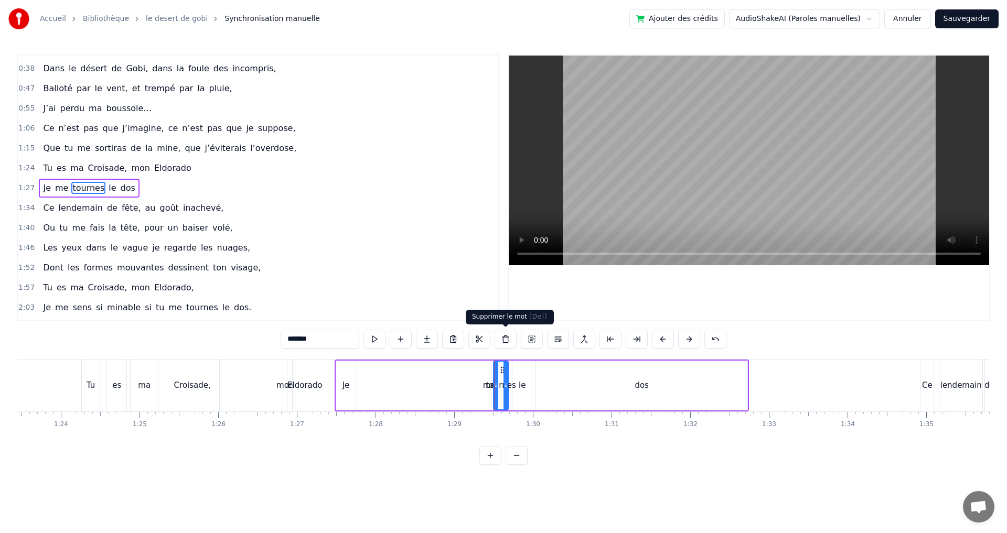
click at [504, 337] on button at bounding box center [505, 339] width 22 height 19
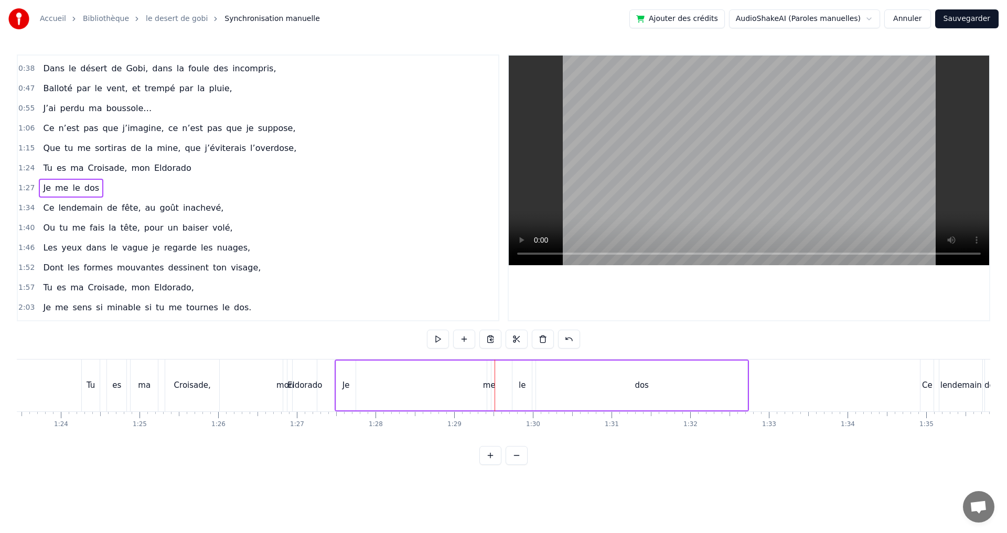
click at [486, 384] on div "me" at bounding box center [489, 386] width 13 height 12
click at [504, 340] on button at bounding box center [505, 339] width 22 height 19
click at [520, 390] on div "le" at bounding box center [522, 386] width 7 height 12
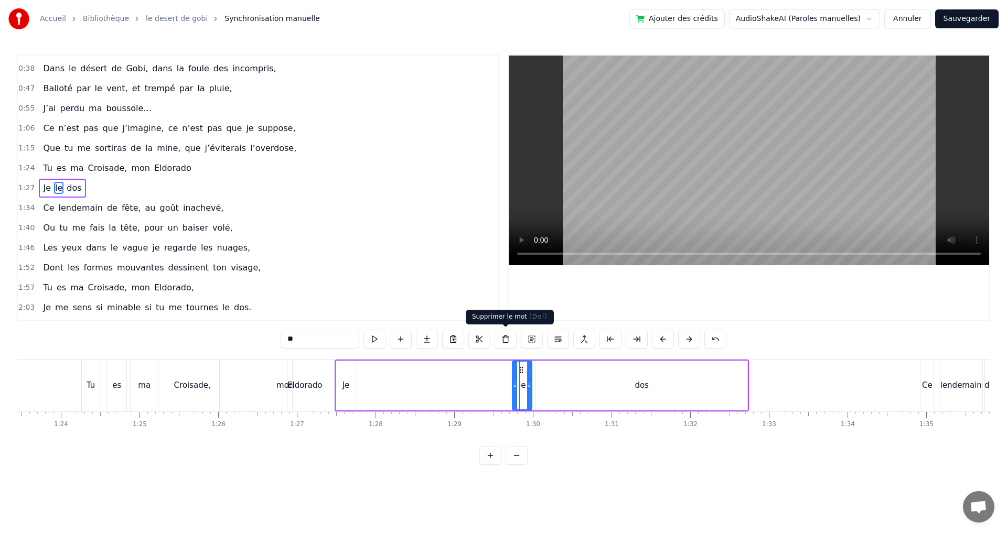
click at [499, 339] on button at bounding box center [505, 339] width 22 height 19
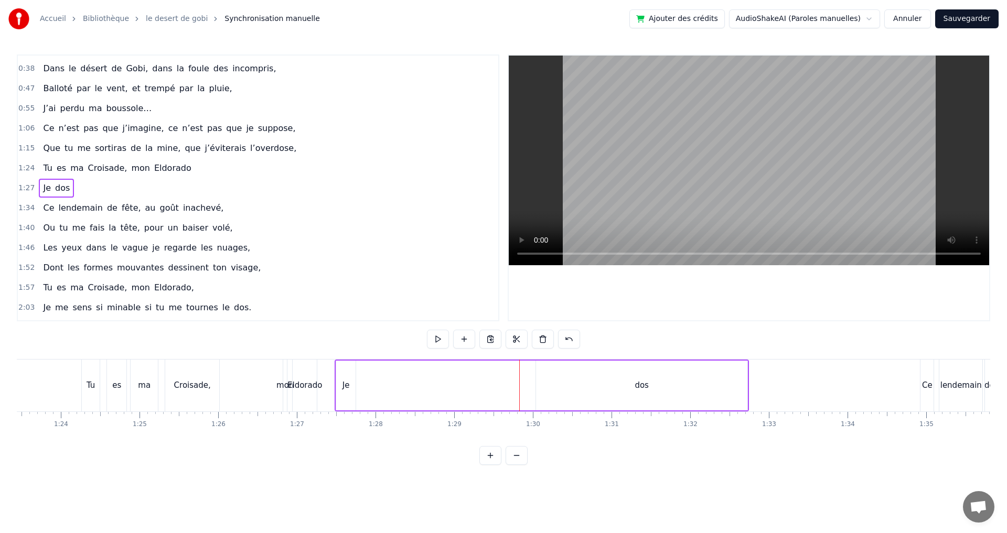
click at [633, 386] on div "dos" at bounding box center [641, 386] width 211 height 50
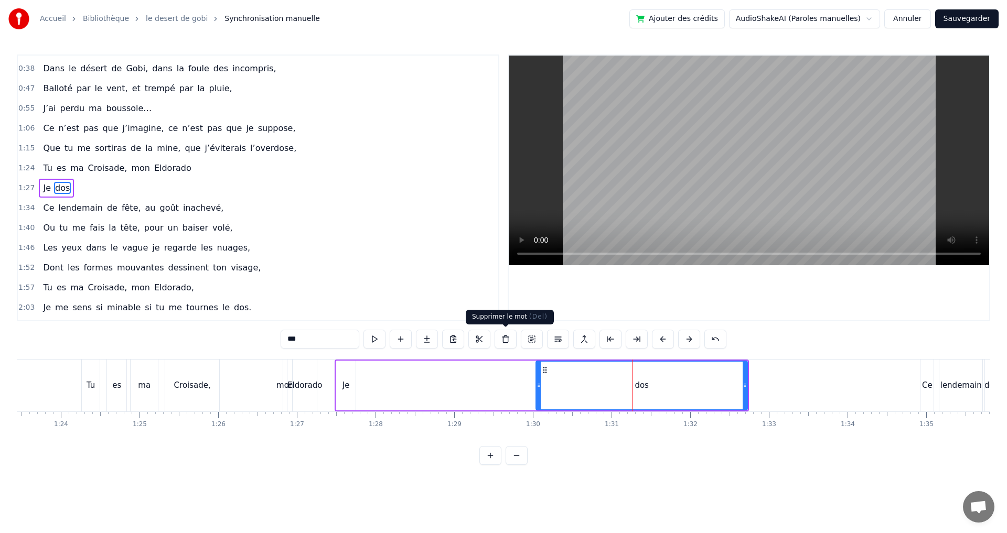
click at [509, 342] on button at bounding box center [505, 339] width 22 height 19
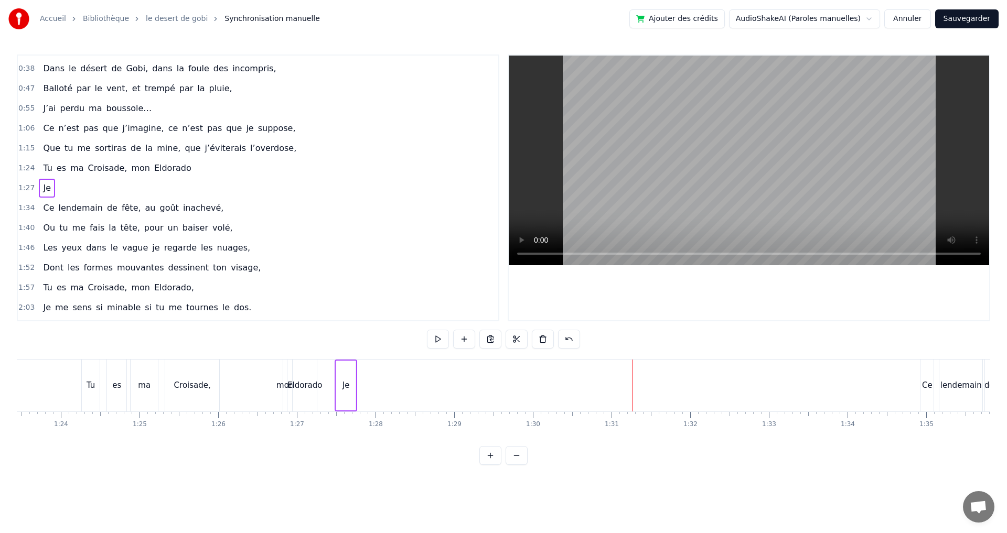
click at [350, 386] on div "Je" at bounding box center [345, 386] width 19 height 50
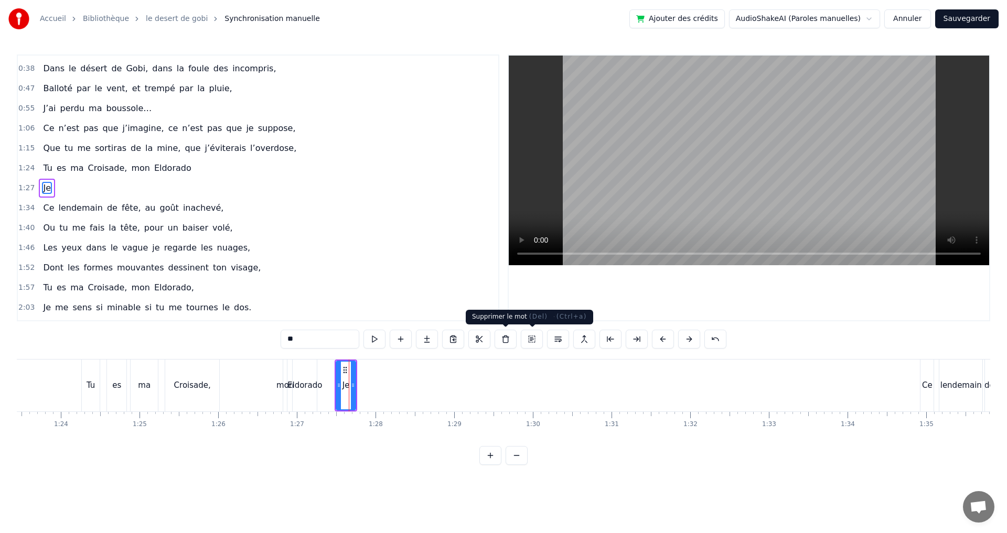
click at [501, 342] on button at bounding box center [505, 339] width 22 height 19
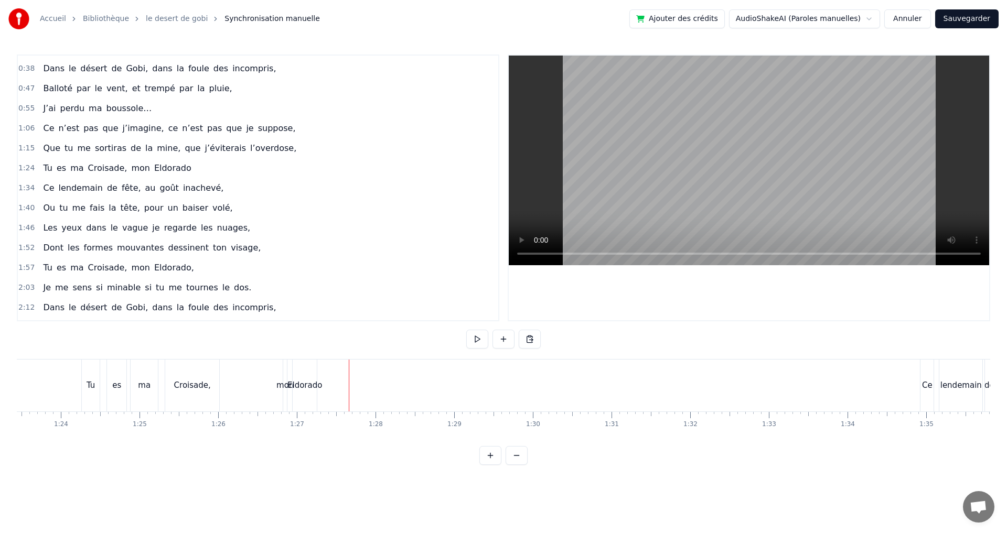
click at [304, 388] on div "Eldorado" at bounding box center [304, 386] width 35 height 12
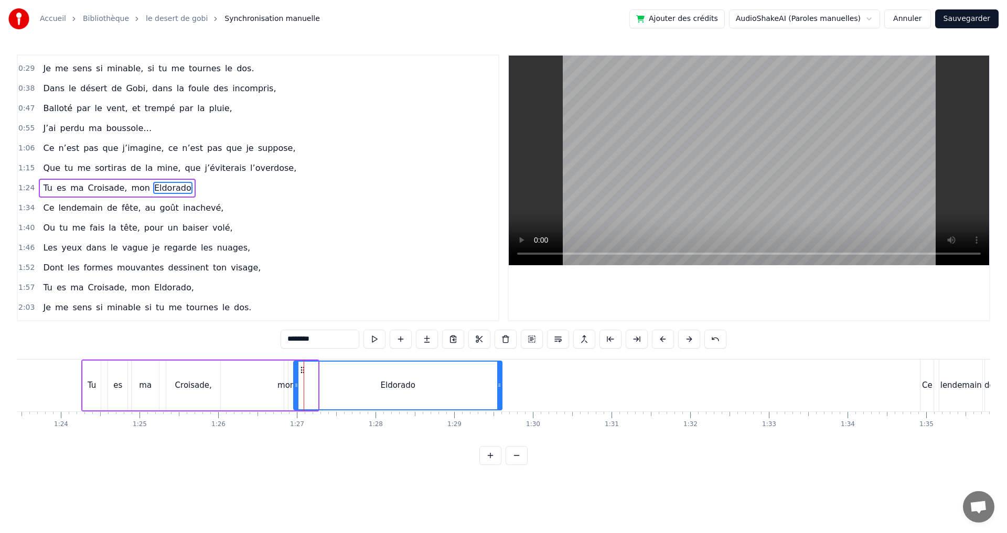
drag, startPoint x: 317, startPoint y: 386, endPoint x: 501, endPoint y: 393, distance: 184.1
click at [501, 393] on div at bounding box center [499, 386] width 4 height 48
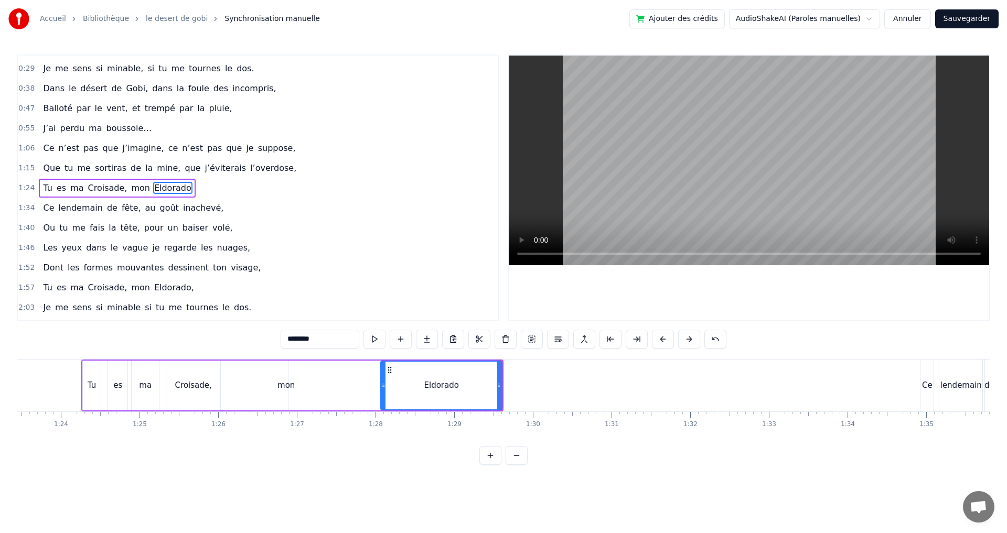
drag, startPoint x: 296, startPoint y: 385, endPoint x: 383, endPoint y: 389, distance: 87.1
click at [383, 389] on icon at bounding box center [383, 385] width 4 height 8
click at [283, 385] on div "mon" at bounding box center [285, 386] width 17 height 12
type input "***"
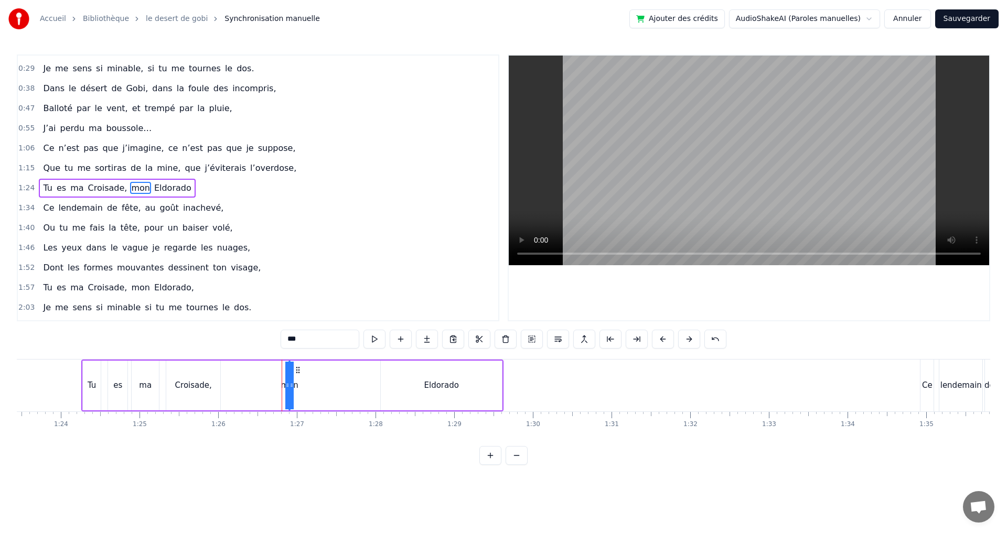
drag, startPoint x: 288, startPoint y: 387, endPoint x: 370, endPoint y: 390, distance: 82.4
click at [370, 390] on div "Tu es ma Croisade, mon Eldorado" at bounding box center [292, 386] width 422 height 52
click at [288, 384] on div "mon" at bounding box center [289, 386] width 17 height 12
drag, startPoint x: 293, startPoint y: 385, endPoint x: 370, endPoint y: 389, distance: 76.7
click at [370, 389] on div "Tu es ma Croisade, mon Eldorado" at bounding box center [292, 386] width 422 height 52
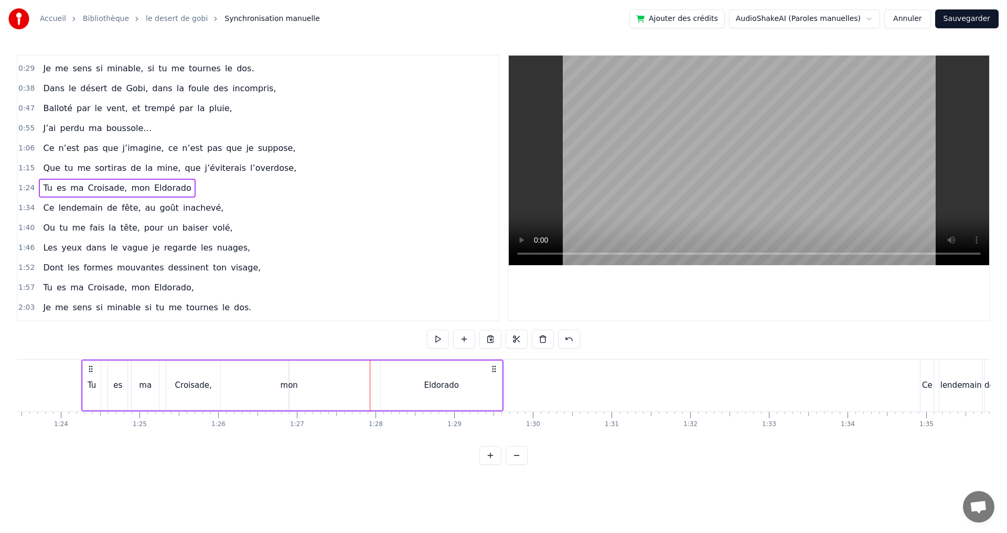
click at [283, 387] on div "mon" at bounding box center [289, 386] width 17 height 12
drag, startPoint x: 286, startPoint y: 385, endPoint x: 302, endPoint y: 387, distance: 15.9
click at [279, 386] on div "Tu es ma Croisade, mon Eldorado" at bounding box center [292, 386] width 422 height 52
click at [291, 385] on div "mon" at bounding box center [289, 386] width 17 height 12
drag, startPoint x: 294, startPoint y: 385, endPoint x: 328, endPoint y: 385, distance: 34.1
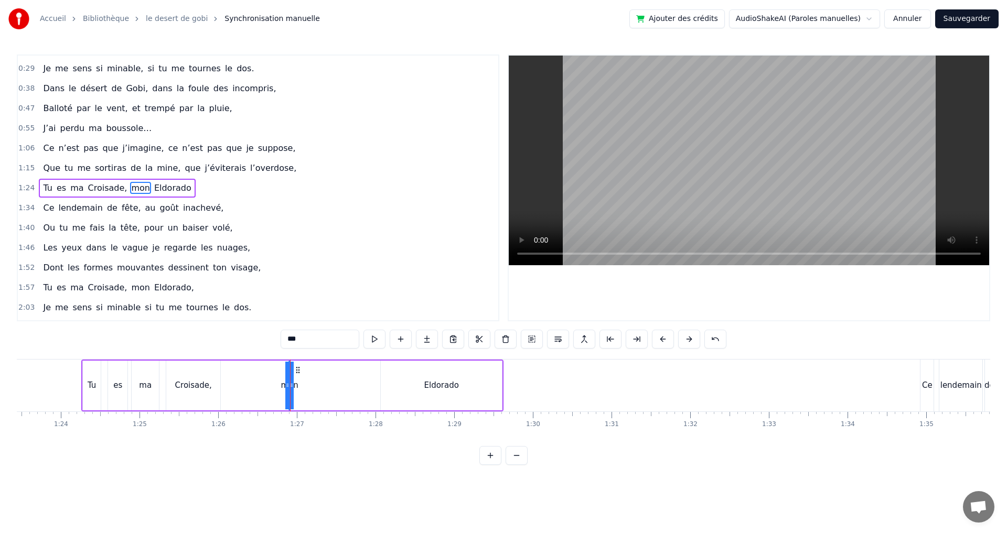
click at [328, 385] on div "Tu es ma Croisade, mon Eldorado" at bounding box center [292, 386] width 422 height 52
click at [283, 381] on div "mon" at bounding box center [289, 386] width 17 height 12
click at [295, 384] on div "mon" at bounding box center [289, 386] width 17 height 12
click at [292, 388] on icon at bounding box center [291, 385] width 4 height 8
drag, startPoint x: 292, startPoint y: 388, endPoint x: 305, endPoint y: 387, distance: 13.1
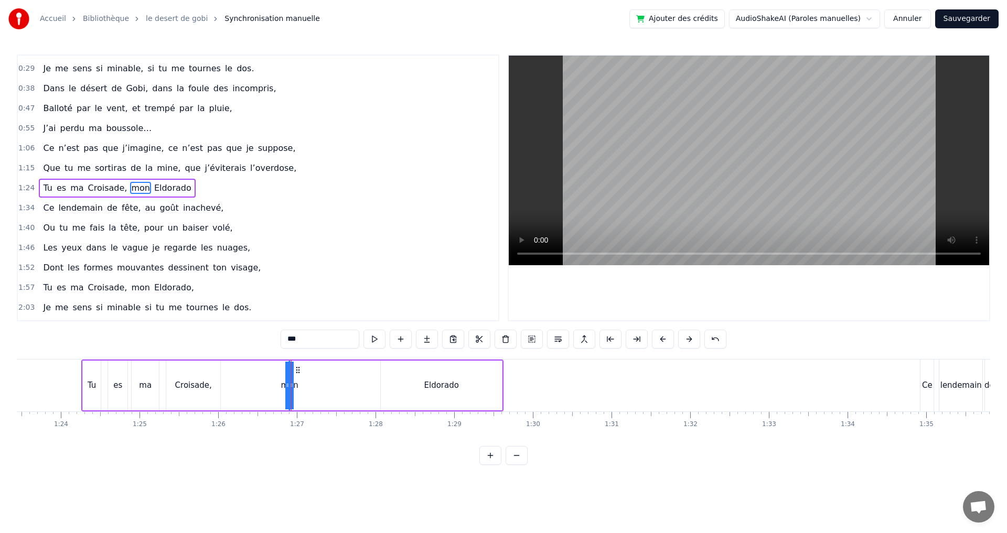
click at [305, 387] on div "Tu es ma Croisade, mon Eldorado" at bounding box center [292, 386] width 422 height 52
click at [286, 386] on div "mon" at bounding box center [289, 386] width 17 height 12
drag, startPoint x: 286, startPoint y: 384, endPoint x: 273, endPoint y: 387, distance: 13.4
click at [273, 387] on div "Tu es ma Croisade, mon Eldorado" at bounding box center [292, 386] width 422 height 52
click at [488, 459] on button at bounding box center [490, 455] width 22 height 19
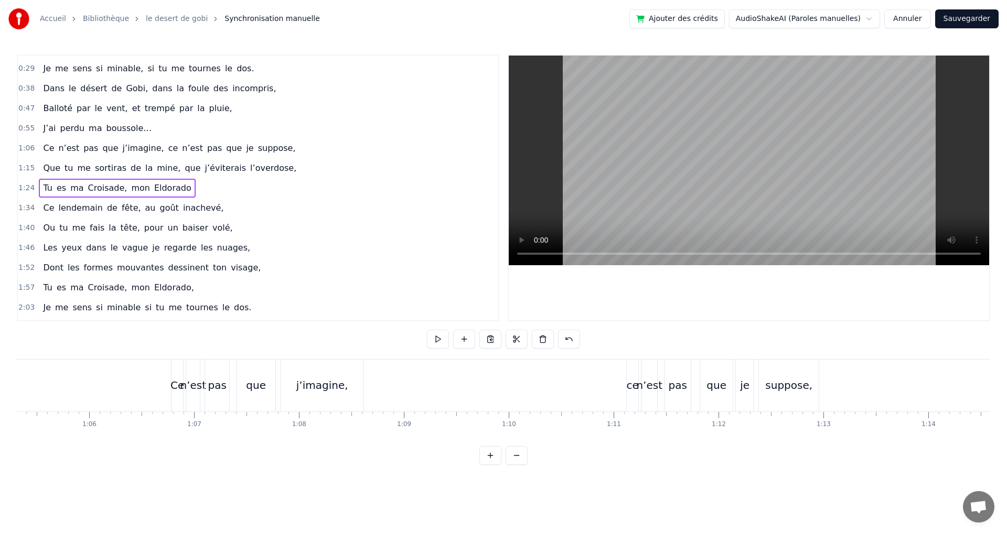
click at [488, 459] on button at bounding box center [490, 455] width 22 height 19
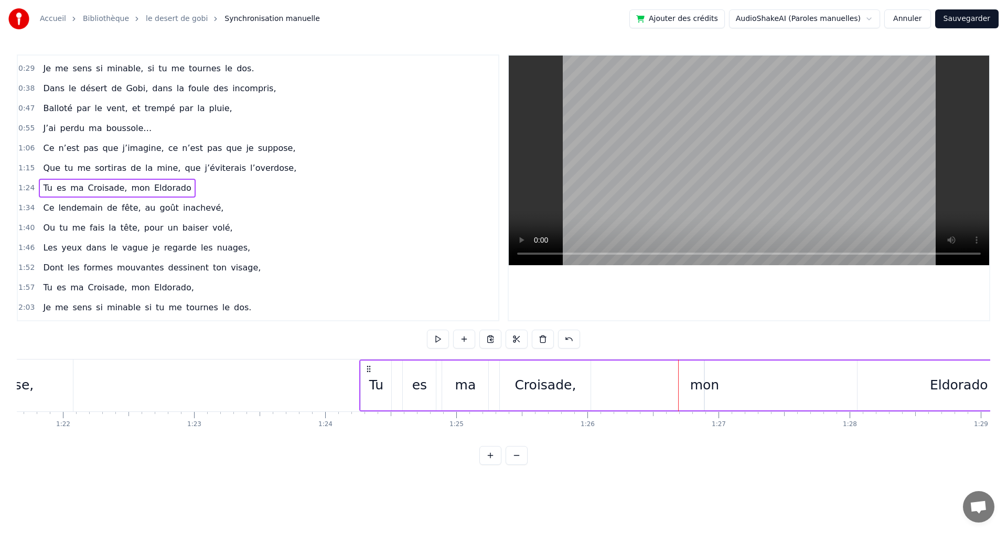
scroll to position [0, 10765]
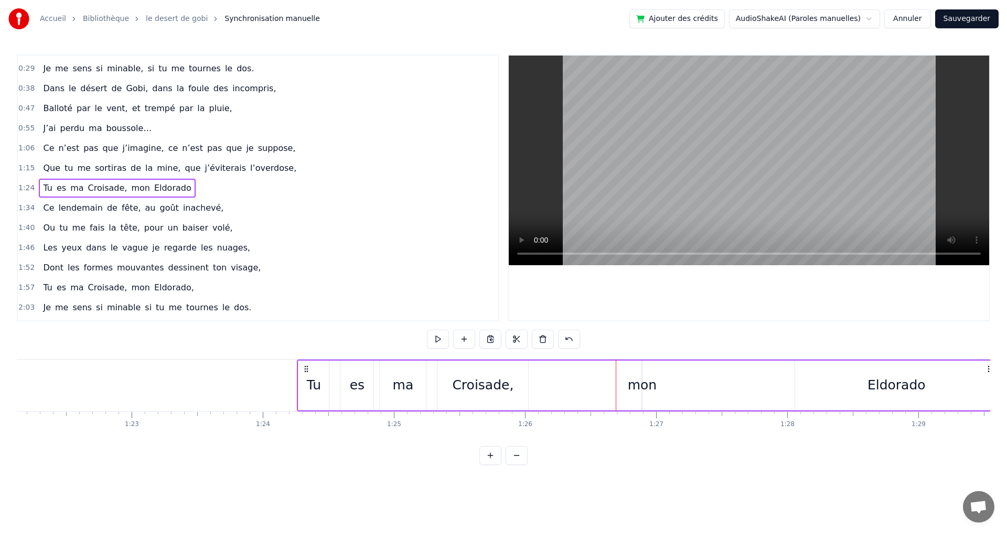
click at [641, 391] on div "mon" at bounding box center [642, 385] width 29 height 20
drag, startPoint x: 645, startPoint y: 386, endPoint x: 668, endPoint y: 385, distance: 22.6
click at [668, 385] on div "Tu es ma Croisade, mon Eldorado" at bounding box center [648, 386] width 702 height 52
click at [643, 386] on div "mon" at bounding box center [642, 385] width 29 height 20
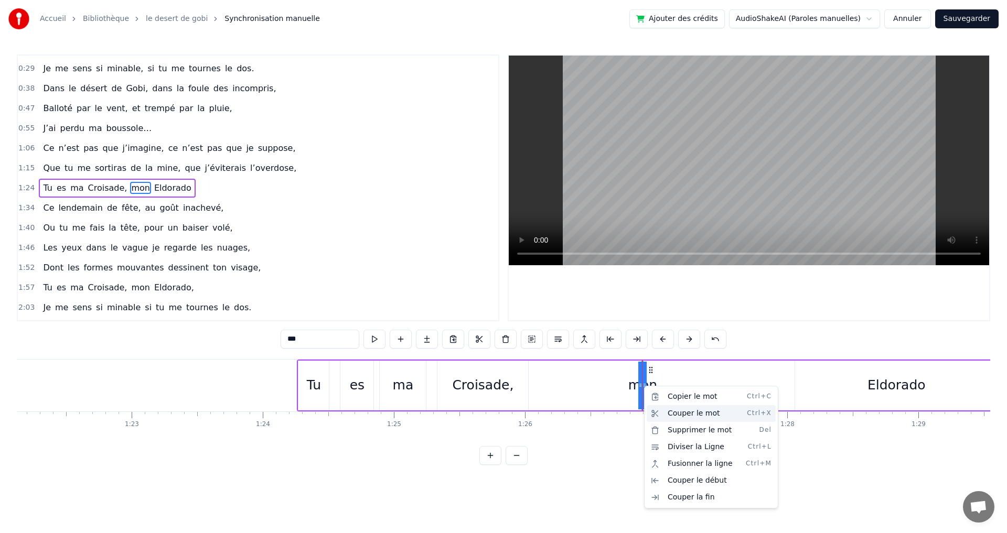
click at [667, 410] on div "Couper le mot Ctrl+X" at bounding box center [711, 413] width 129 height 17
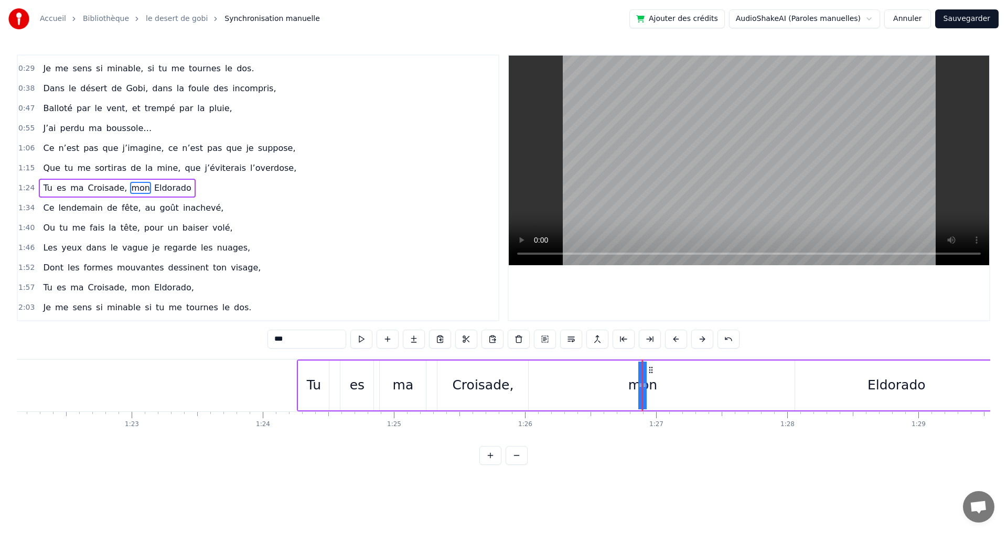
scroll to position [0, 11333]
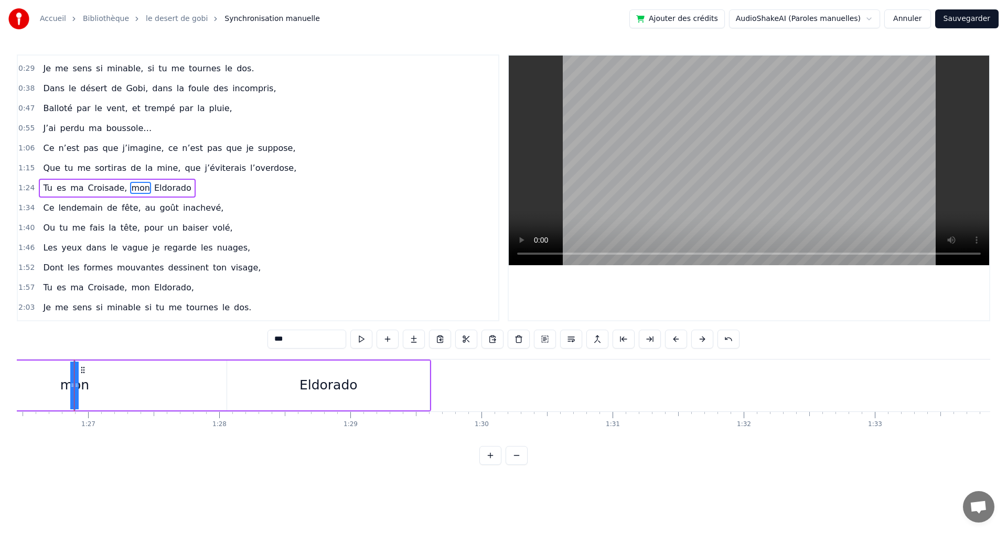
click at [393, 372] on div "Eldorado" at bounding box center [328, 386] width 202 height 50
type input "********"
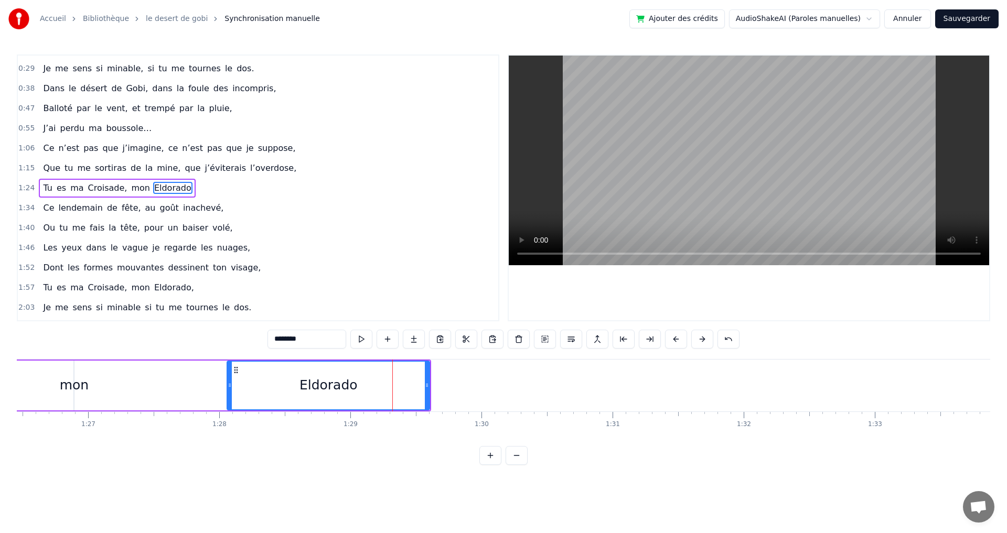
click at [152, 381] on div "Tu es ma Croisade, mon Eldorado" at bounding box center [80, 386] width 702 height 52
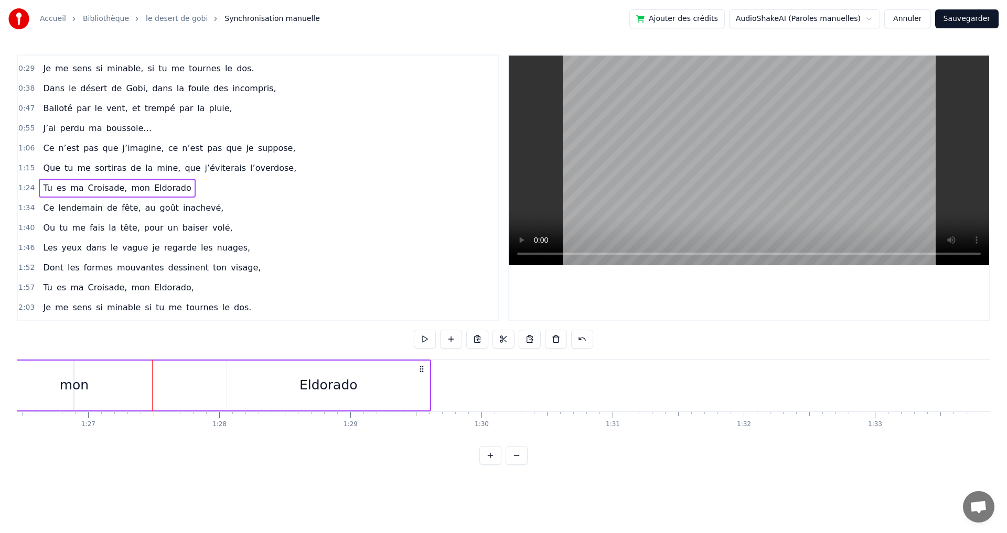
click at [306, 384] on div "Eldorado" at bounding box center [328, 385] width 58 height 20
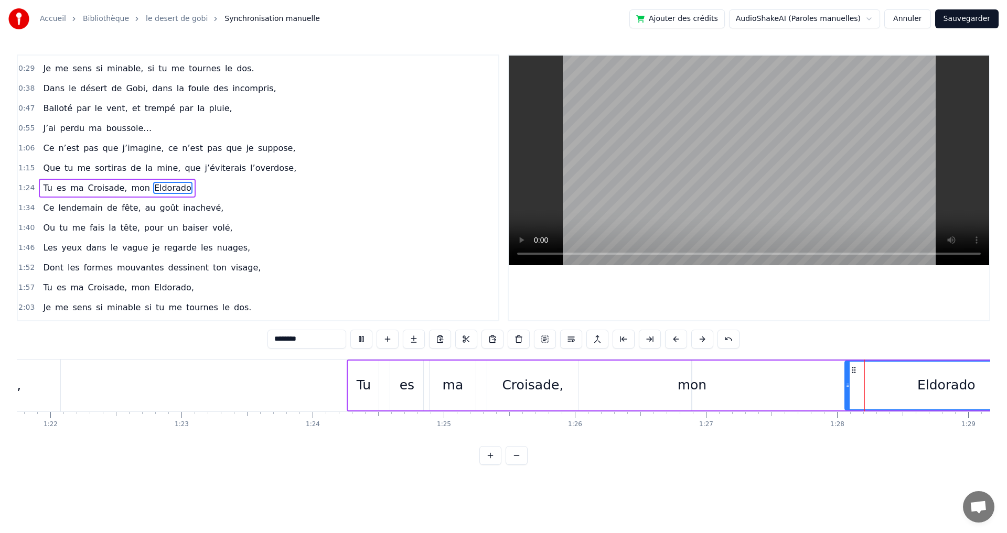
scroll to position [0, 11159]
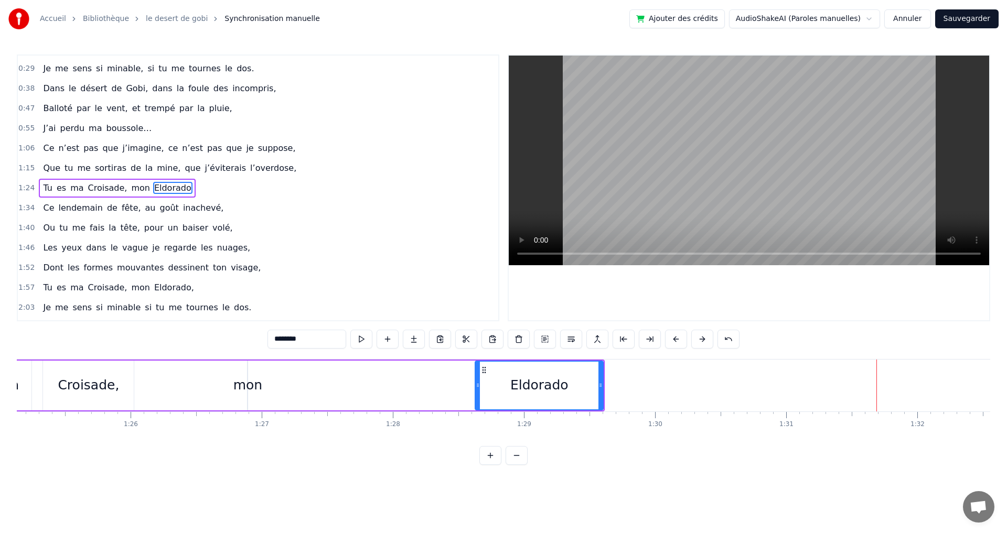
drag, startPoint x: 404, startPoint y: 385, endPoint x: 479, endPoint y: 391, distance: 74.6
click at [479, 391] on div at bounding box center [478, 386] width 4 height 48
drag, startPoint x: 601, startPoint y: 385, endPoint x: 658, endPoint y: 387, distance: 56.1
click at [655, 387] on icon at bounding box center [653, 385] width 4 height 8
click at [249, 387] on div "mon" at bounding box center [247, 385] width 29 height 20
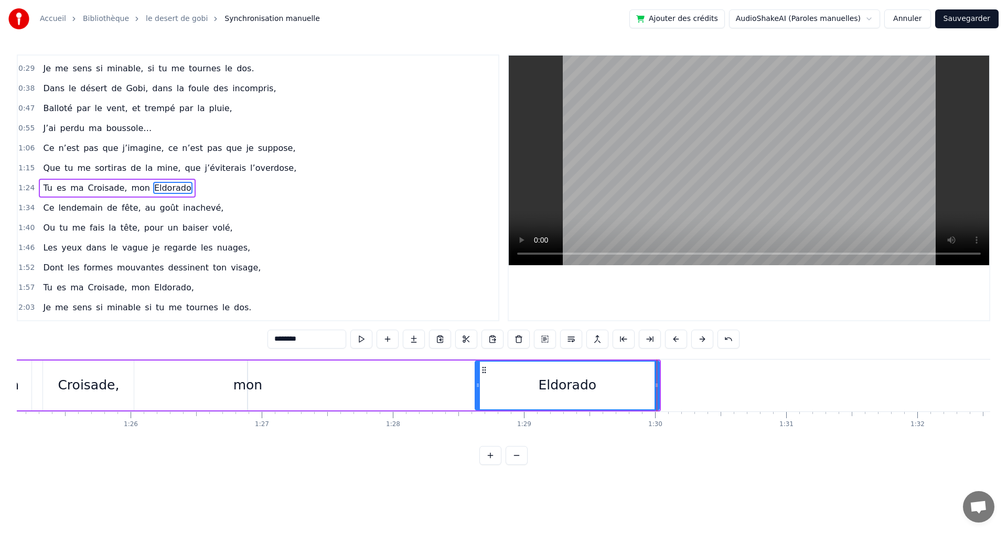
type input "***"
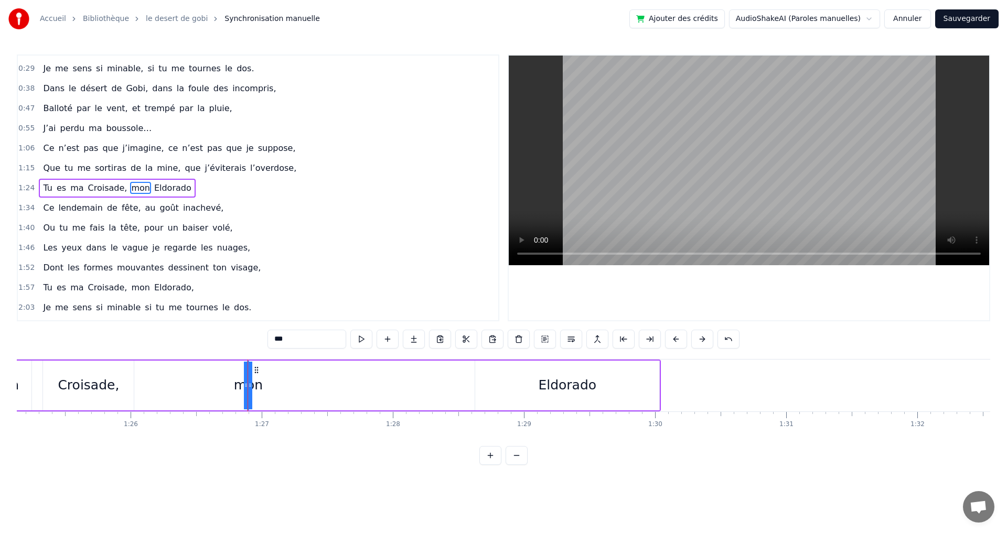
drag, startPoint x: 249, startPoint y: 387, endPoint x: 391, endPoint y: 392, distance: 142.7
click at [391, 392] on div "Tu es ma Croisade, mon Eldorado" at bounding box center [281, 386] width 758 height 52
click at [245, 388] on div "mon" at bounding box center [247, 385] width 29 height 20
drag, startPoint x: 245, startPoint y: 388, endPoint x: 230, endPoint y: 389, distance: 15.8
click at [230, 389] on div "Tu es ma Croisade, mon Eldorado" at bounding box center [281, 386] width 758 height 52
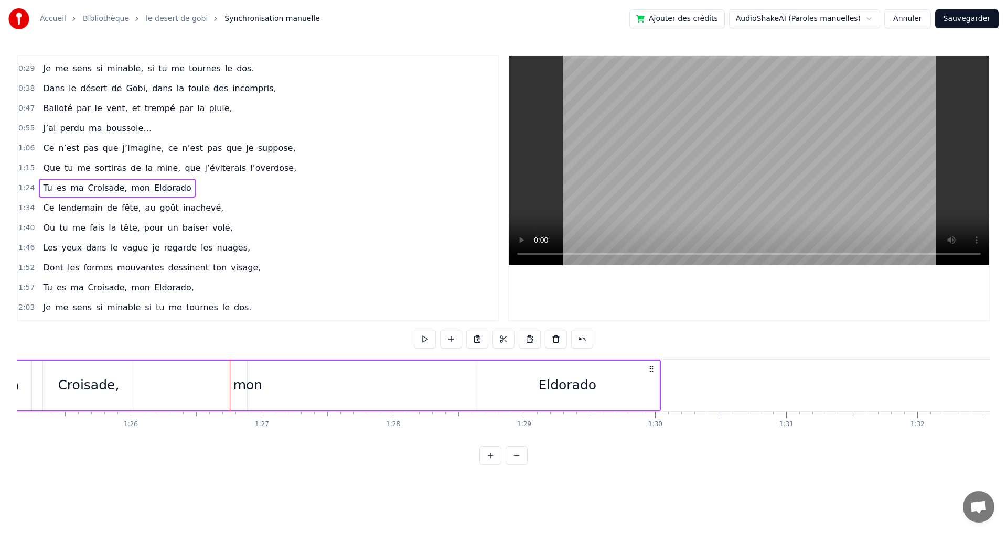
click at [248, 385] on div "mon" at bounding box center [247, 385] width 29 height 20
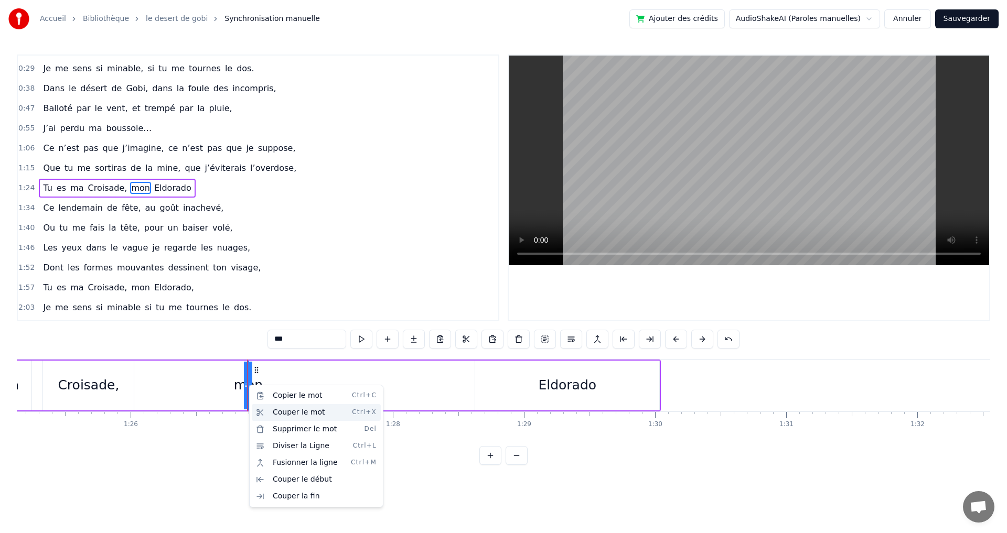
click at [298, 408] on div "Couper le mot Ctrl+X" at bounding box center [316, 412] width 129 height 17
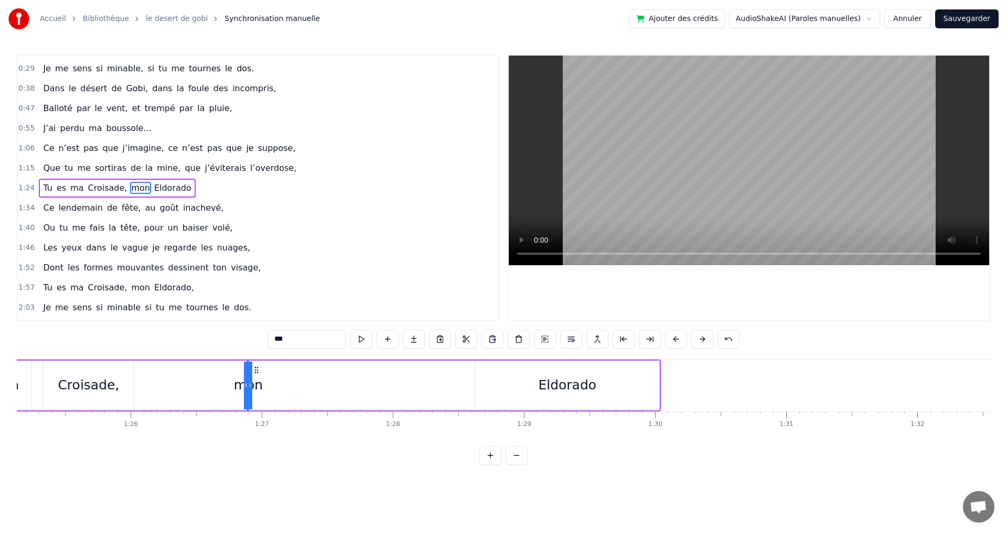
click at [475, 387] on div "Eldorado" at bounding box center [567, 386] width 185 height 50
type input "********"
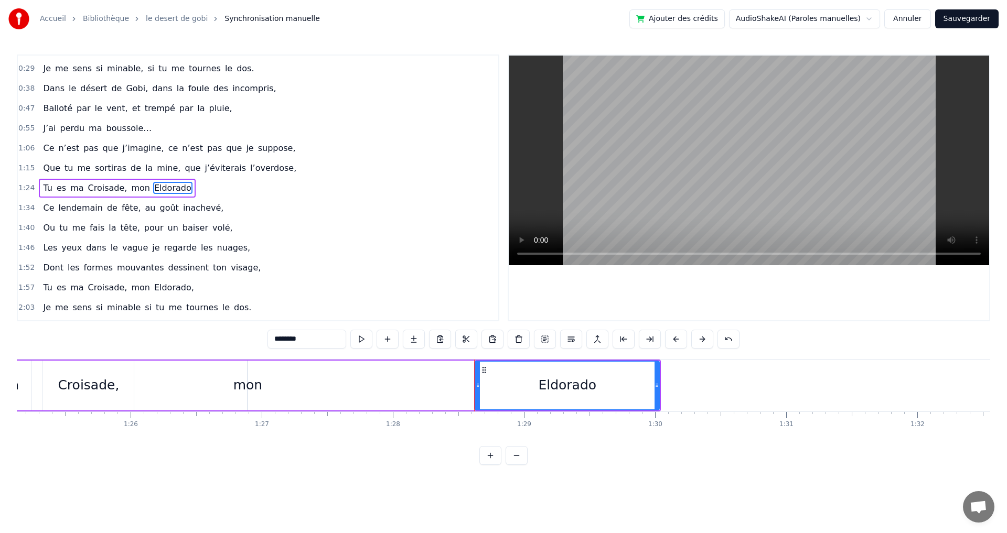
click at [451, 386] on div "Tu es ma Croisade, mon Eldorado" at bounding box center [281, 386] width 758 height 52
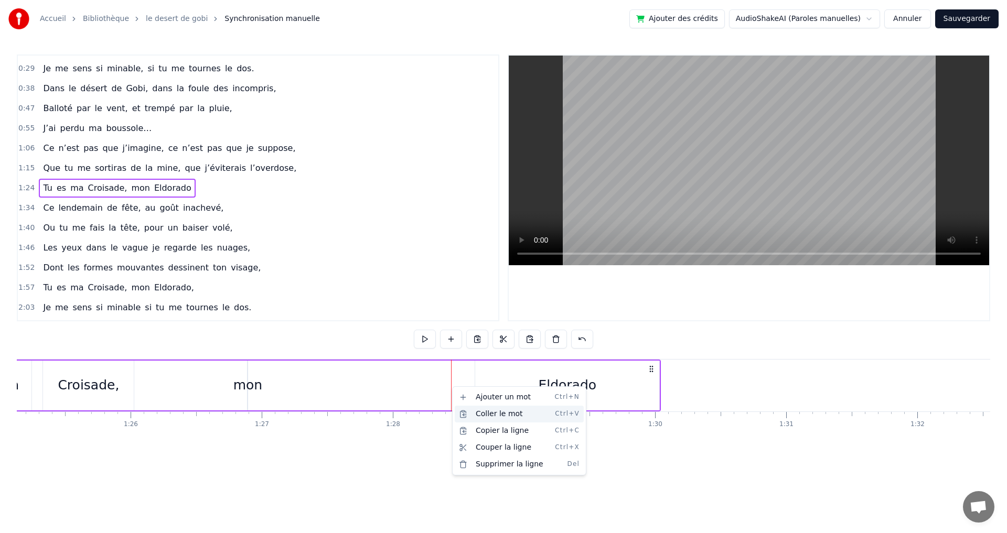
click at [486, 415] on div "Coller le mot Ctrl+V" at bounding box center [519, 414] width 129 height 17
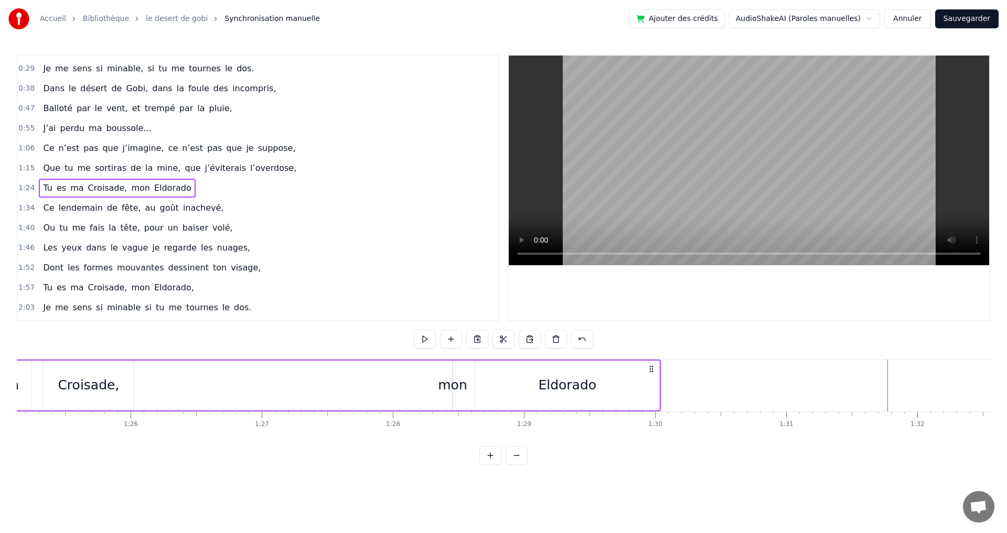
click at [658, 389] on div "Eldorado" at bounding box center [567, 386] width 184 height 50
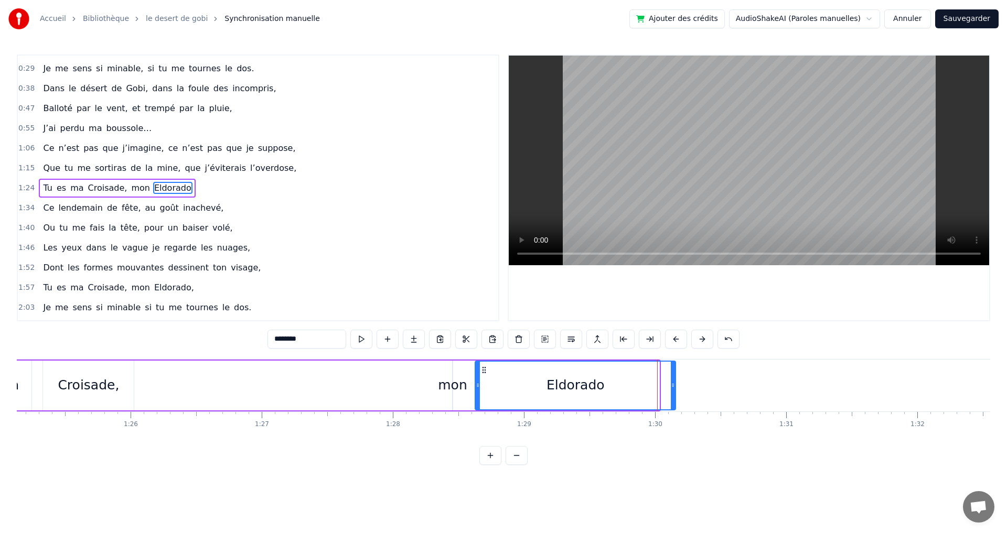
drag, startPoint x: 659, startPoint y: 389, endPoint x: 675, endPoint y: 387, distance: 16.3
click at [675, 387] on icon at bounding box center [673, 385] width 4 height 8
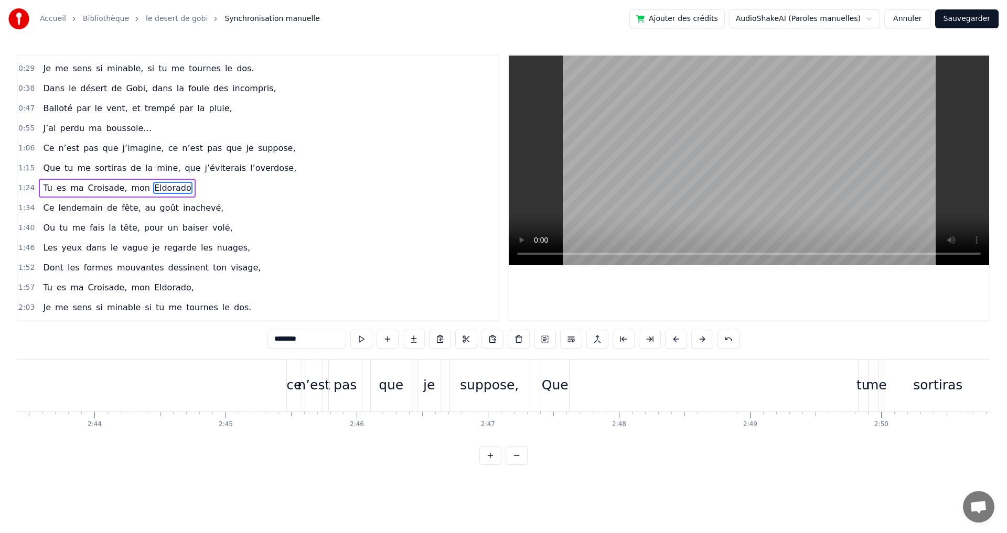
scroll to position [0, 21341]
click at [633, 387] on div "Que" at bounding box center [633, 385] width 27 height 20
type input "***"
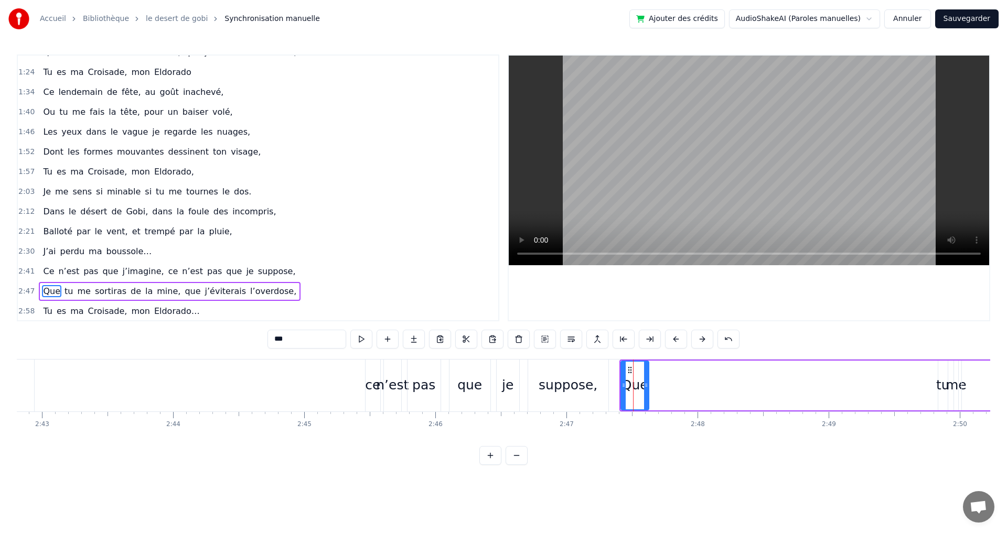
scroll to position [213, 0]
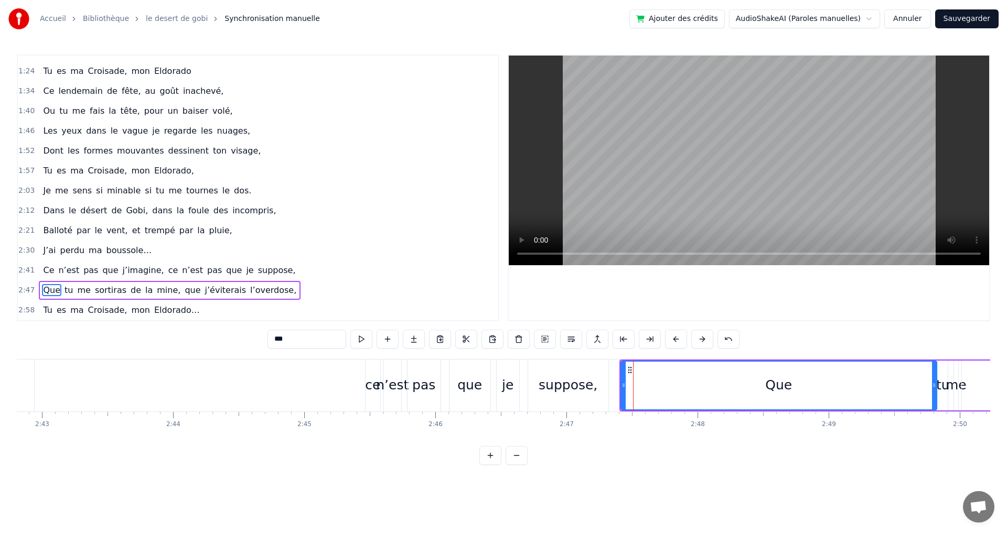
drag, startPoint x: 644, startPoint y: 384, endPoint x: 932, endPoint y: 390, distance: 287.9
click at [932, 390] on div at bounding box center [934, 386] width 4 height 48
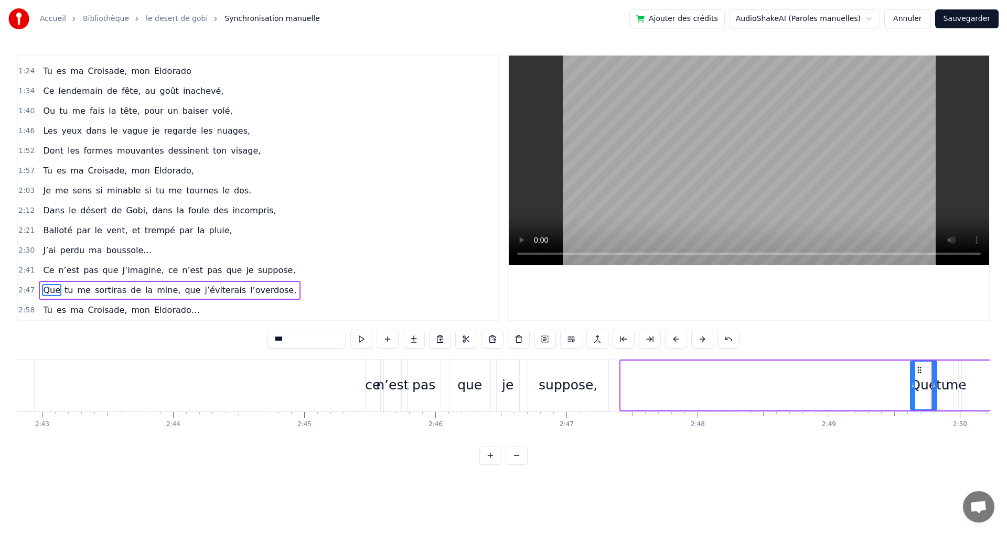
drag, startPoint x: 624, startPoint y: 386, endPoint x: 913, endPoint y: 393, distance: 289.5
click at [913, 393] on div at bounding box center [913, 386] width 4 height 48
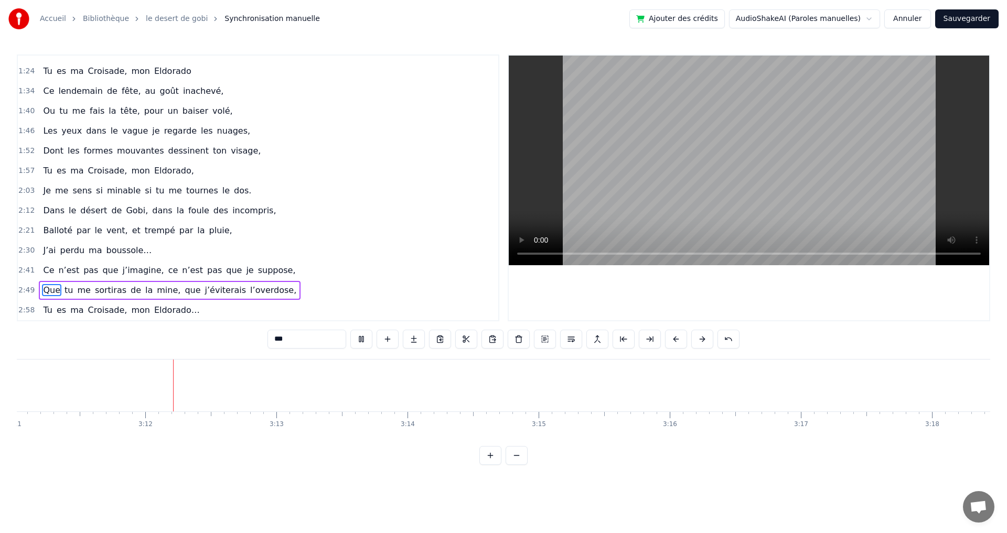
scroll to position [0, 25041]
click at [969, 17] on button "Sauvegarder" at bounding box center [966, 18] width 63 height 19
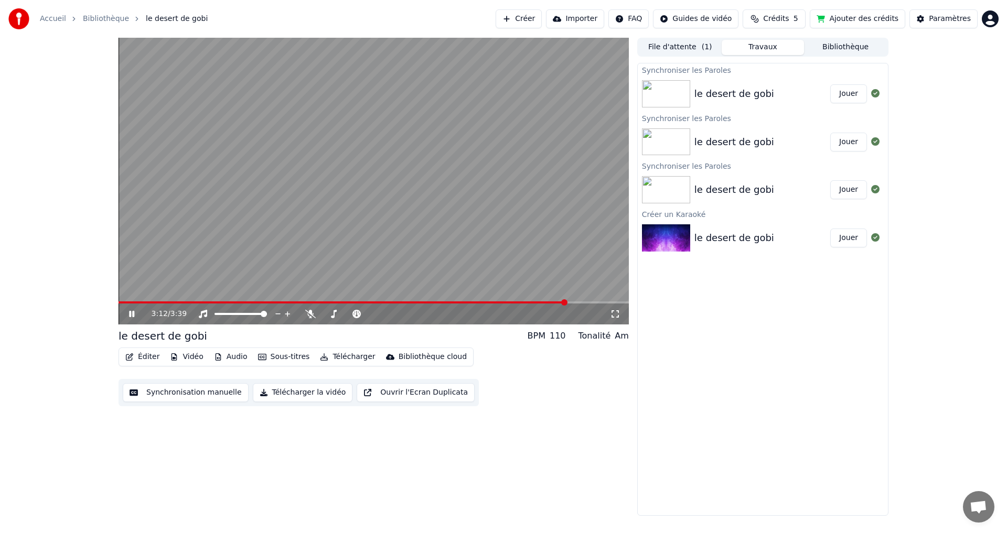
click at [131, 314] on icon at bounding box center [131, 314] width 5 height 6
click at [309, 314] on icon at bounding box center [310, 314] width 10 height 8
click at [347, 300] on video at bounding box center [373, 181] width 510 height 287
click at [316, 301] on span at bounding box center [345, 302] width 454 height 2
click at [337, 317] on span at bounding box center [338, 314] width 6 height 6
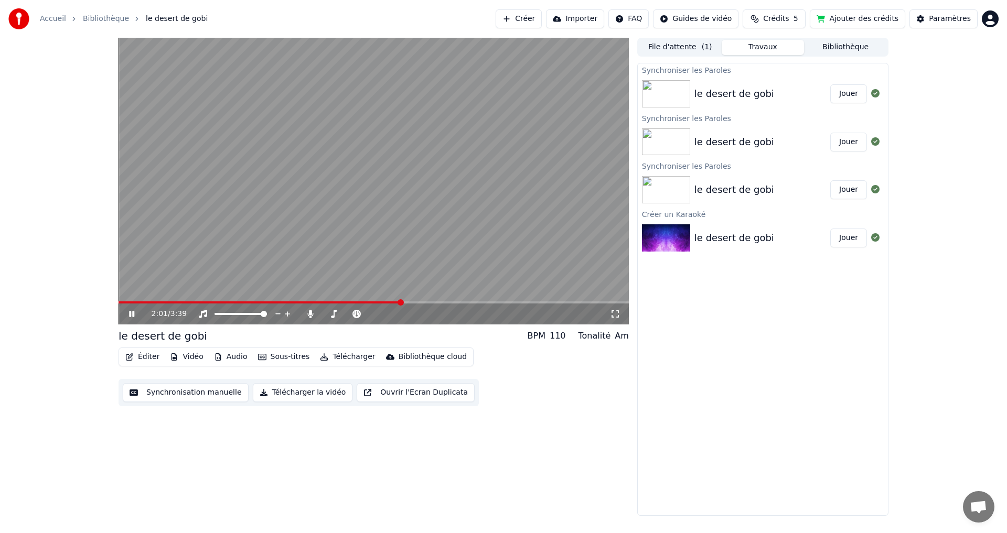
click at [131, 313] on icon at bounding box center [131, 314] width 5 height 6
click at [332, 315] on span at bounding box center [333, 314] width 6 height 6
click at [306, 301] on span at bounding box center [259, 302] width 283 height 2
click at [133, 316] on icon at bounding box center [139, 314] width 25 height 8
click at [132, 314] on icon at bounding box center [139, 314] width 25 height 8
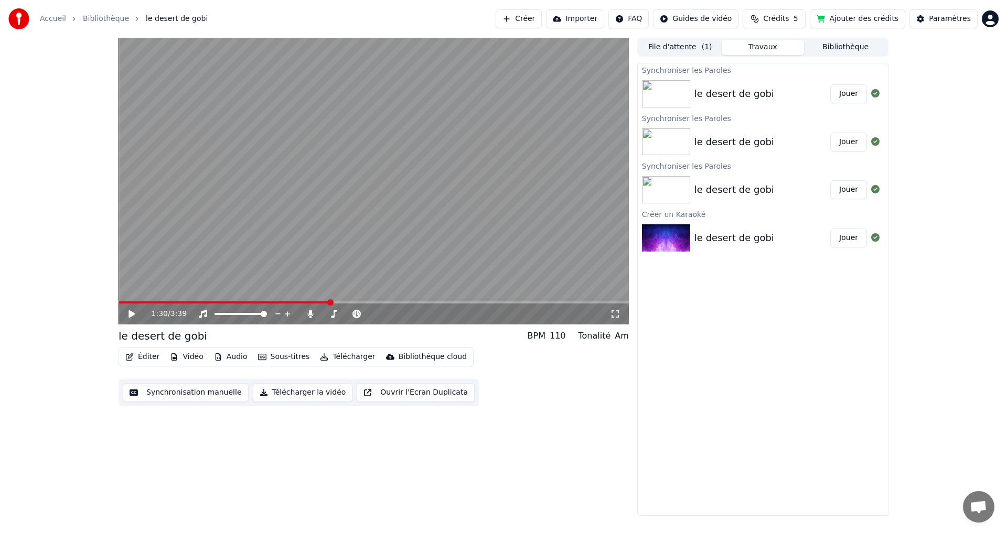
click at [353, 357] on button "Télécharger" at bounding box center [347, 357] width 63 height 15
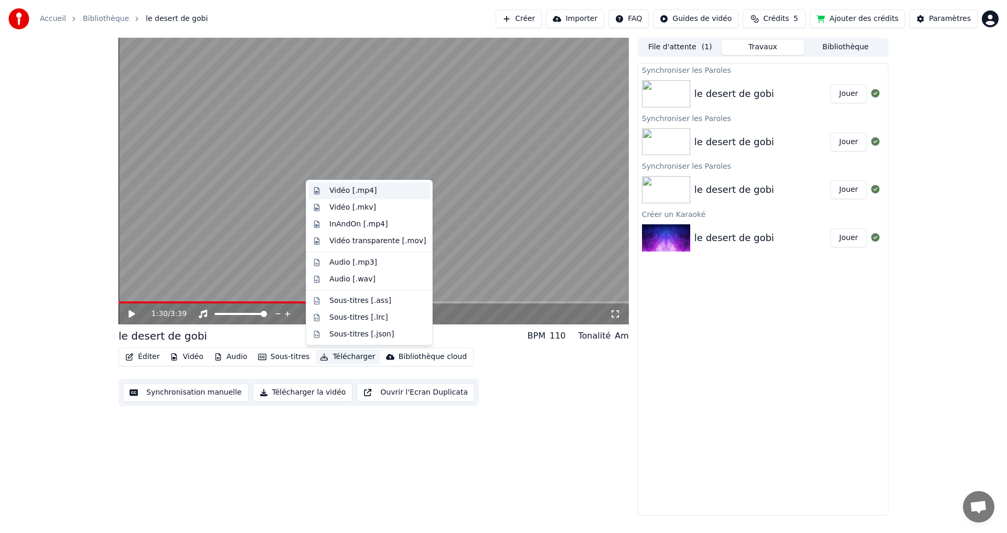
click at [382, 186] on div "Vidéo [.mp4]" at bounding box center [377, 191] width 96 height 10
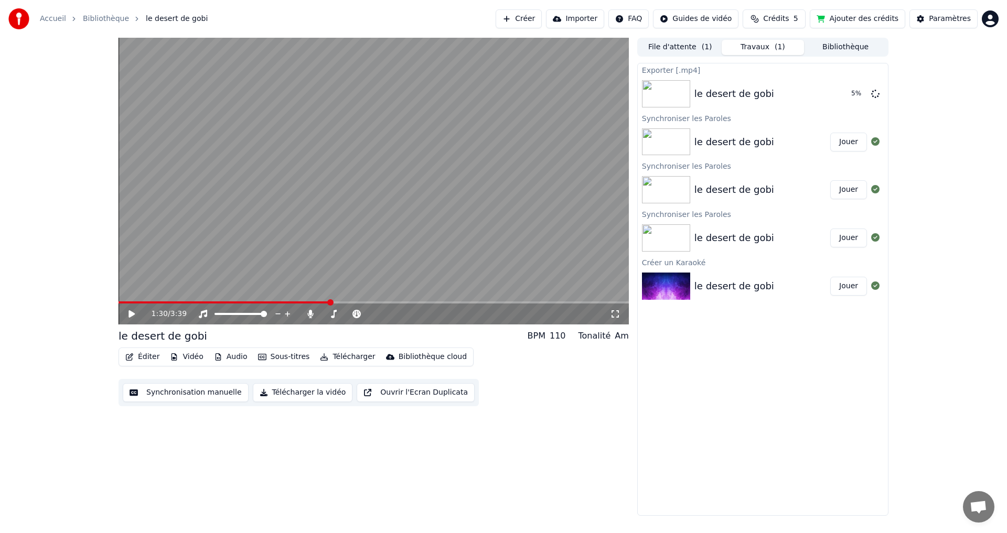
click at [860, 21] on button "Ajouter des crédits" at bounding box center [857, 18] width 95 height 19
click at [850, 96] on button "Afficher" at bounding box center [844, 93] width 46 height 19
